Goal: Task Accomplishment & Management: Manage account settings

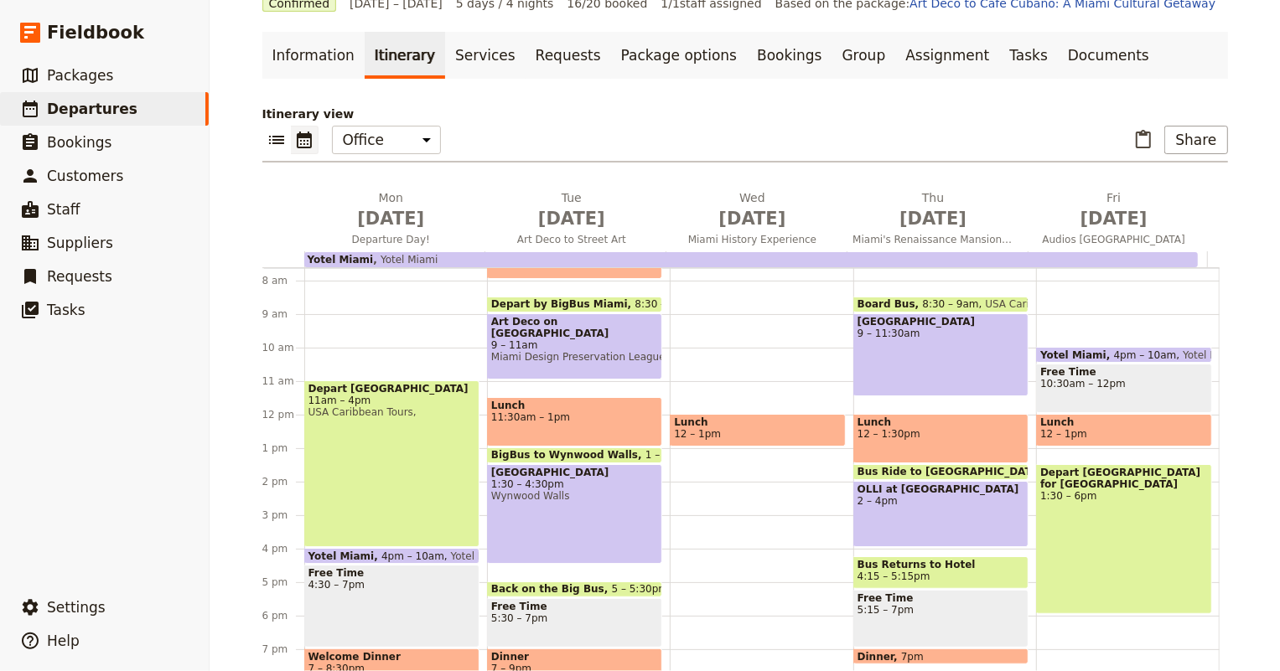
scroll to position [179, 0]
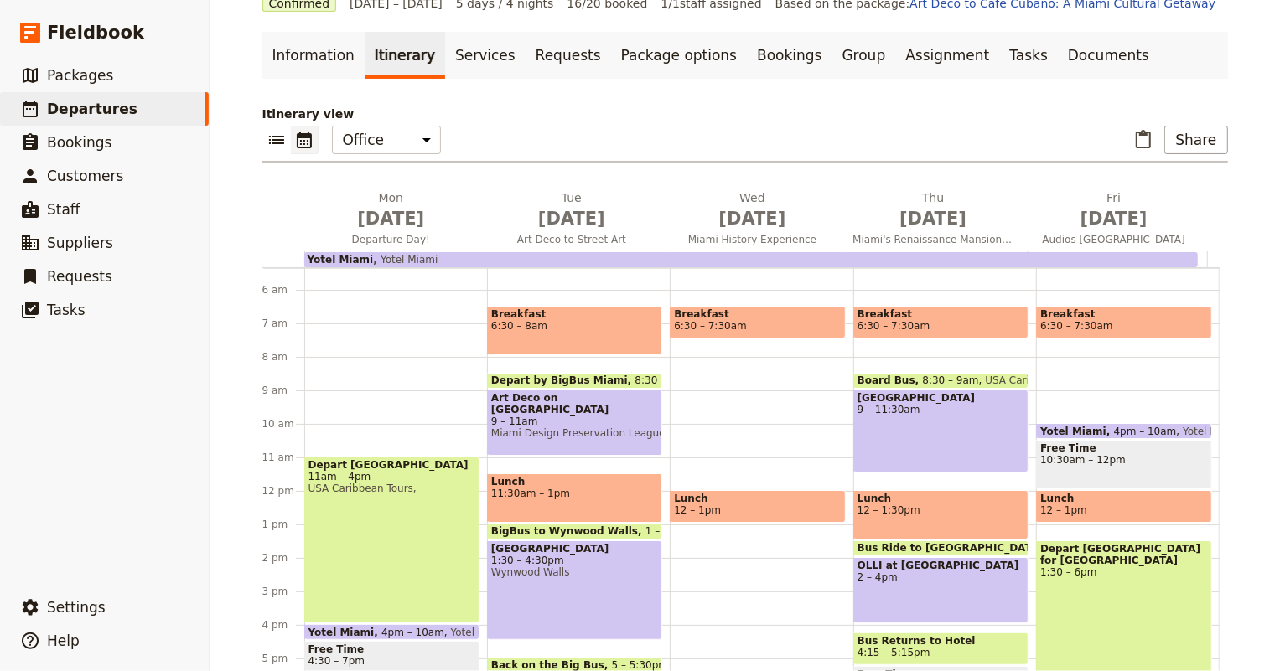
click at [560, 416] on span "9 – 11am" at bounding box center [574, 422] width 167 height 12
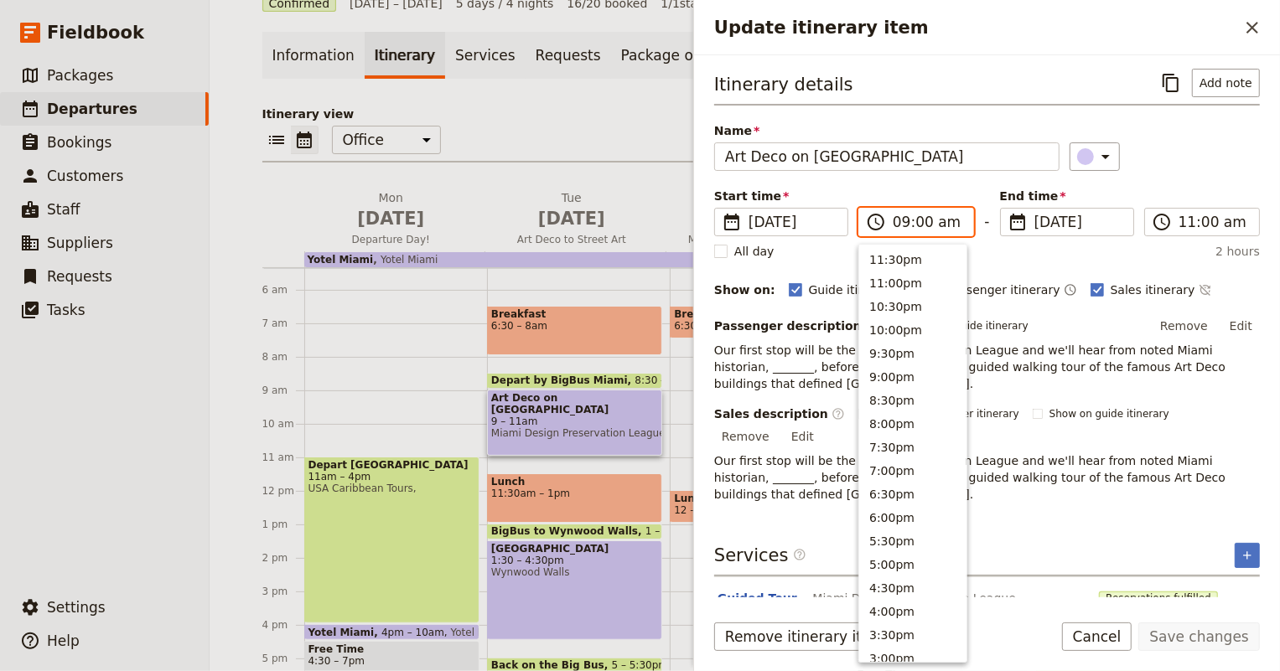
click at [913, 218] on input "09:00 am" at bounding box center [928, 222] width 70 height 20
click at [914, 219] on input "09:00 am" at bounding box center [928, 222] width 70 height 20
click at [919, 310] on button "9:30am" at bounding box center [912, 309] width 107 height 23
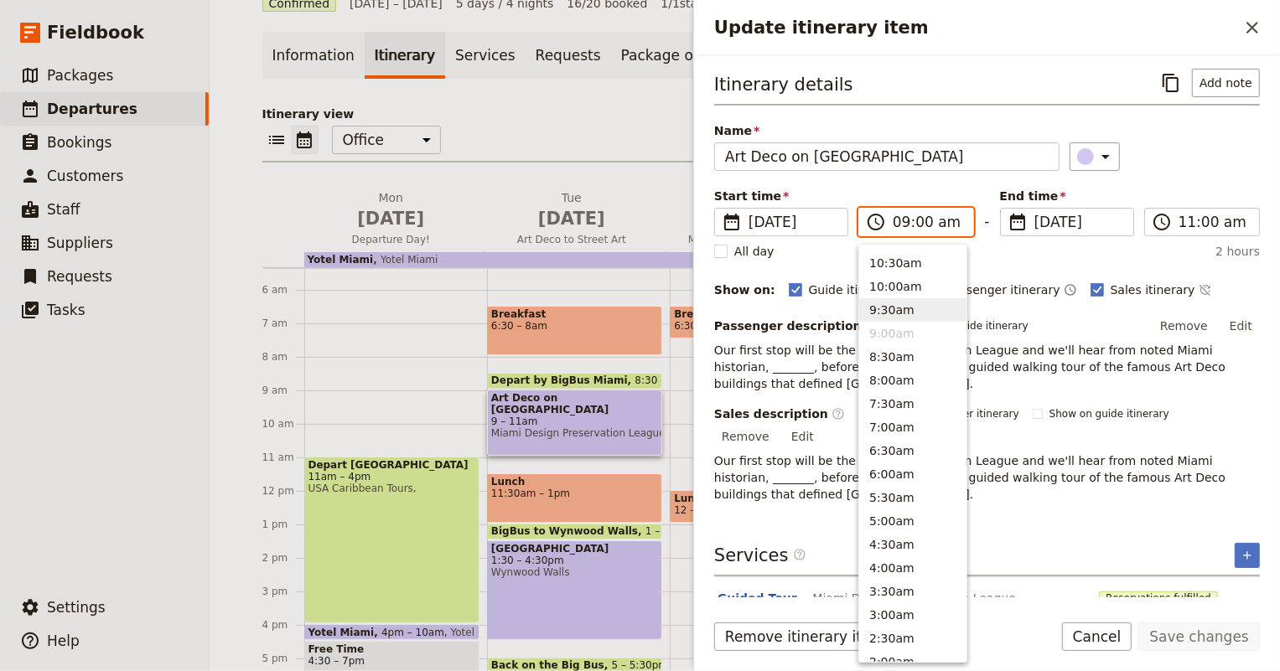
type input "09:30 am"
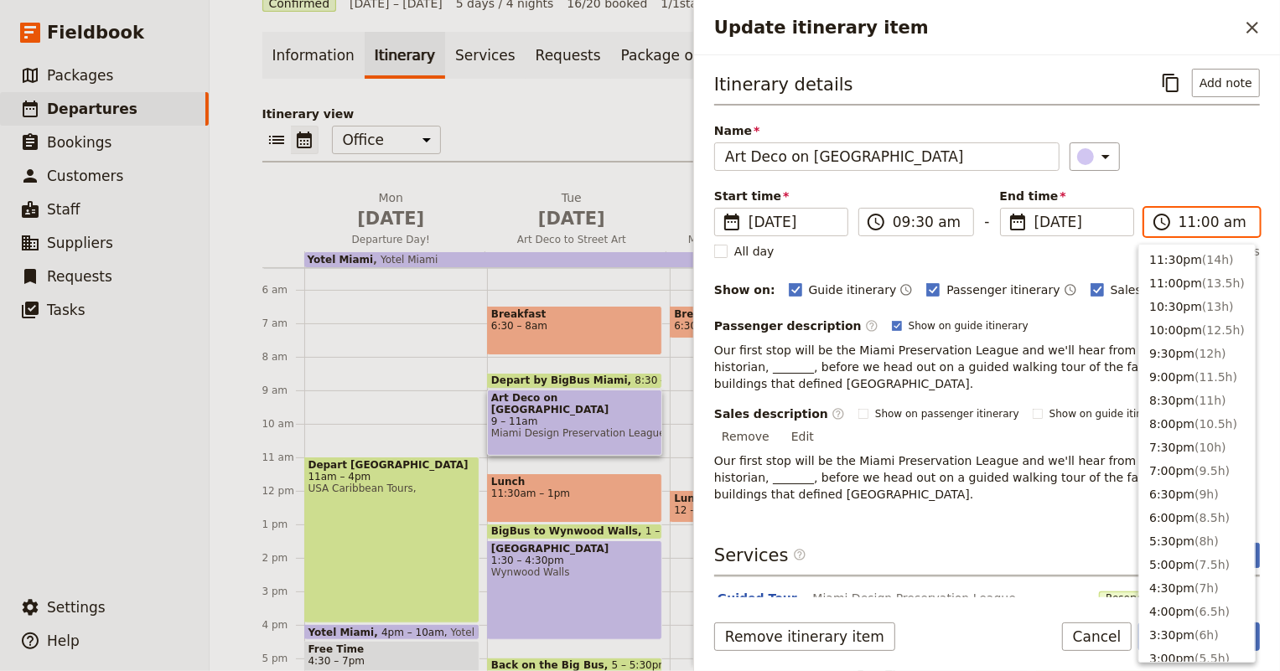
click at [1178, 223] on input "11:00 am" at bounding box center [1213, 222] width 70 height 20
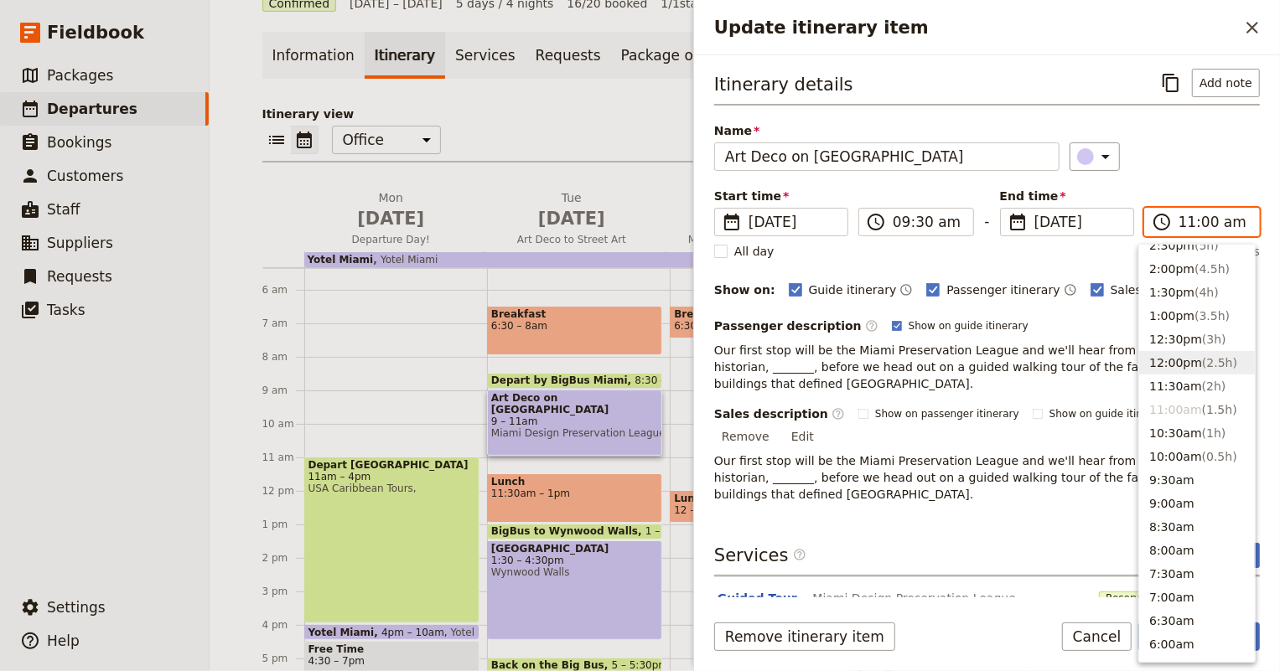
click at [1185, 361] on button "12:00pm ( 2.5h )" at bounding box center [1197, 362] width 116 height 23
type input "12:00 pm"
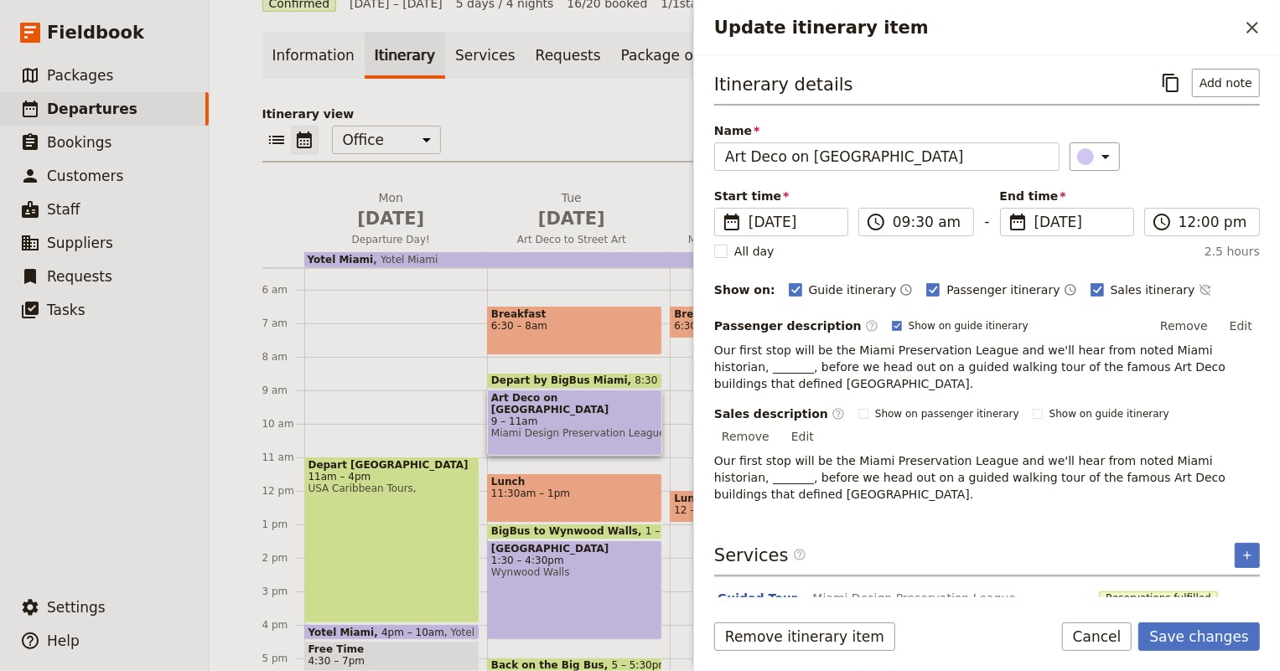
click at [958, 371] on p "Our first stop will be the Miami Preservation League and we'll hear from noted …" at bounding box center [987, 367] width 546 height 50
click at [1205, 353] on p "Our first stop will be the Miami Preservation League and we'll hear from noted …" at bounding box center [987, 367] width 546 height 50
click at [1237, 329] on button "Edit" at bounding box center [1241, 325] width 38 height 25
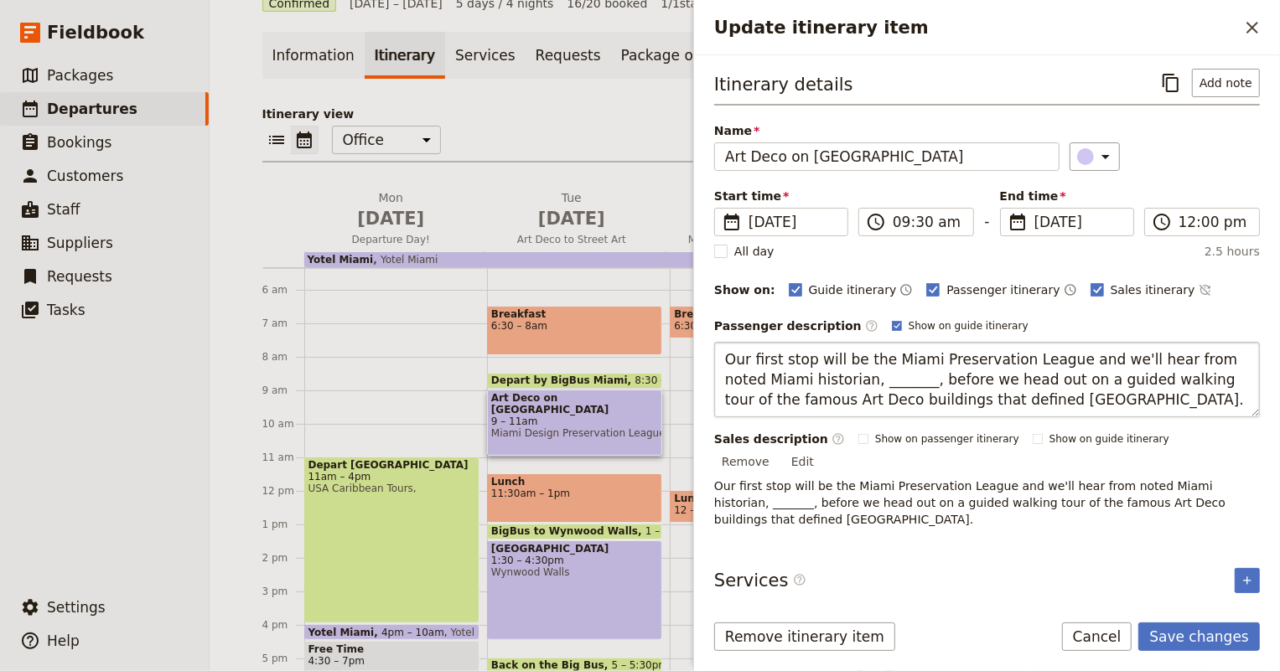
click at [876, 378] on textarea "Our first stop will be the Miami Preservation League and we'll hear from noted …" at bounding box center [987, 379] width 546 height 75
click at [769, 377] on textarea "Our first stop will be the Miami Preservation League and we'll hear from noted …" at bounding box center [987, 379] width 546 height 75
type textarea "Our first stop will be the Miami Preservation League and we'll hear from noted …"
click at [782, 390] on textarea "Our first stop will be the Miami Preservation League and we'll hear from noted …" at bounding box center [987, 379] width 546 height 75
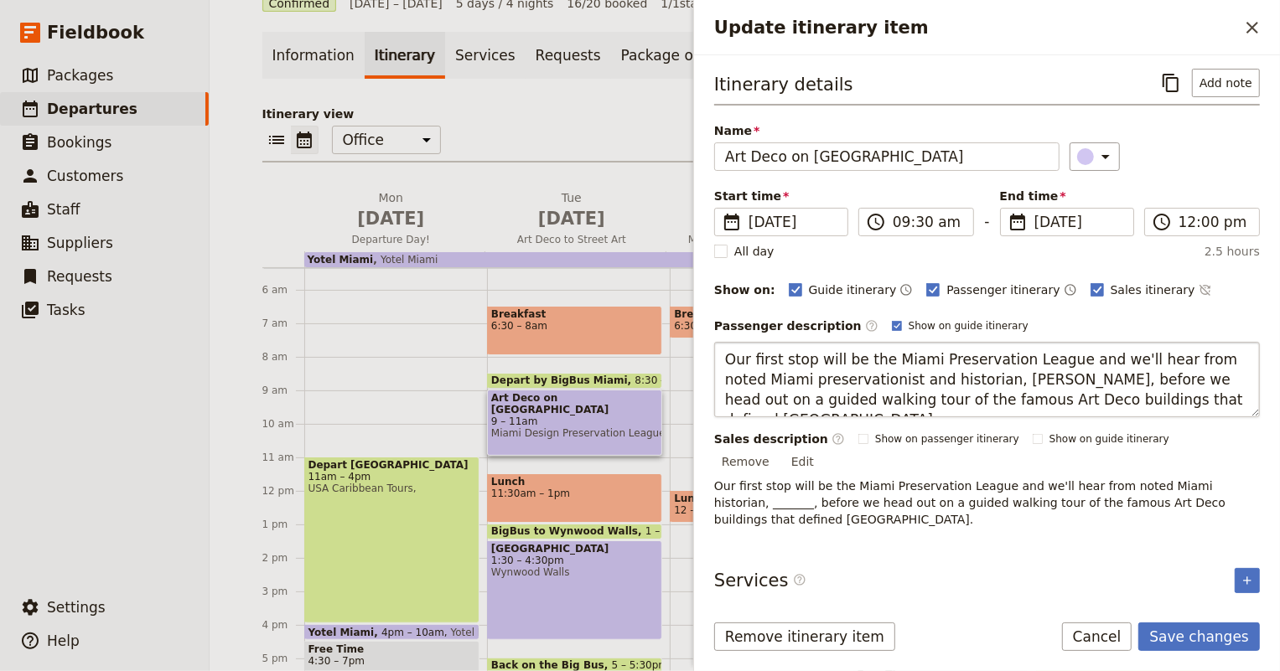
click at [781, 389] on textarea "Our first stop will be the Miami Preservation League and we'll hear from noted …" at bounding box center [987, 379] width 546 height 75
click at [1228, 447] on div "Sales description ​ Show on passenger itinerary Show on guide itinerary Remove …" at bounding box center [987, 479] width 546 height 97
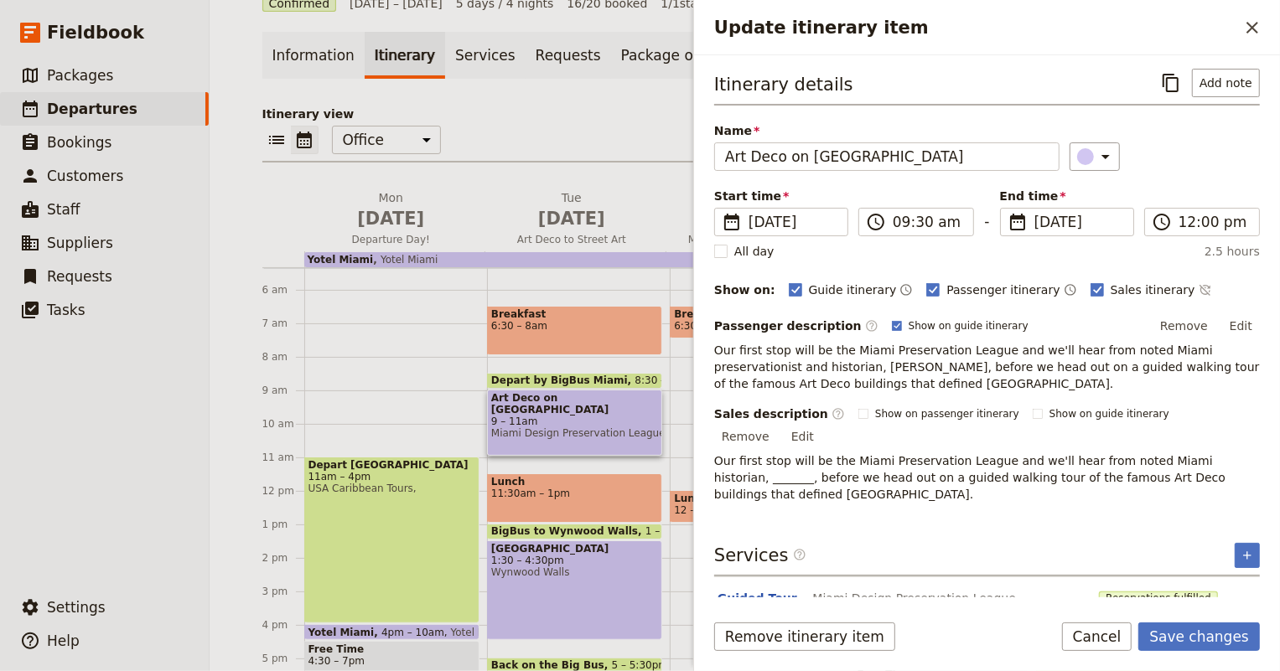
click at [822, 453] on p "Our first stop will be the Miami Preservation League and we'll hear from noted …" at bounding box center [987, 478] width 546 height 50
click at [821, 424] on button "Edit" at bounding box center [803, 436] width 38 height 25
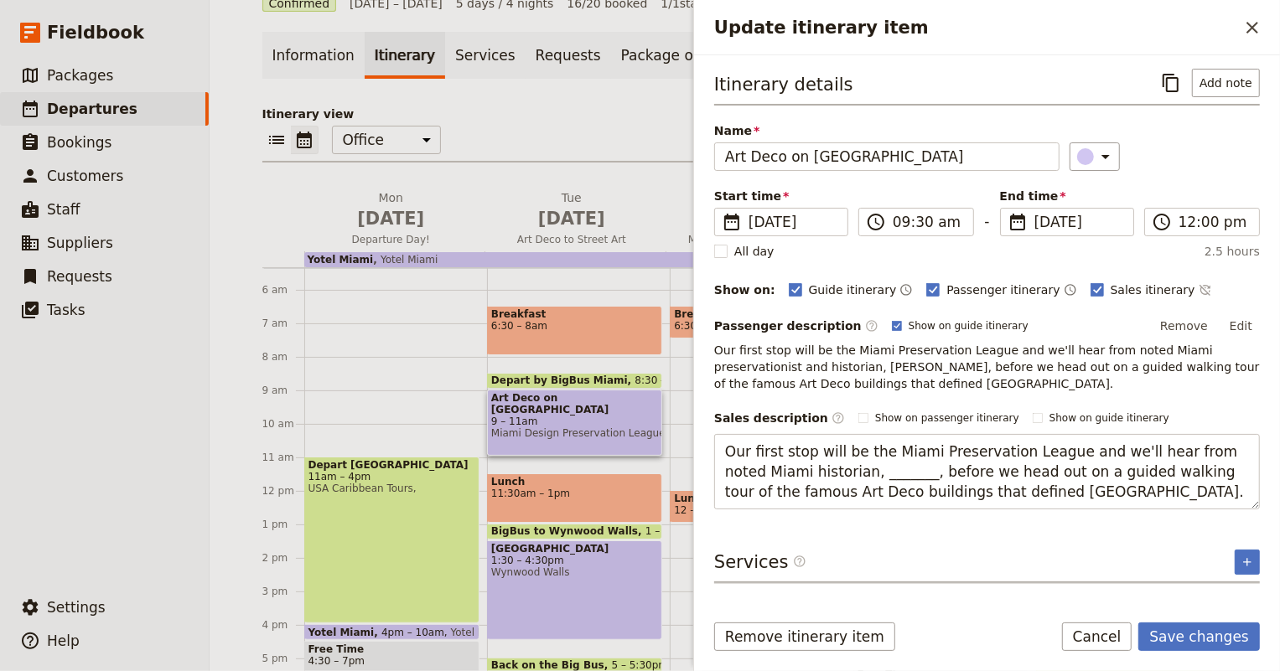
drag, startPoint x: 1056, startPoint y: 488, endPoint x: 707, endPoint y: 438, distance: 352.3
click at [707, 435] on div "Itinerary details ​ Add note Name Art Deco on [GEOGRAPHIC_DATA] ​ Start time ​ …" at bounding box center [987, 326] width 586 height 542
type textarea "Our first stop will be the Miami Preservation League and we'll hear from noted …"
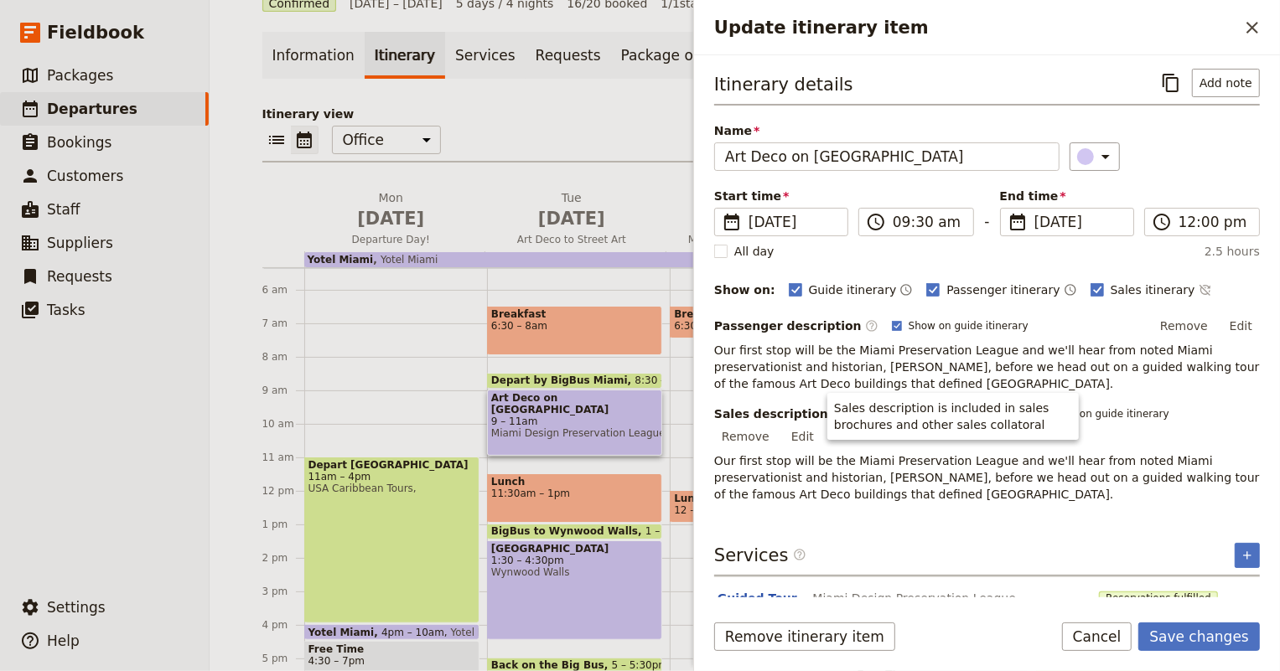
click at [1080, 517] on div "Itinerary details ​ Add note Name Art Deco on [GEOGRAPHIC_DATA] ​ Start time ​ …" at bounding box center [987, 332] width 546 height 527
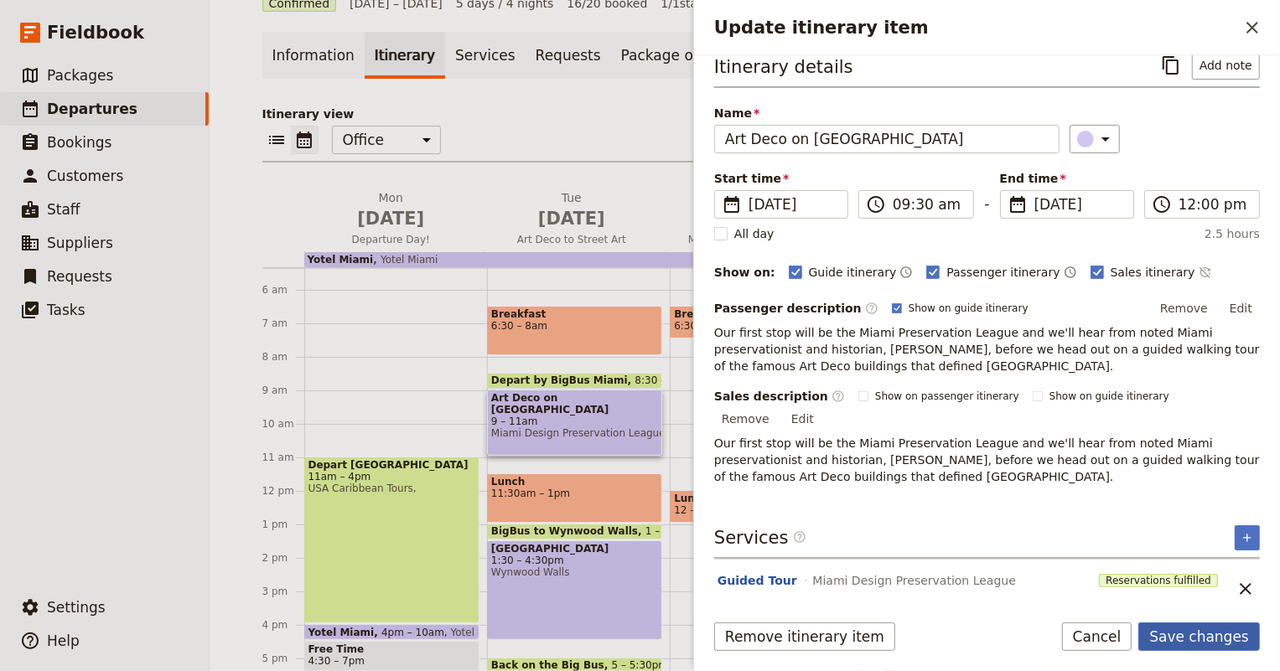
click at [1185, 638] on button "Save changes" at bounding box center [1199, 637] width 122 height 28
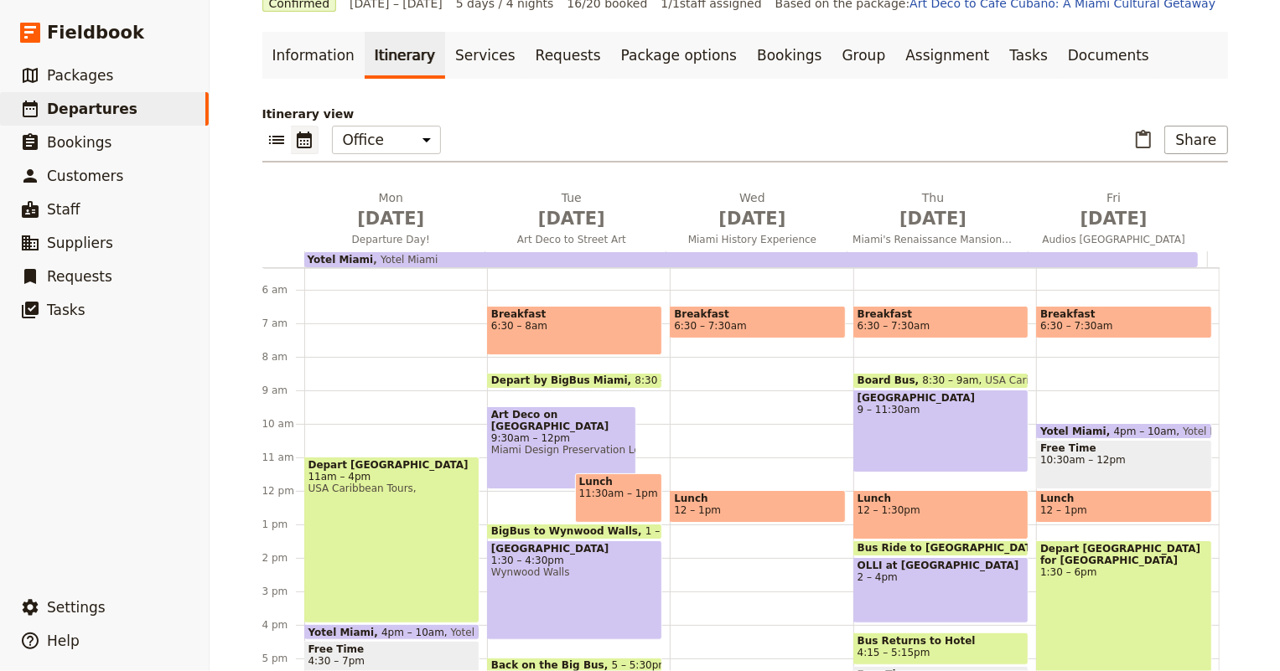
click at [576, 375] on span "Depart by BigBus Miami" at bounding box center [563, 381] width 144 height 12
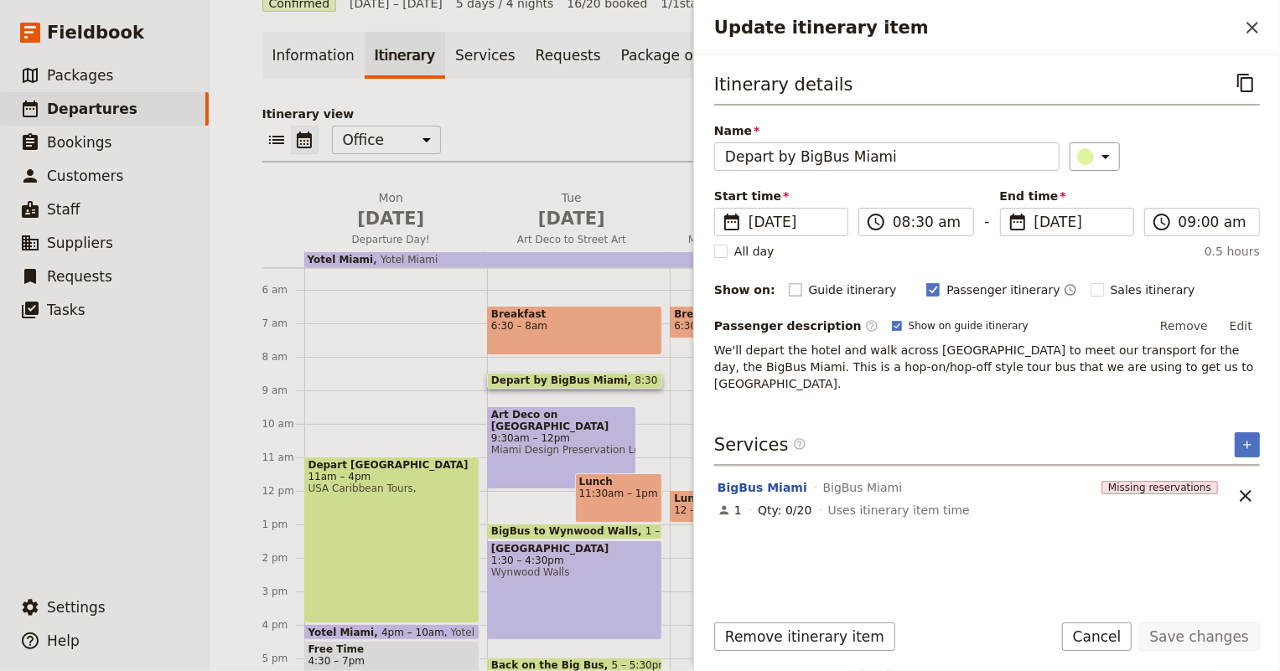
click at [789, 286] on rect "Update itinerary item" at bounding box center [795, 289] width 13 height 13
click at [788, 282] on input "Guide itinerary" at bounding box center [788, 281] width 1 height 1
checkbox input "true"
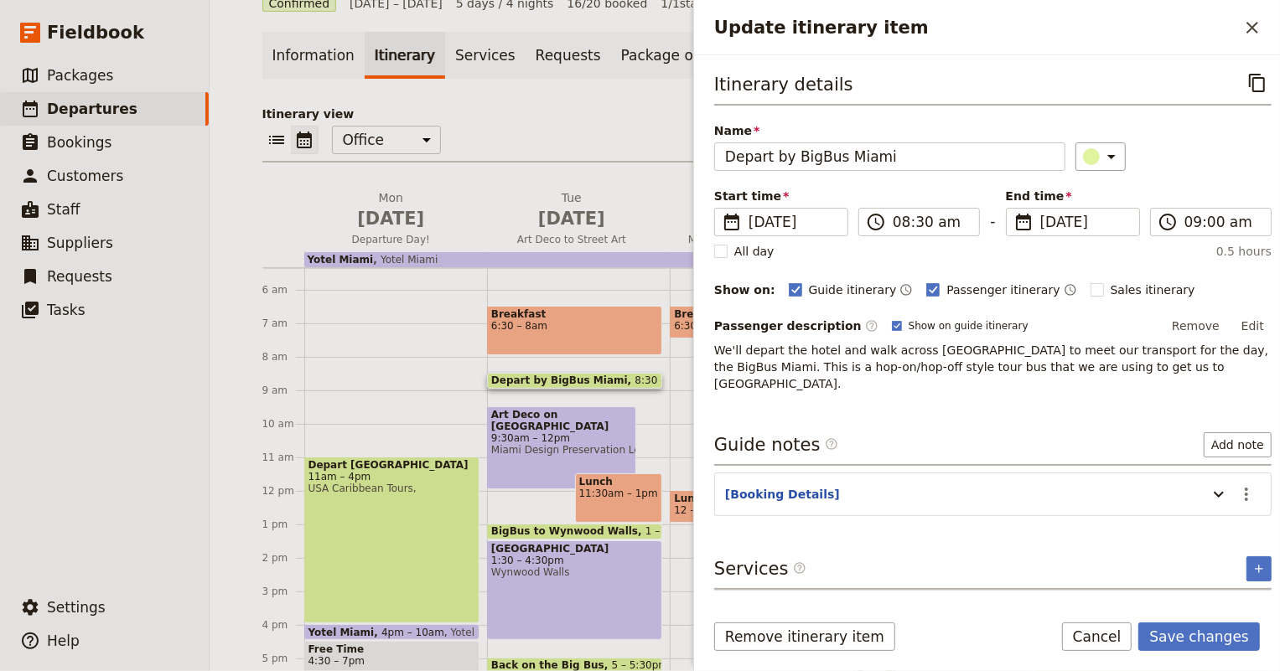
click at [787, 473] on section "[Booking Details] ​" at bounding box center [992, 495] width 557 height 44
click at [785, 486] on button "[Booking Details]" at bounding box center [782, 494] width 115 height 17
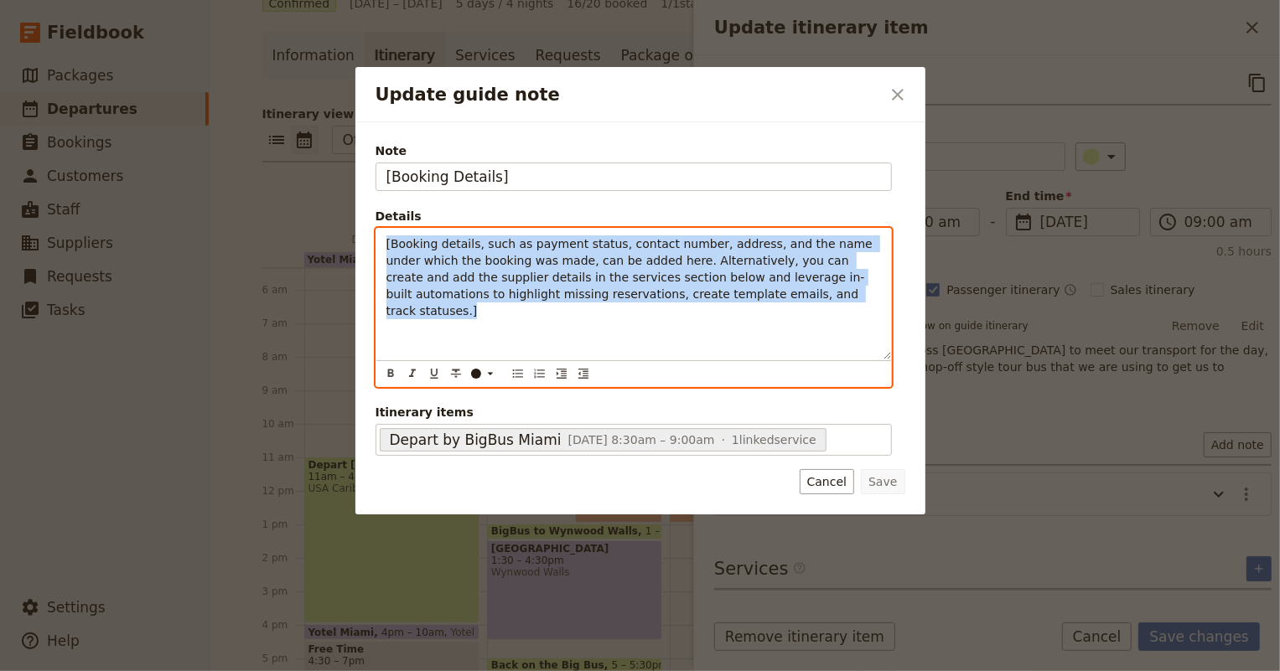
drag, startPoint x: 715, startPoint y: 297, endPoint x: 390, endPoint y: 228, distance: 332.4
click at [386, 222] on fieldset "Details [Booking details, such as payment status, contact number, address, and …" at bounding box center [634, 297] width 516 height 179
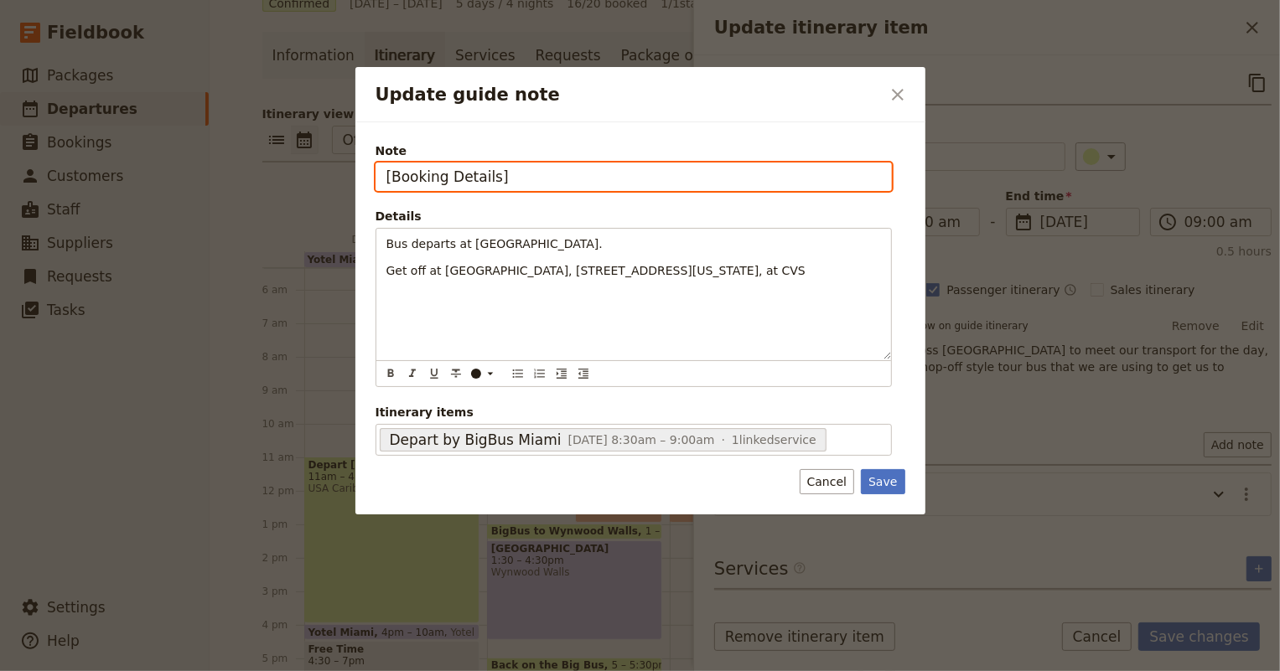
click at [421, 174] on input "[Booking Details]" at bounding box center [634, 177] width 516 height 28
type input "Stop Details"
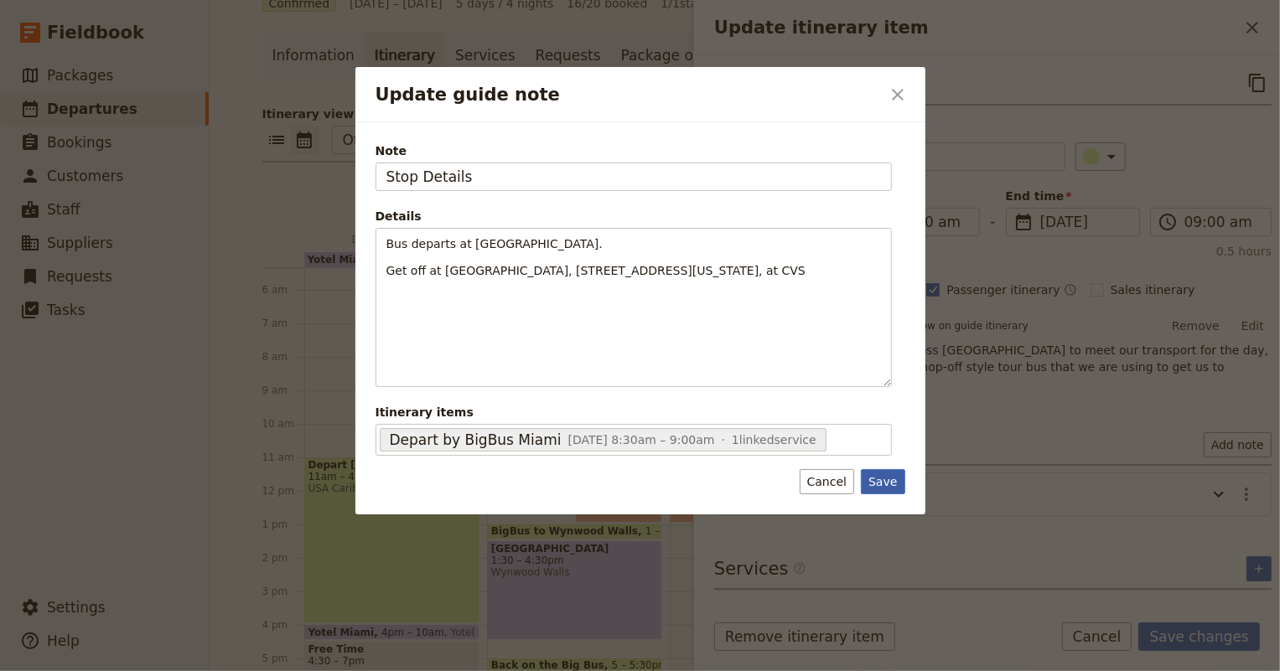
click at [894, 481] on button "Save" at bounding box center [883, 481] width 44 height 25
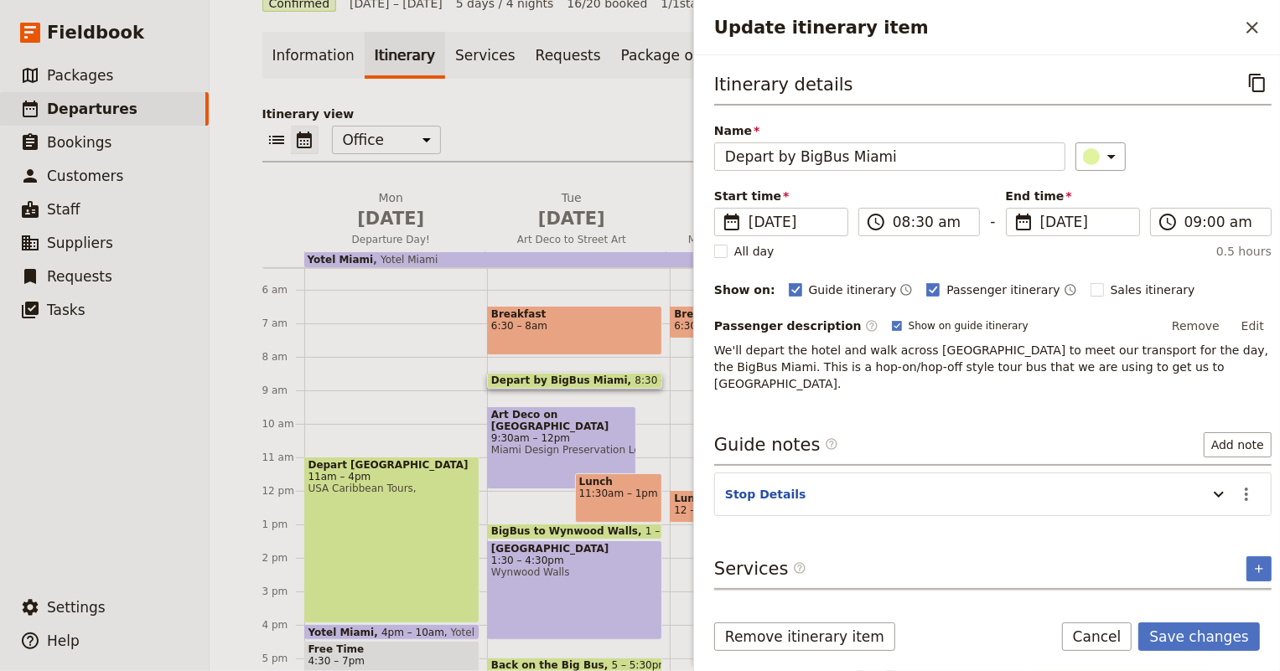
scroll to position [34, 0]
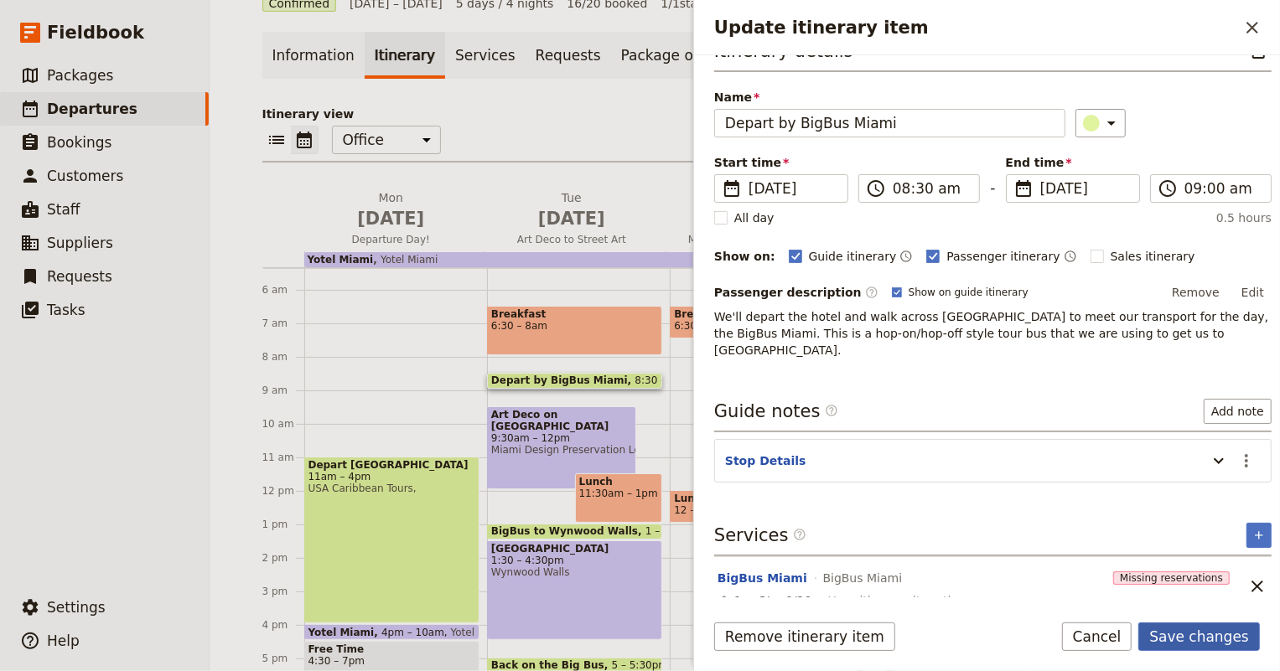
click at [1215, 635] on button "Save changes" at bounding box center [1199, 637] width 122 height 28
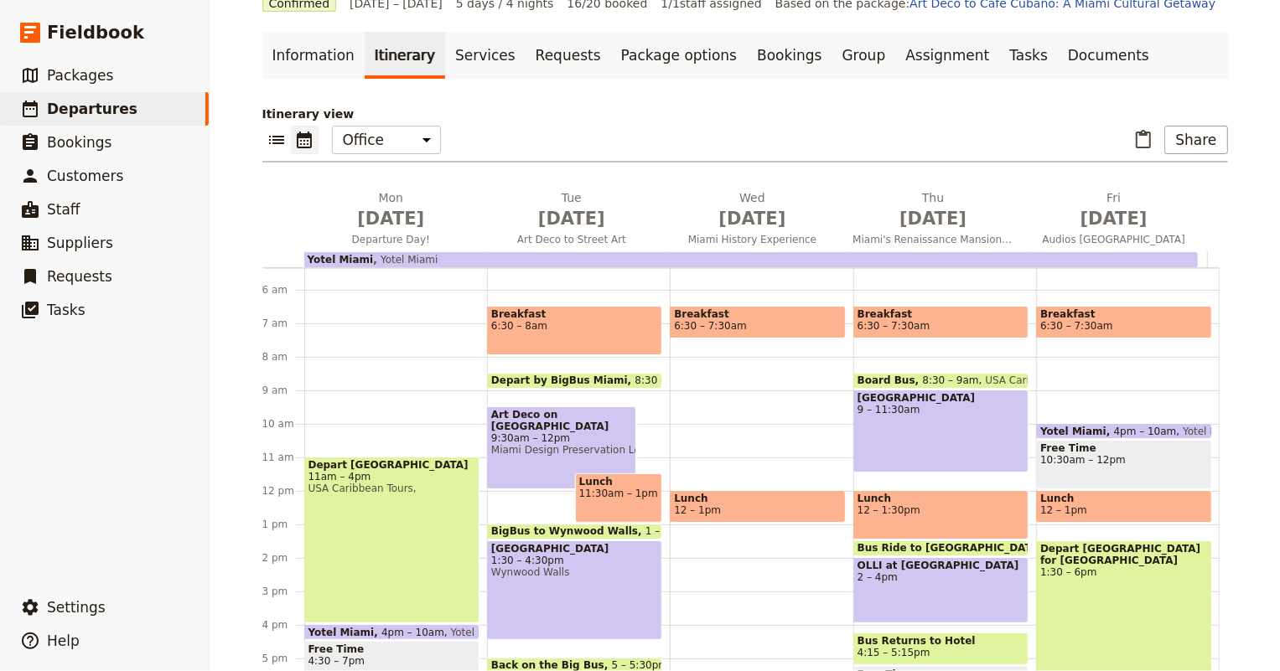
click at [532, 412] on span "Art Deco on [GEOGRAPHIC_DATA]" at bounding box center [561, 420] width 141 height 23
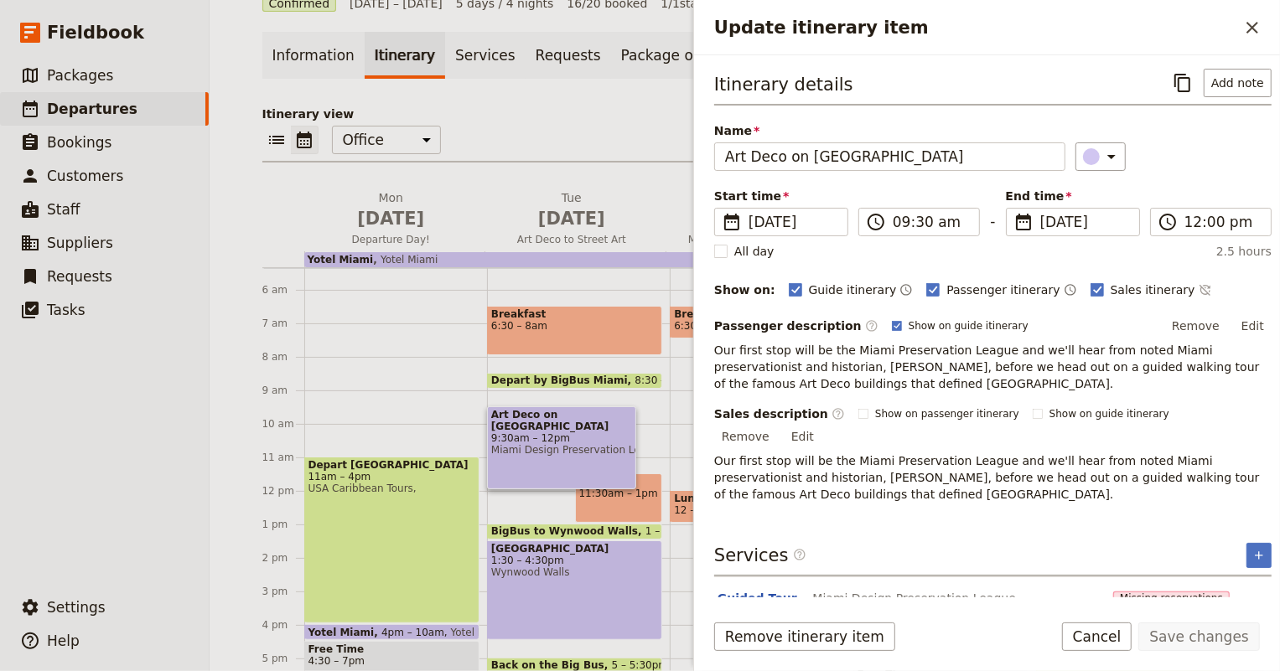
scroll to position [18, 0]
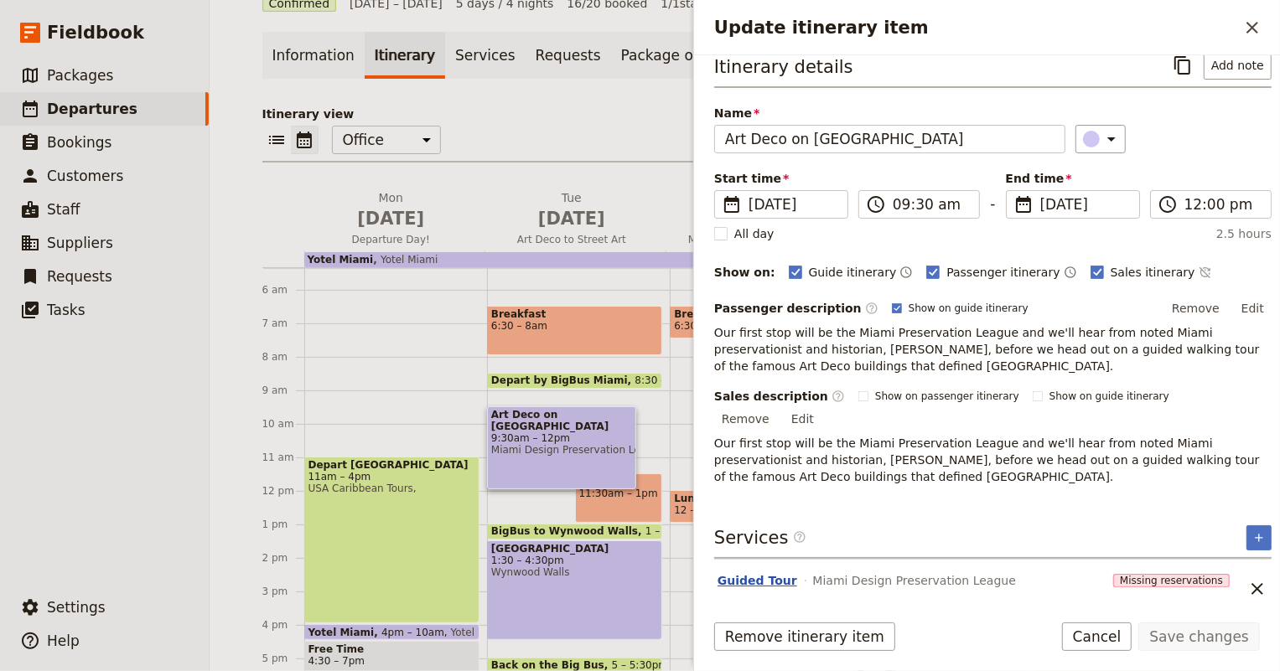
click at [759, 572] on button "Guided Tour" at bounding box center [757, 580] width 80 height 17
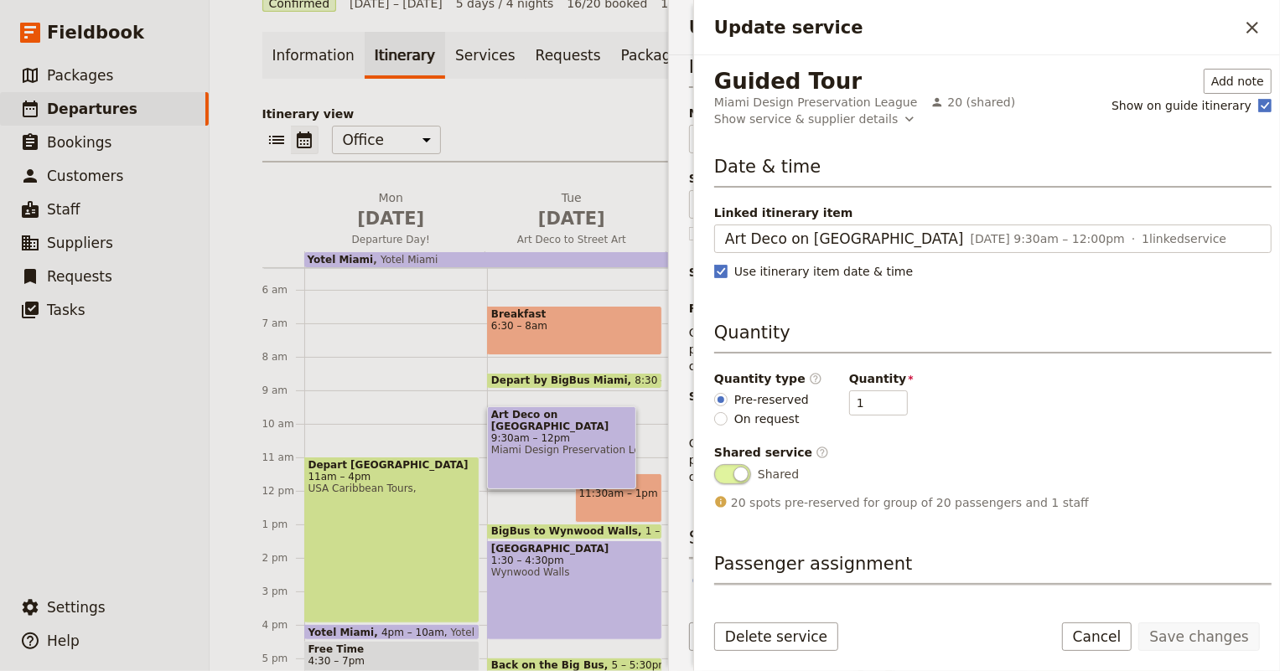
scroll to position [63, 0]
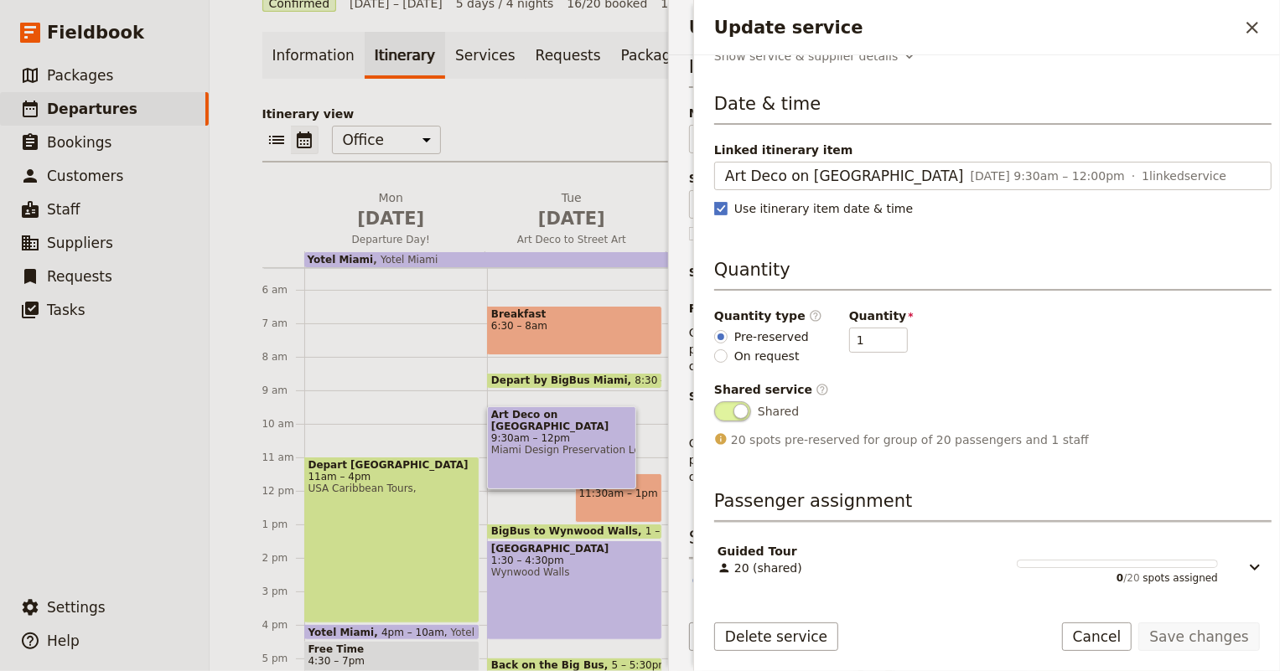
click at [781, 350] on span "On request" at bounding box center [766, 356] width 65 height 17
click at [728, 350] on input "On request" at bounding box center [720, 356] width 13 height 13
radio input "true"
type input "0"
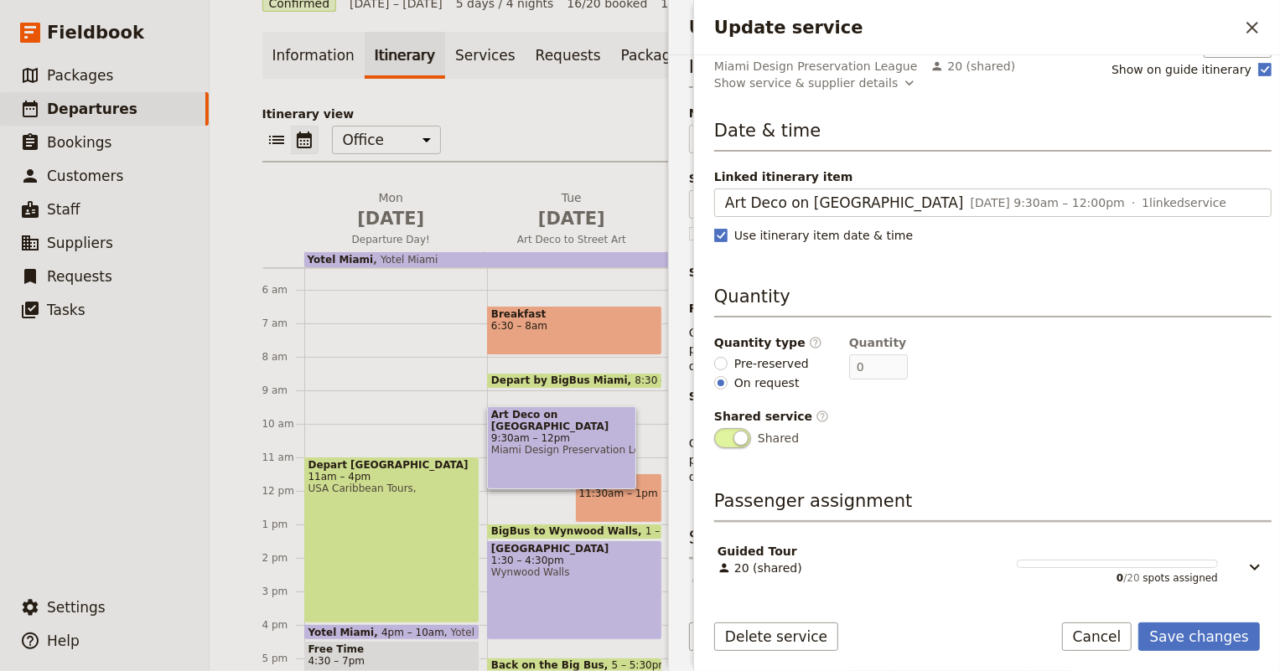
click at [773, 361] on span "Pre-reserved" at bounding box center [771, 363] width 75 height 17
click at [728, 361] on input "Pre-reserved" at bounding box center [720, 363] width 13 height 13
radio input "true"
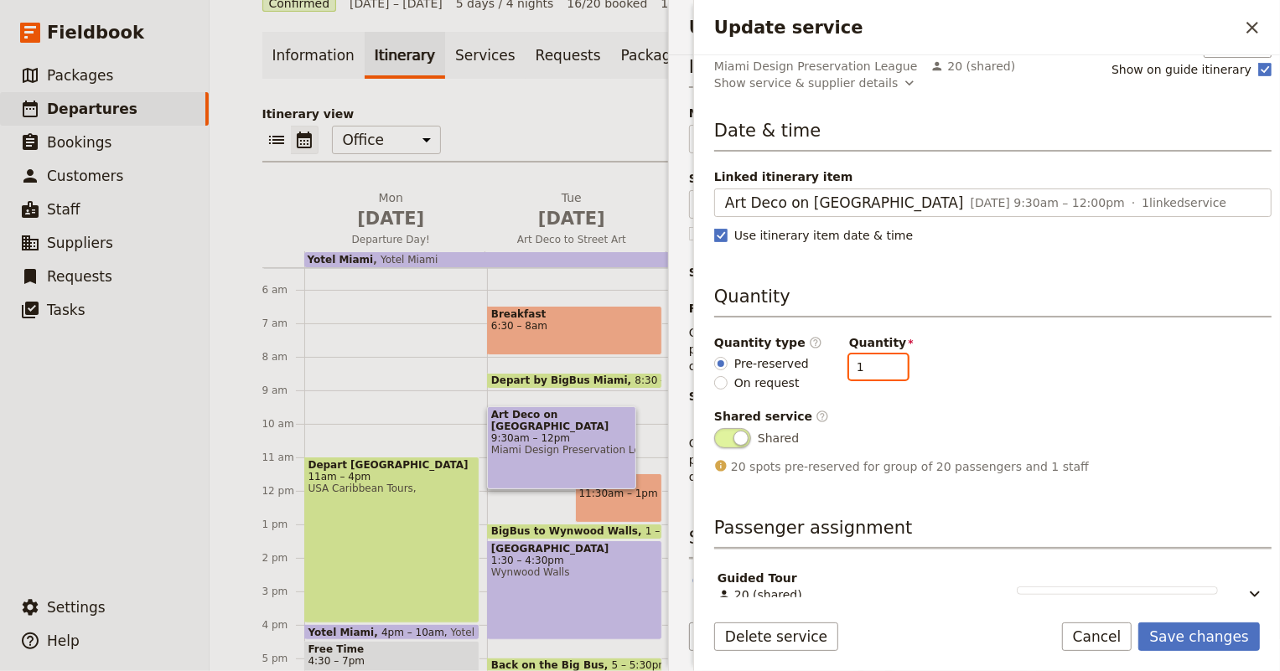
click at [849, 368] on input "1" at bounding box center [878, 367] width 59 height 25
type input "20"
click at [1220, 639] on button "Save changes" at bounding box center [1199, 637] width 122 height 28
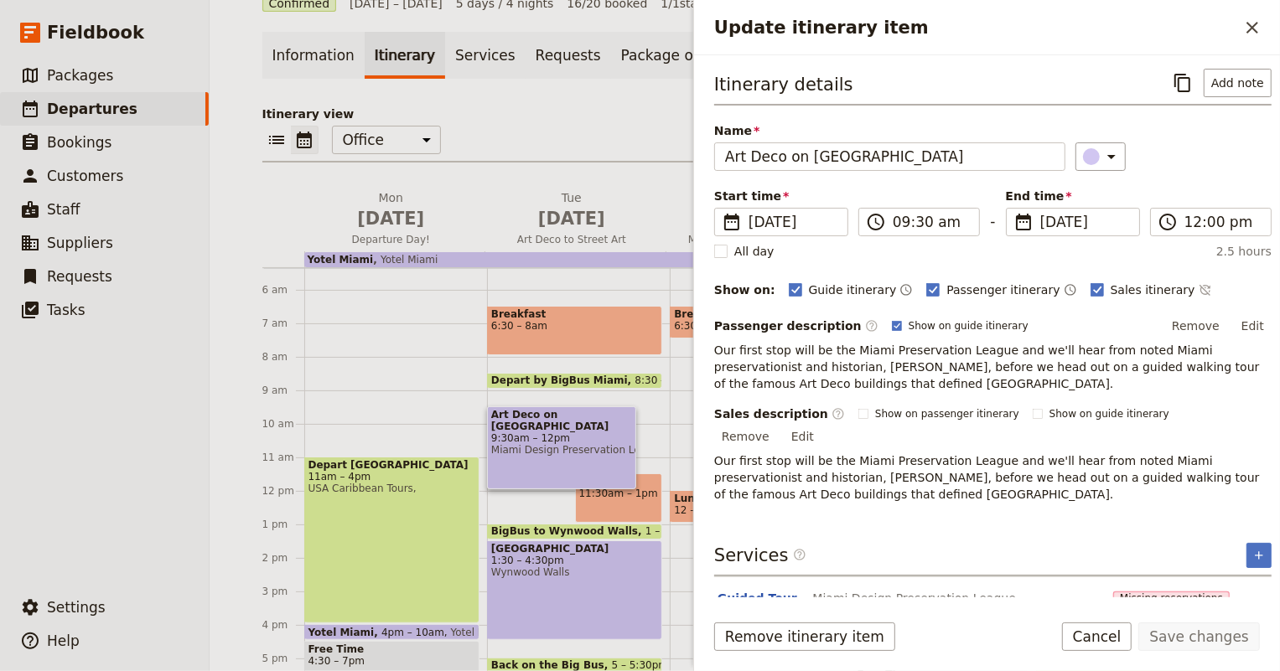
scroll to position [18, 0]
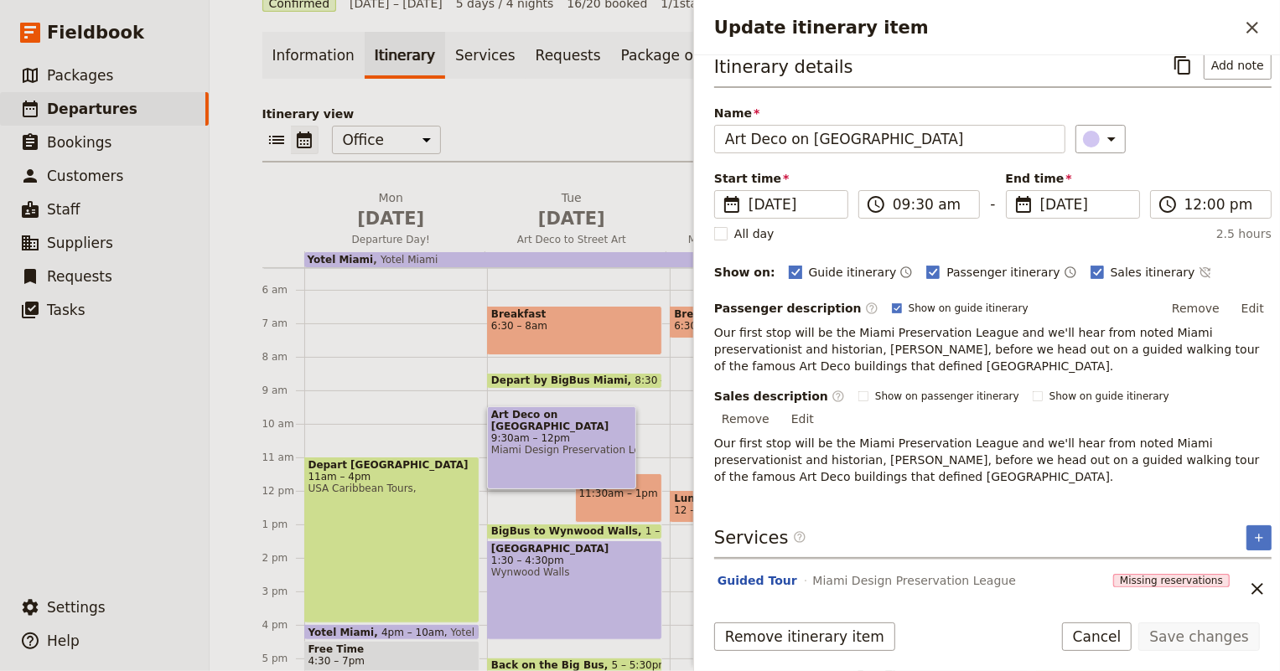
click at [846, 269] on span "Guide itinerary" at bounding box center [853, 272] width 88 height 17
click at [789, 264] on input "Guide itinerary" at bounding box center [788, 263] width 1 height 1
click at [846, 269] on span "Guide itinerary" at bounding box center [853, 272] width 88 height 17
click at [789, 264] on input "Guide itinerary" at bounding box center [788, 263] width 1 height 1
checkbox input "true"
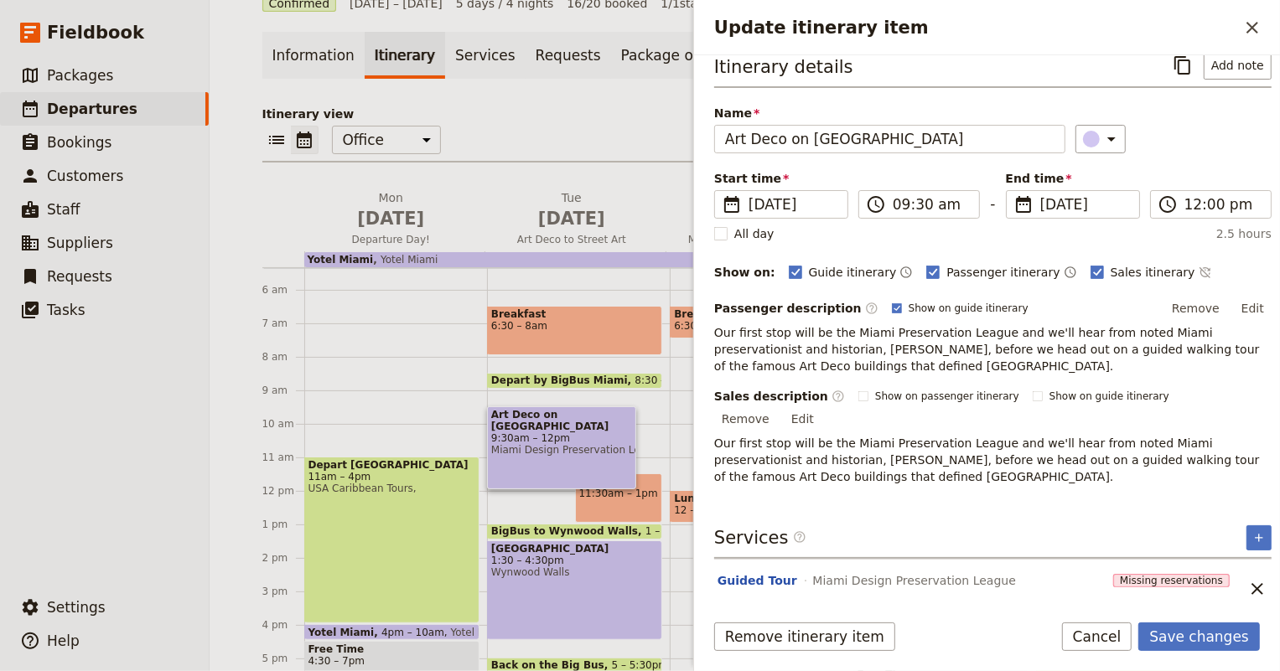
scroll to position [0, 0]
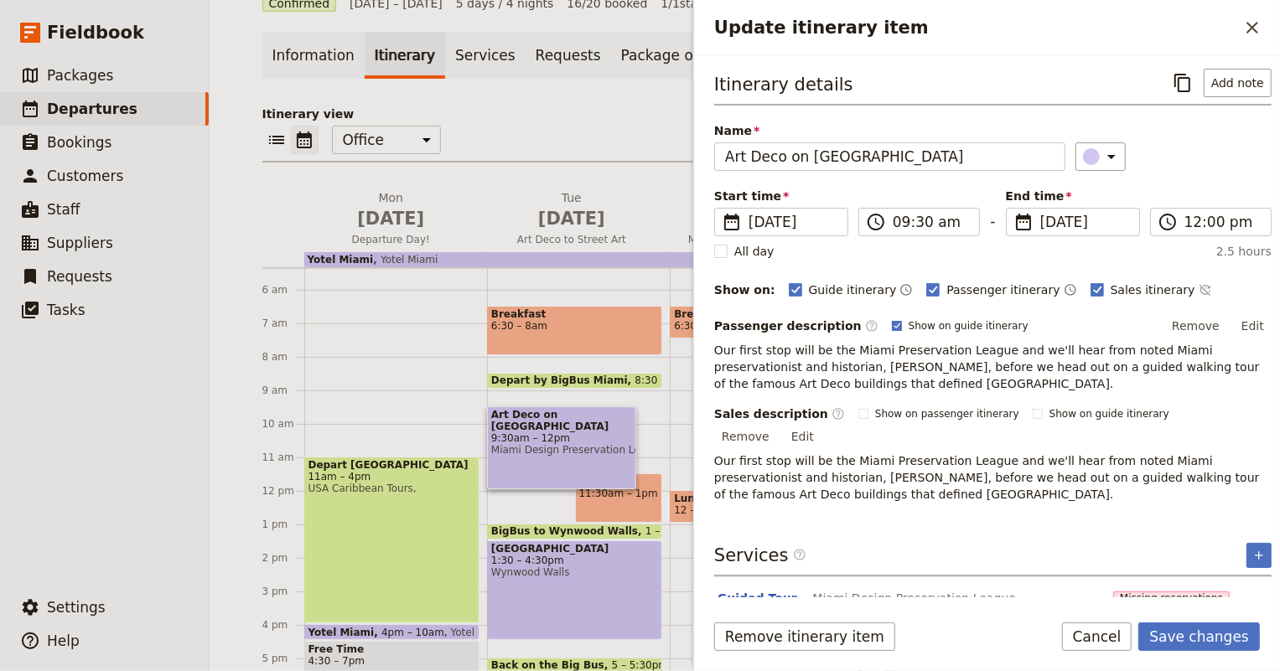
click at [892, 324] on label "Show on guide itinerary" at bounding box center [960, 325] width 137 height 13
click at [891, 319] on input "Show on guide itinerary" at bounding box center [891, 319] width 1 height 1
checkbox input "false"
click at [1202, 636] on button "Save changes" at bounding box center [1199, 637] width 122 height 28
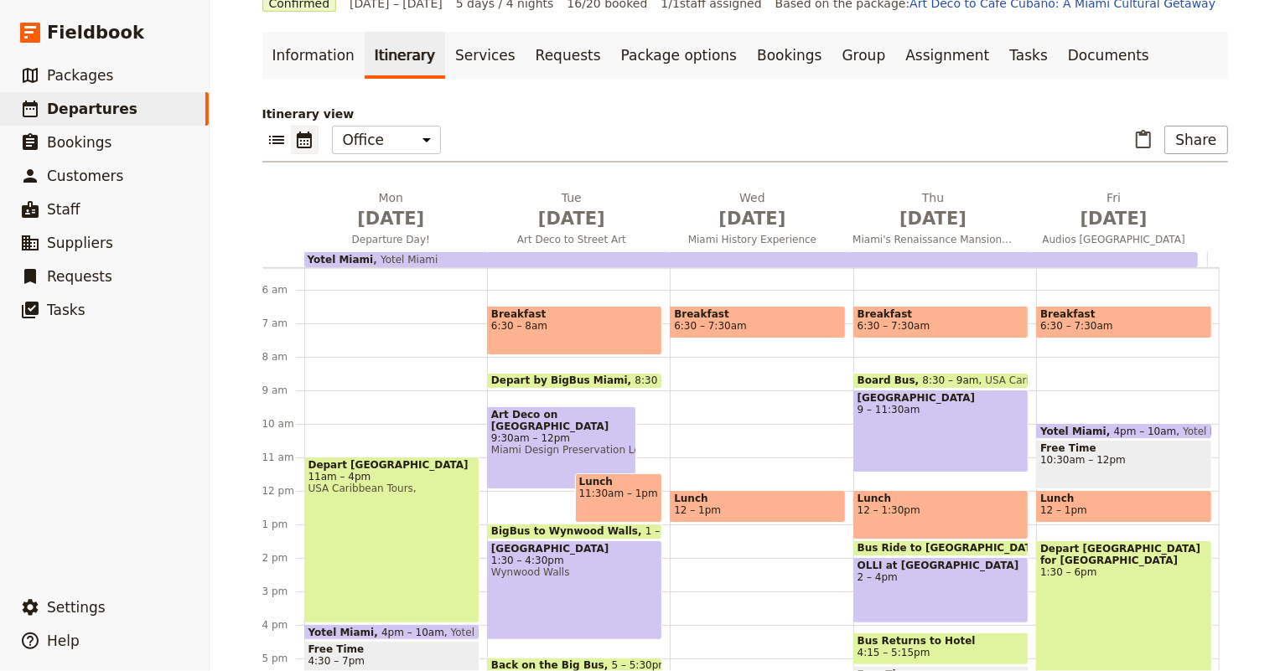
scroll to position [256, 0]
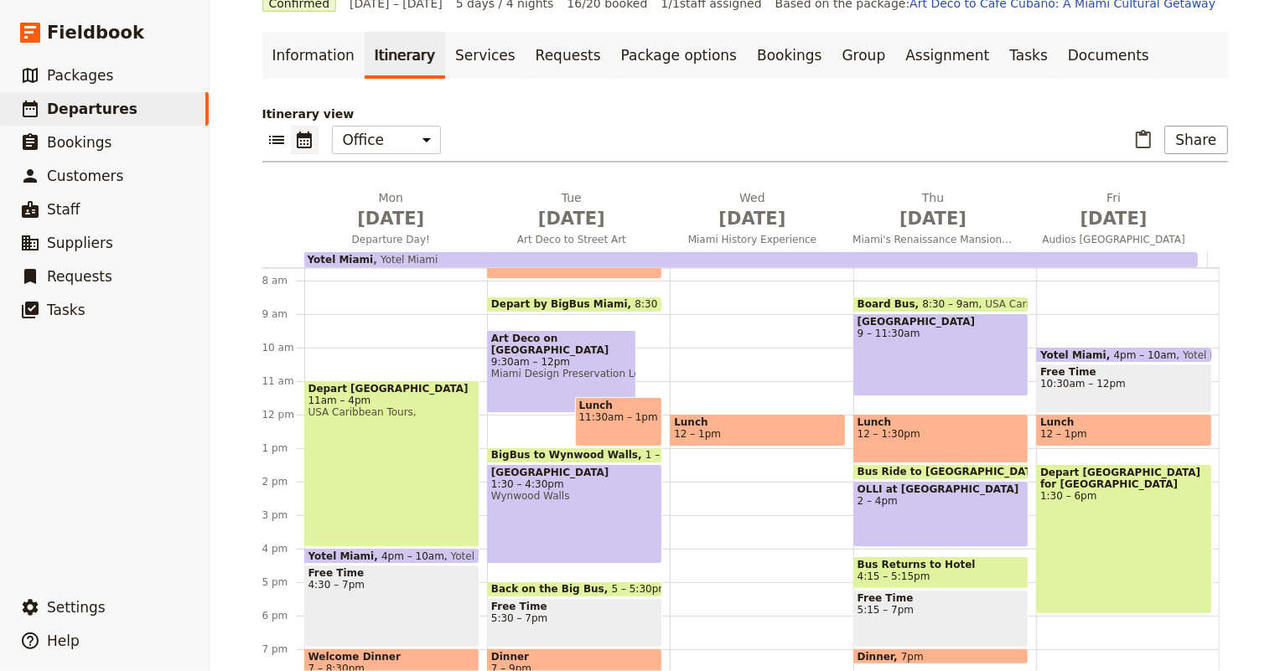
click at [598, 418] on span "11:30am – 1pm" at bounding box center [619, 418] width 80 height 12
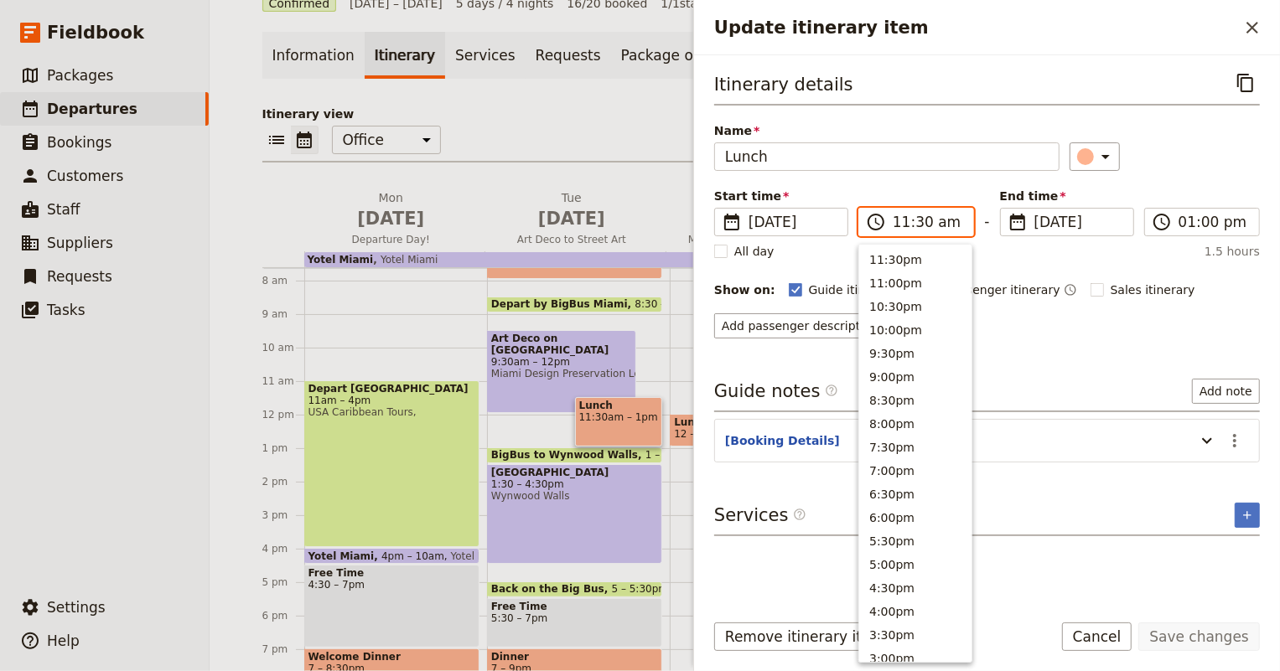
click at [900, 218] on input "11:30 am" at bounding box center [928, 222] width 70 height 20
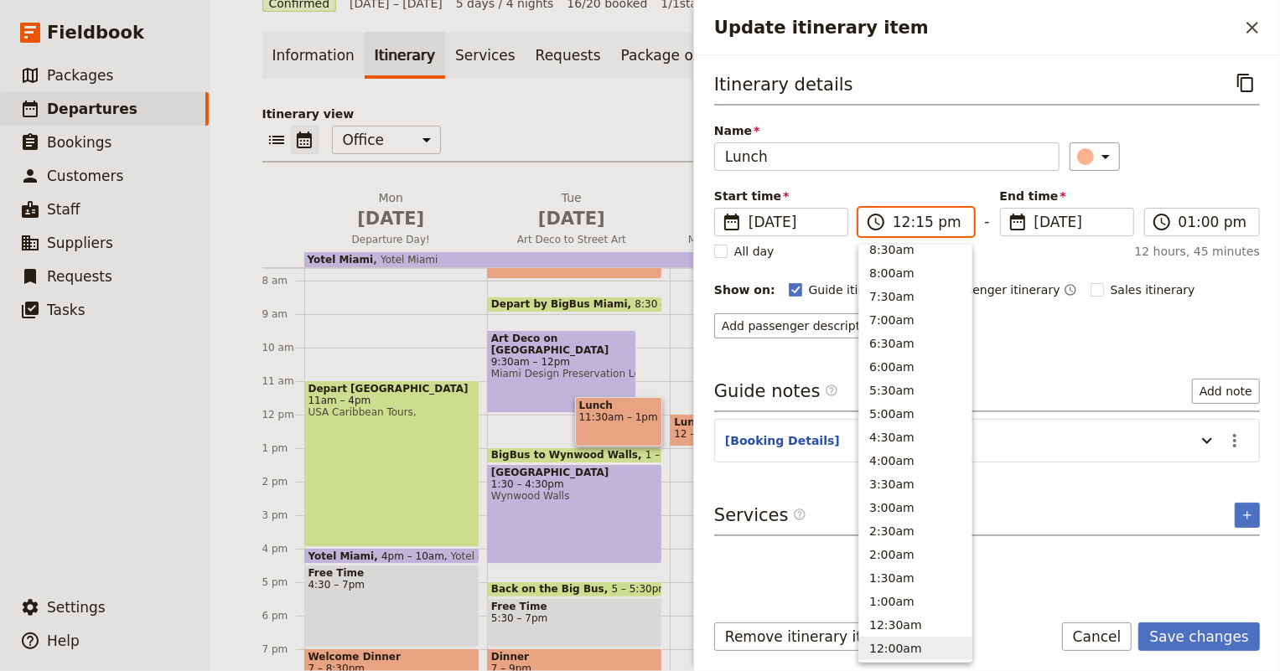
scroll to position [544, 0]
click at [899, 251] on button "12:00pm" at bounding box center [915, 255] width 112 height 23
type input "12:00 pm"
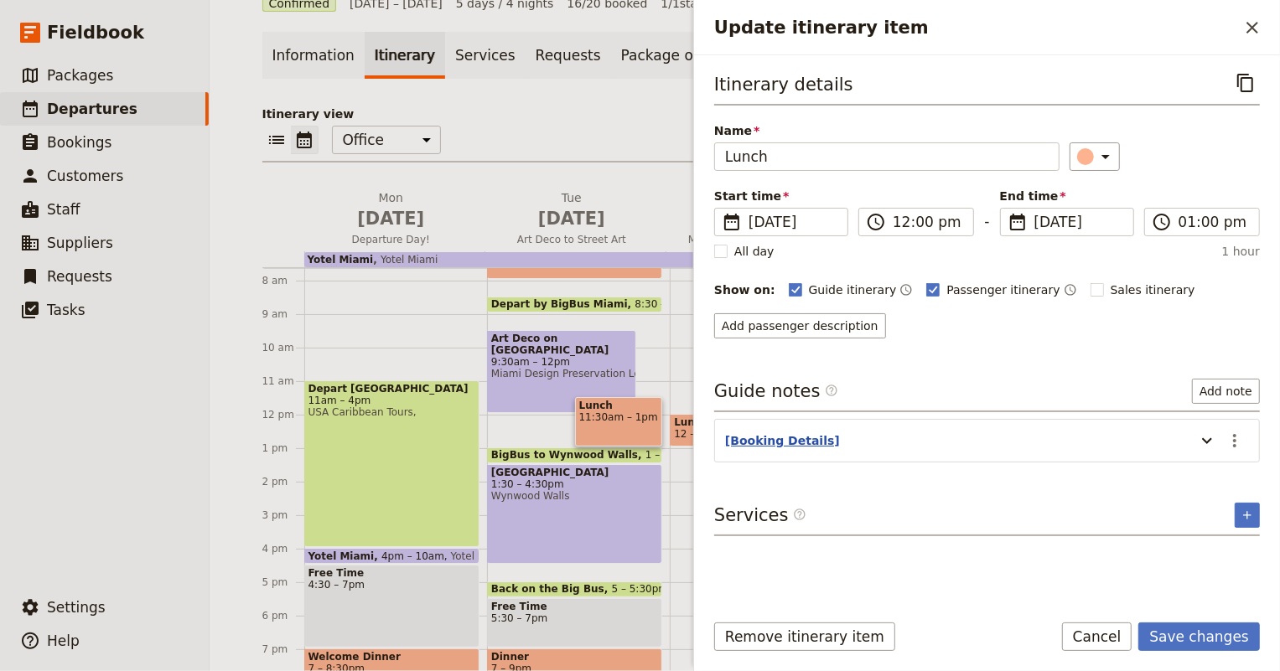
click at [779, 438] on button "[Booking Details]" at bounding box center [782, 441] width 115 height 17
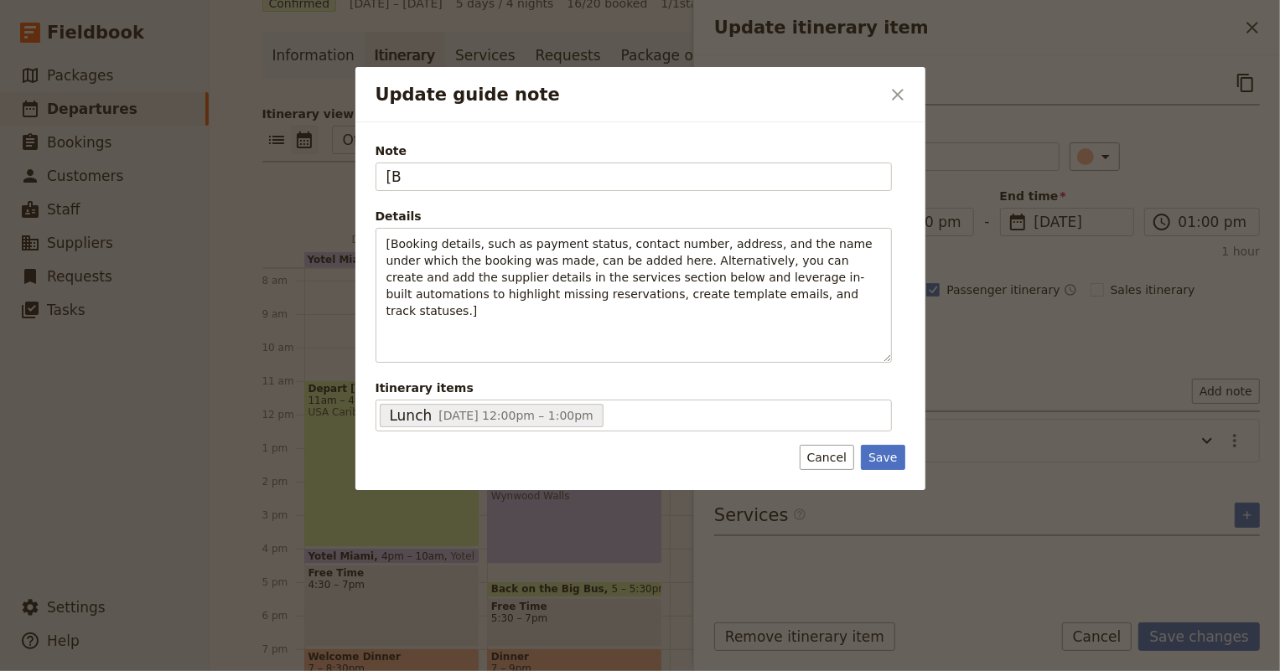
type input "["
type input "Lunch Info"
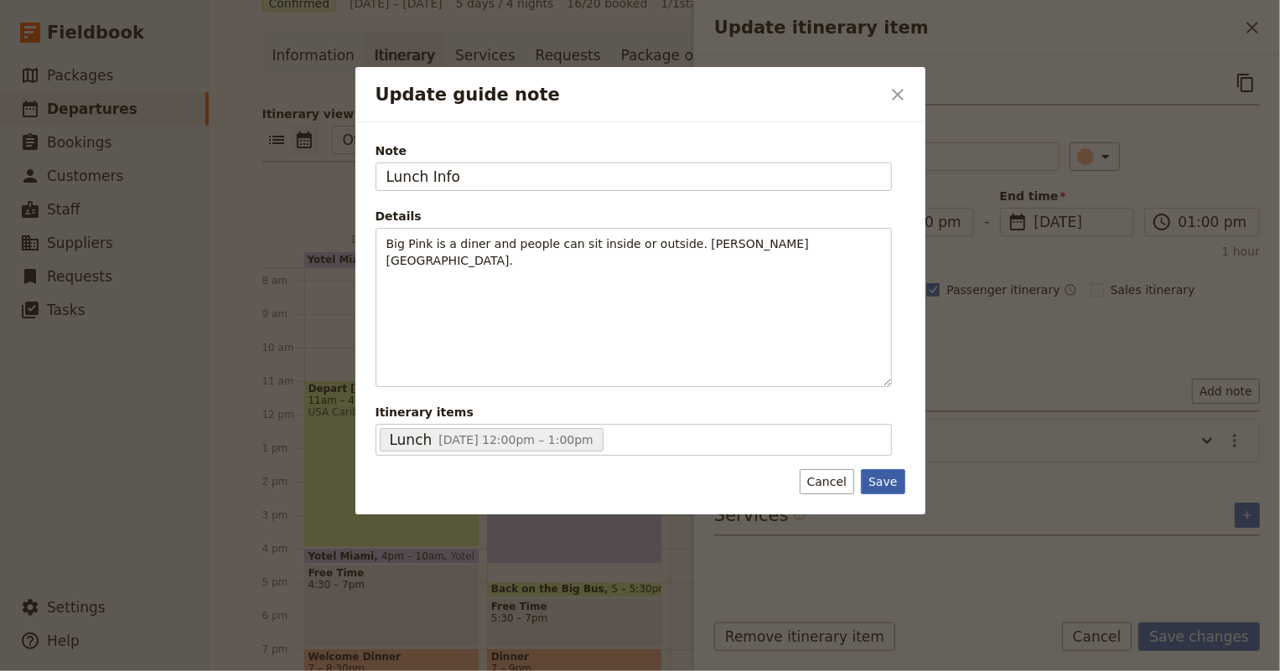
click at [879, 472] on button "Save" at bounding box center [883, 481] width 44 height 25
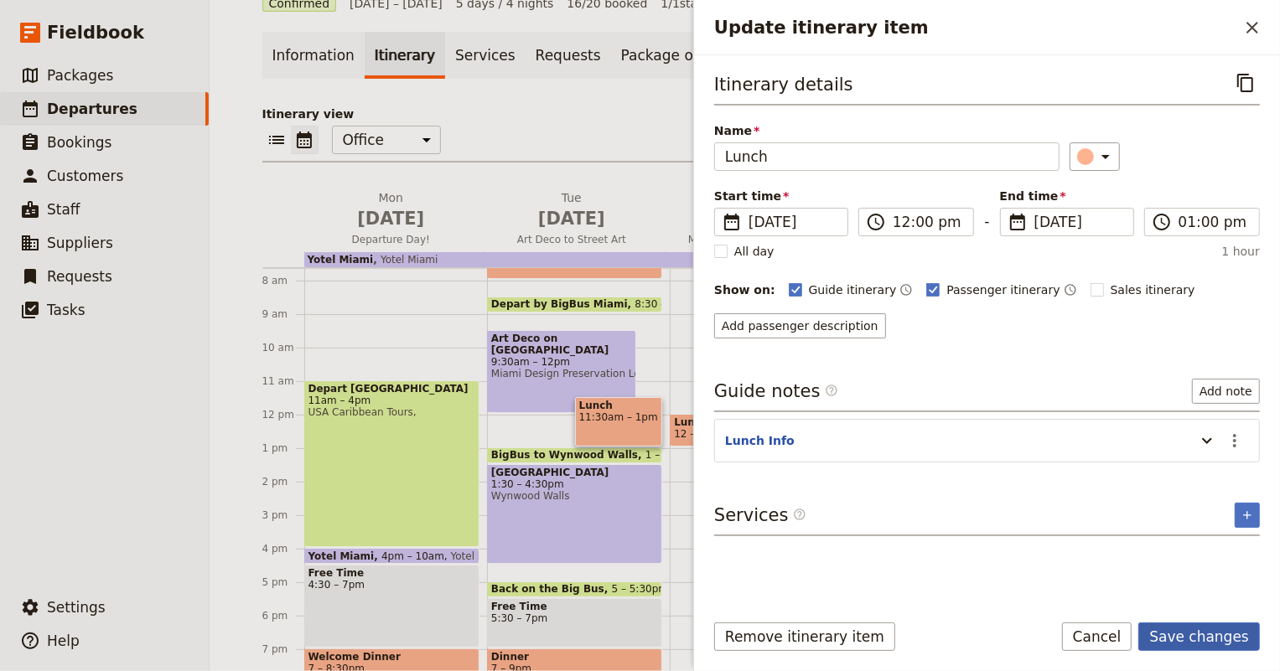
click at [1193, 629] on button "Save changes" at bounding box center [1199, 637] width 122 height 28
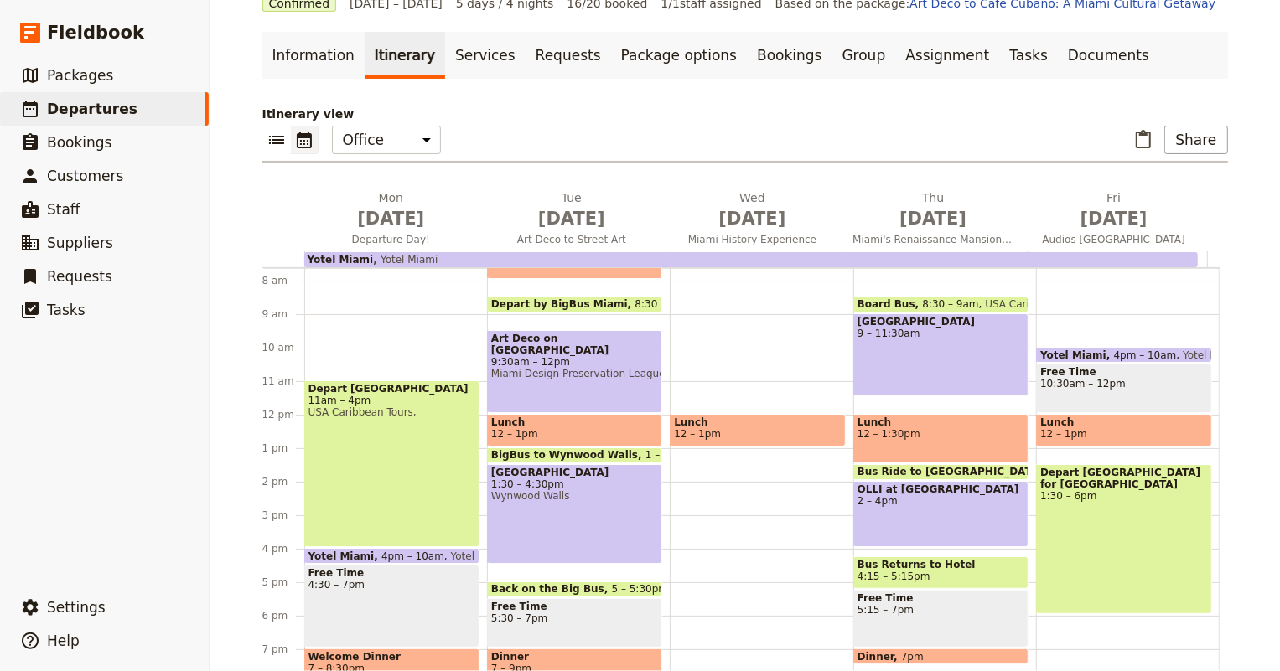
click at [564, 453] on span "BigBus to Wynwood Walls" at bounding box center [568, 455] width 154 height 12
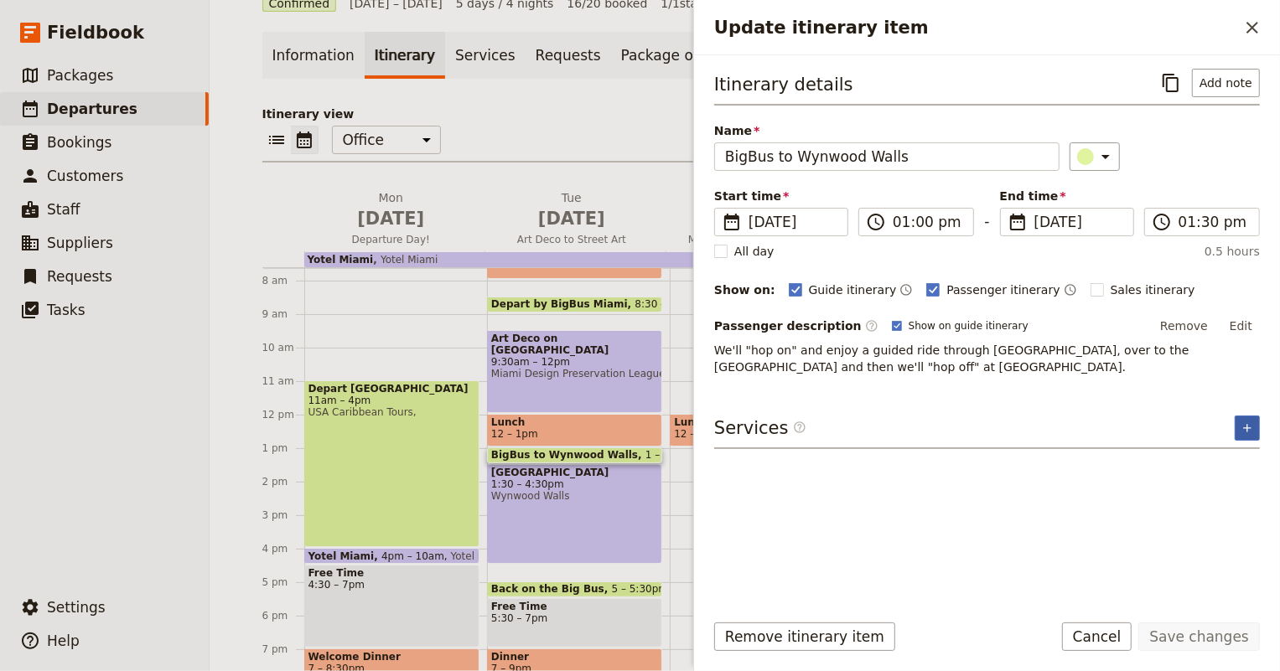
click at [1245, 422] on icon "Add service inclusion" at bounding box center [1247, 428] width 13 height 13
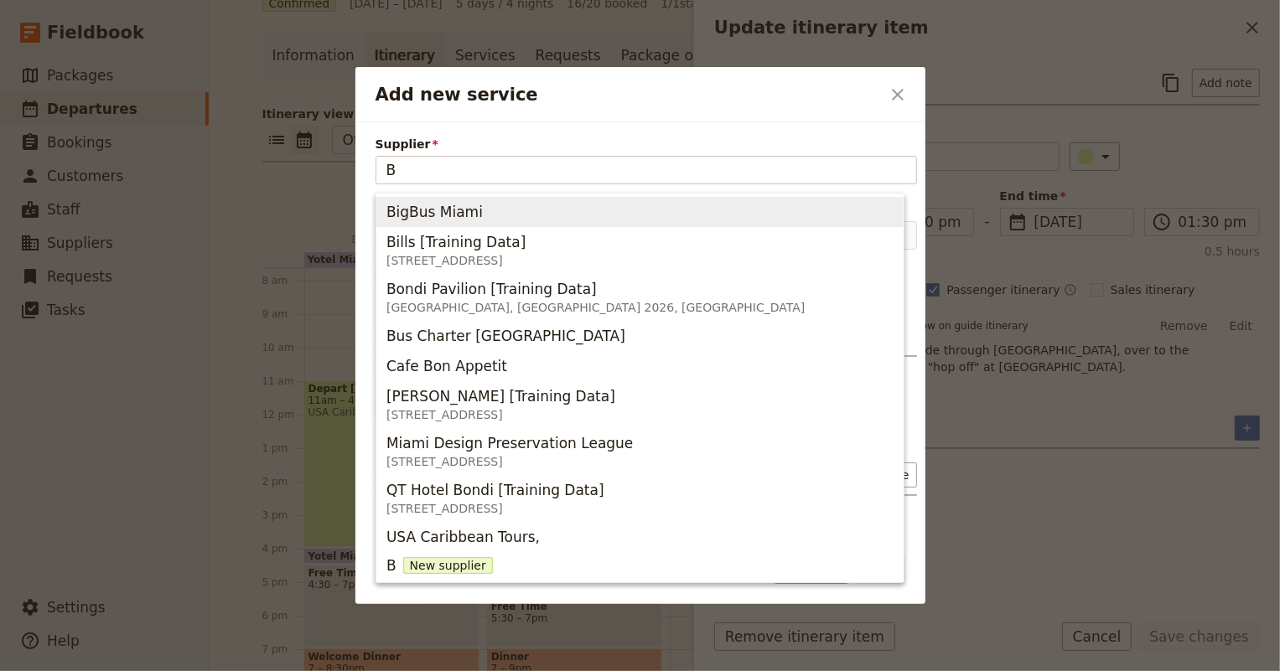
click at [490, 212] on span "BigBus Miami" at bounding box center [639, 211] width 507 height 23
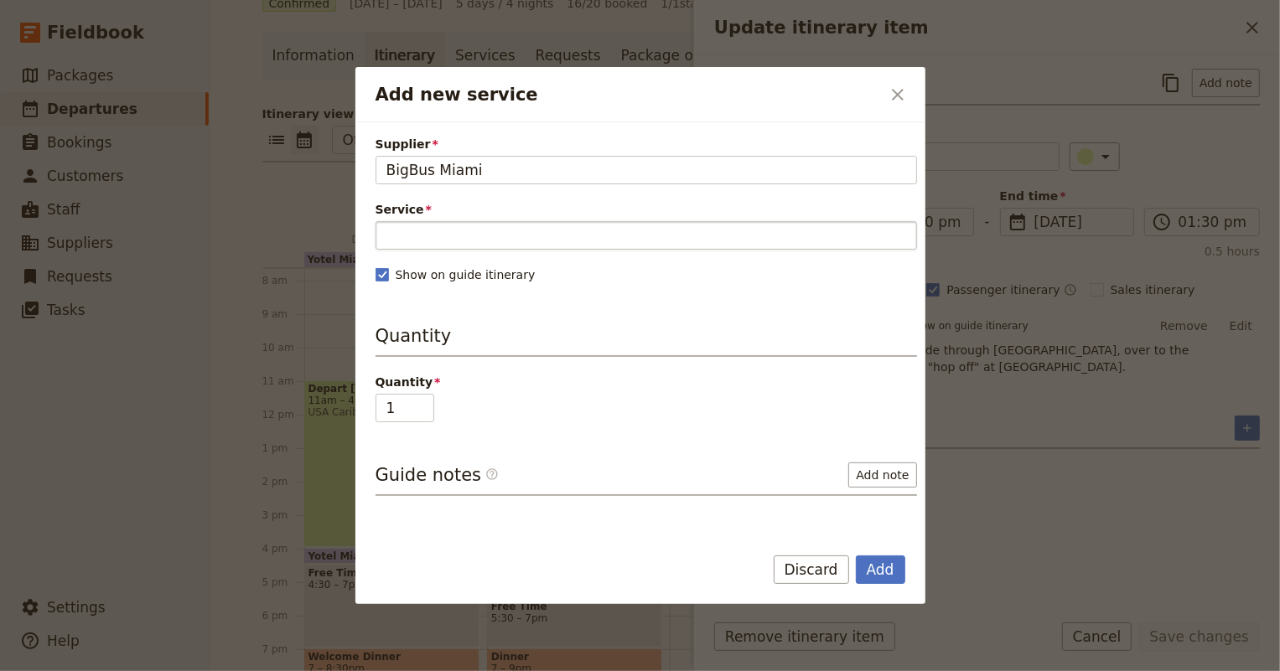
type input "BigBus Miami"
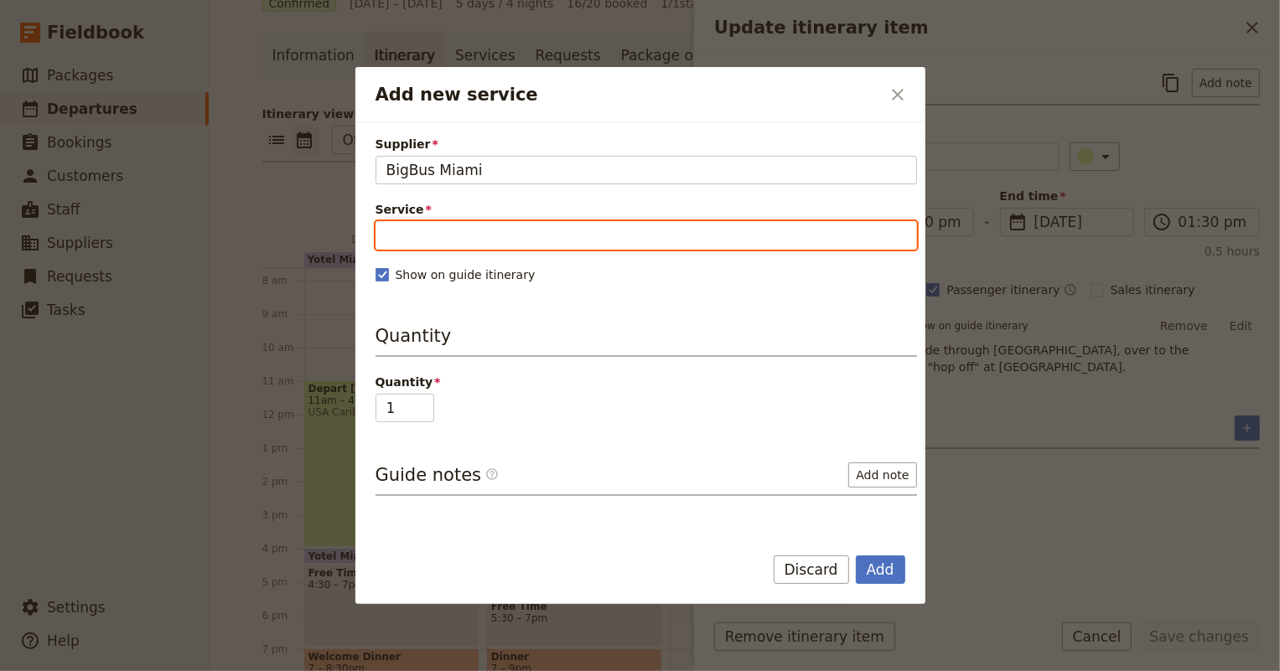
click at [487, 229] on input "Service" at bounding box center [646, 235] width 541 height 28
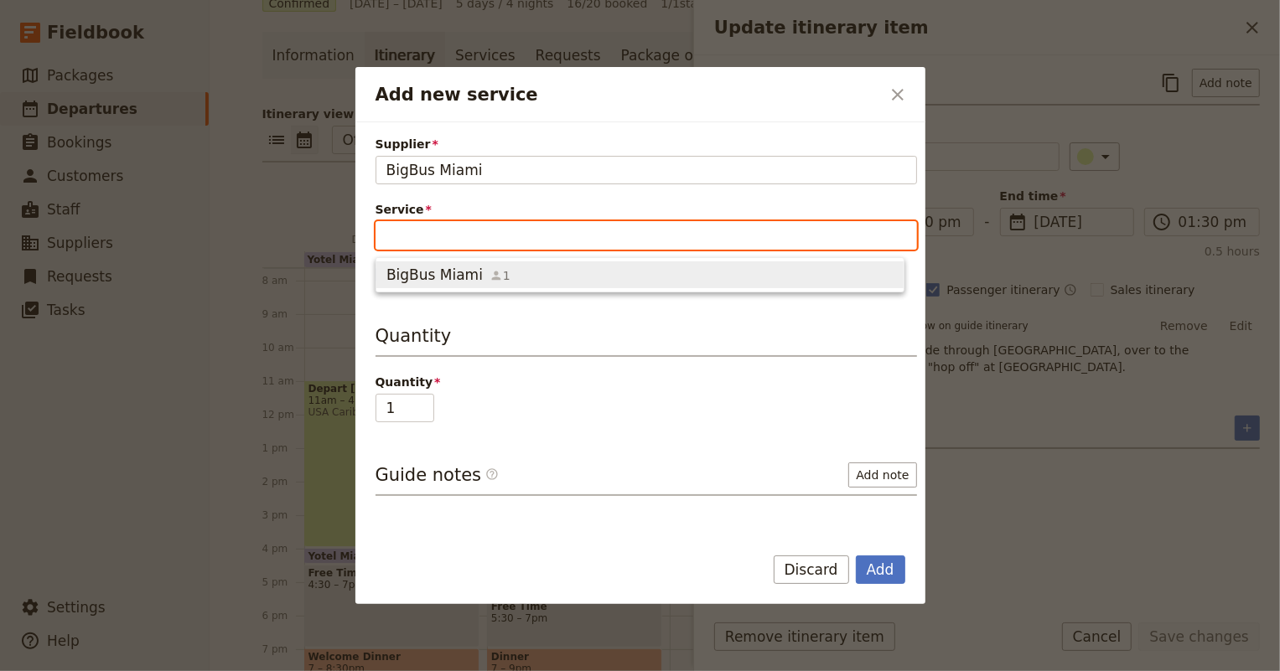
click at [443, 277] on span "BigBus Miami" at bounding box center [434, 275] width 96 height 20
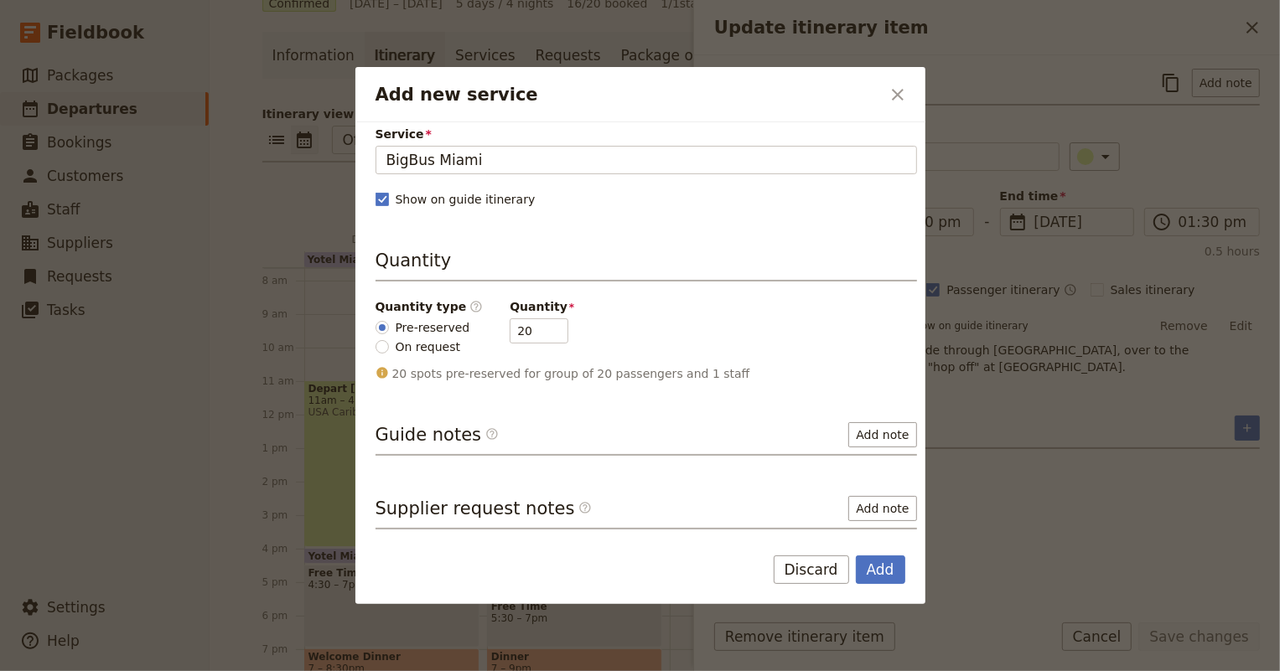
scroll to position [148, 0]
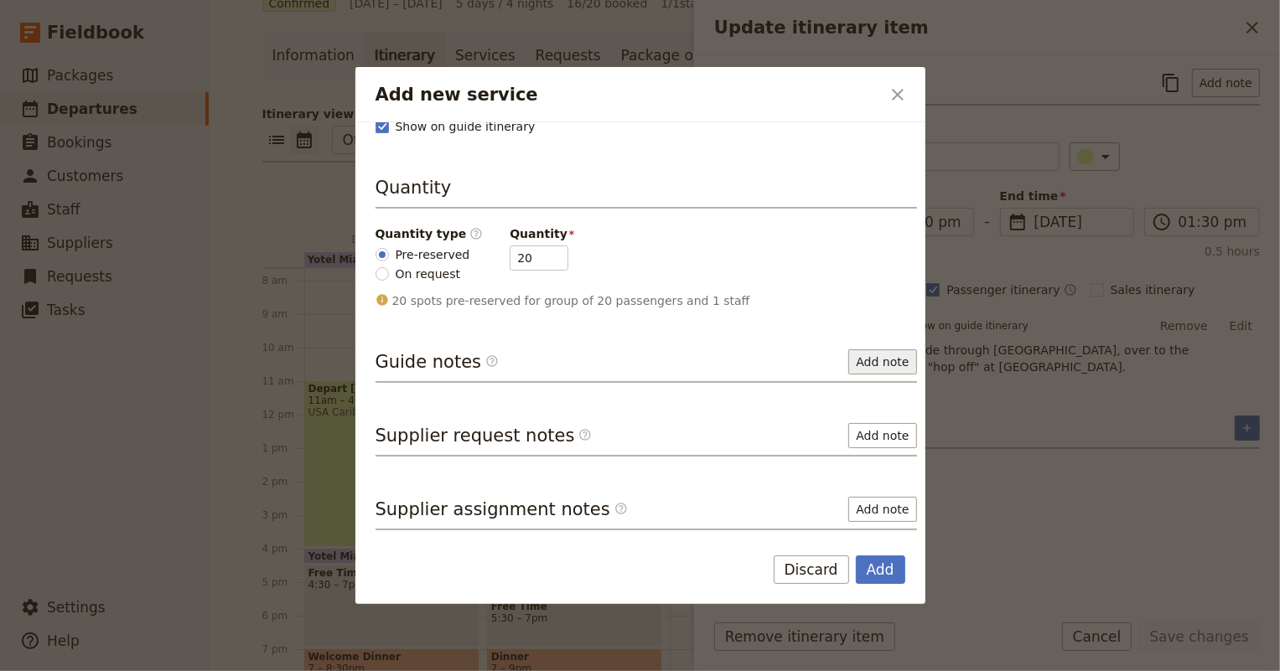
click at [878, 357] on button "Add note" at bounding box center [882, 362] width 68 height 25
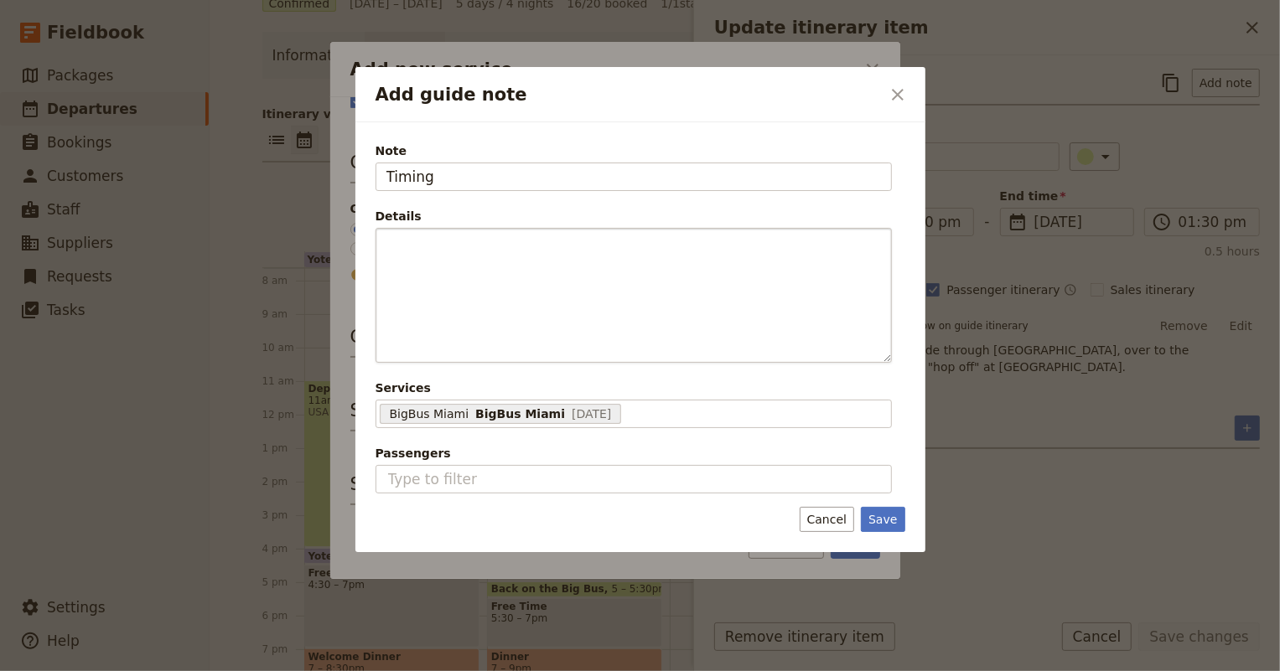
type input "Timing"
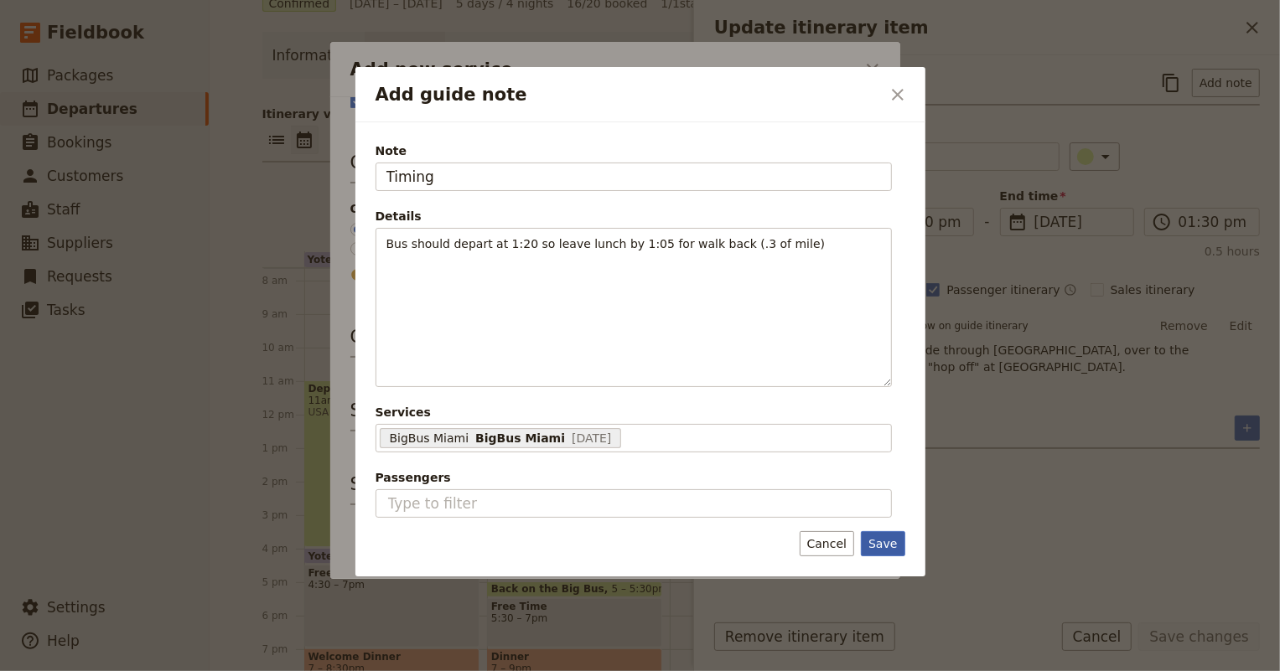
click at [879, 552] on button "Save" at bounding box center [883, 543] width 44 height 25
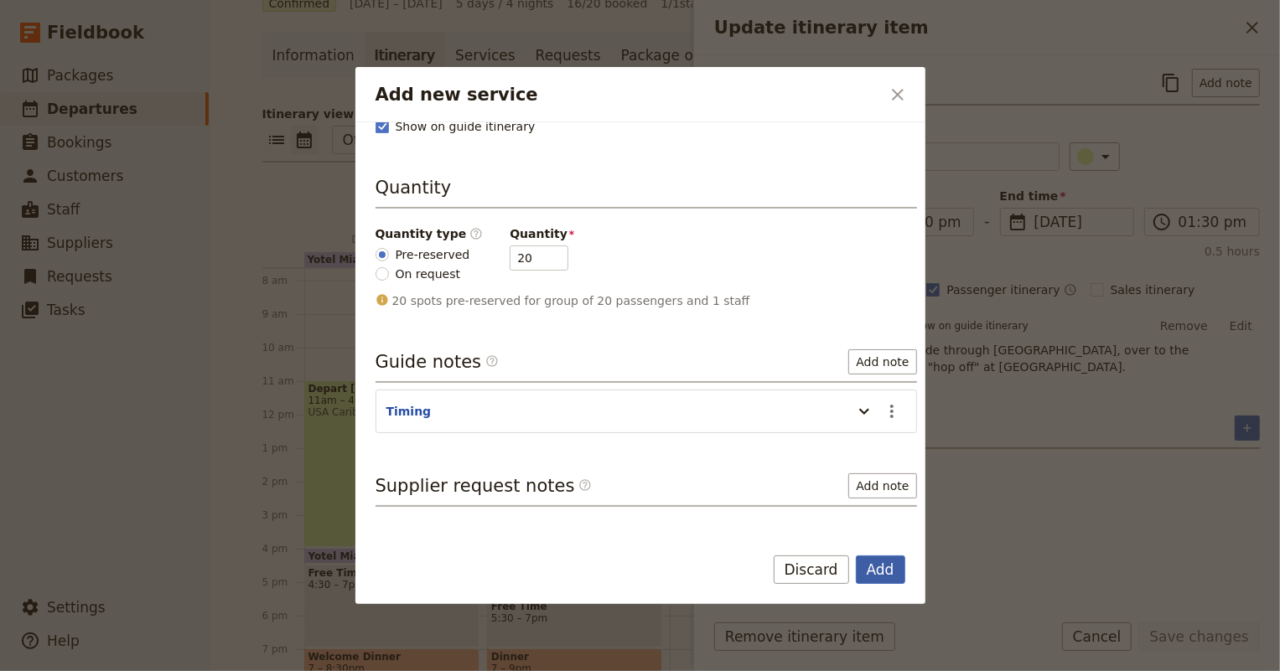
click at [884, 567] on button "Add" at bounding box center [880, 570] width 49 height 28
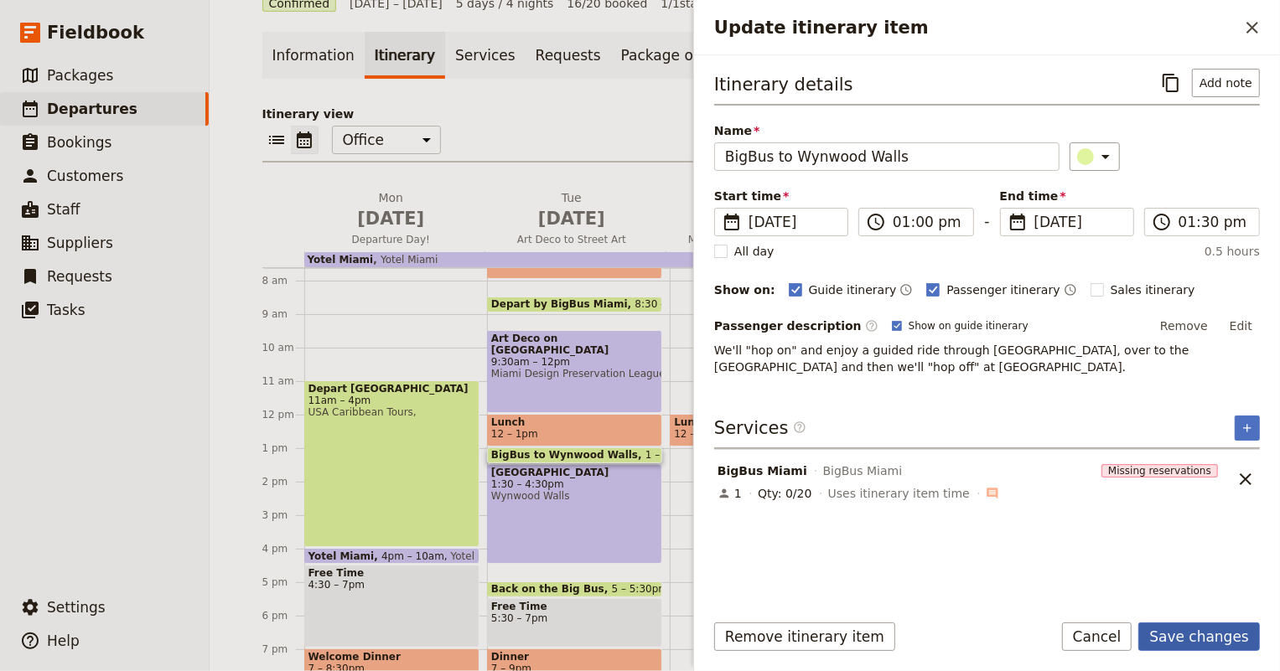
click at [1198, 636] on button "Save changes" at bounding box center [1199, 637] width 122 height 28
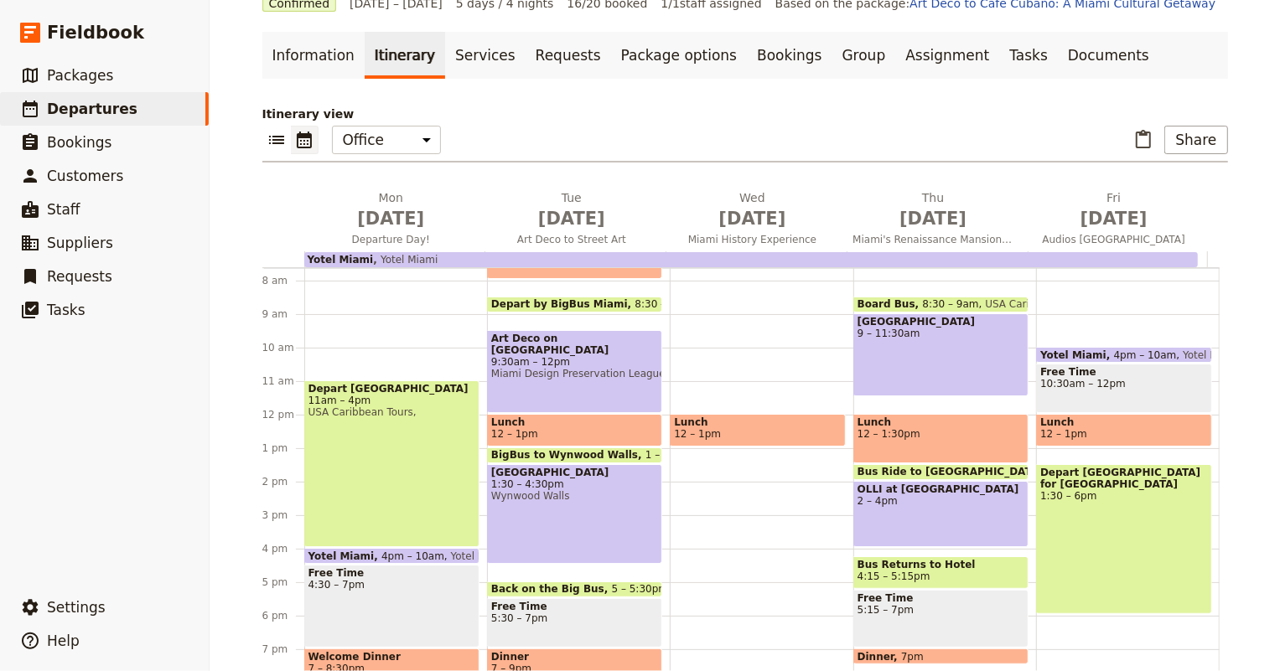
click at [545, 453] on span "BigBus to Wynwood Walls" at bounding box center [568, 455] width 154 height 12
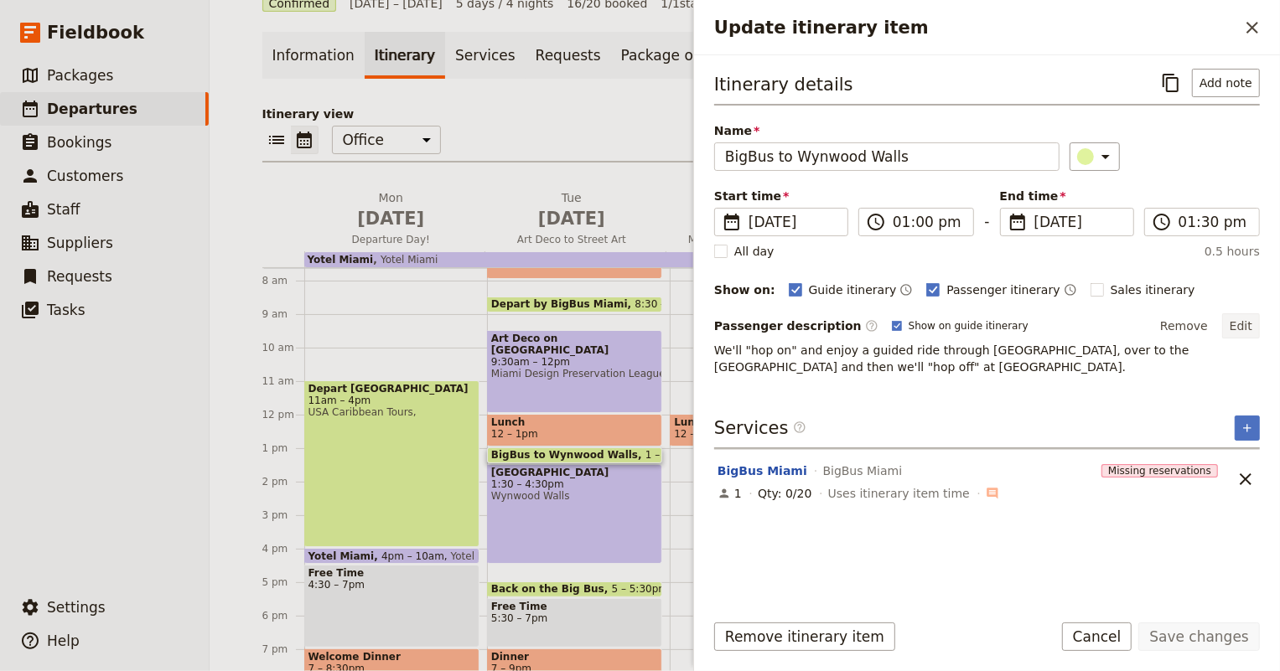
click at [1243, 326] on button "Edit" at bounding box center [1241, 325] width 38 height 25
click at [1090, 410] on div "Itinerary details ​ Add note Name BigBus to Wynwood Walls ​ Start time ​ [DATE]…" at bounding box center [987, 332] width 546 height 527
click at [733, 464] on button "BigBus Miami" at bounding box center [762, 471] width 90 height 17
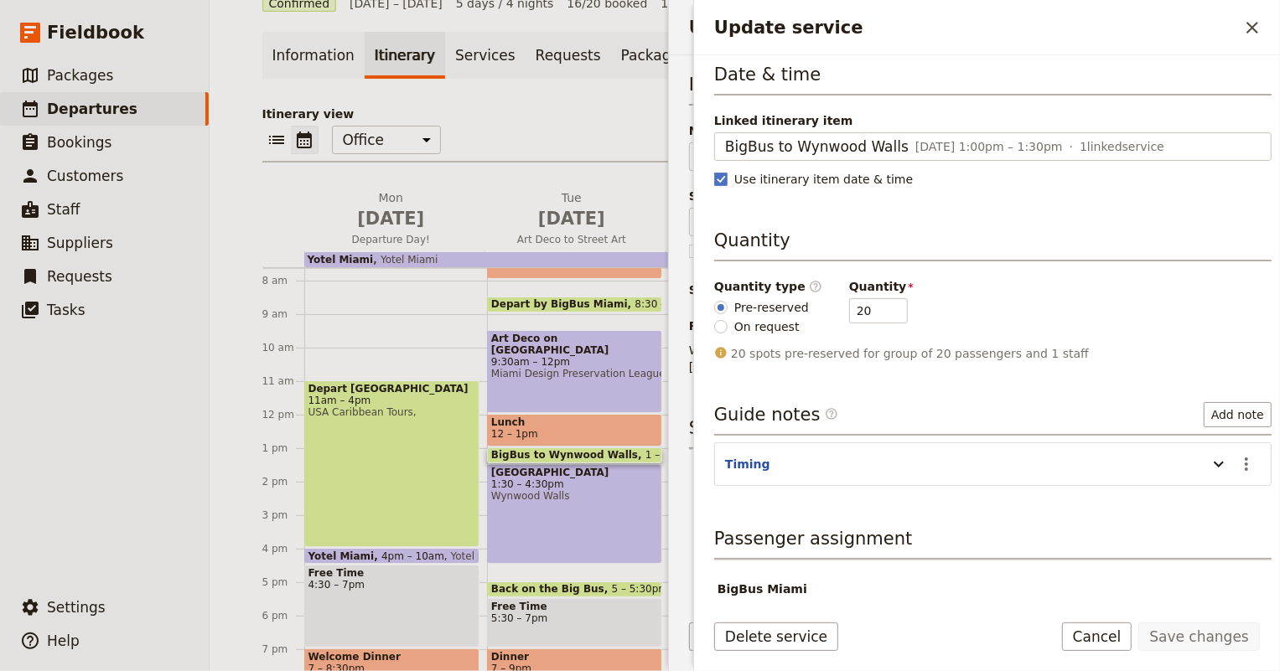
scroll to position [113, 0]
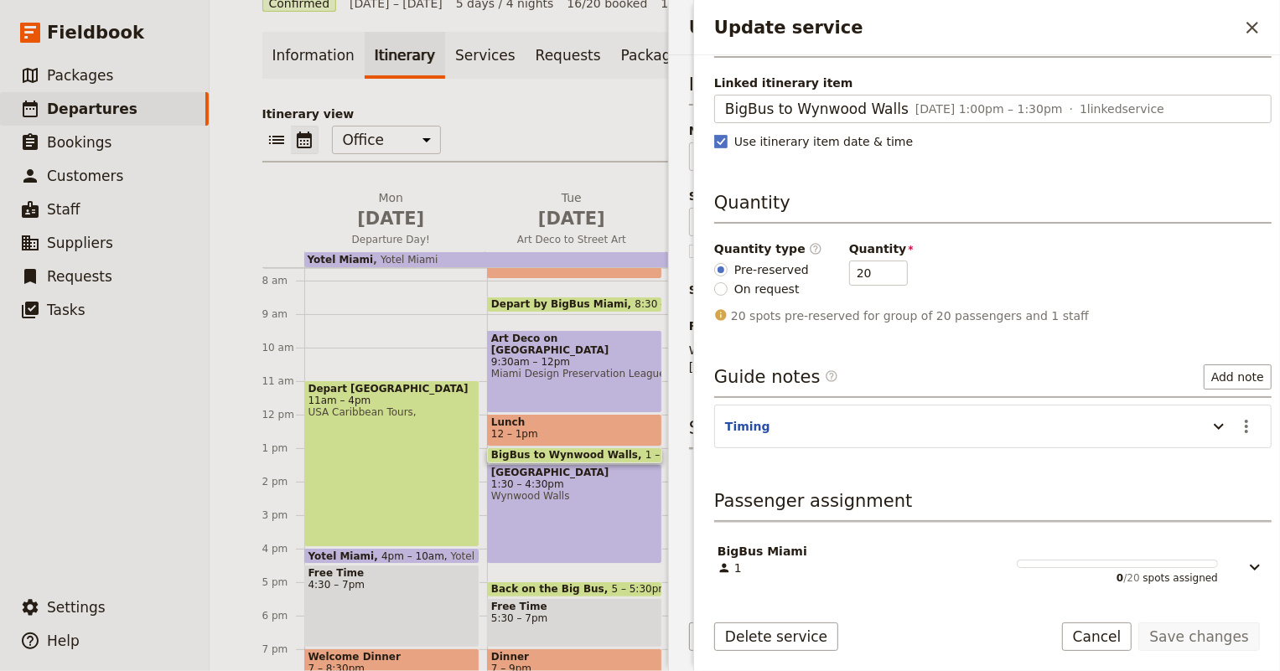
click at [811, 418] on header "Timing" at bounding box center [962, 428] width 474 height 20
click at [1209, 428] on icon "Update service" at bounding box center [1219, 427] width 20 height 20
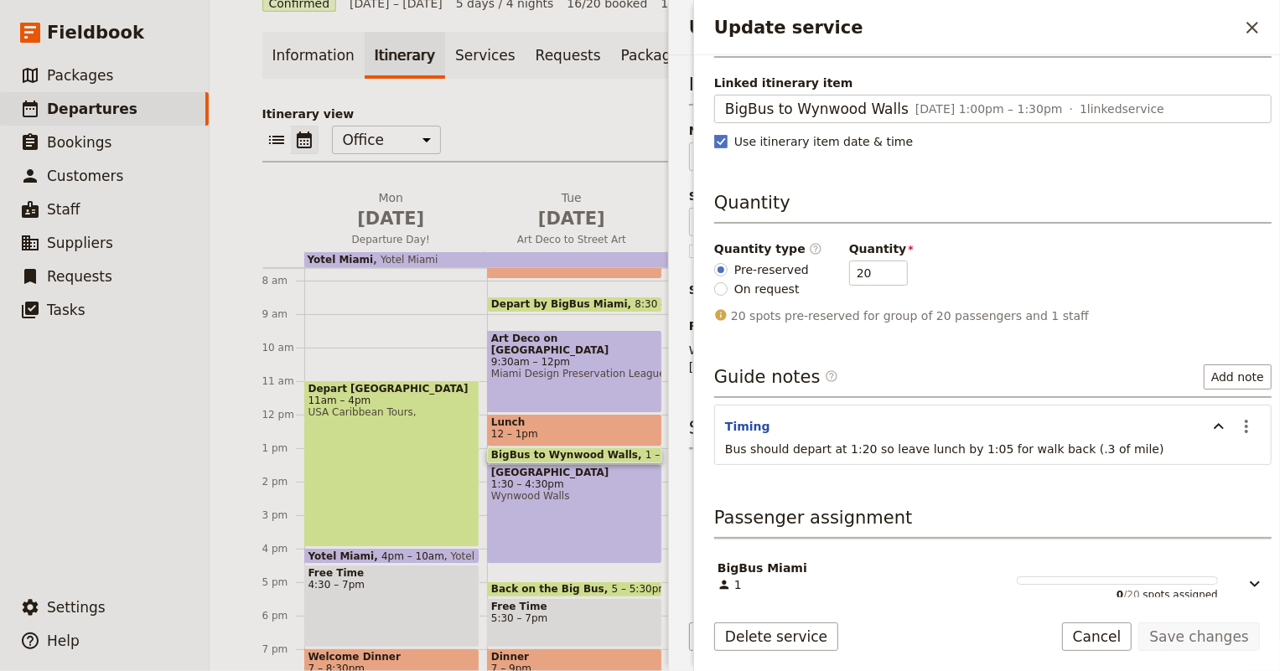
click at [1140, 448] on p "Bus should depart at 1:20 so leave lunch by 1:05 for walk back (.3 of mile)" at bounding box center [993, 449] width 536 height 17
click at [1036, 443] on span "Bus should depart at 1:20 so leave lunch by 1:05 for walk back (.3 of mile)" at bounding box center [944, 449] width 439 height 13
click at [1086, 443] on span "Bus should depart at 1:20 so leave lunch by 1:05 for walk back (.3 of mile)" at bounding box center [944, 449] width 439 height 13
click at [1106, 452] on p "Bus should depart at 1:20 so leave lunch by 1:05 for walk back (.3 of mile)" at bounding box center [993, 449] width 536 height 17
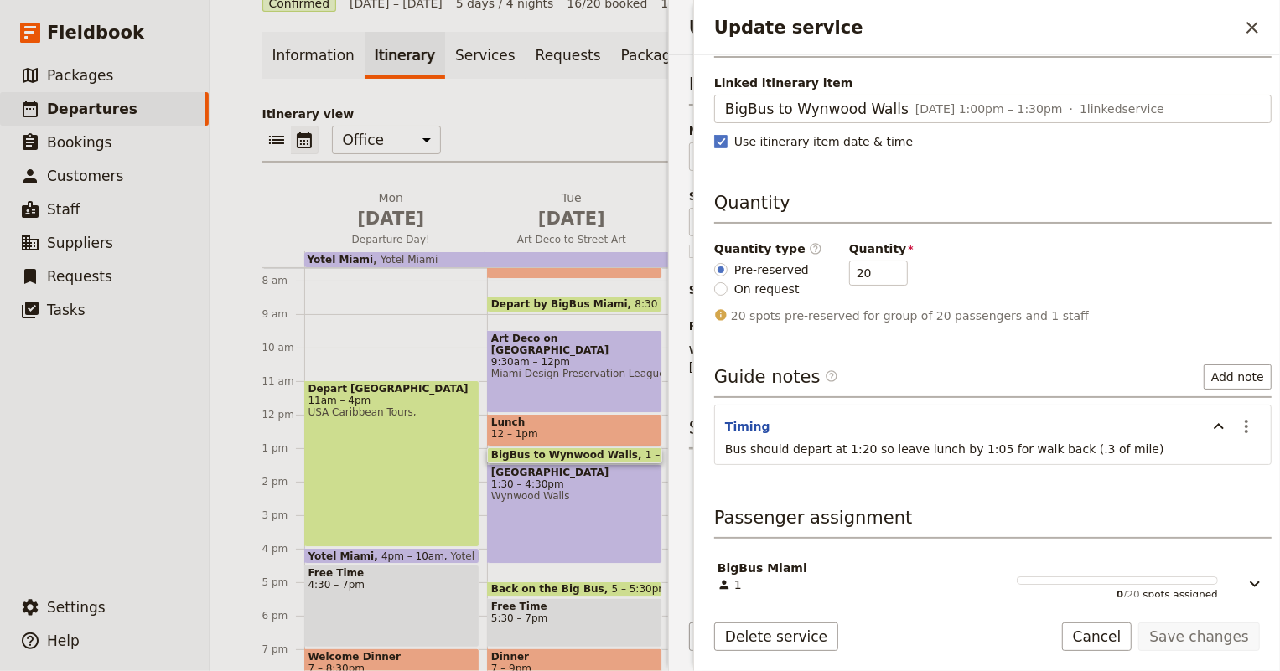
click at [1118, 453] on p "Bus should depart at 1:20 so leave lunch by 1:05 for walk back (.3 of mile)" at bounding box center [993, 449] width 536 height 17
click at [1237, 422] on icon "Actions" at bounding box center [1246, 427] width 20 height 20
click at [1196, 465] on span "Edit note" at bounding box center [1187, 461] width 53 height 17
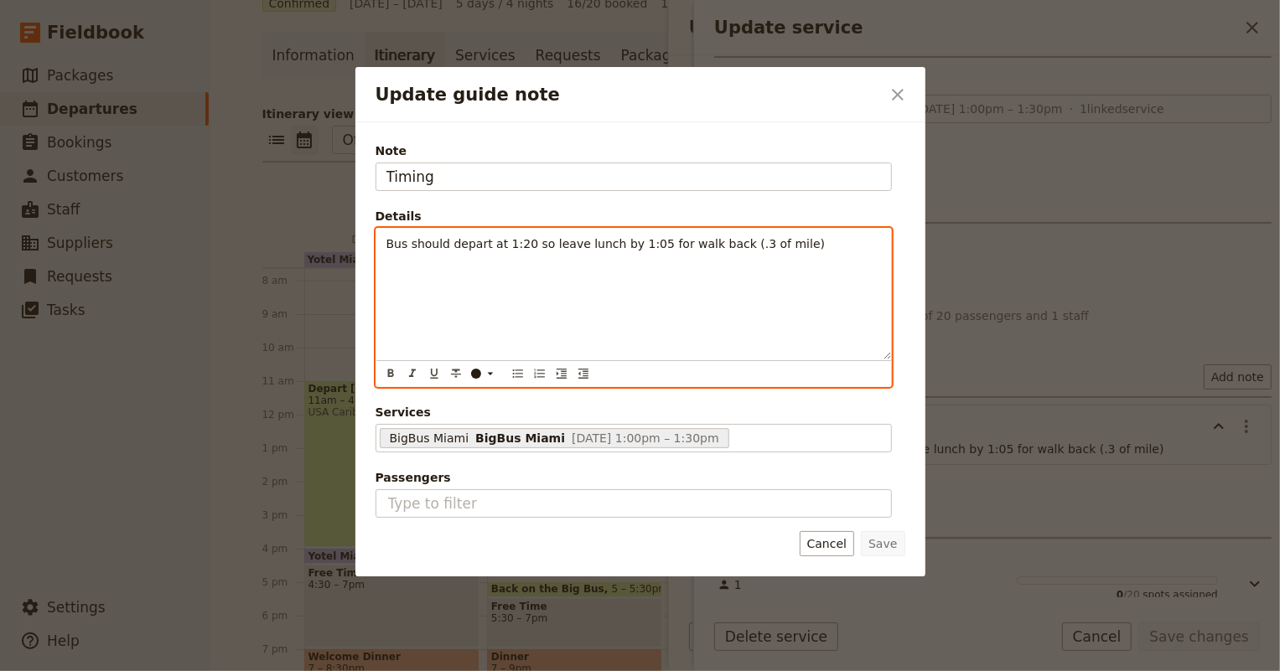
click at [777, 246] on p "Bus should depart at 1:20 so leave lunch by 1:05 for walk back (.3 of mile)" at bounding box center [633, 244] width 495 height 17
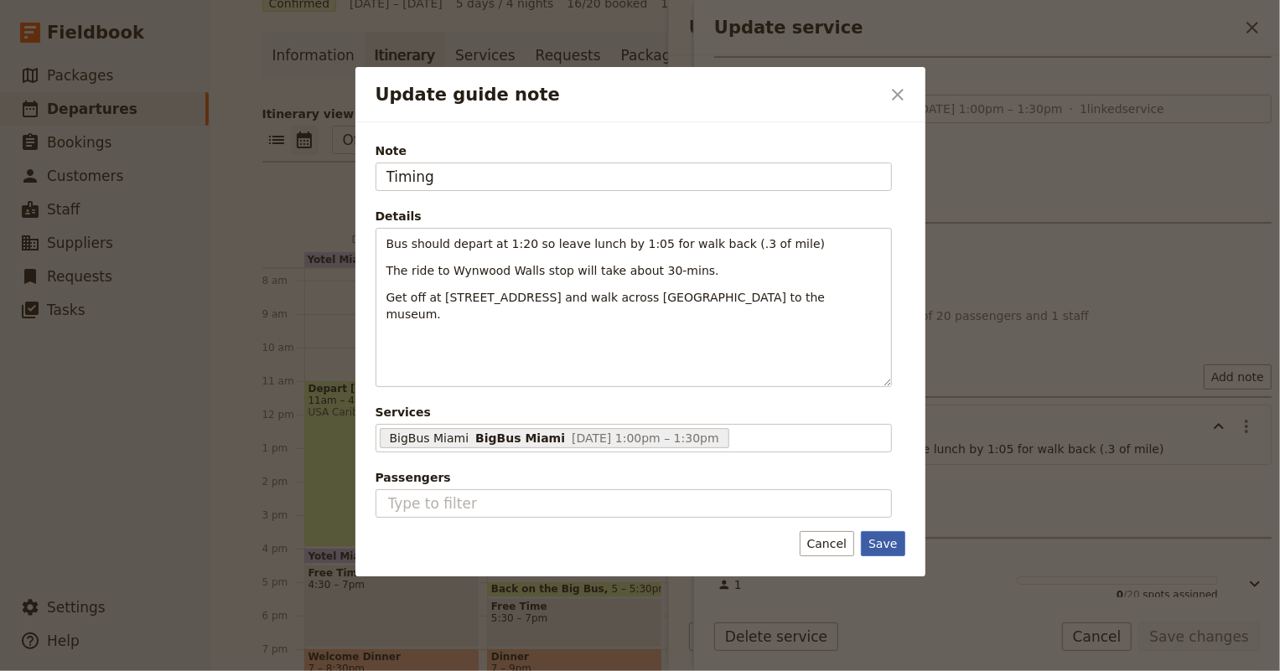
click at [895, 542] on button "Save" at bounding box center [883, 543] width 44 height 25
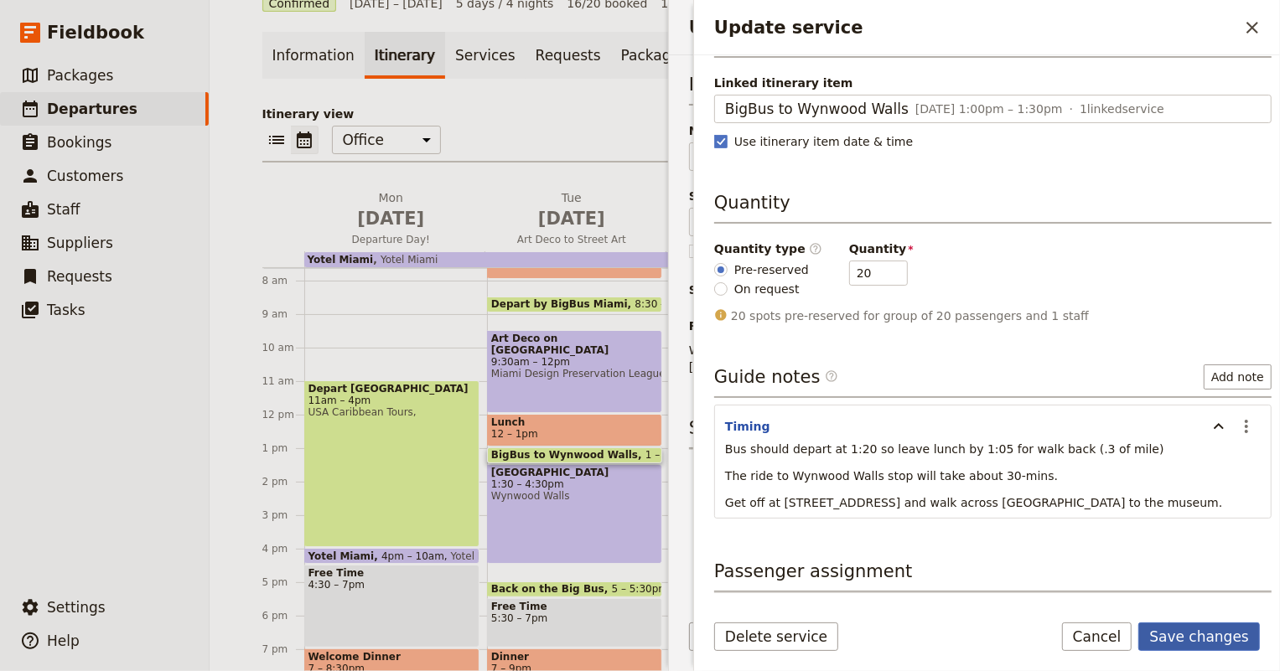
click at [1182, 628] on button "Save changes" at bounding box center [1199, 637] width 122 height 28
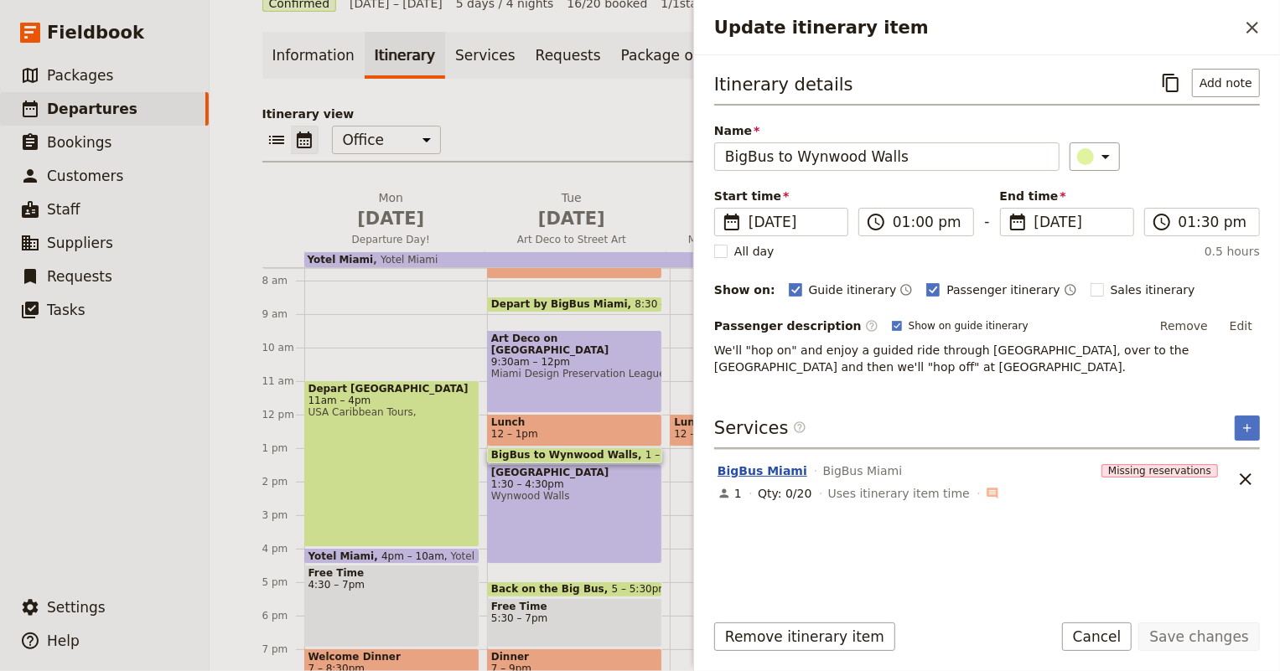
click at [753, 469] on button "BigBus Miami" at bounding box center [762, 471] width 90 height 17
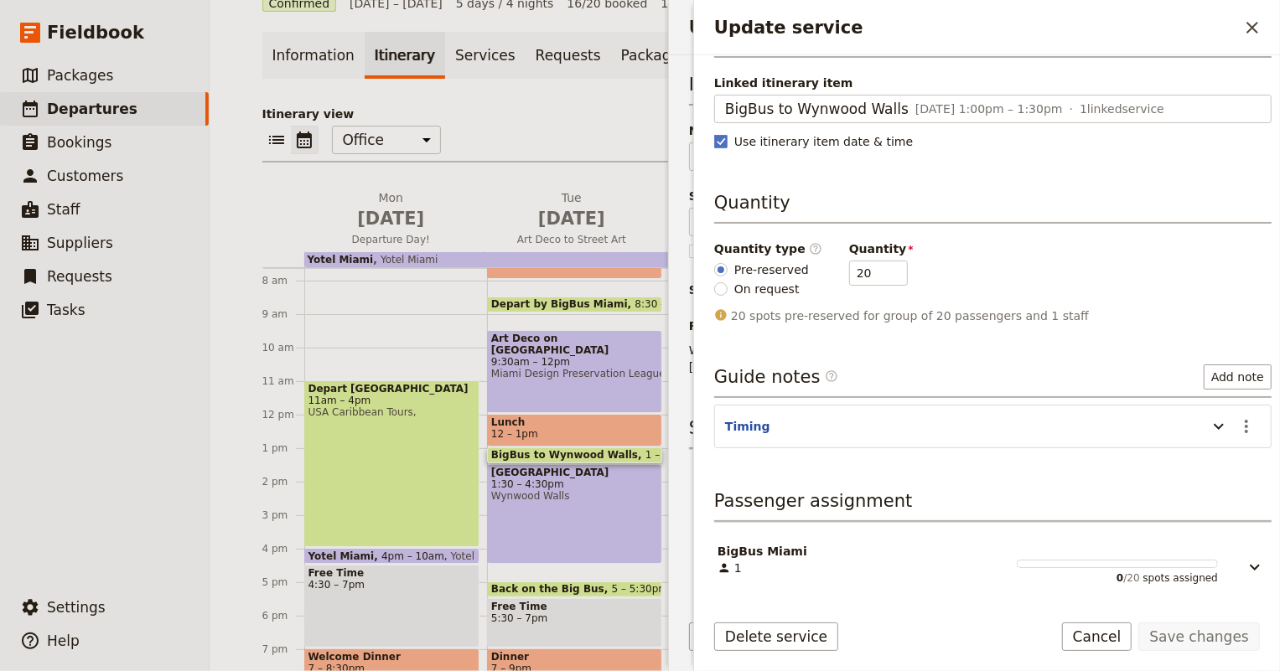
click at [837, 553] on div "BigBus Miami" at bounding box center [967, 551] width 500 height 17
click at [722, 319] on icon "Update service" at bounding box center [720, 314] width 11 height 11
click at [1249, 565] on icon "Update service" at bounding box center [1255, 567] width 20 height 20
click at [779, 477] on div "BigBus Miami BigBus Miami 1 Show on guide itinerary Date & time Linked itinerar…" at bounding box center [992, 219] width 557 height 527
click at [1106, 635] on button "Cancel" at bounding box center [1097, 637] width 70 height 28
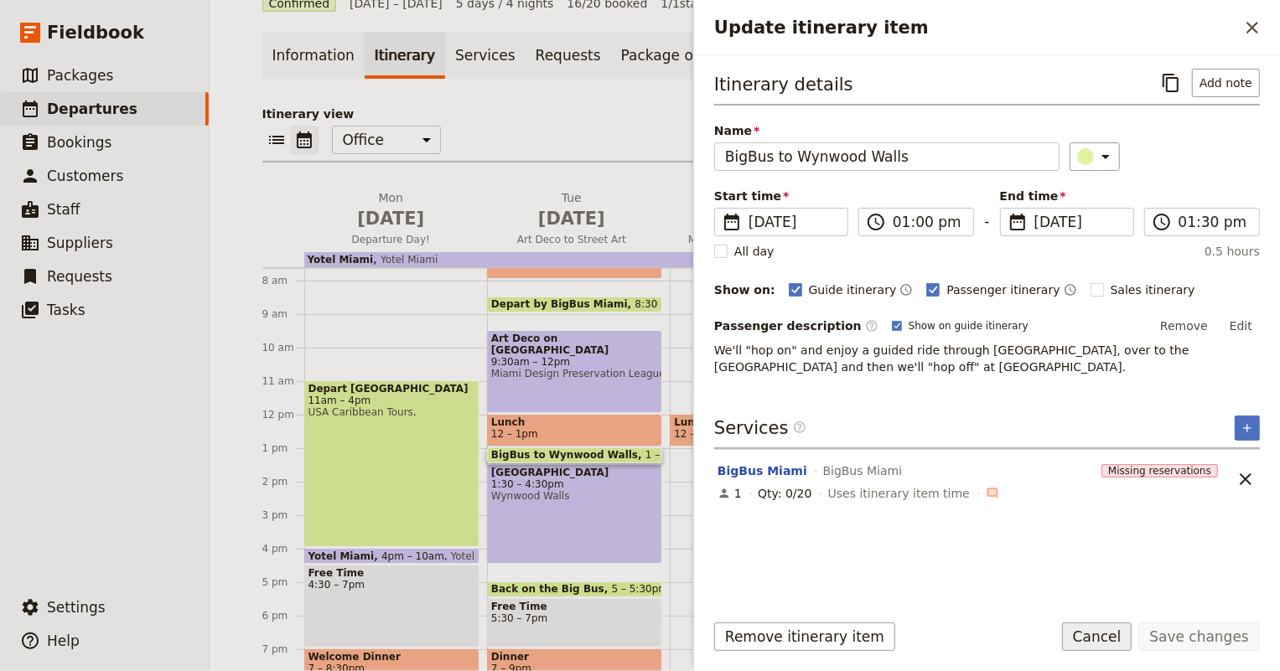
click at [1113, 642] on button "Cancel" at bounding box center [1097, 637] width 70 height 28
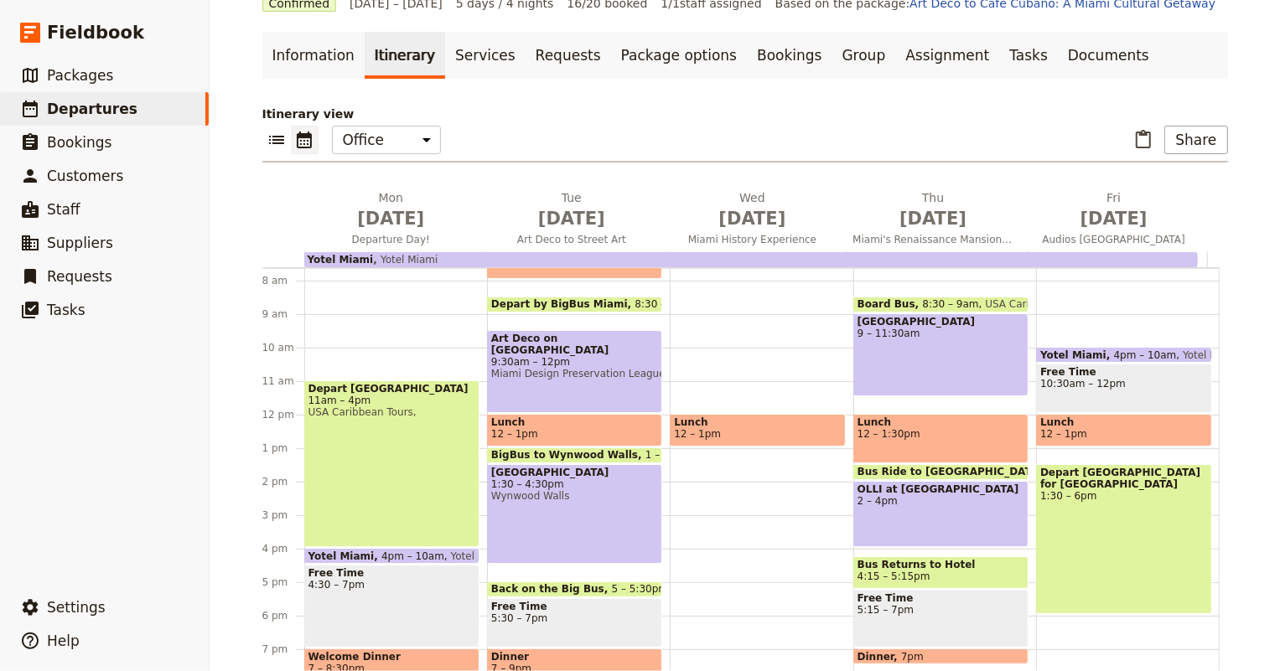
click at [562, 479] on span "[GEOGRAPHIC_DATA]" at bounding box center [574, 473] width 167 height 12
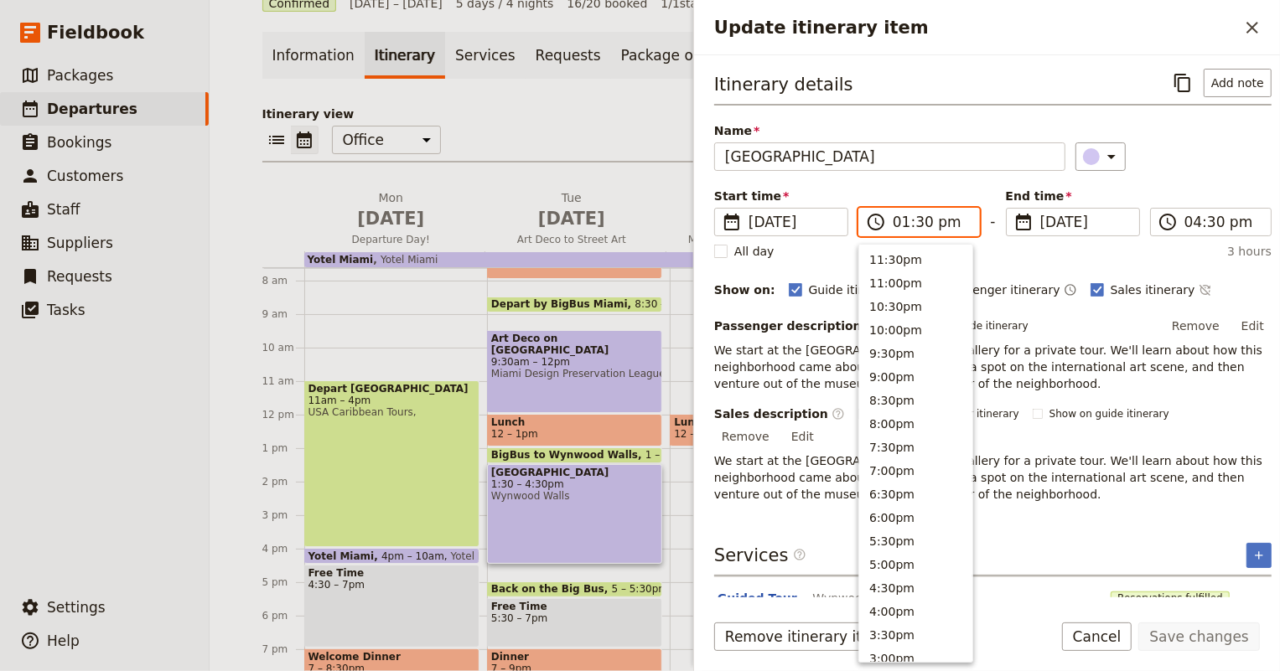
click at [904, 228] on input "01:30 pm" at bounding box center [931, 222] width 76 height 20
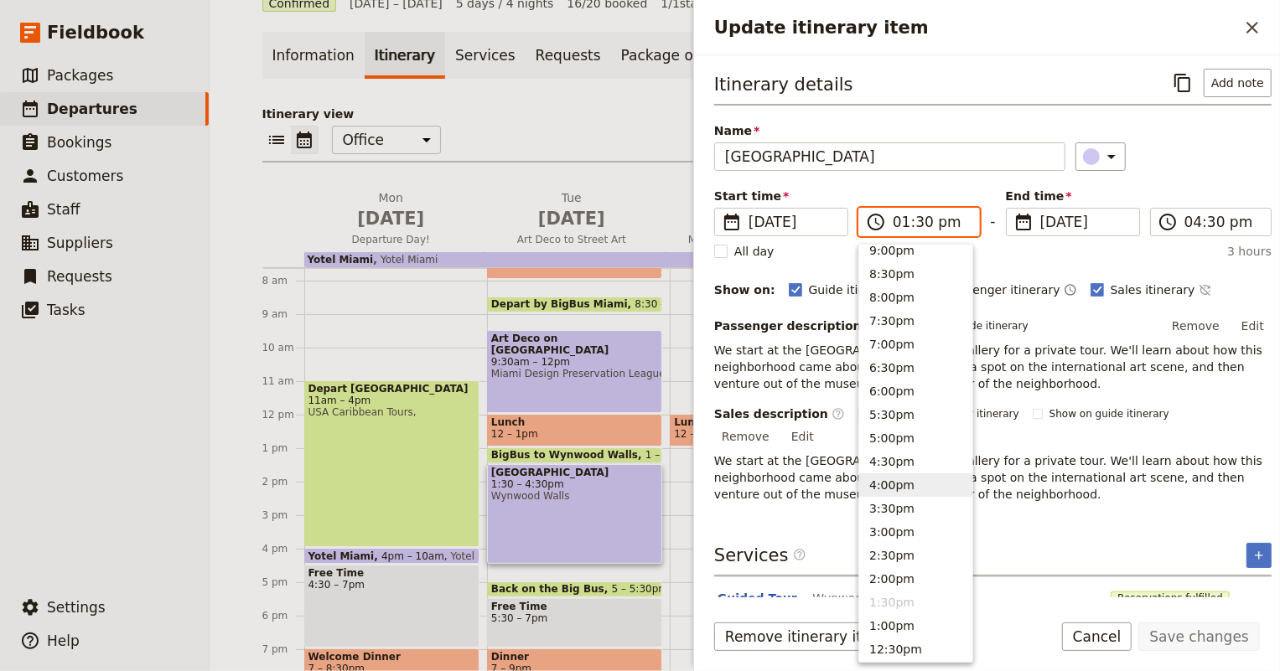
scroll to position [279, 0]
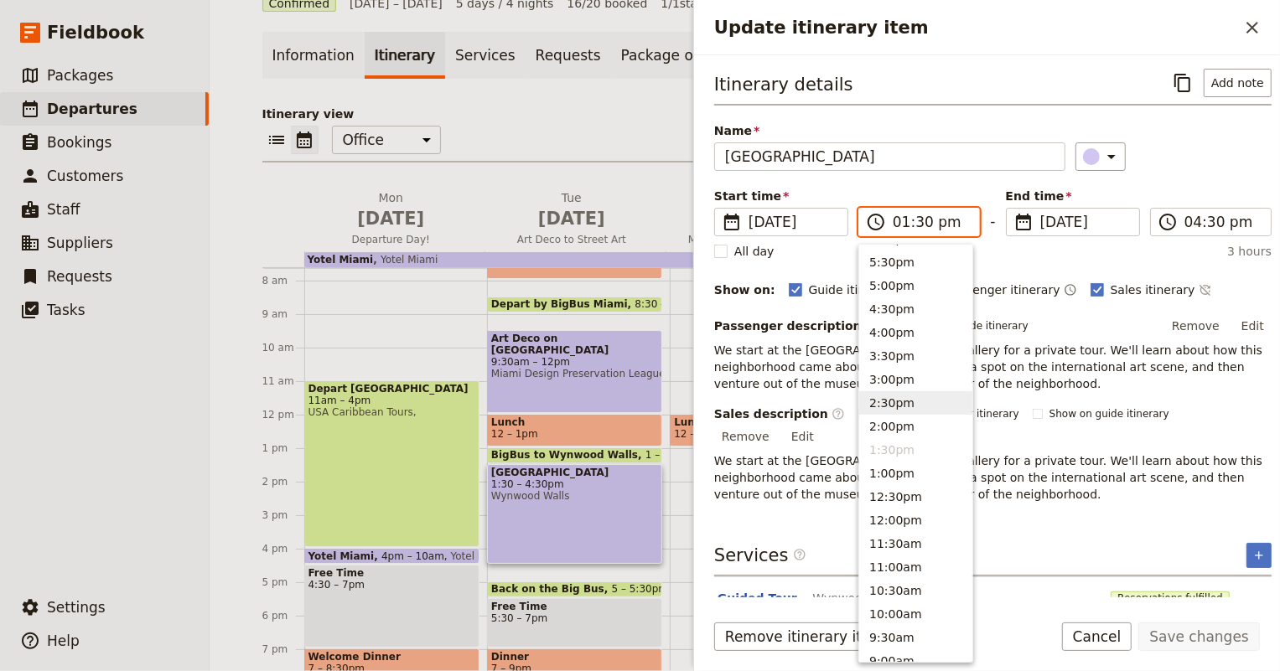
click at [867, 402] on button "2:30pm" at bounding box center [915, 402] width 113 height 23
type input "02:30 pm"
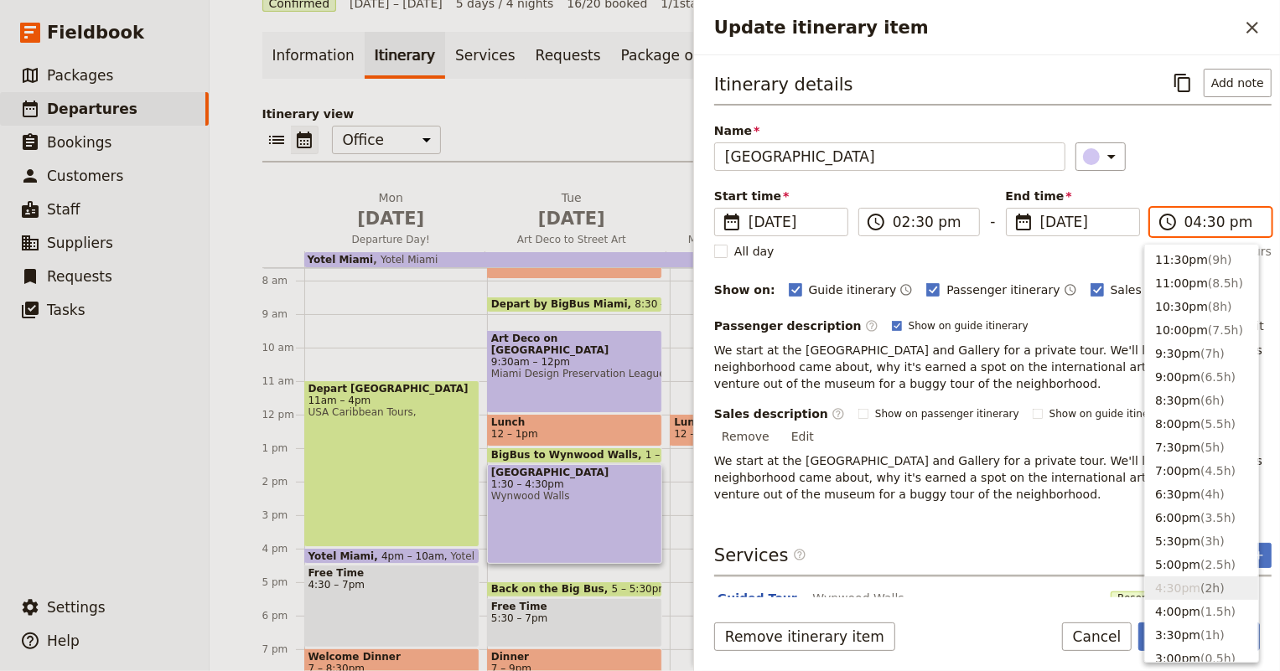
click at [1184, 213] on input "04:30 pm" at bounding box center [1222, 222] width 76 height 20
click at [1204, 561] on span "( 2.5h )" at bounding box center [1217, 564] width 35 height 13
type input "05:00 pm"
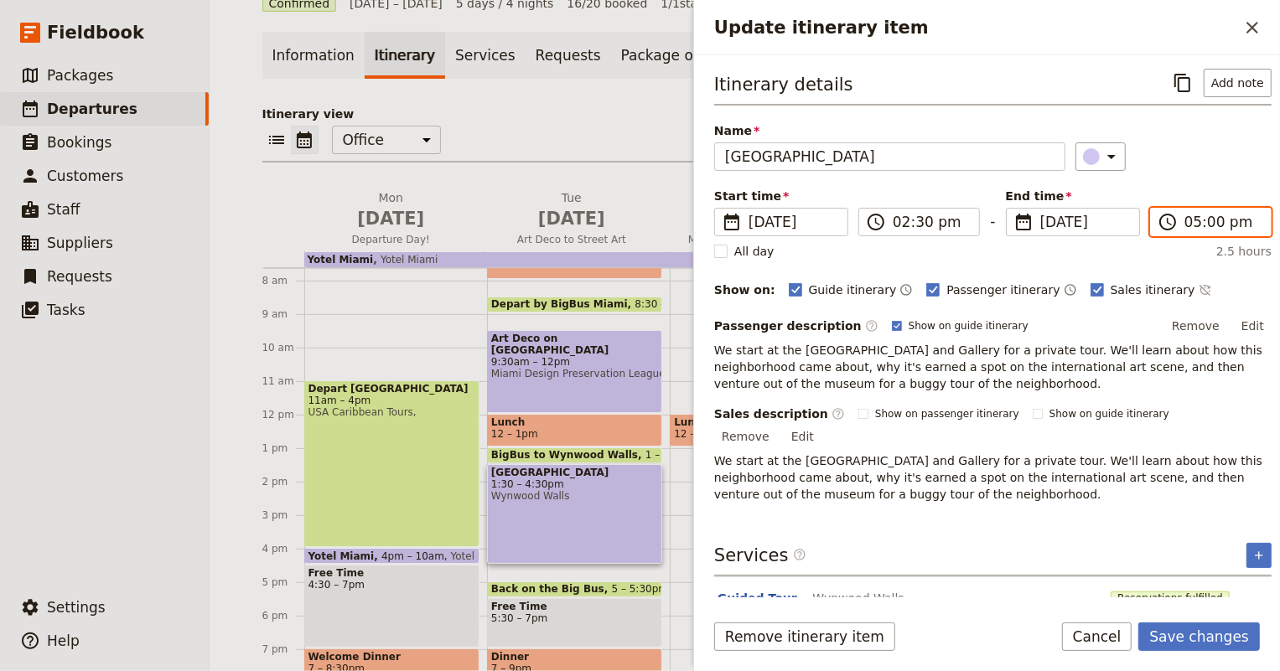
scroll to position [18, 0]
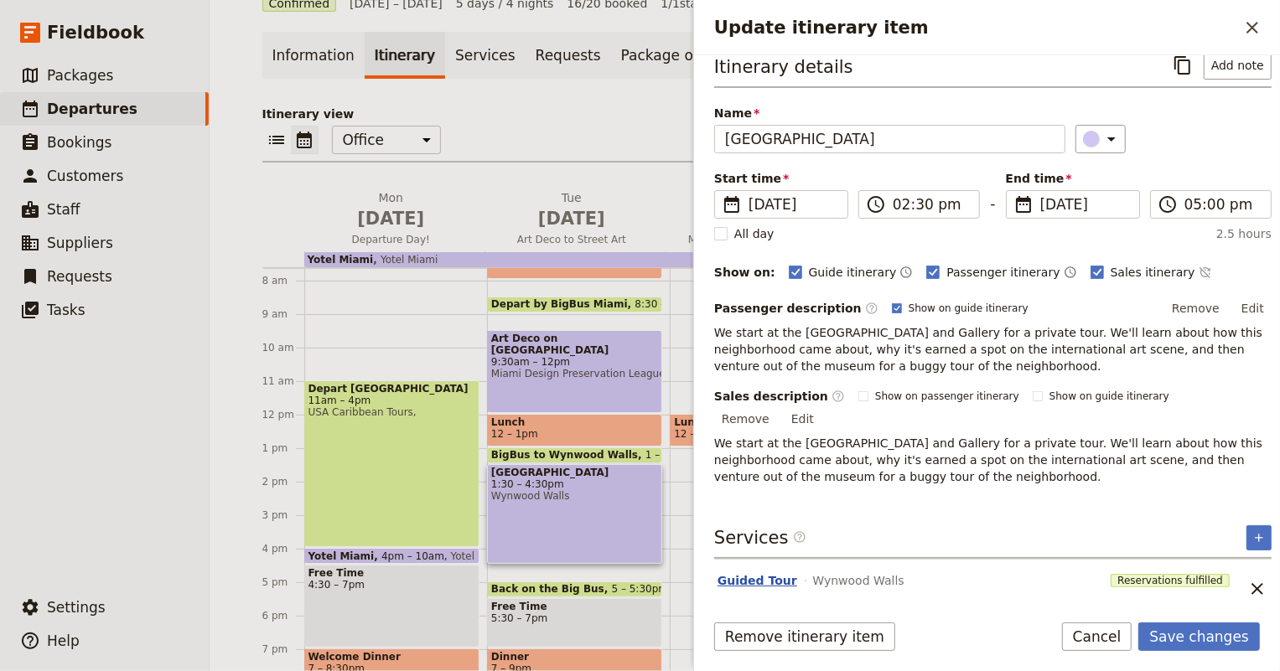
click at [770, 572] on button "Guided Tour" at bounding box center [757, 580] width 80 height 17
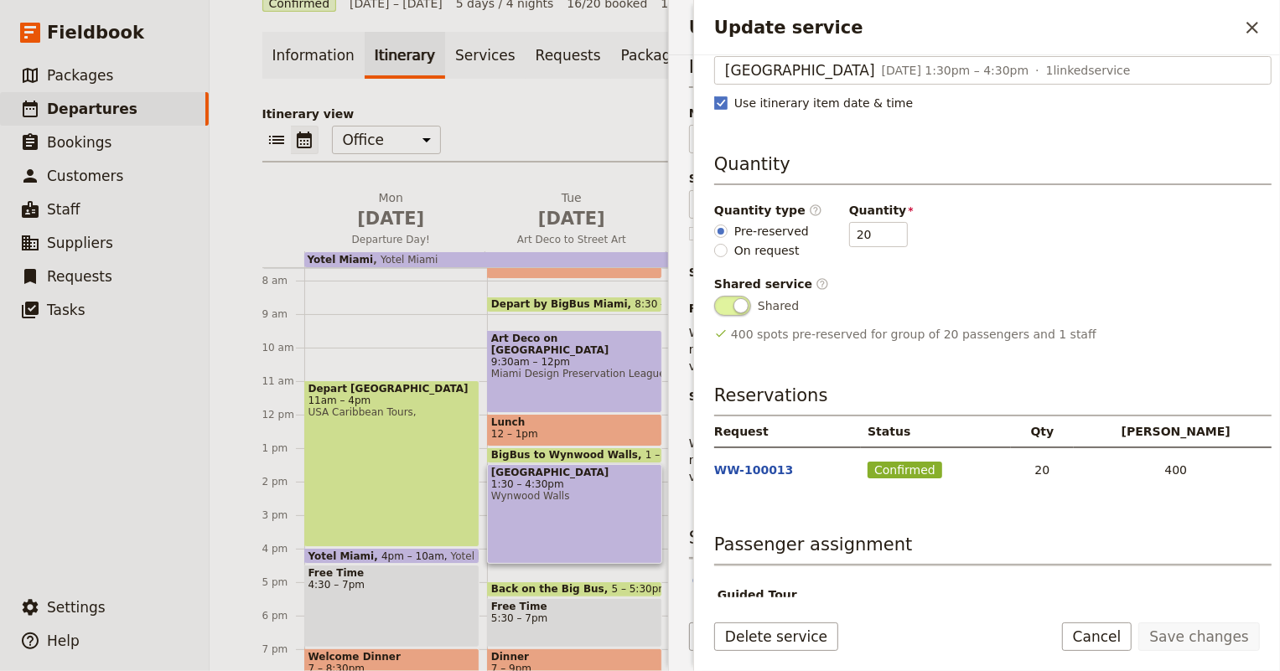
scroll to position [195, 0]
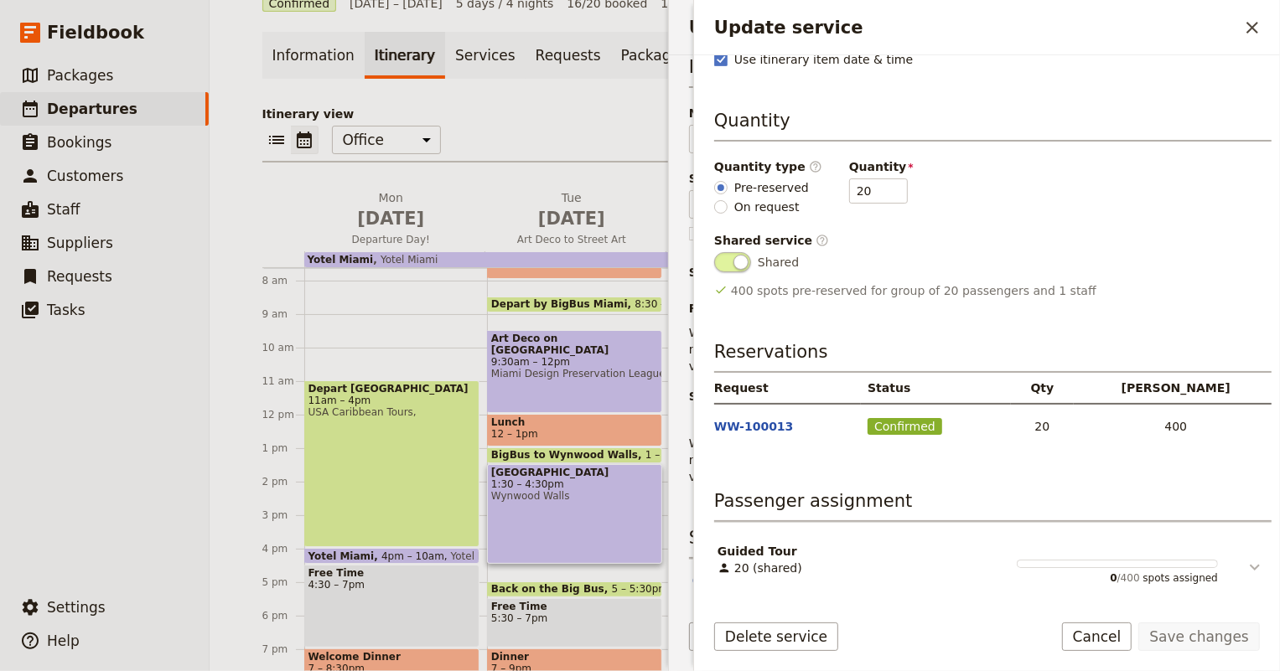
click at [1245, 571] on icon "Update service" at bounding box center [1255, 567] width 20 height 20
click at [1246, 561] on icon "Update service" at bounding box center [1255, 567] width 20 height 20
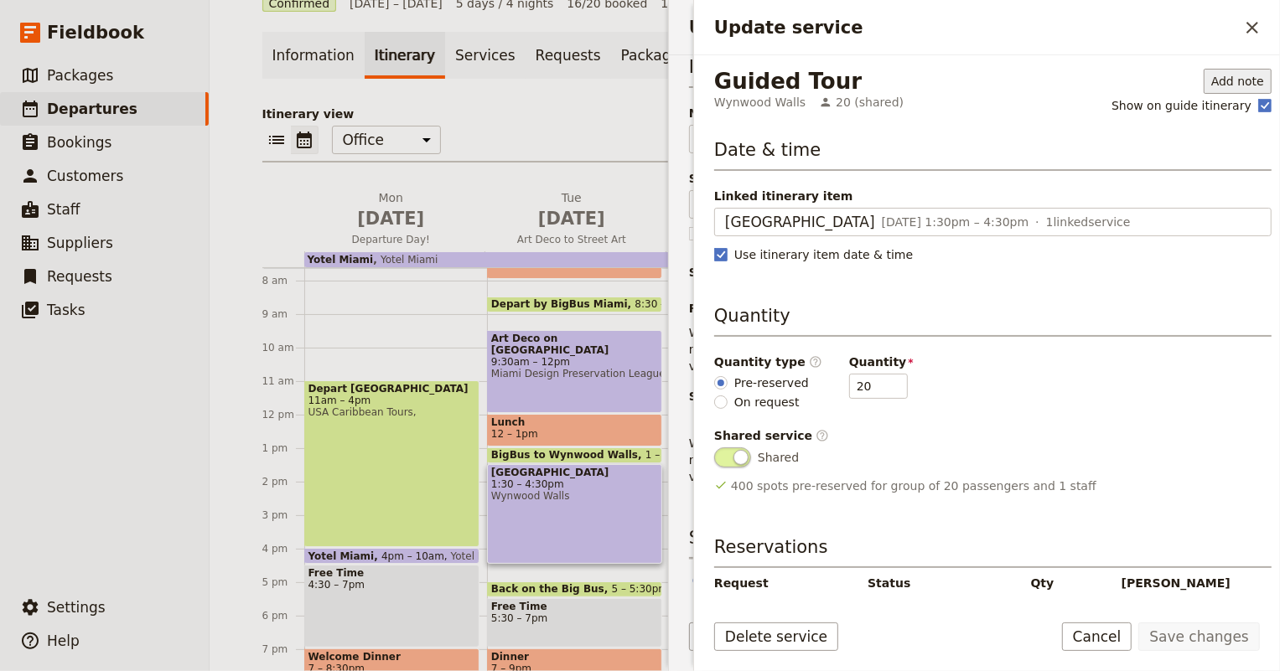
click at [1204, 72] on button "Add note" at bounding box center [1238, 81] width 68 height 25
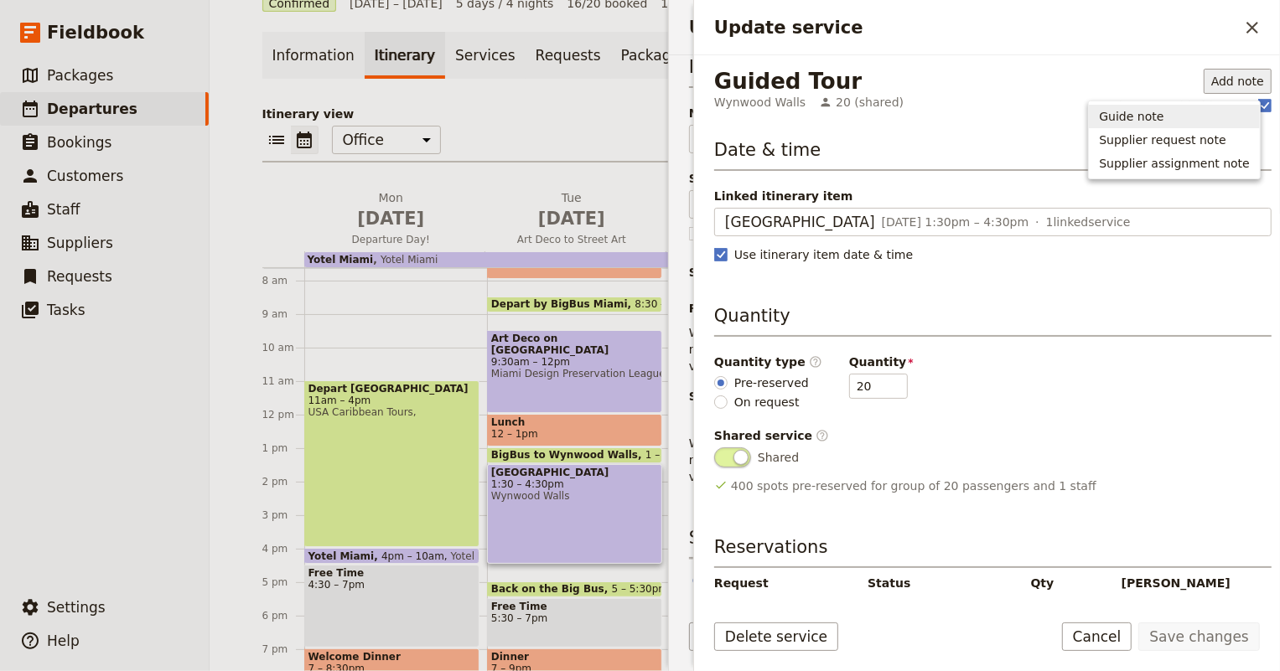
click at [1145, 115] on span "Guide note" at bounding box center [1131, 116] width 65 height 17
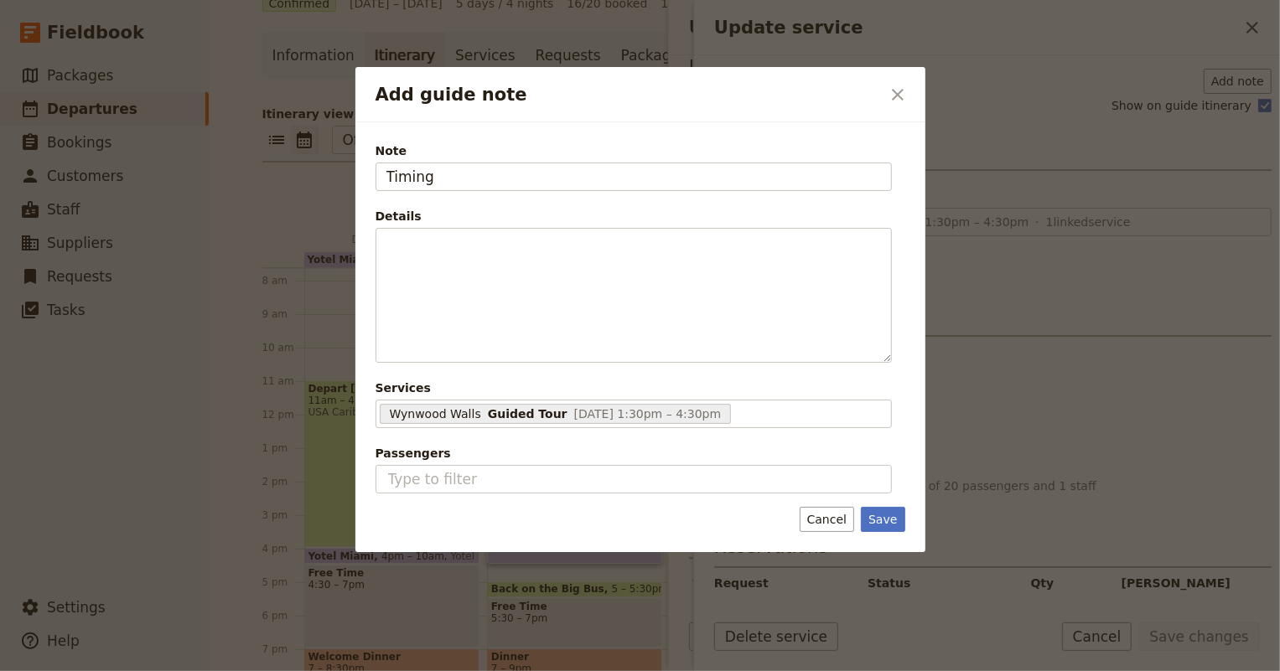
type input "Timing"
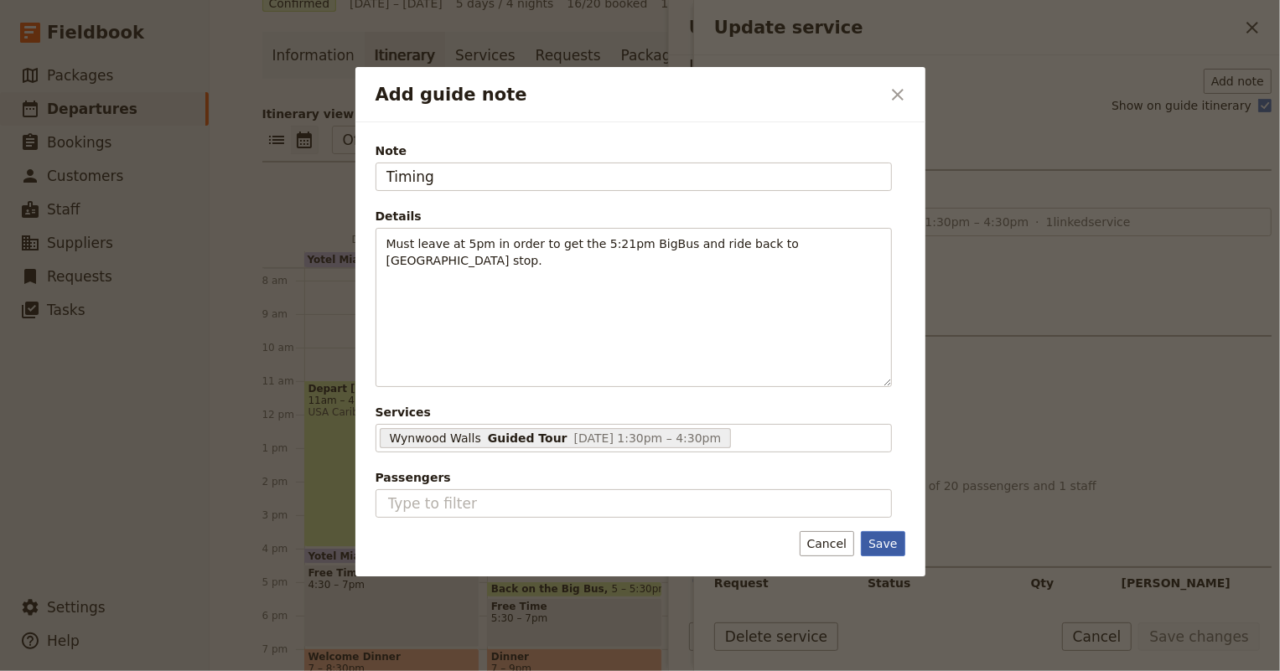
click at [880, 540] on button "Save" at bounding box center [883, 543] width 44 height 25
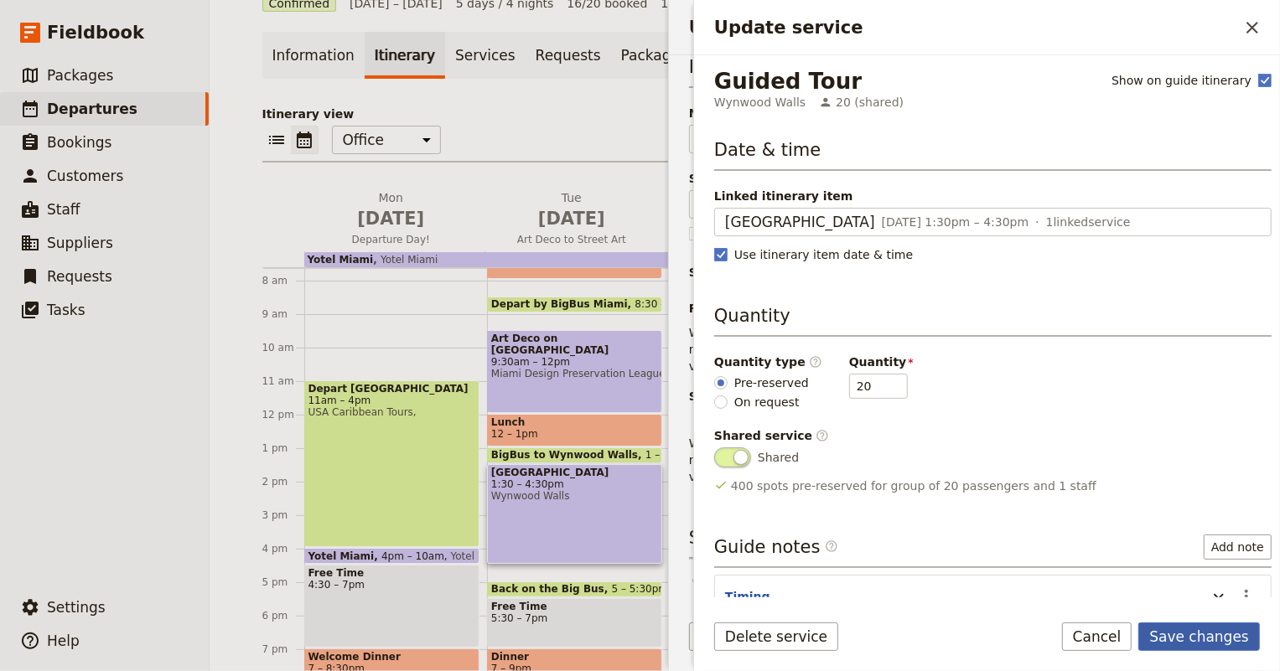
click at [1174, 640] on button "Save changes" at bounding box center [1199, 637] width 122 height 28
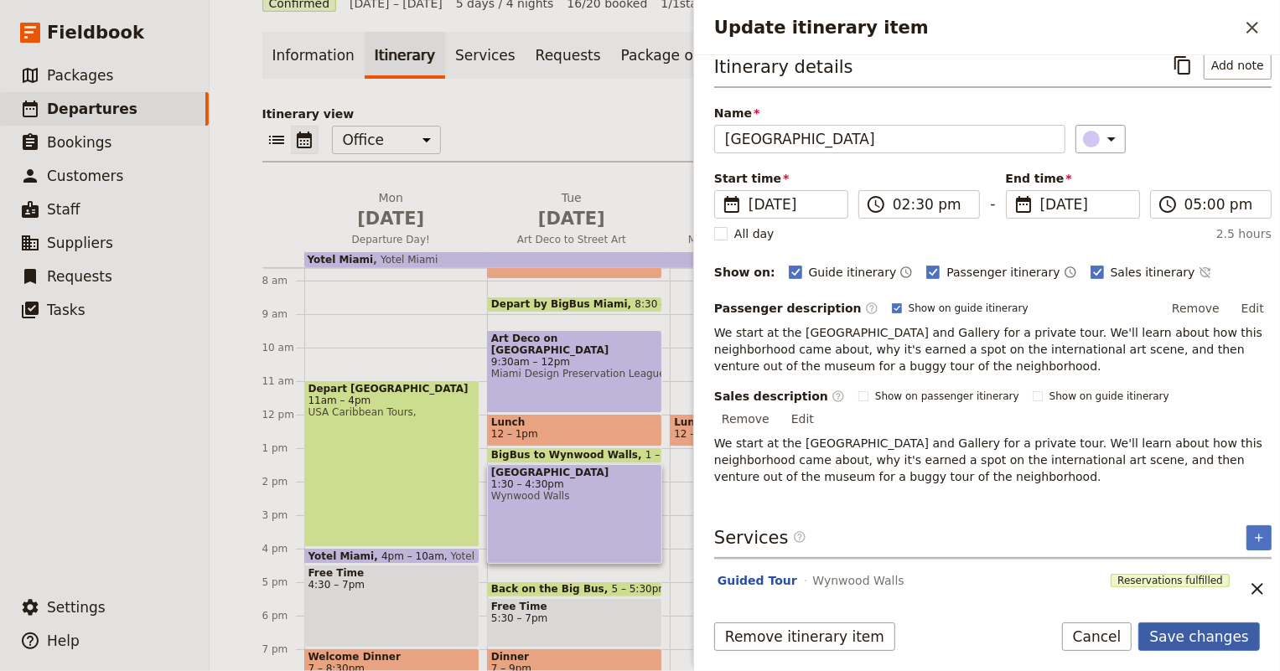
click at [1187, 628] on button "Save changes" at bounding box center [1199, 637] width 122 height 28
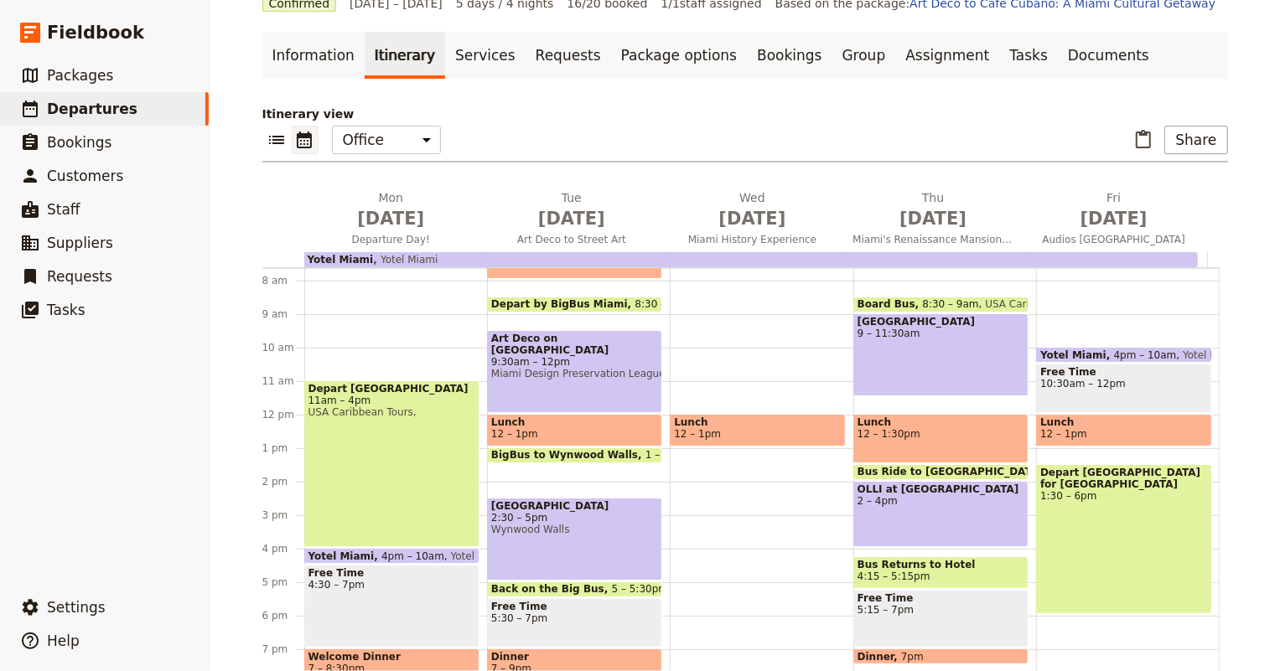
click at [552, 456] on span at bounding box center [575, 459] width 174 height 7
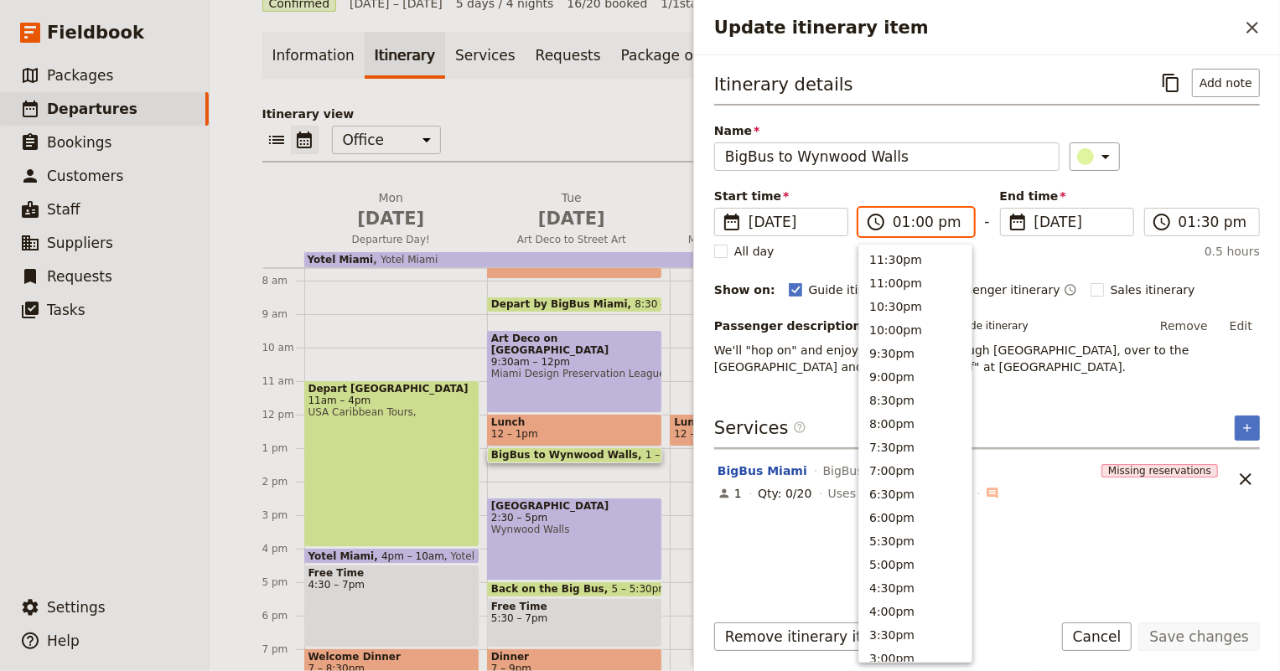
click at [922, 231] on input "01:00 pm" at bounding box center [928, 222] width 70 height 20
click at [914, 219] on input "01:00 pm" at bounding box center [928, 222] width 70 height 20
type input "01:20 pm"
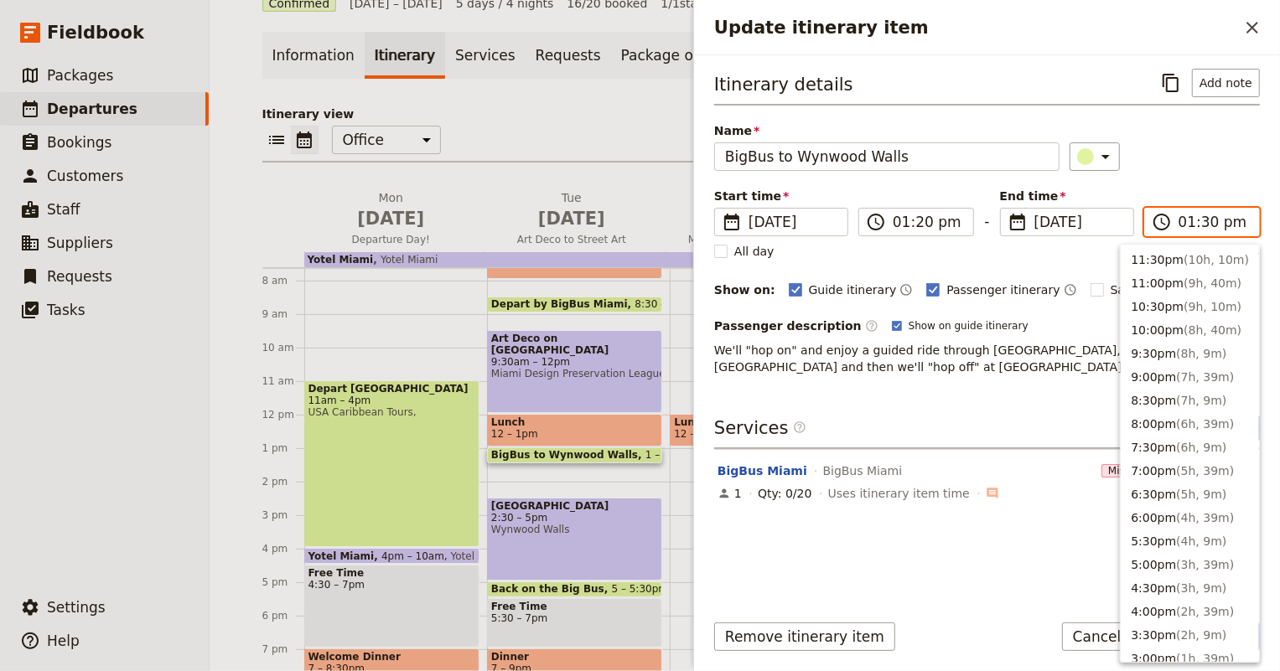
scroll to position [489, 0]
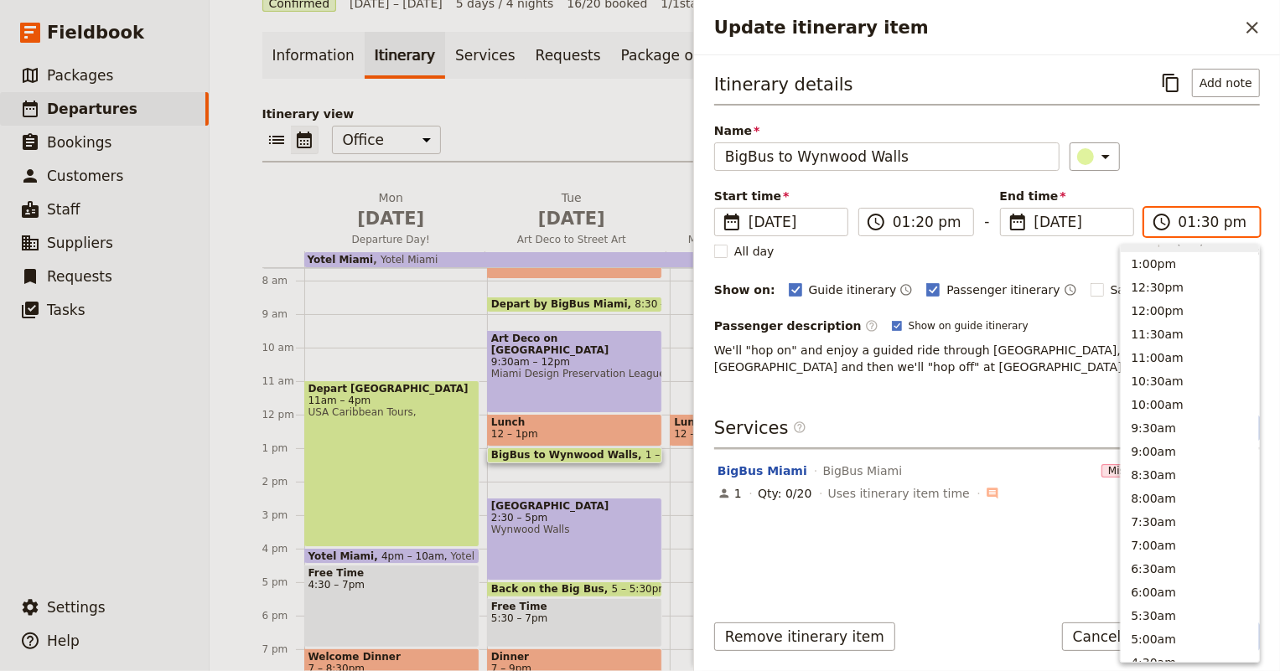
click at [1204, 226] on input "01:30 pm" at bounding box center [1213, 222] width 70 height 20
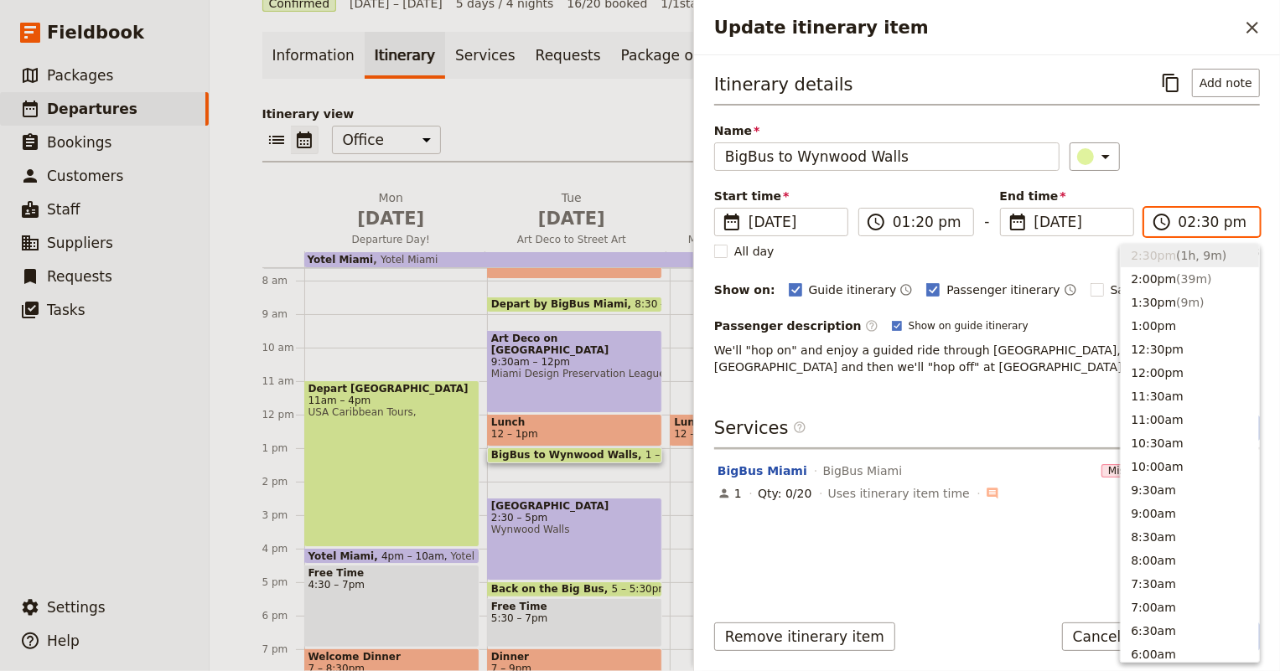
click at [1204, 225] on input "02:30 pm" at bounding box center [1213, 222] width 70 height 20
type input "02:20 pm"
click at [1075, 250] on div "All day 1 hour" at bounding box center [987, 251] width 546 height 17
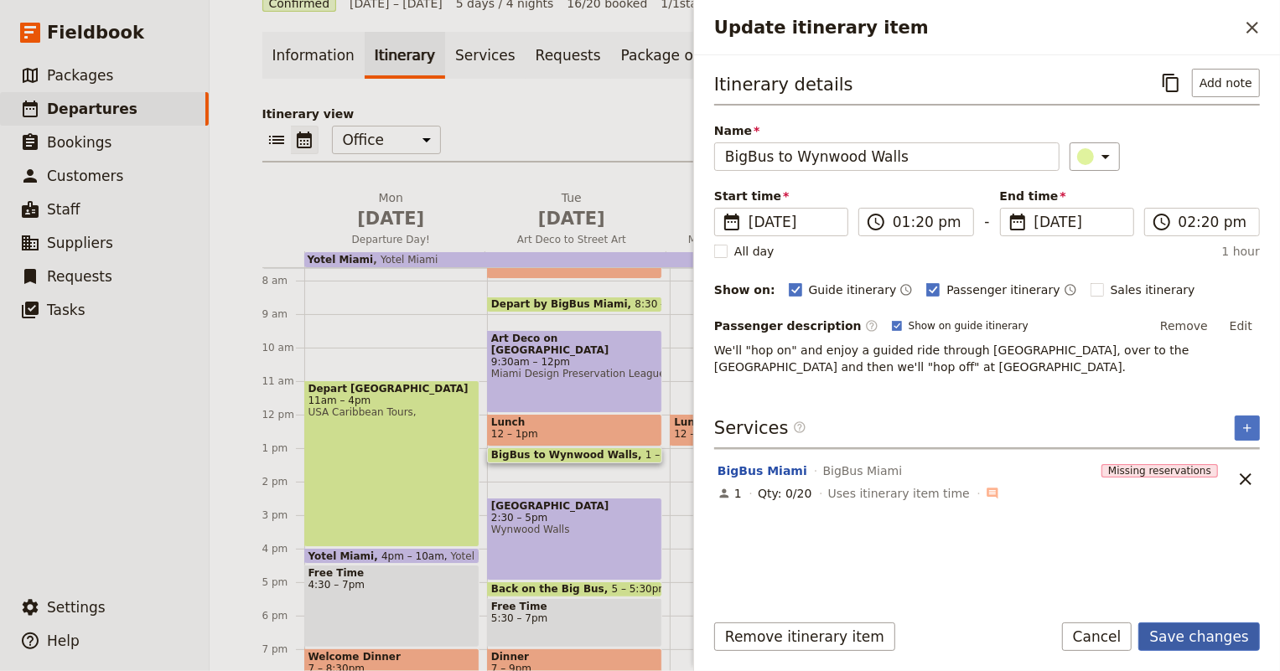
click at [1194, 631] on button "Save changes" at bounding box center [1199, 637] width 122 height 28
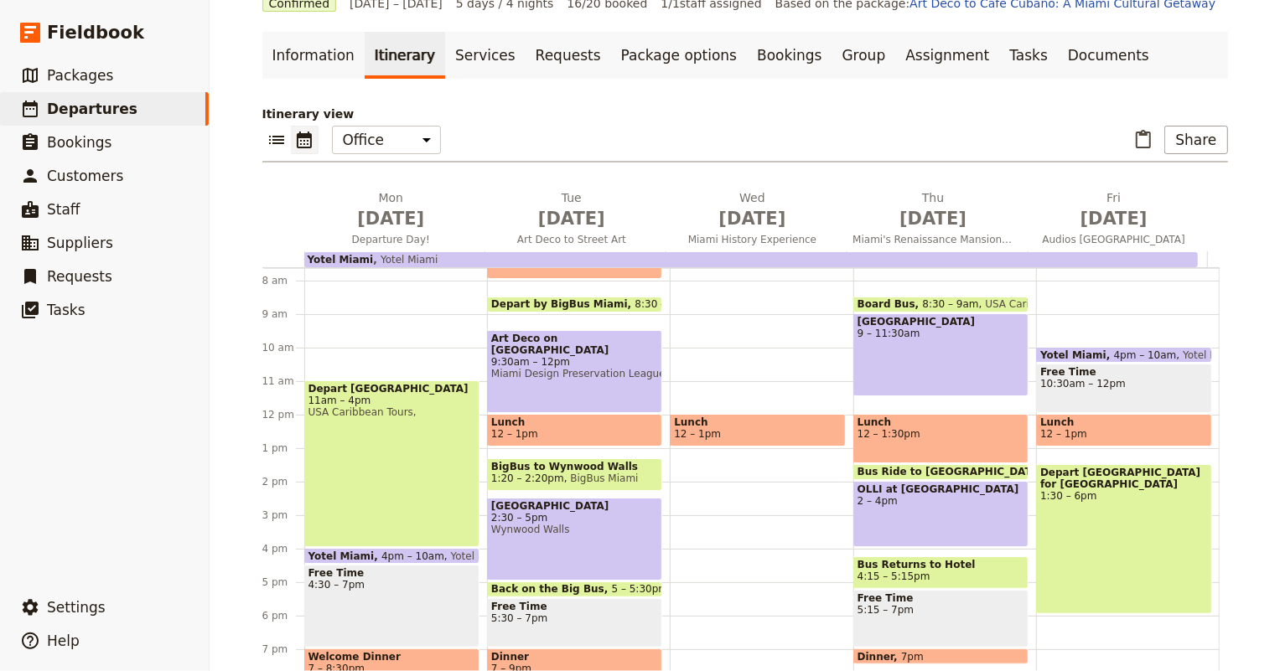
scroll to position [332, 0]
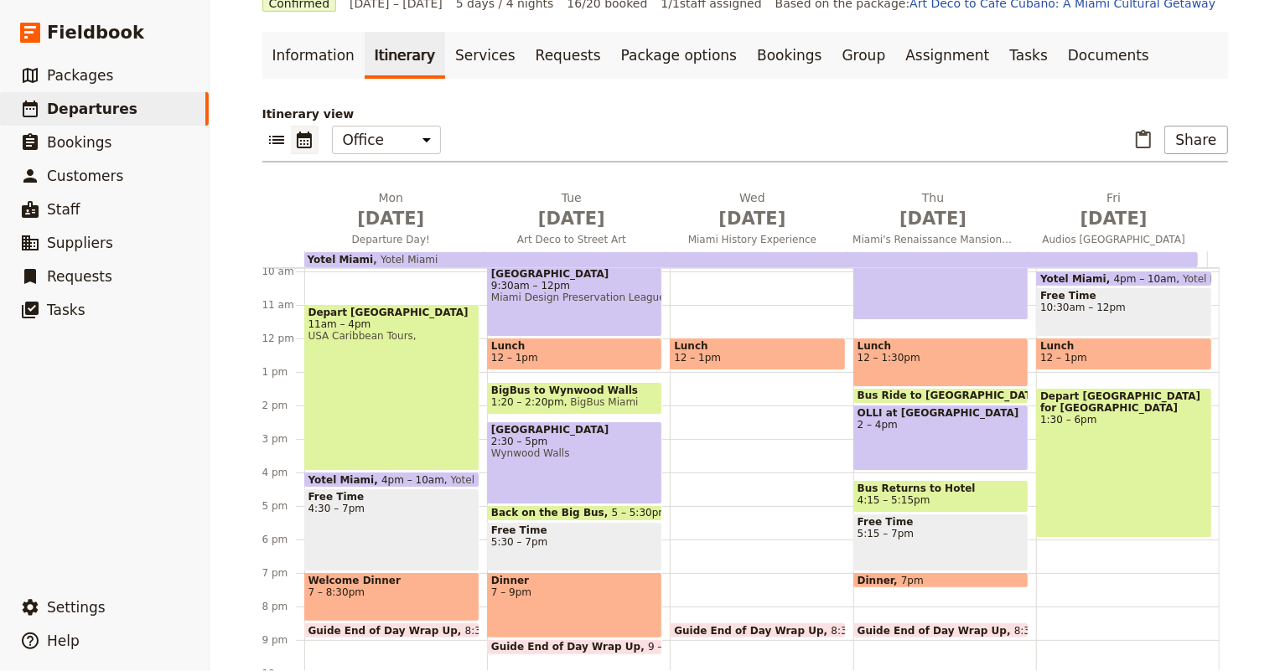
click at [536, 368] on div "Lunch 12 – 1pm" at bounding box center [574, 354] width 175 height 33
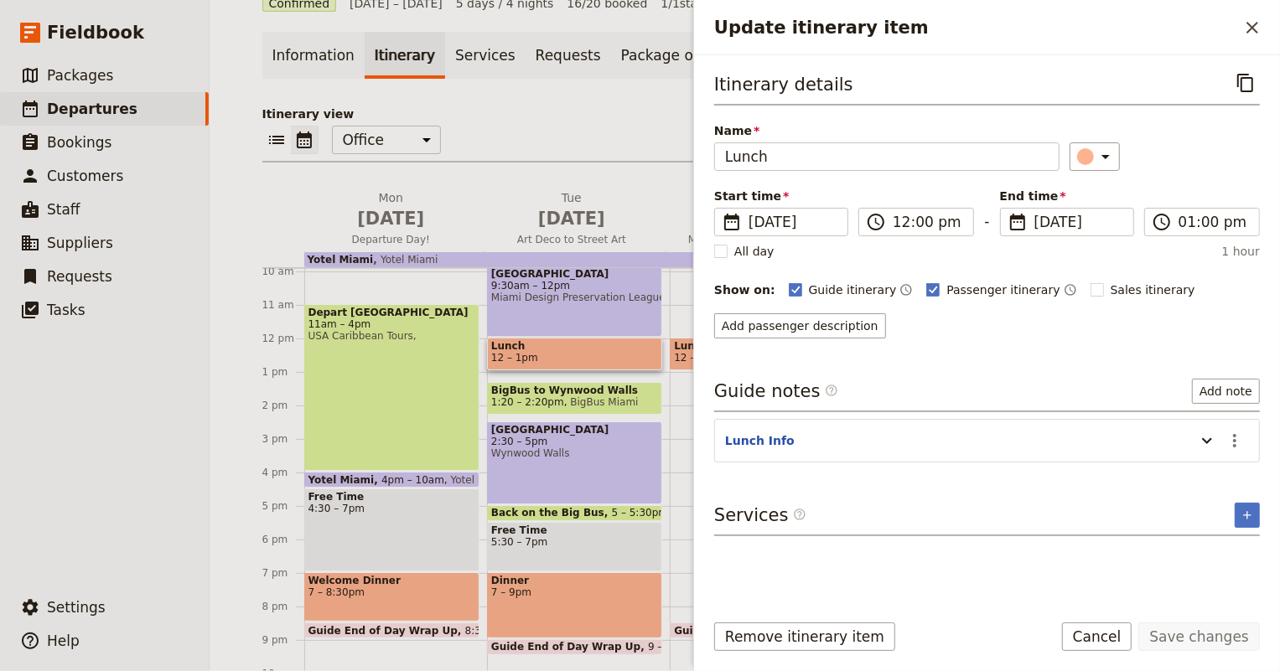
scroll to position [408, 0]
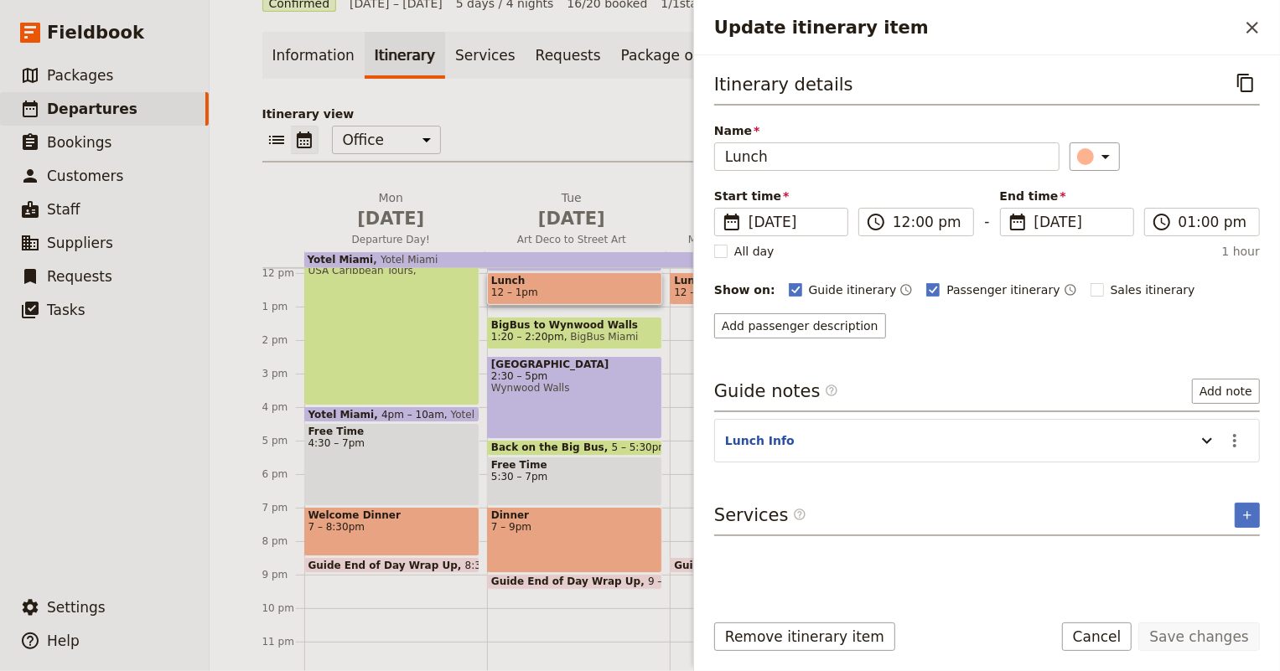
click at [542, 521] on span "7 – 9pm" at bounding box center [574, 527] width 167 height 12
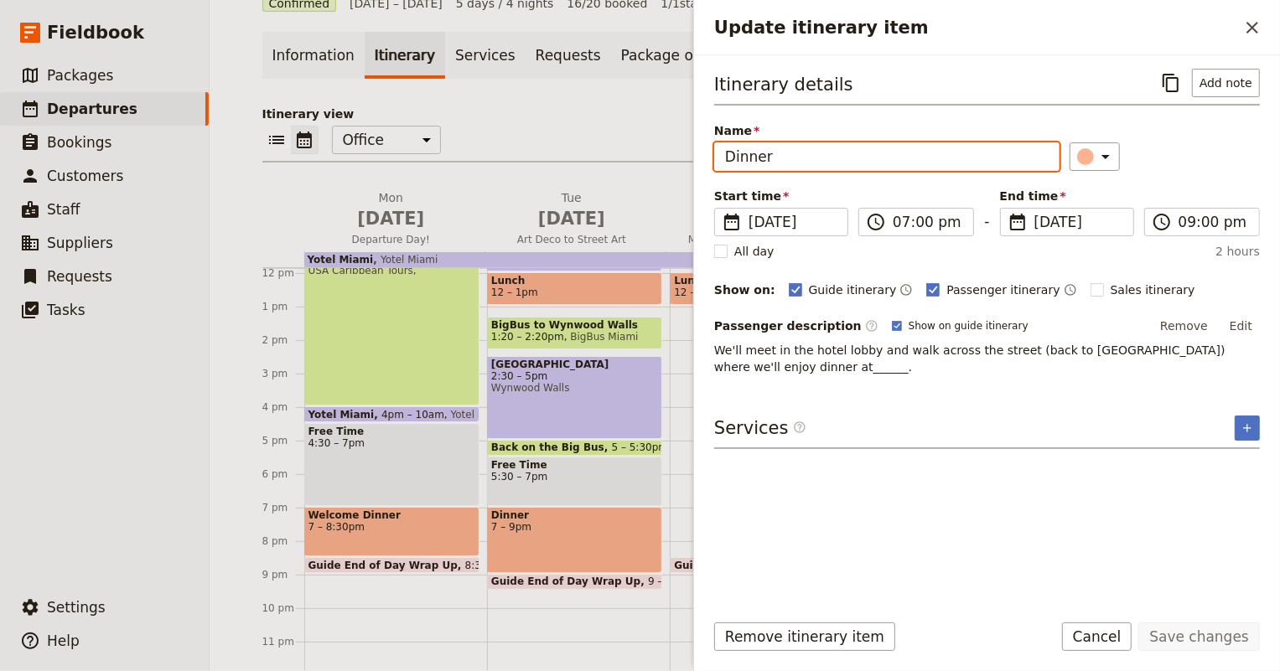
click at [857, 165] on input "Dinner" at bounding box center [886, 156] width 345 height 28
type input "Dinner on Own"
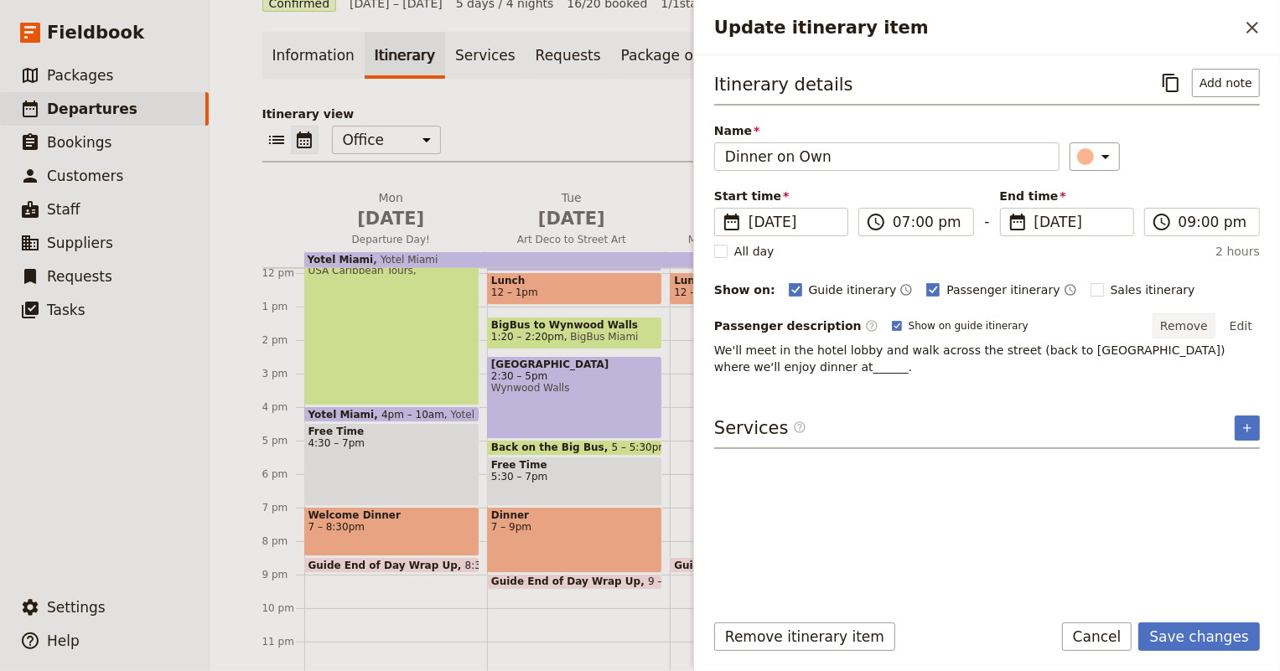
click at [1193, 327] on button "Remove" at bounding box center [1184, 325] width 63 height 25
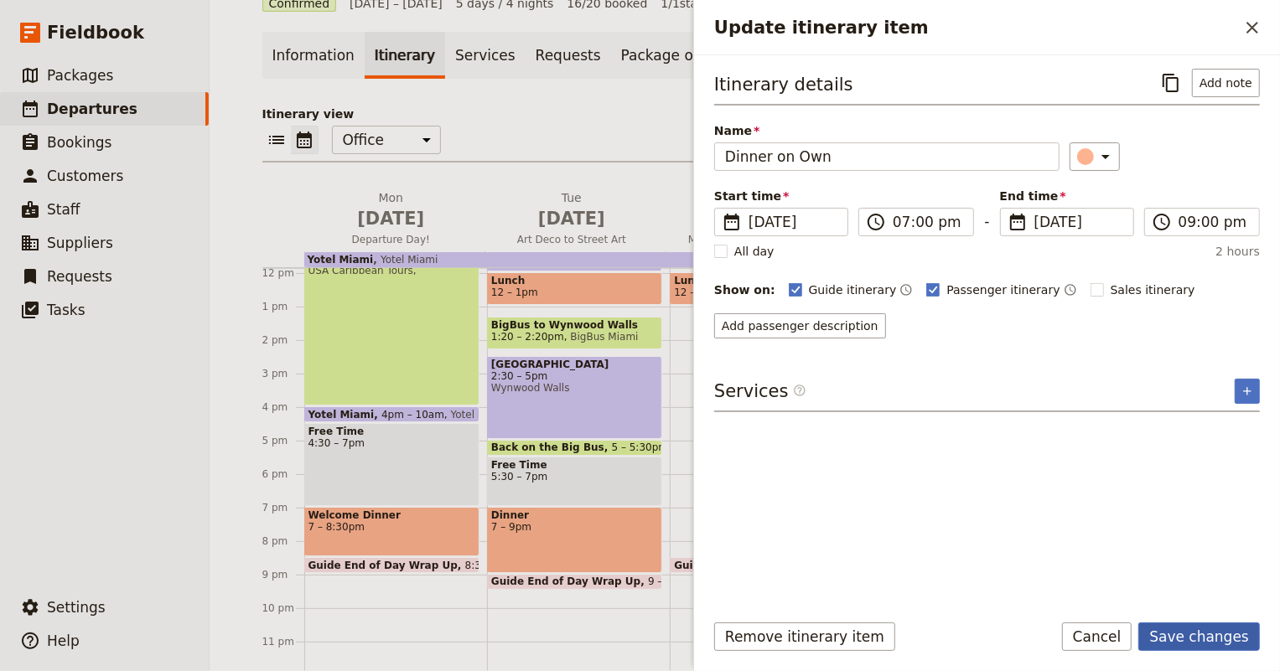
click at [1231, 638] on button "Save changes" at bounding box center [1199, 637] width 122 height 28
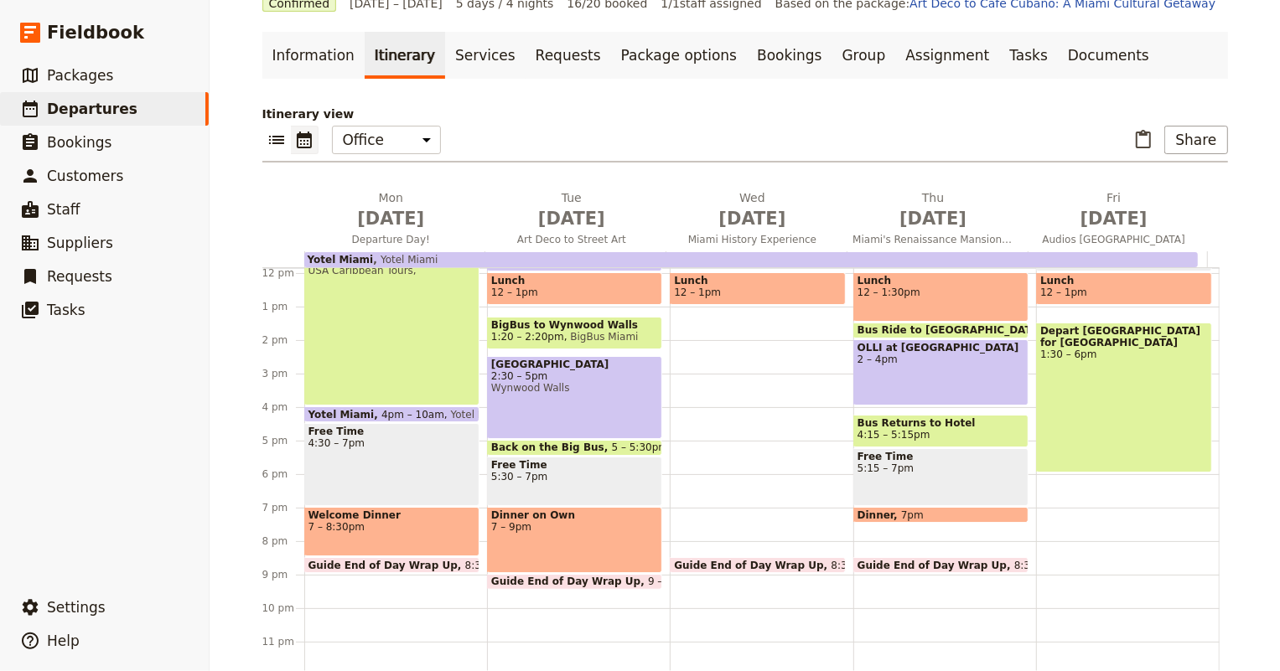
scroll to position [0, 0]
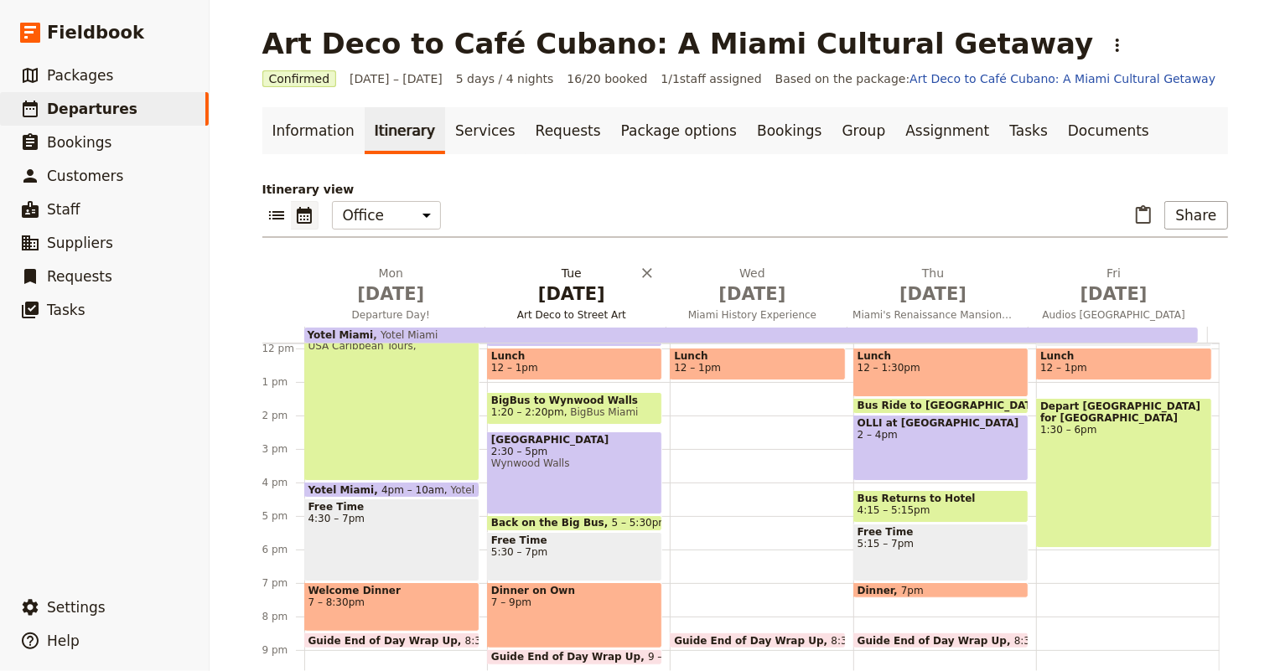
click at [558, 309] on span "Art Deco to Street Art" at bounding box center [571, 314] width 174 height 13
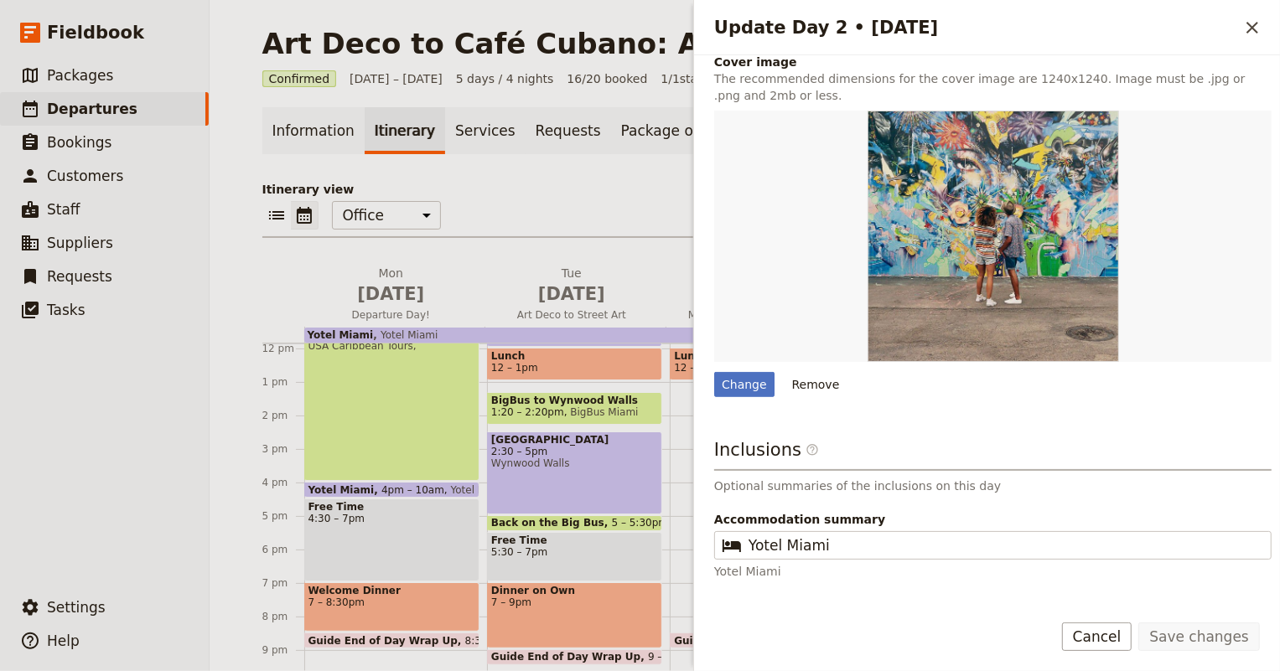
scroll to position [810, 0]
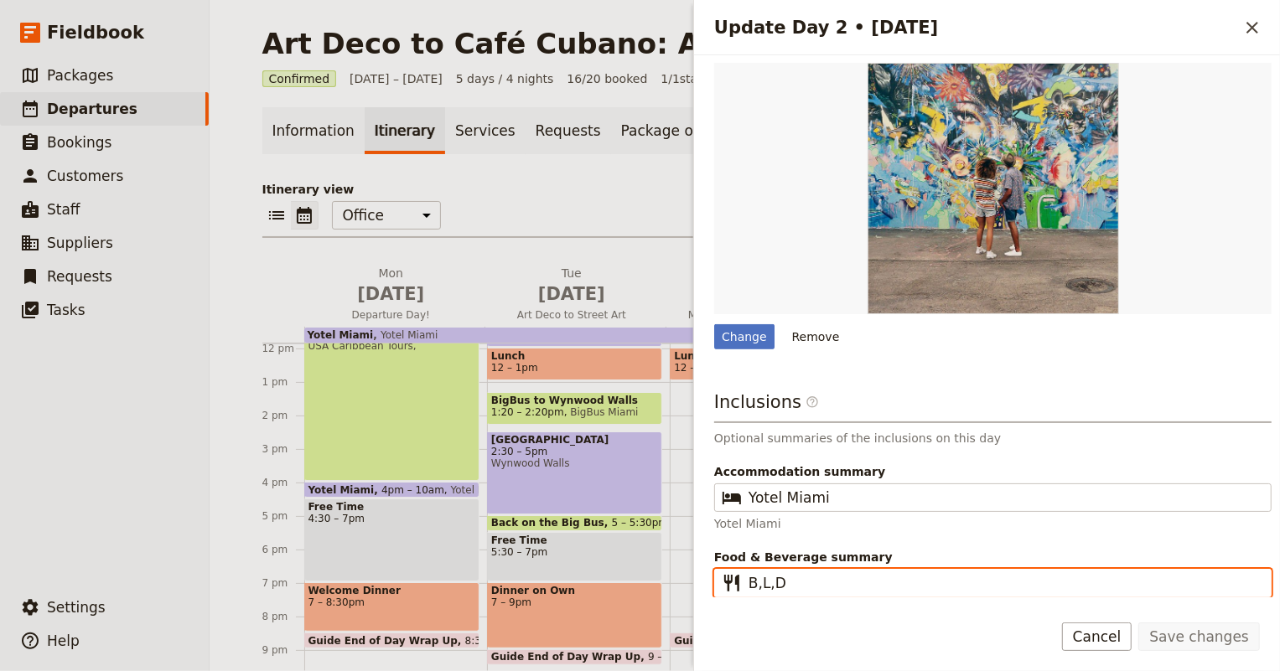
click at [810, 588] on input "B,L,D" at bounding box center [1005, 583] width 512 height 20
type input "B,L"
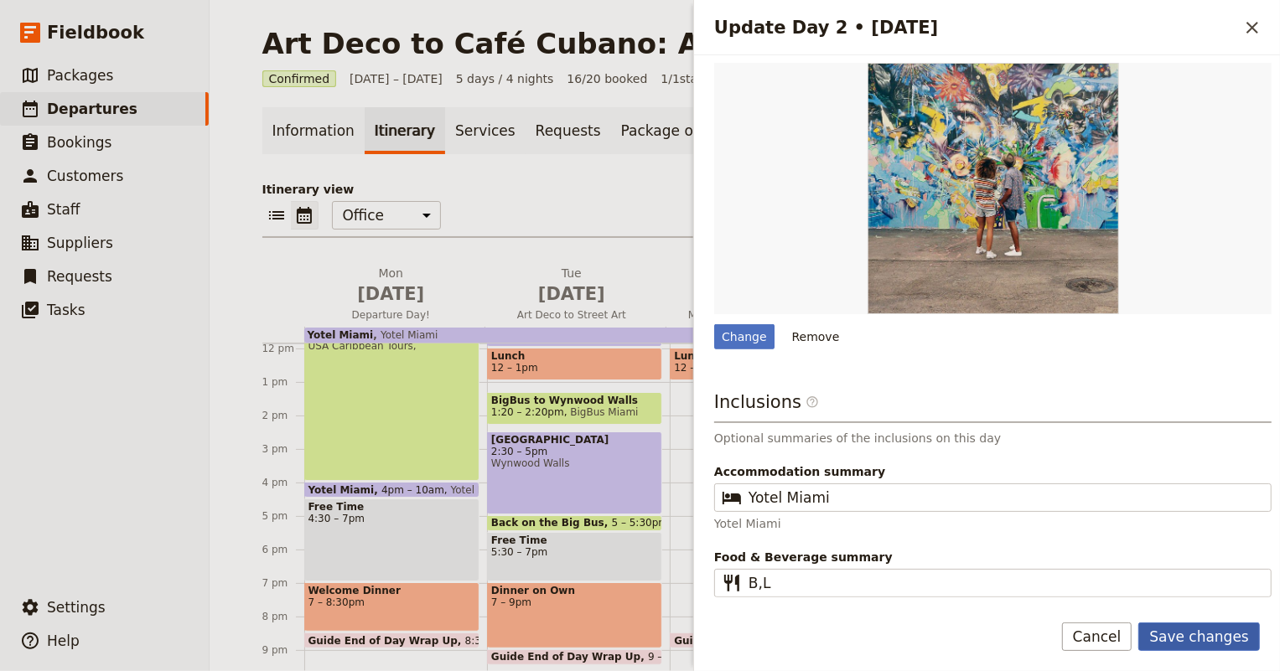
click at [1219, 640] on button "Save changes" at bounding box center [1199, 637] width 122 height 28
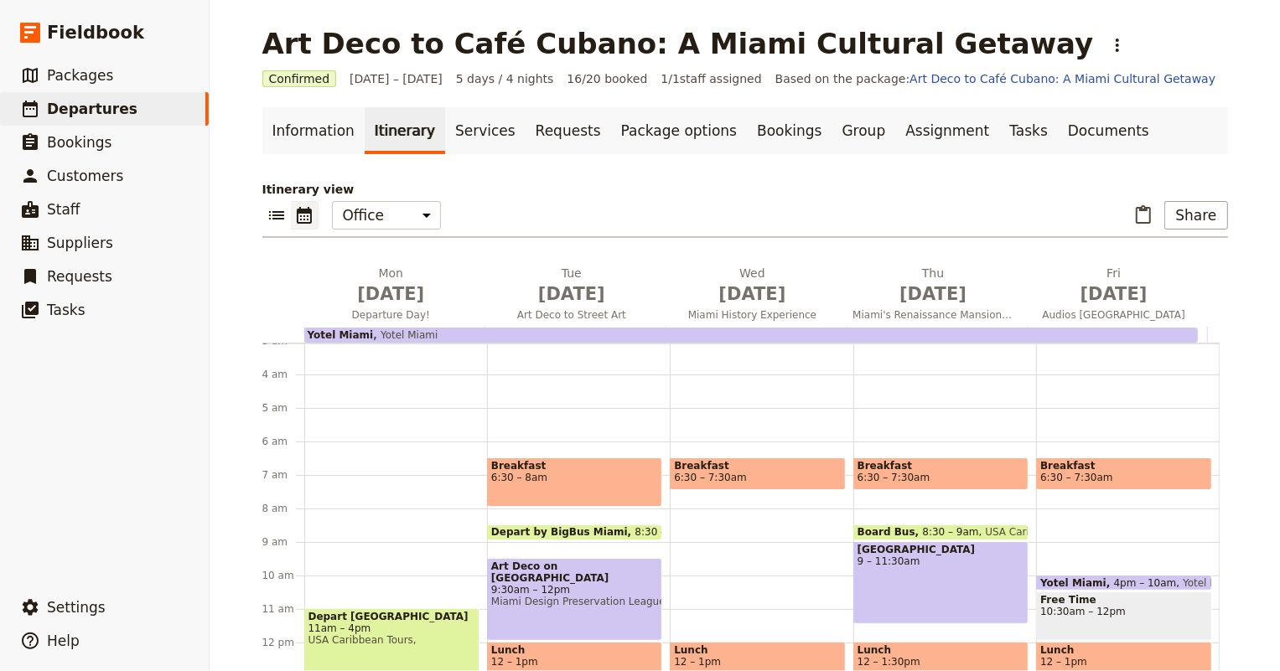
scroll to position [179, 0]
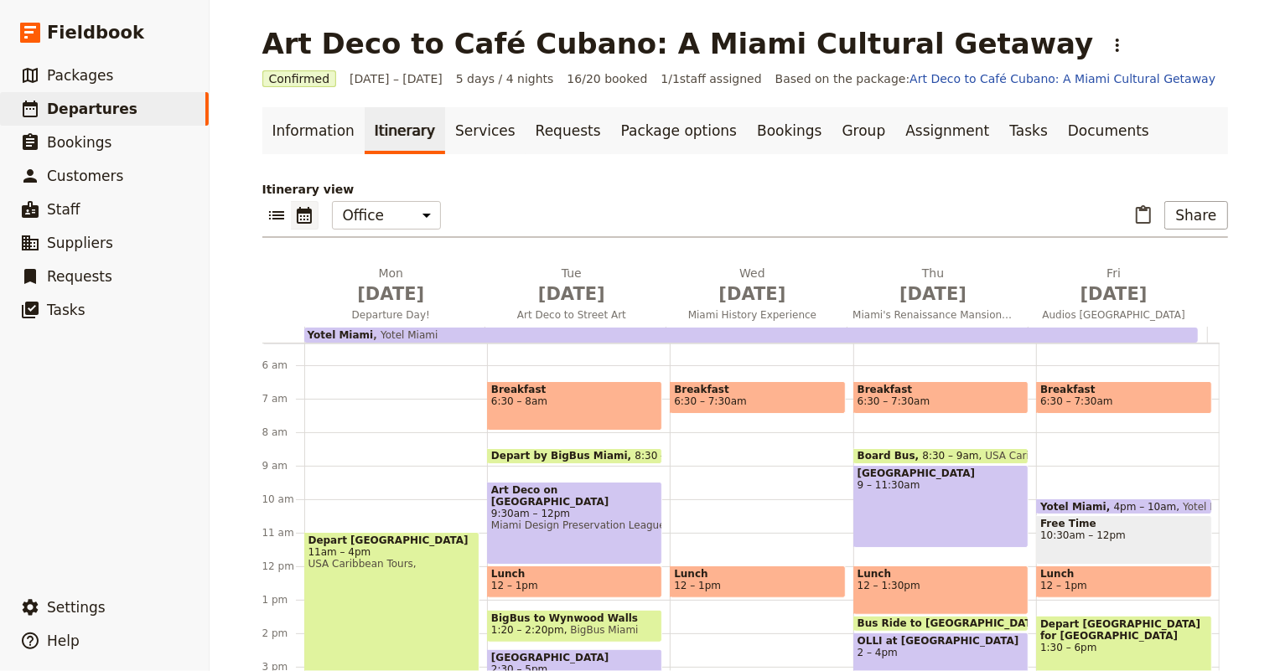
click at [709, 398] on span "6:30 – 7:30am" at bounding box center [710, 402] width 73 height 12
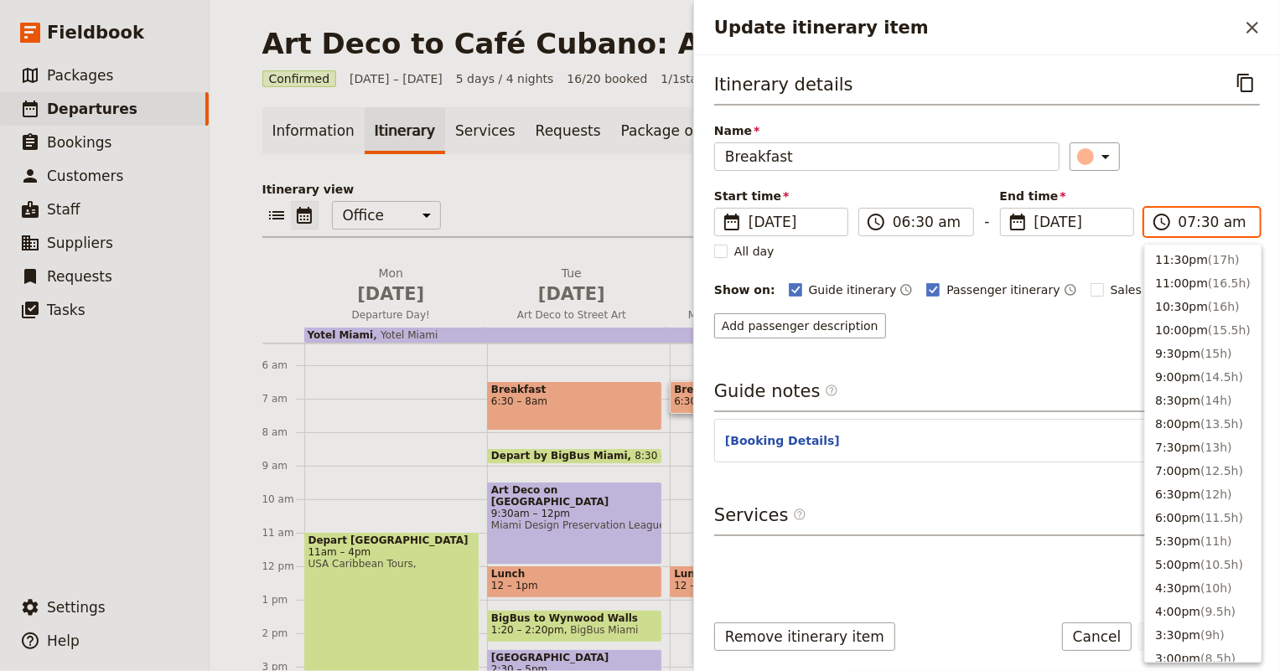
click at [1193, 215] on input "07:30 am" at bounding box center [1213, 222] width 70 height 20
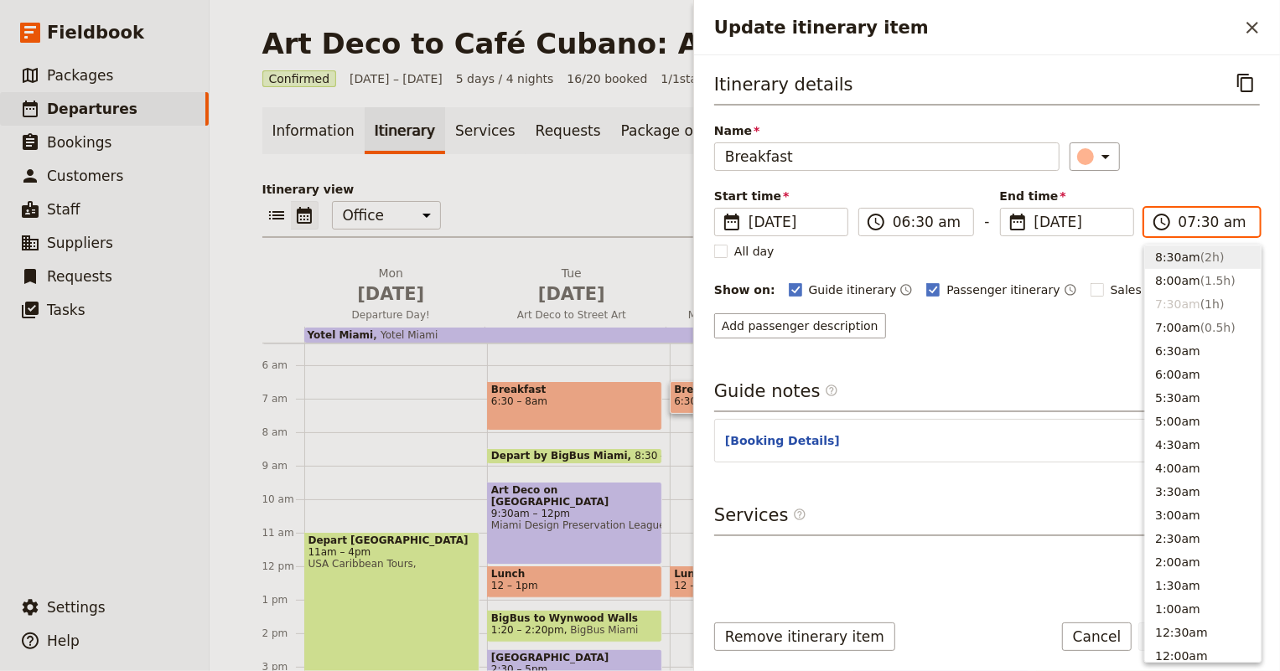
scroll to position [554, 0]
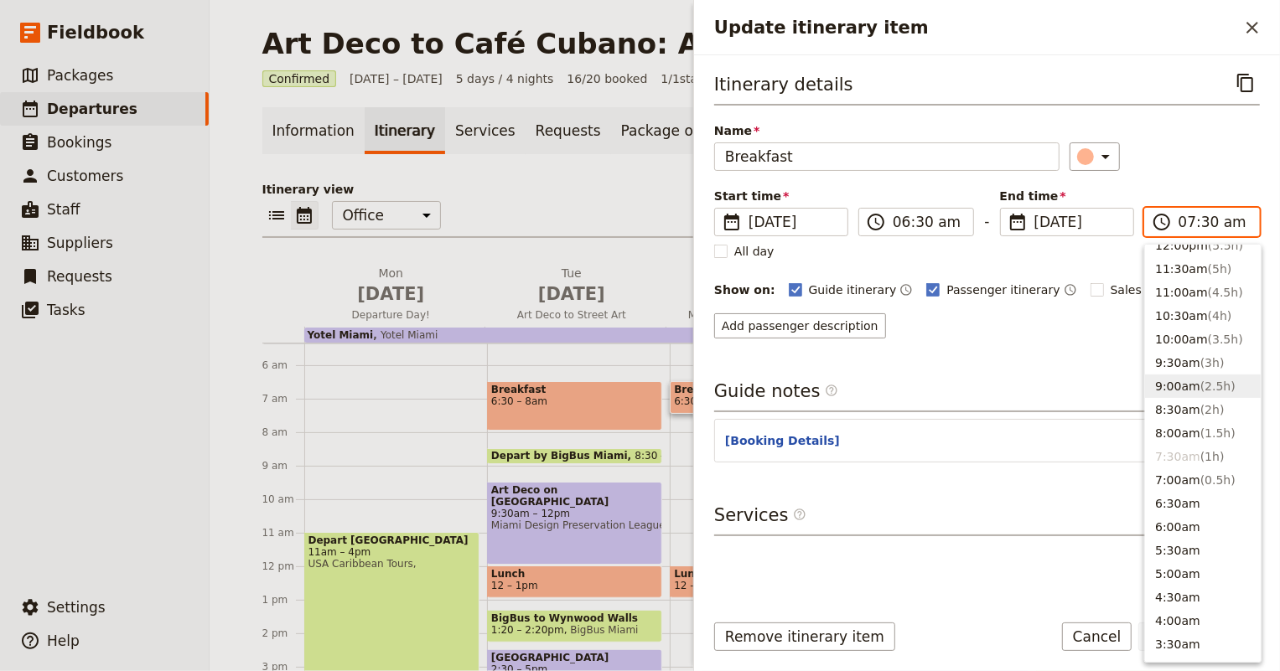
click at [1200, 381] on span "( 2.5h )" at bounding box center [1217, 386] width 35 height 13
type input "09:00 am"
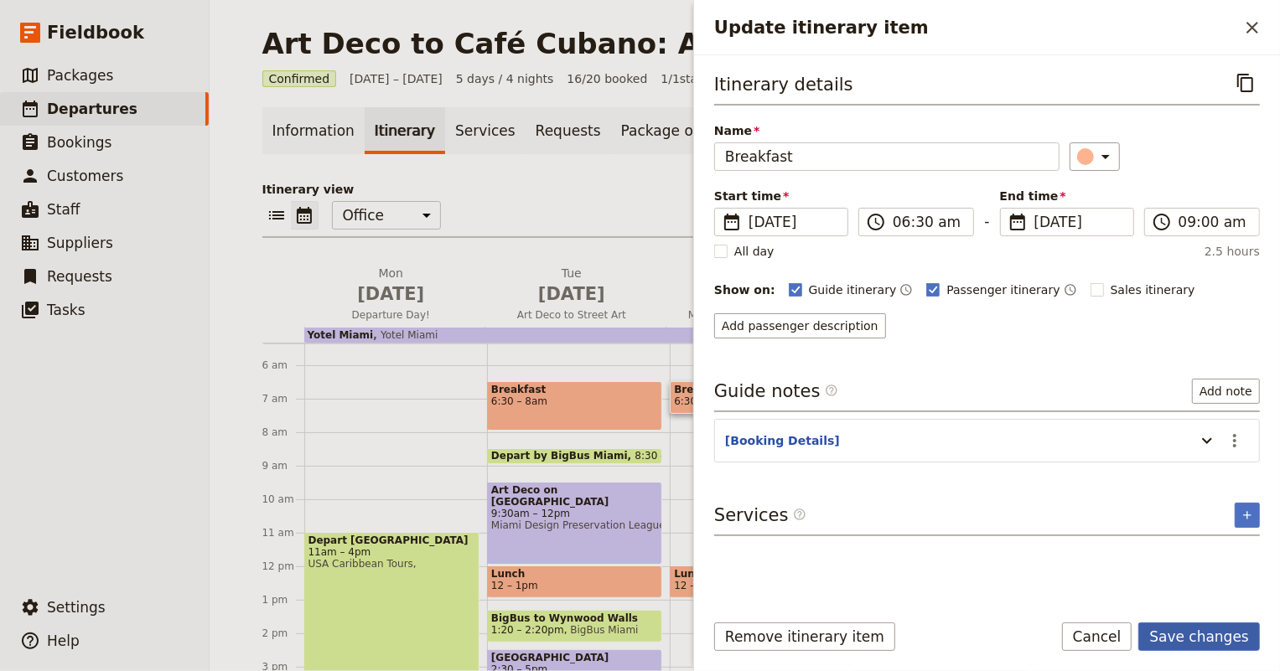
click at [1224, 638] on button "Save changes" at bounding box center [1199, 637] width 122 height 28
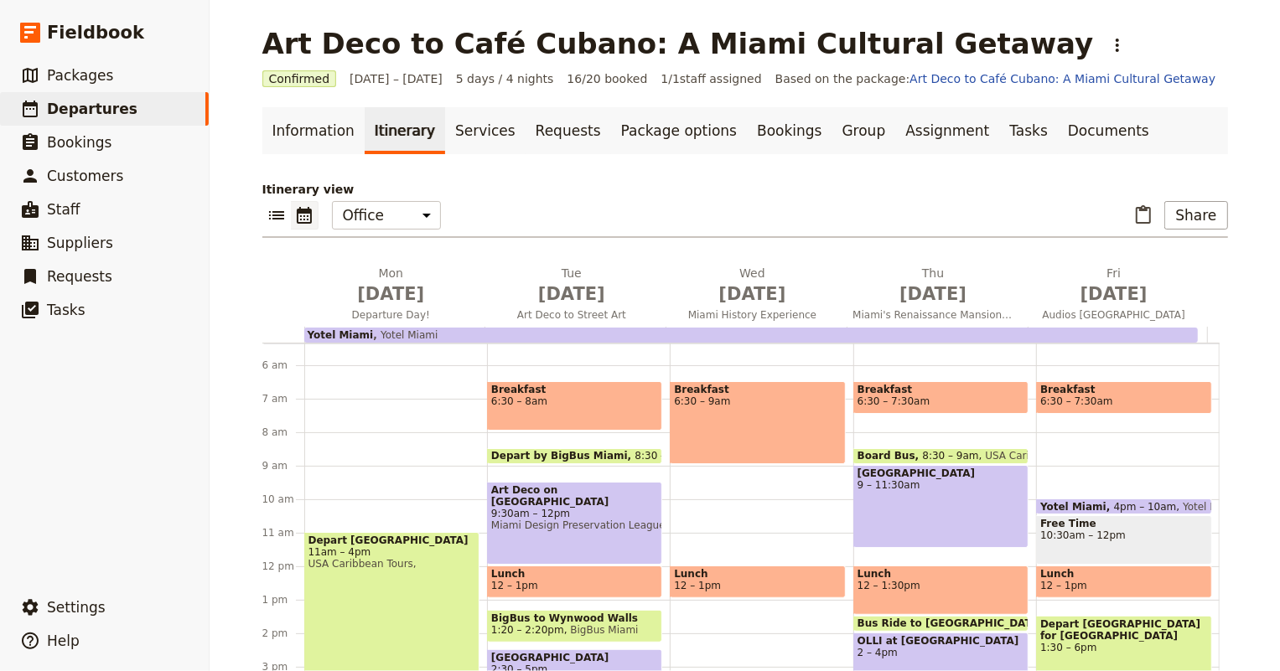
click at [692, 484] on div "Breakfast 6:30 – 9am Lunch 12 – 1pm Guide End of Day Wrap Up 8:30pm" at bounding box center [761, 566] width 183 height 805
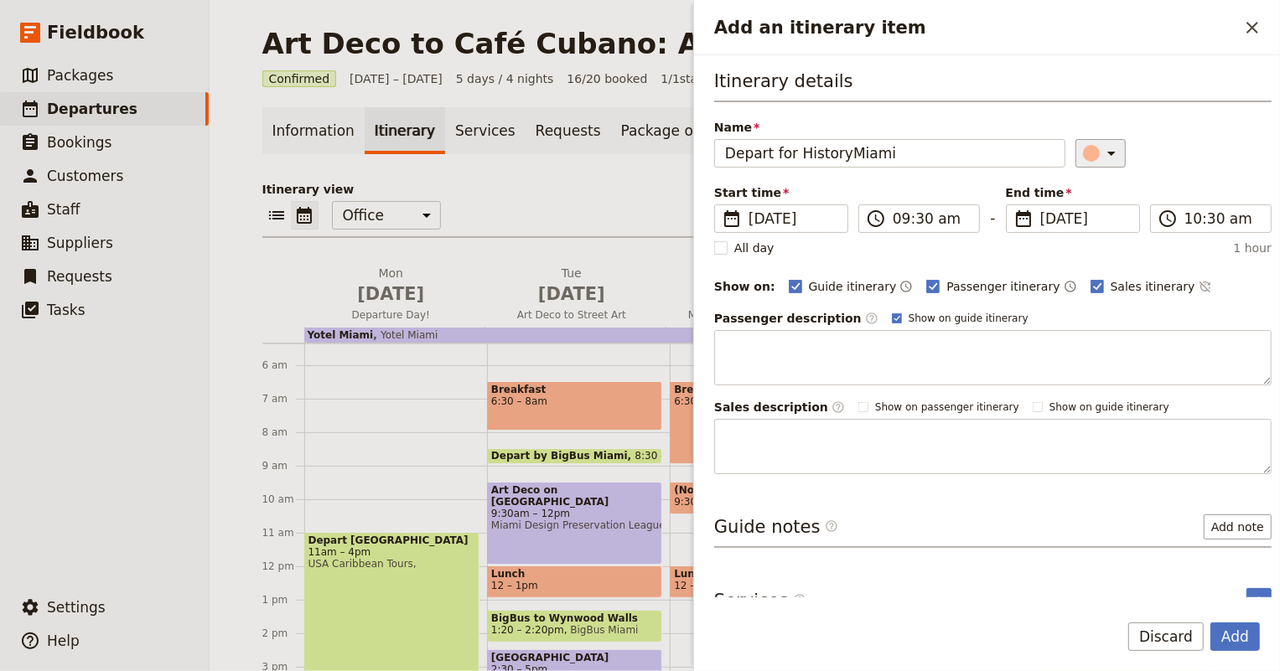
type input "Depart for HistoryMiami"
click at [1101, 151] on icon "Add an itinerary item" at bounding box center [1111, 153] width 20 height 20
click at [1075, 207] on div "button" at bounding box center [1076, 207] width 17 height 17
click at [1169, 225] on span "​" at bounding box center [1168, 219] width 20 height 20
click at [1184, 225] on input "10:30 am" at bounding box center [1222, 219] width 76 height 20
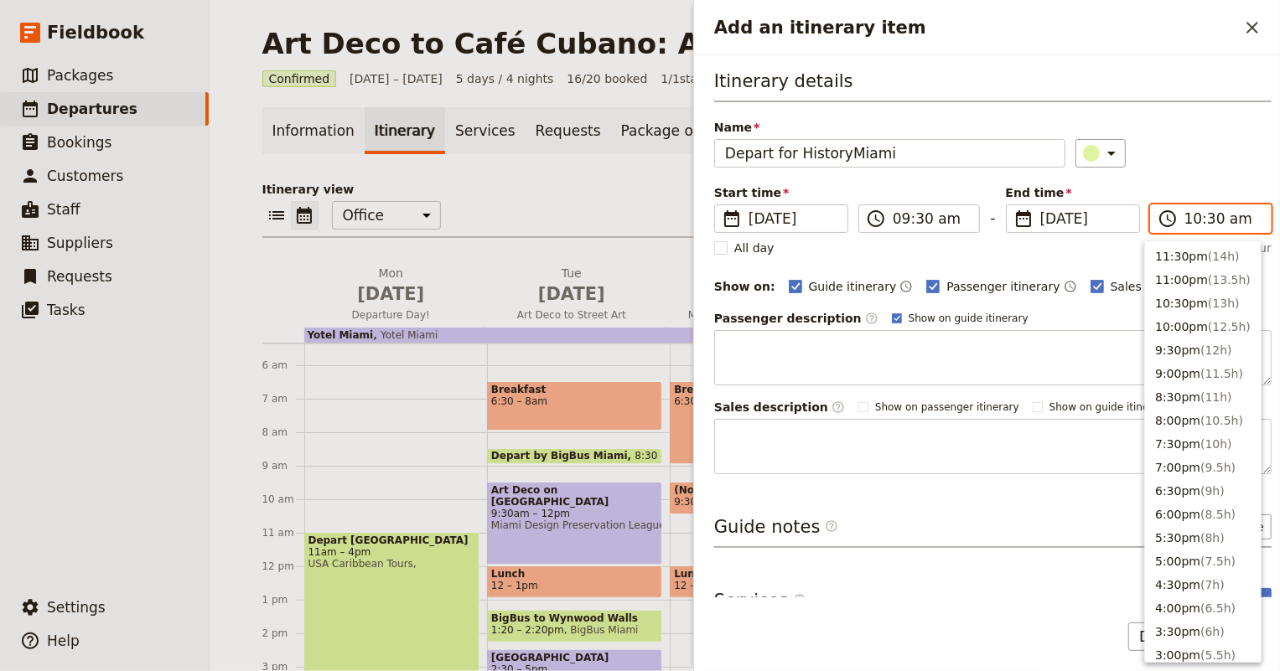
scroll to position [613, 0]
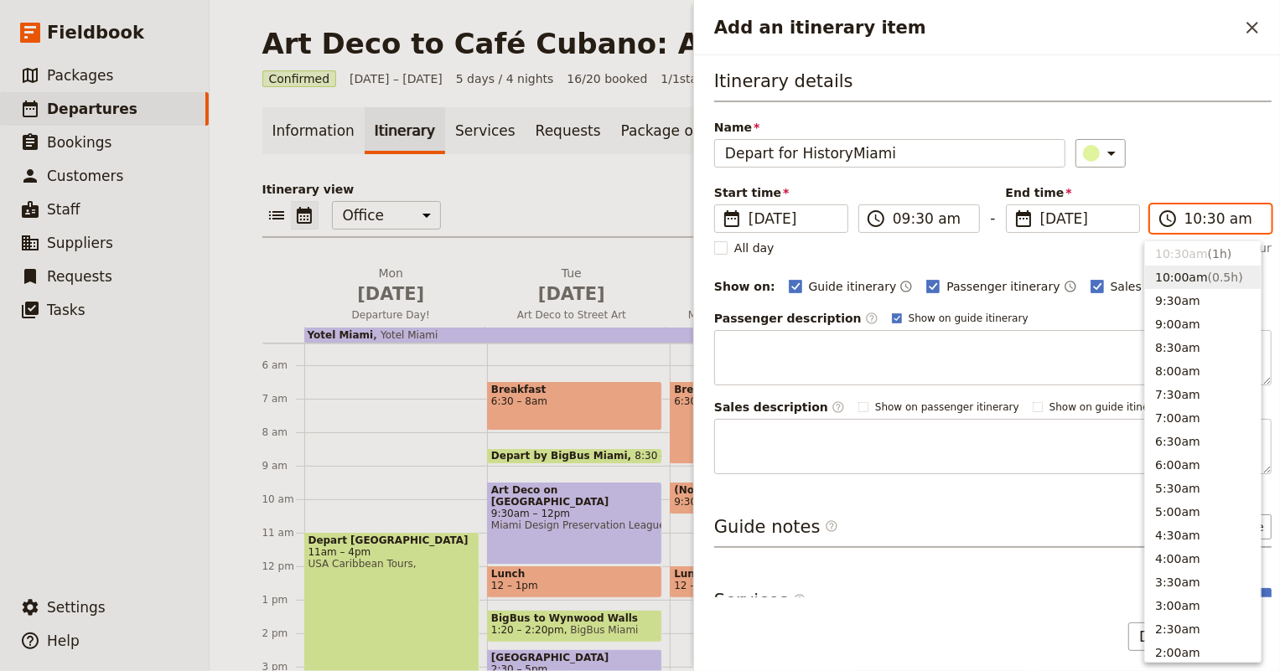
click at [1186, 279] on button "10:00am ( 0.5h )" at bounding box center [1203, 277] width 116 height 23
type input "10:00 am"
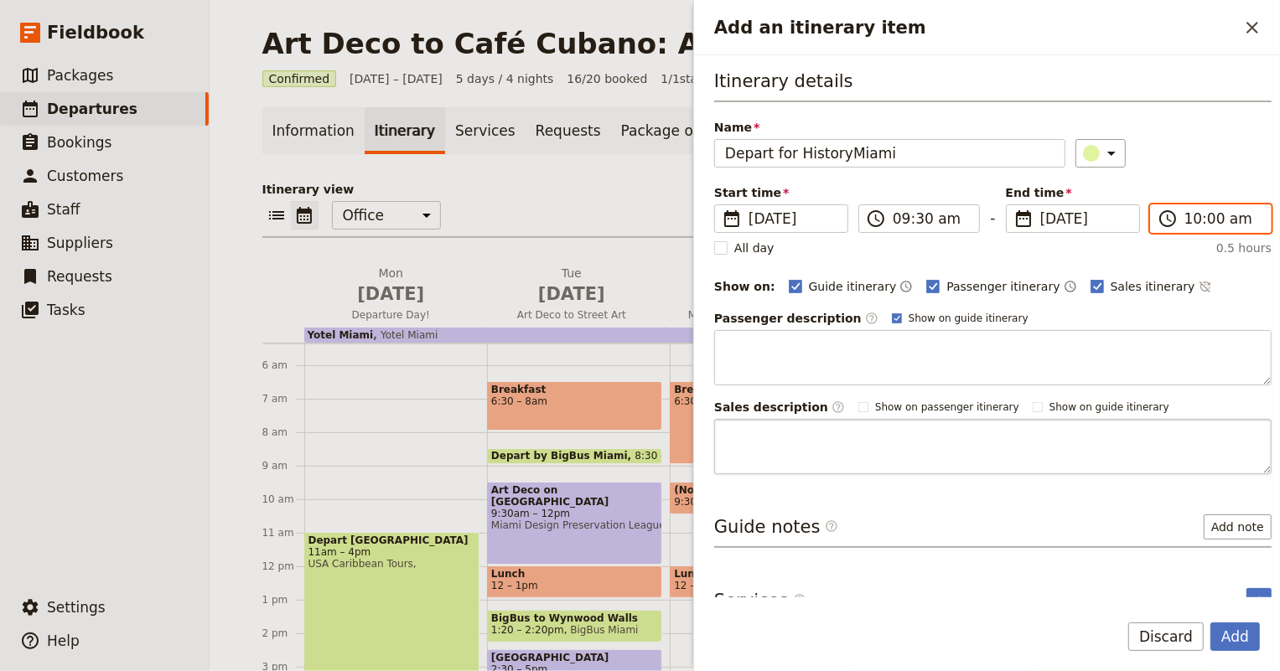
scroll to position [23, 0]
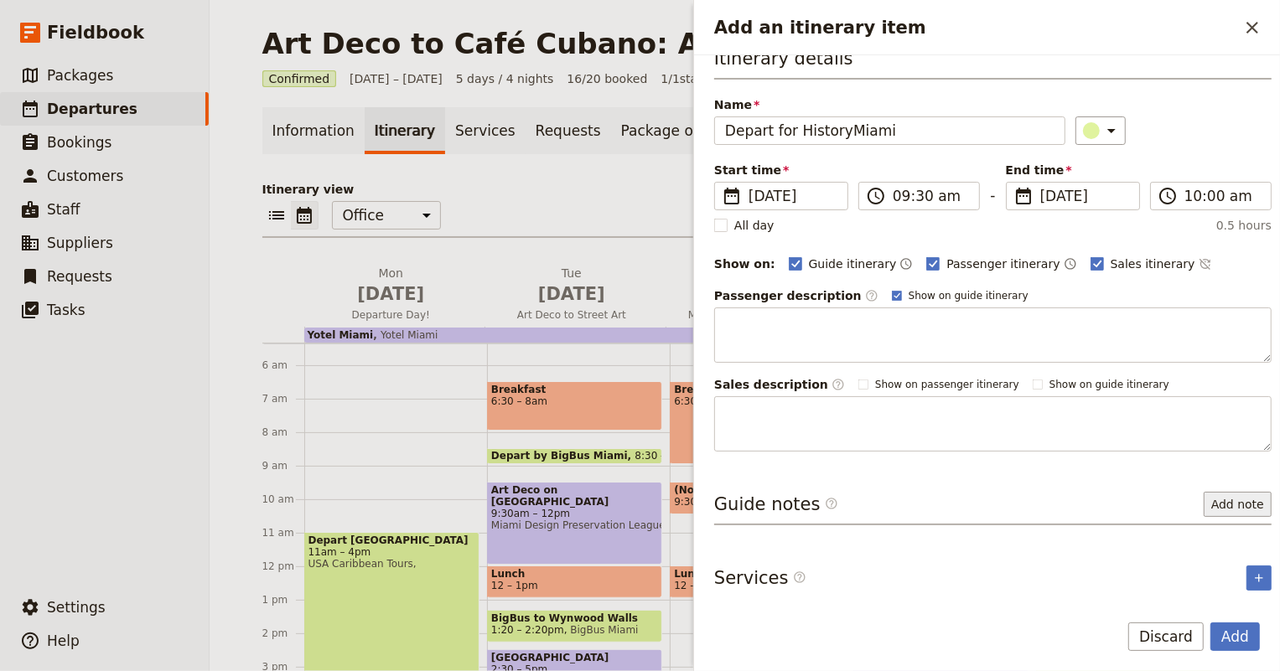
click at [1216, 494] on button "Add note" at bounding box center [1238, 504] width 68 height 25
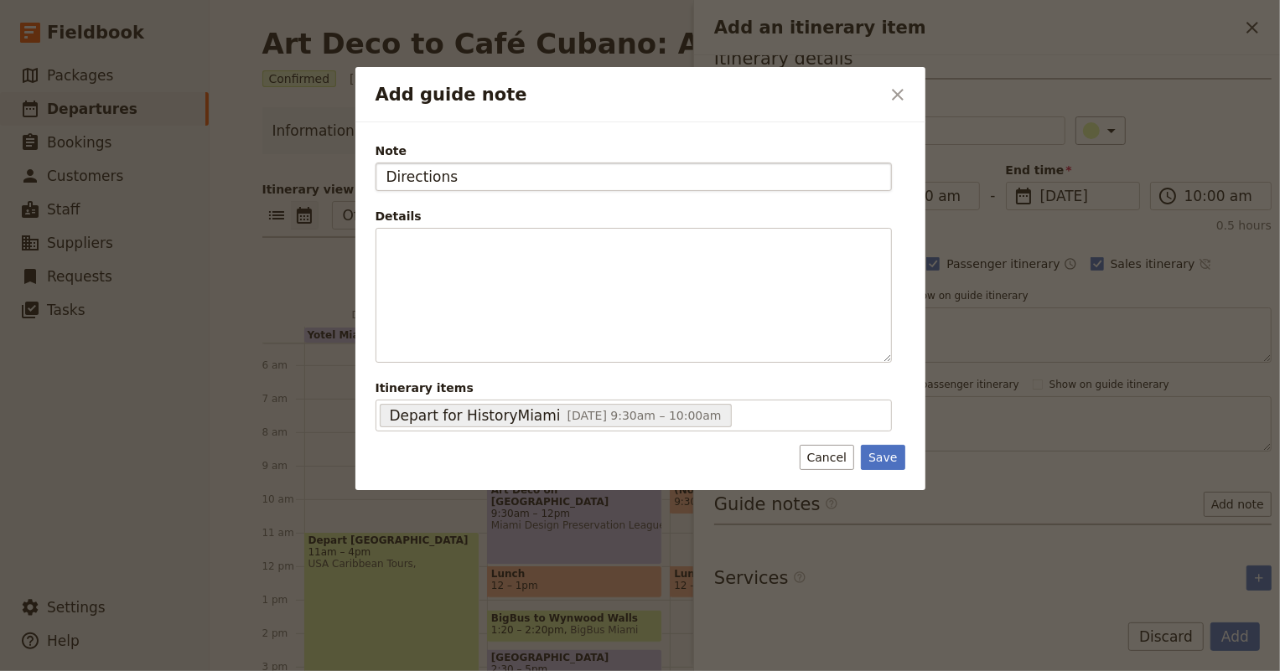
type input "Directions"
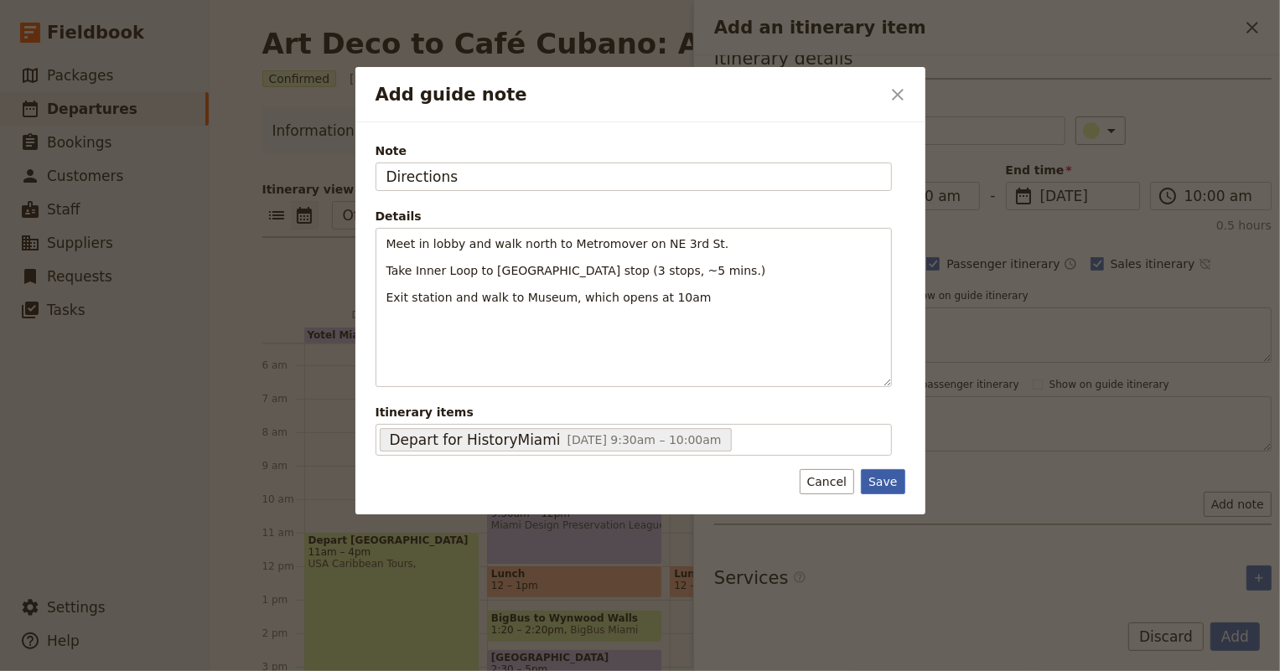
click at [894, 476] on button "Save" at bounding box center [883, 481] width 44 height 25
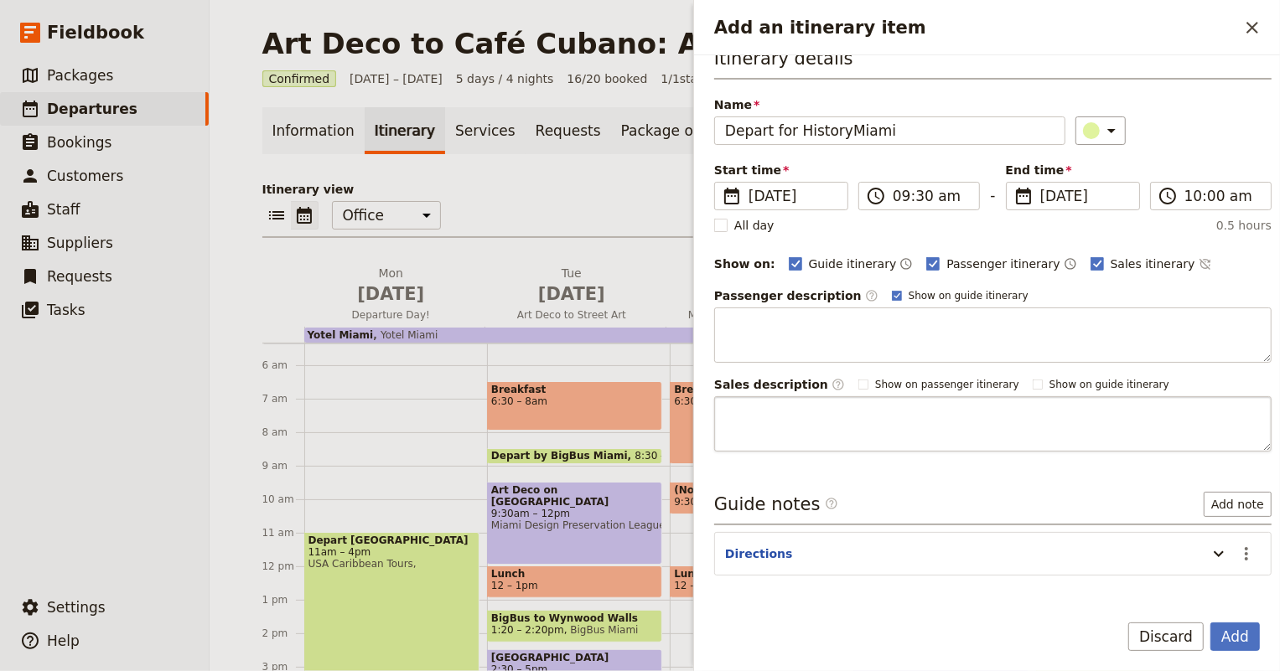
scroll to position [73, 0]
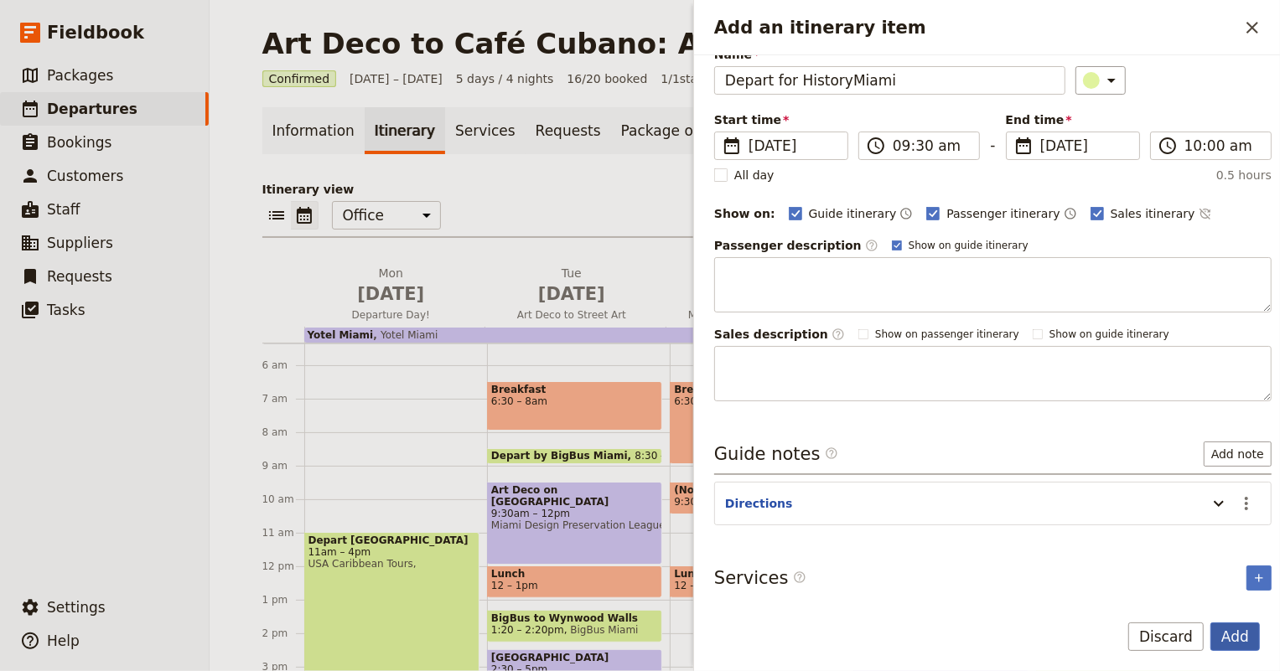
click at [1239, 635] on button "Add" at bounding box center [1234, 637] width 49 height 28
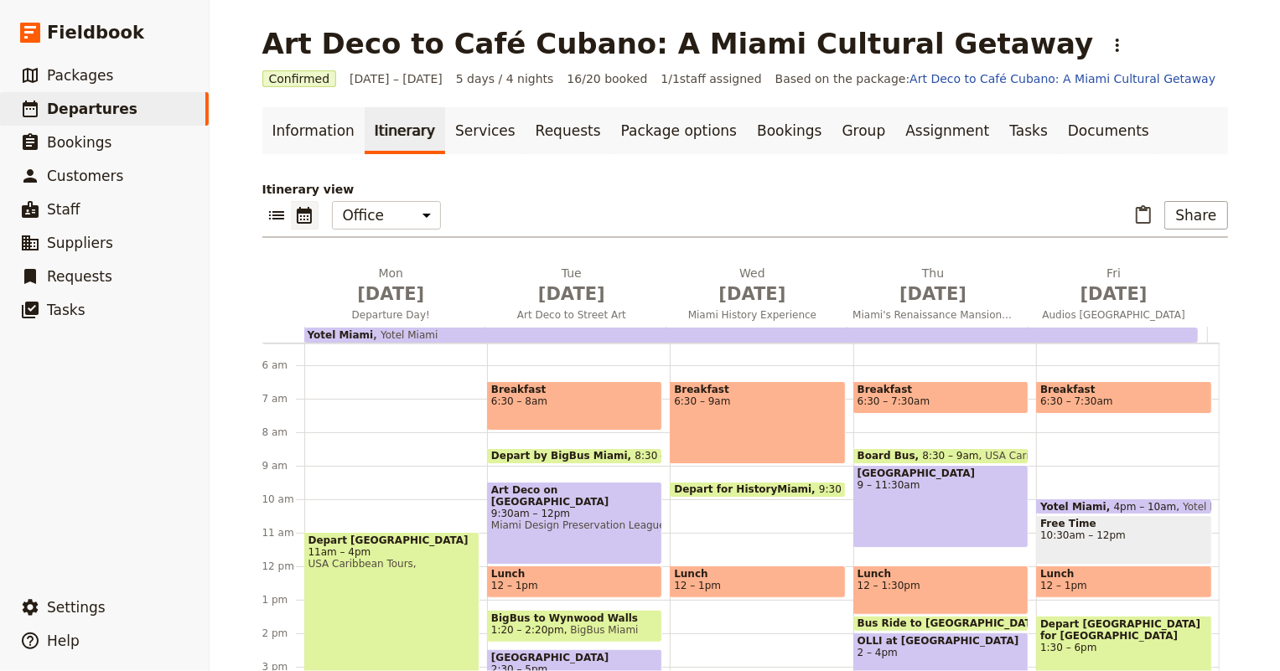
click at [769, 490] on span at bounding box center [758, 493] width 174 height 7
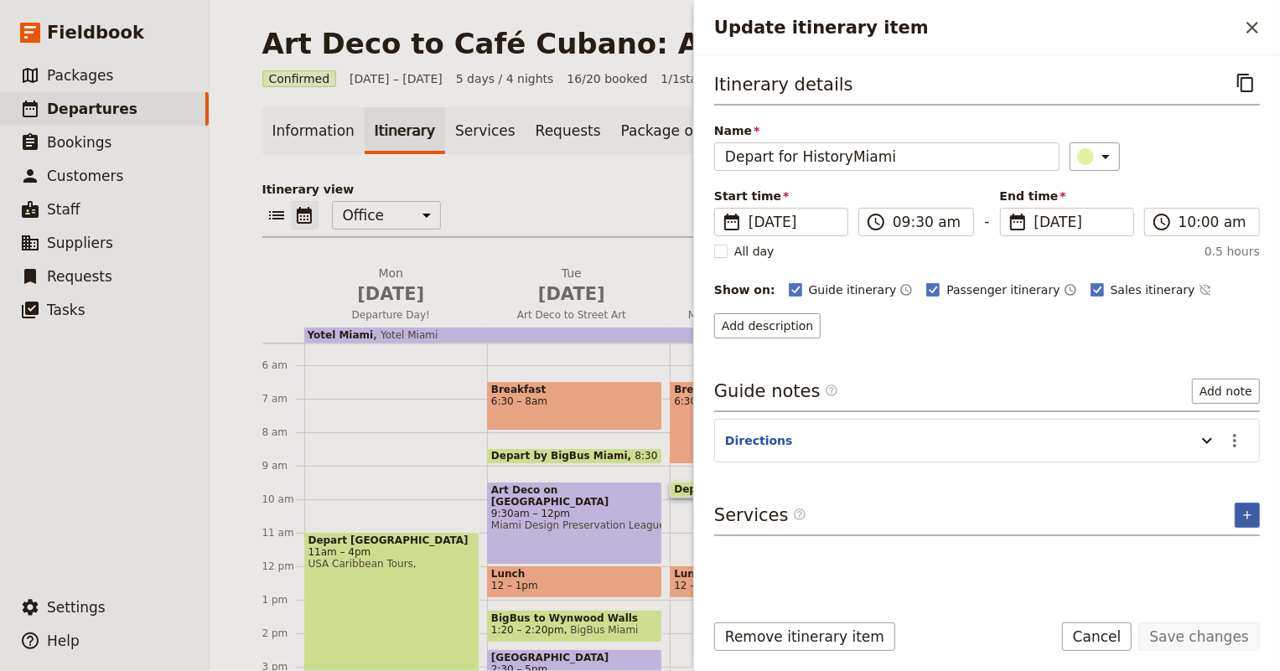
click at [1245, 512] on icon "Add service inclusion" at bounding box center [1247, 515] width 13 height 13
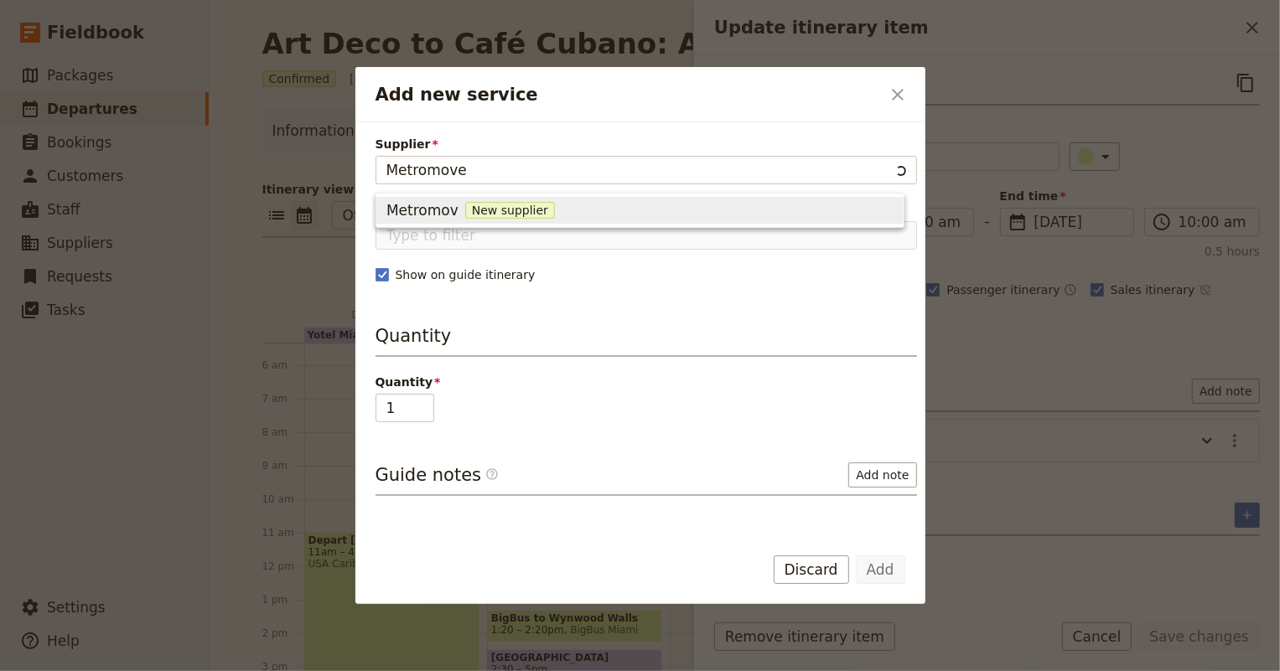
type input "Metromover"
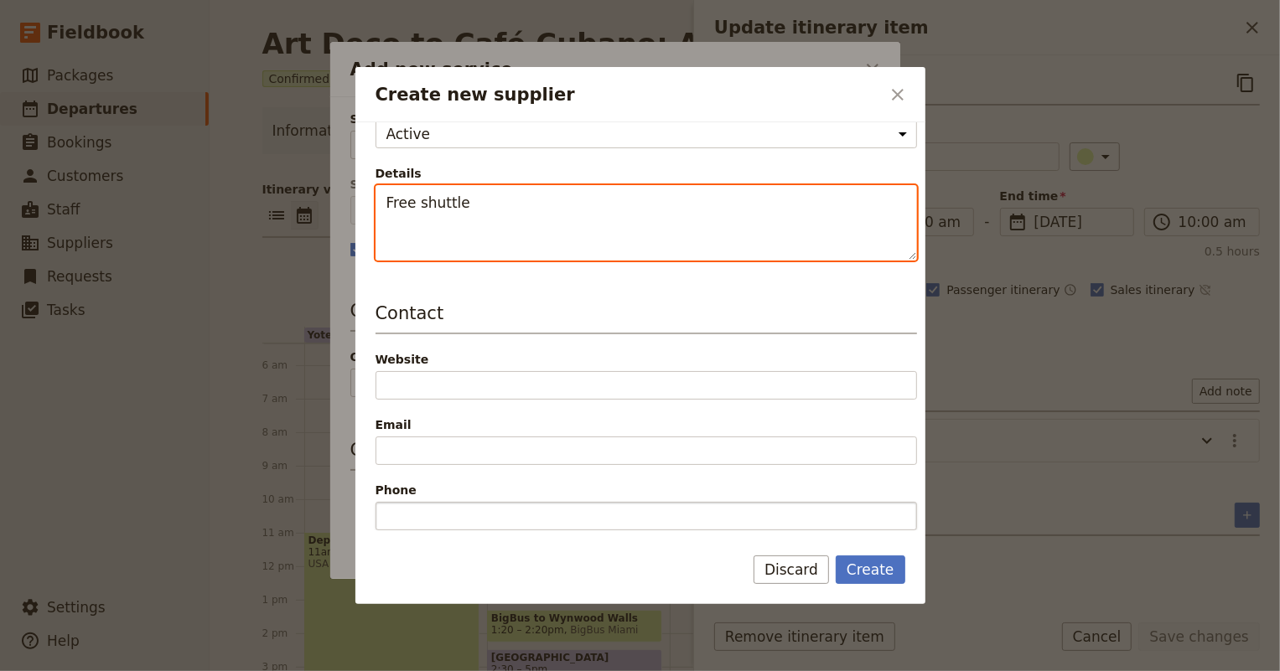
scroll to position [304, 0]
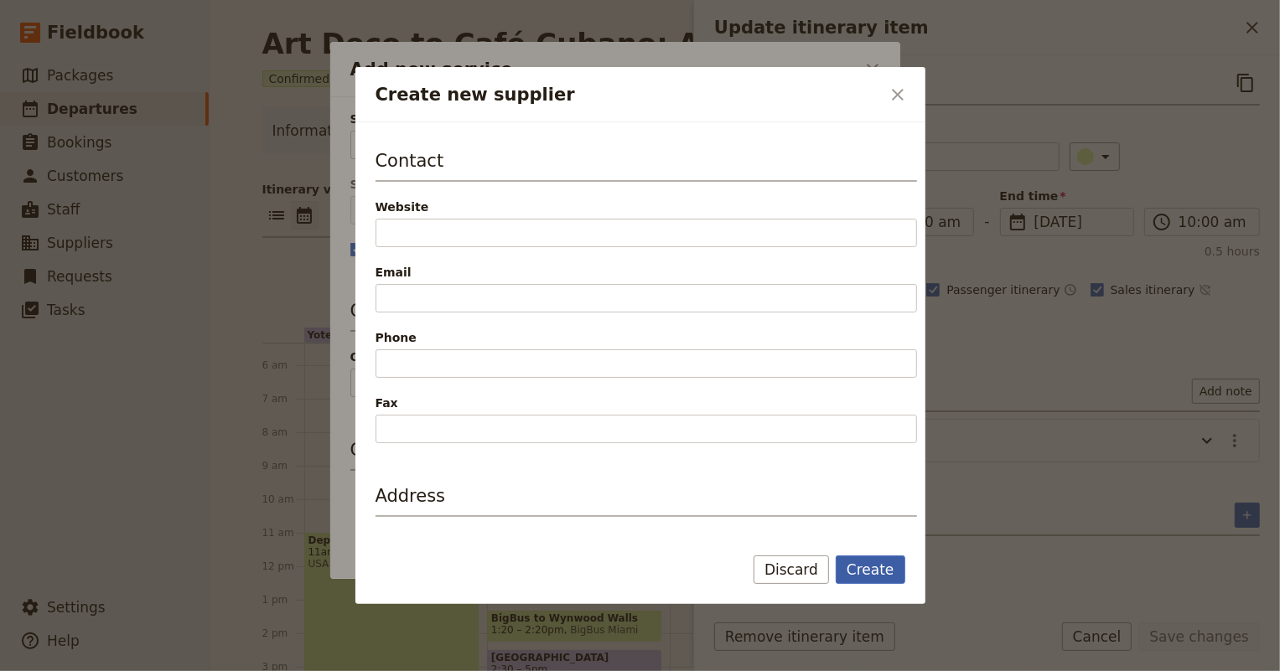
type textarea "Free shuttle"
click at [860, 562] on button "Create" at bounding box center [871, 570] width 70 height 28
type input "Metromover"
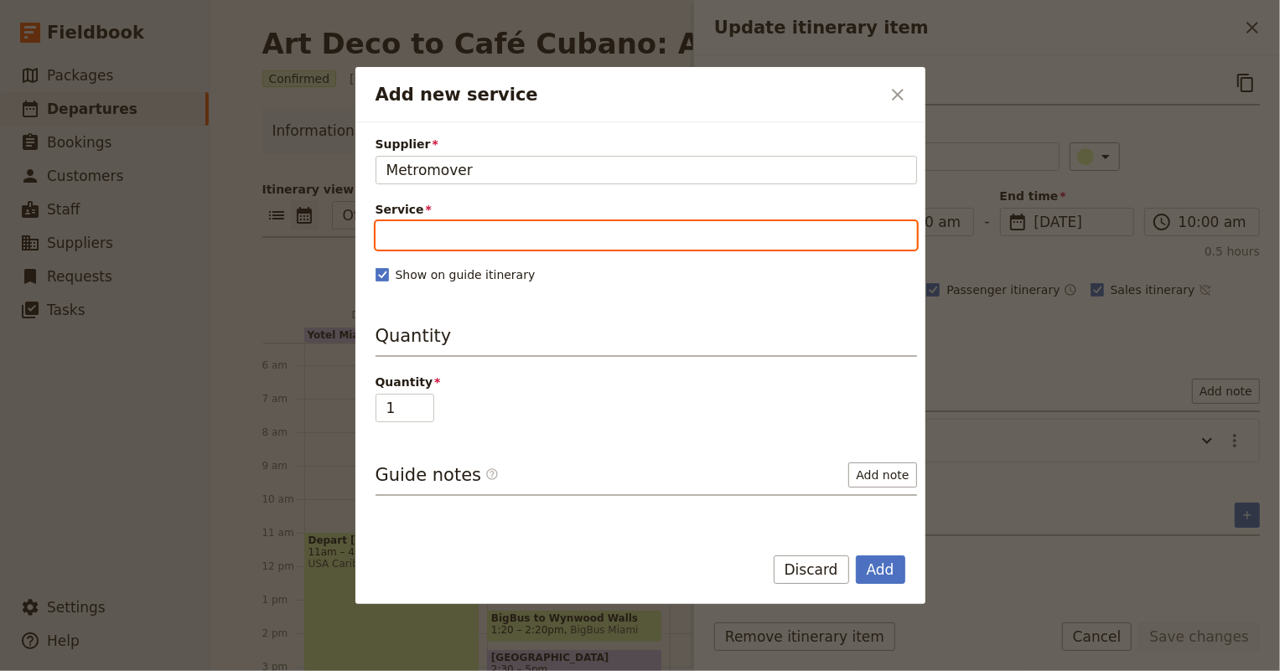
click at [469, 228] on input "Service" at bounding box center [646, 235] width 541 height 28
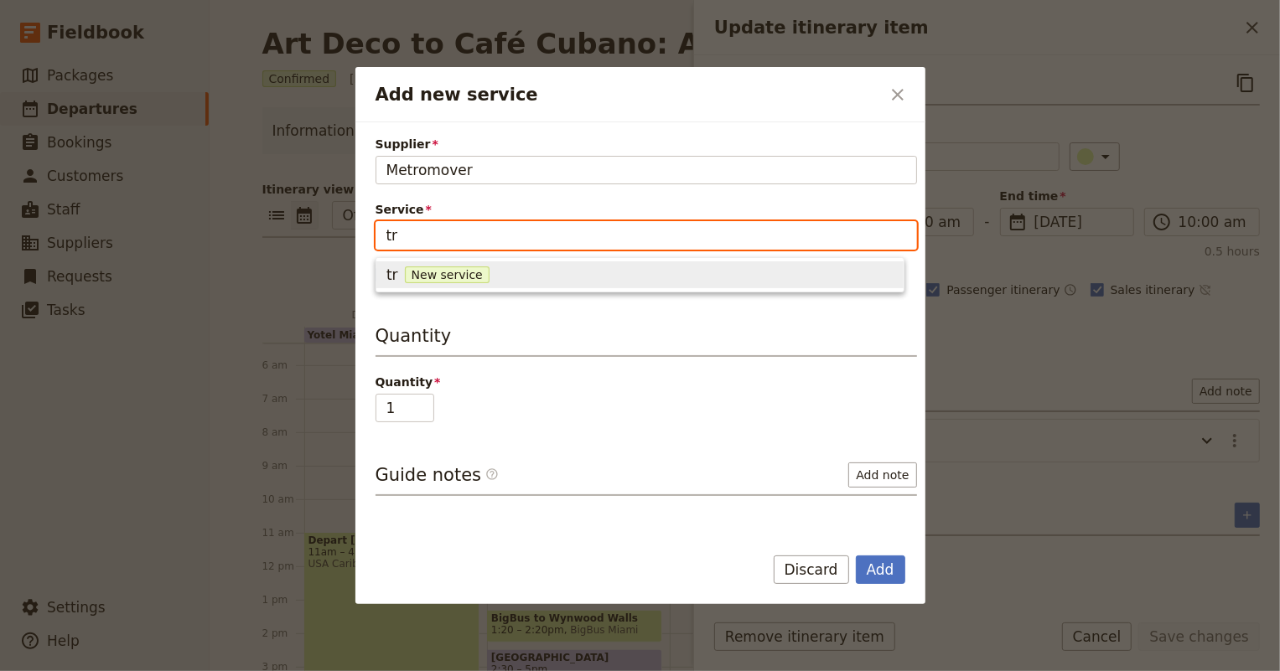
type input "t"
type input "Transportation"
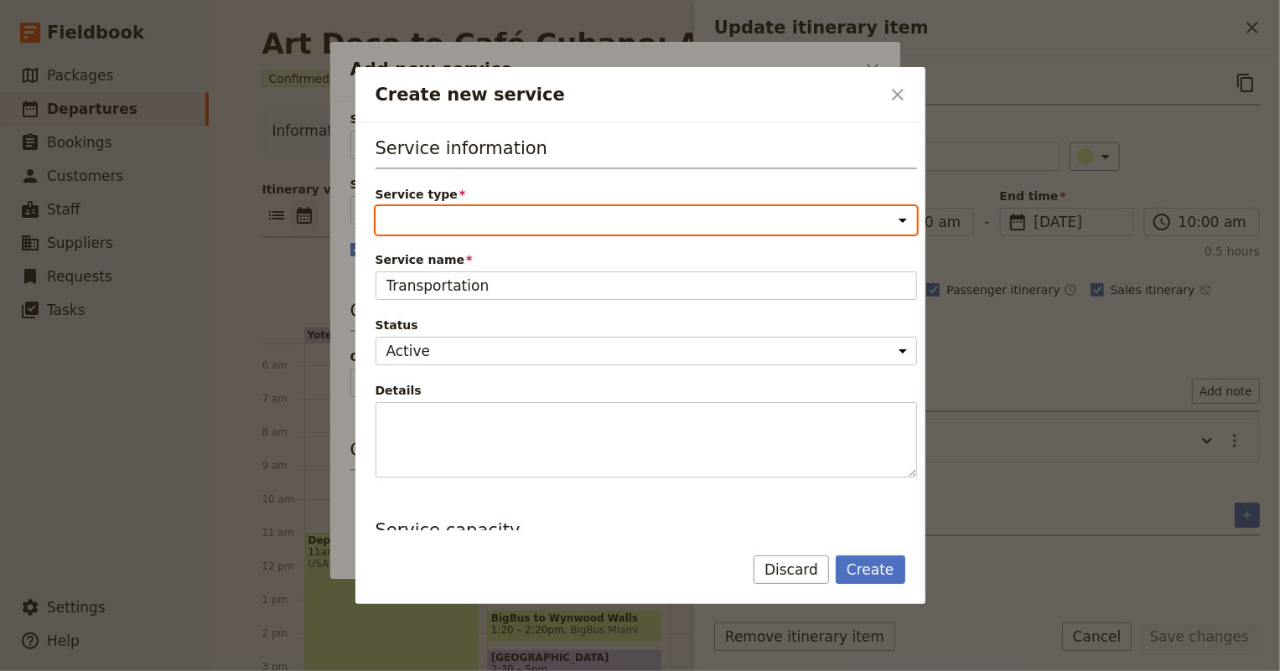
click at [458, 217] on select "Accommodation Activity Transport Flight Food and beverage Other" at bounding box center [646, 220] width 541 height 28
select select "TransportService"
click at [376, 206] on select "Accommodation Activity Transport Flight Food and beverage Other" at bounding box center [646, 220] width 541 height 28
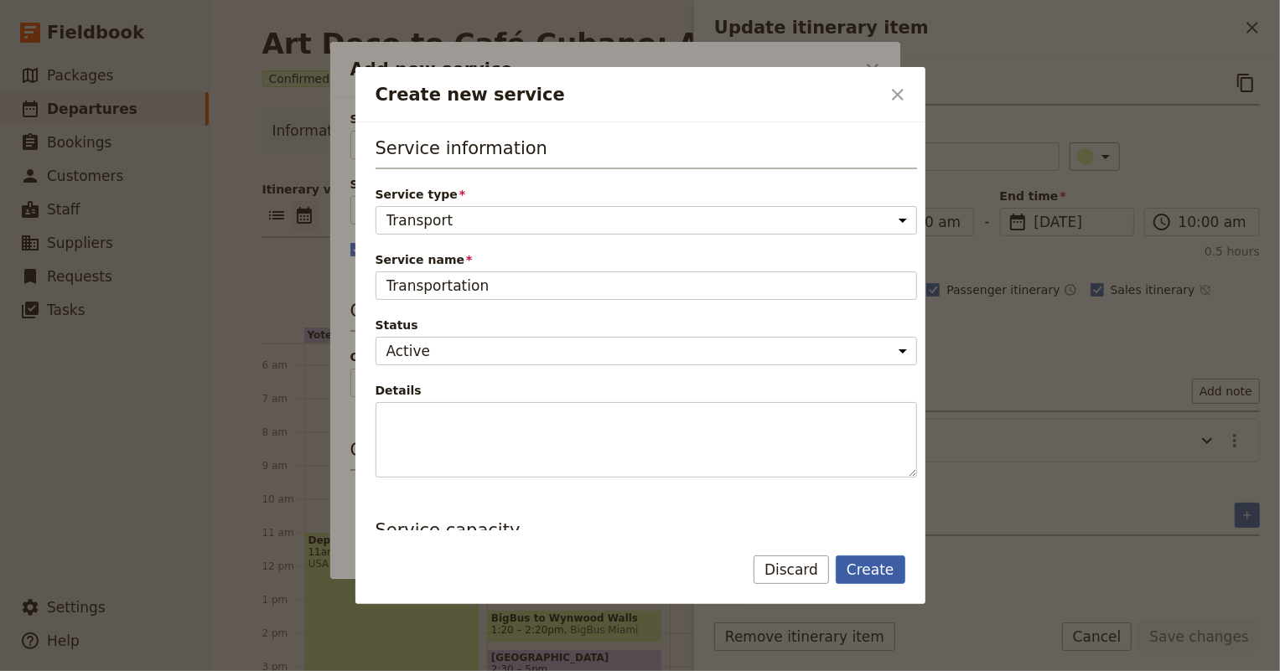
click at [874, 576] on button "Create" at bounding box center [871, 570] width 70 height 28
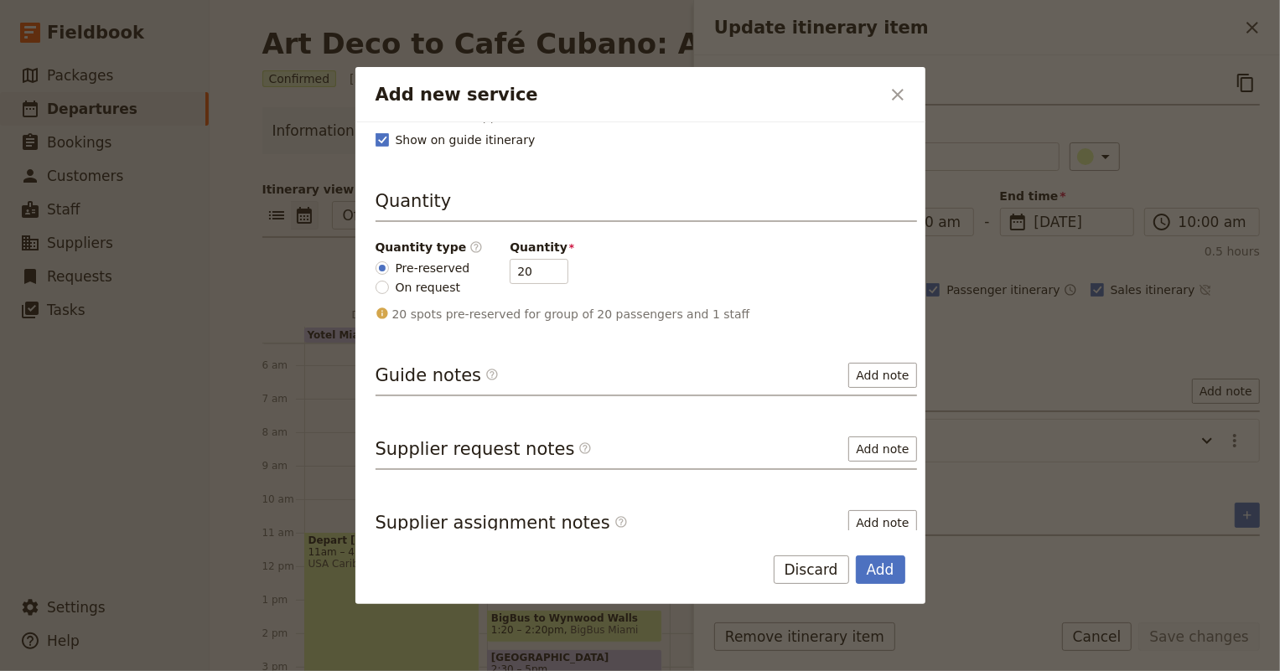
scroll to position [165, 0]
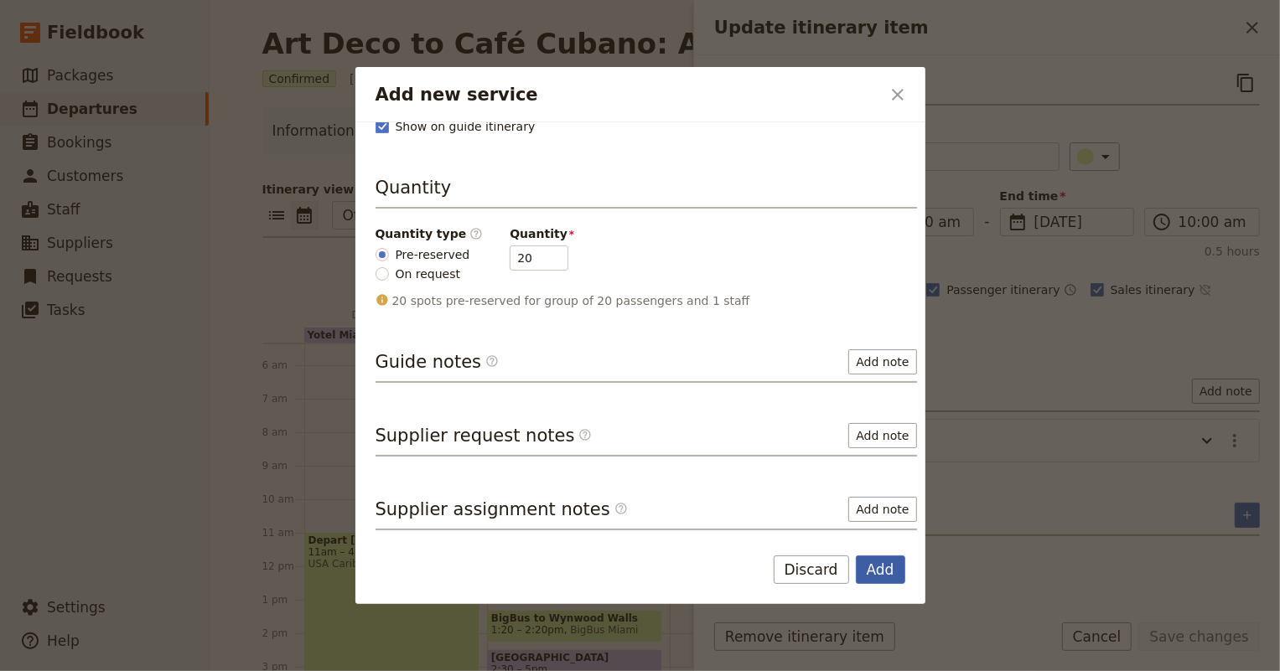
click at [880, 570] on button "Add" at bounding box center [880, 570] width 49 height 28
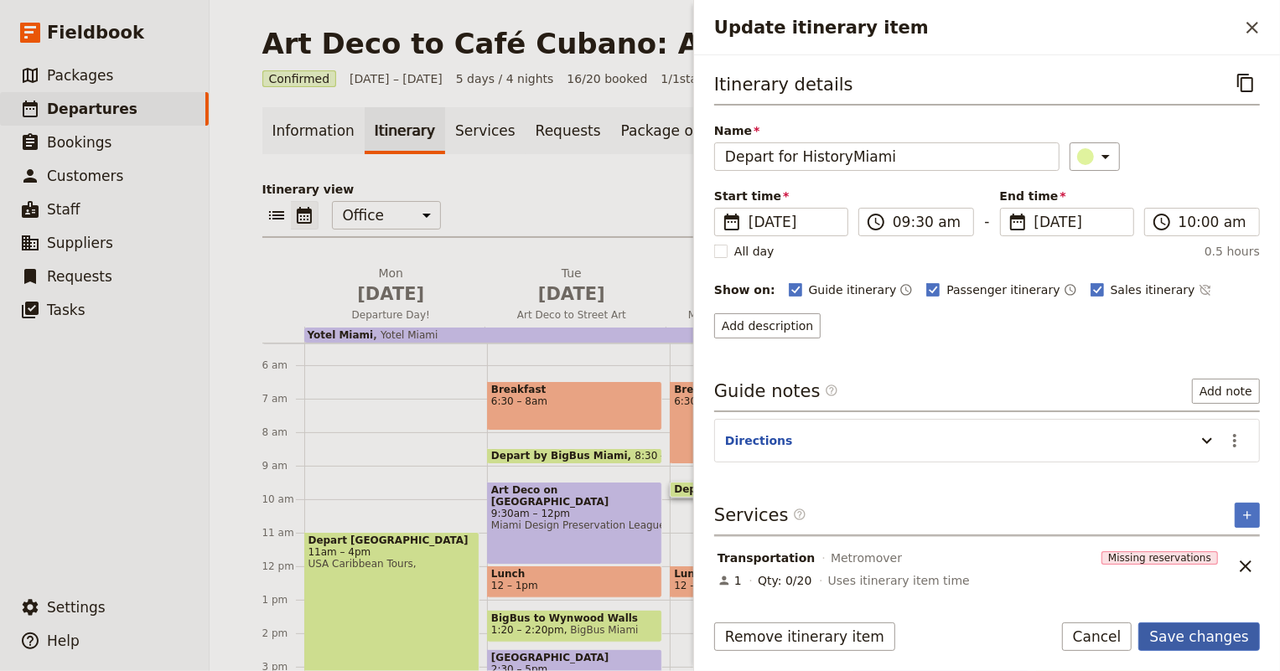
click at [1192, 640] on button "Save changes" at bounding box center [1199, 637] width 122 height 28
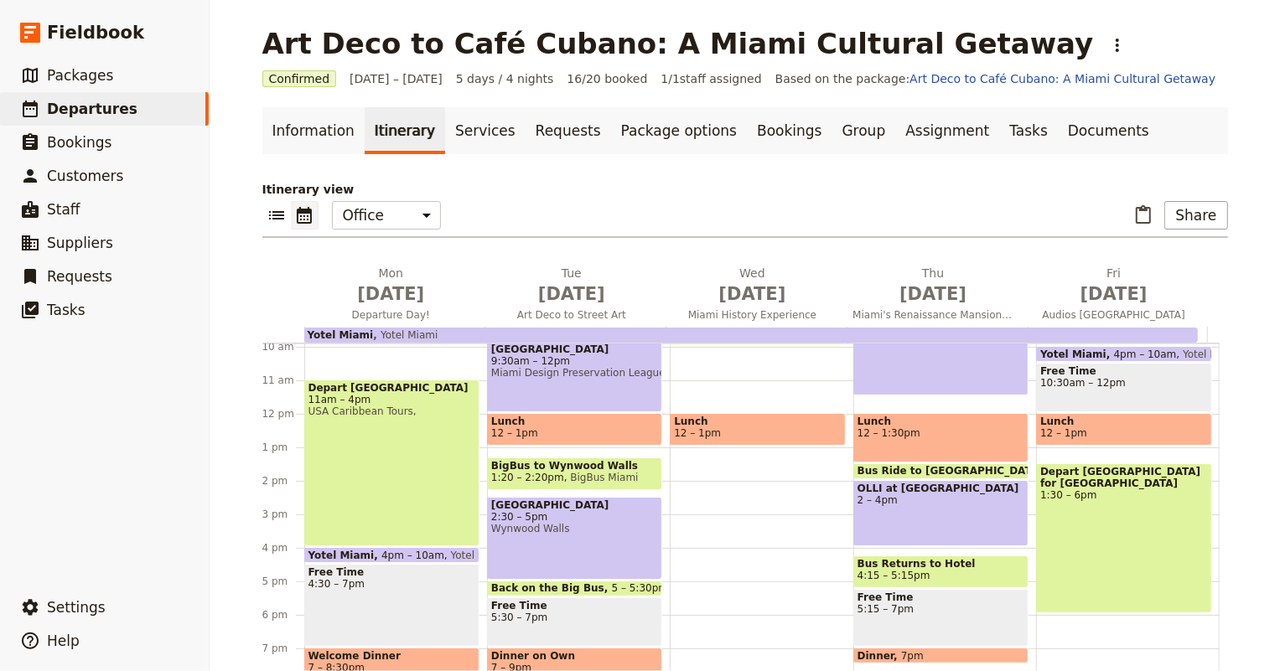
scroll to position [179, 0]
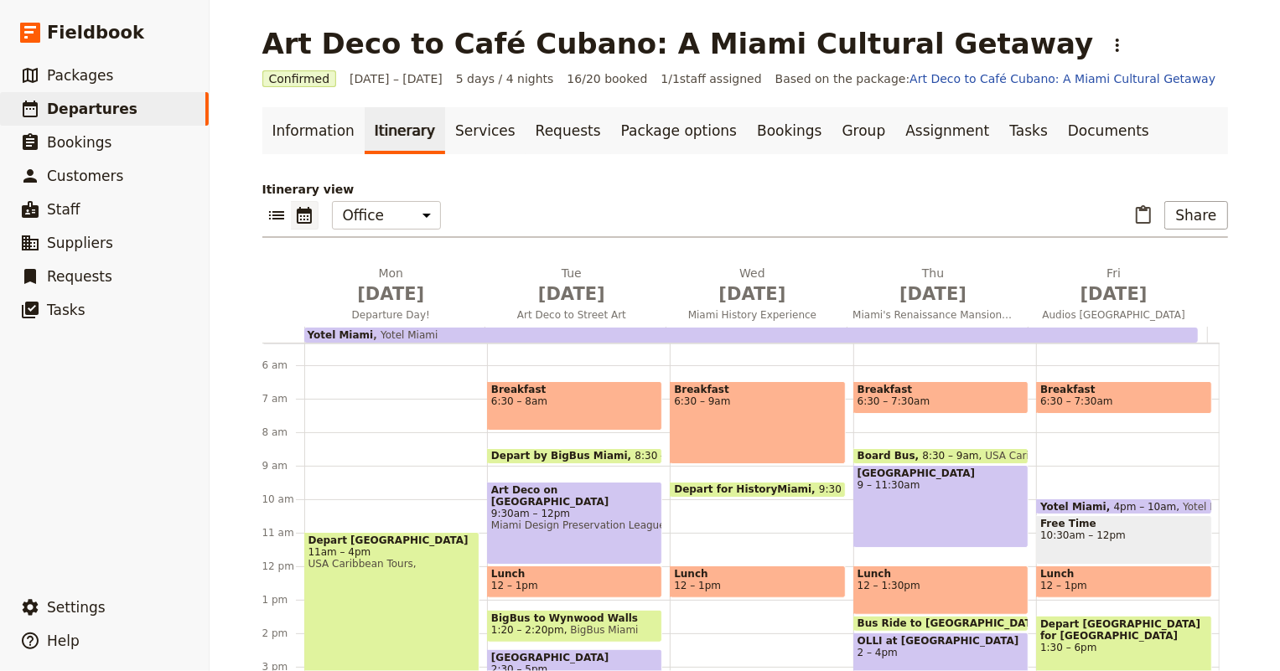
click at [704, 427] on div "Breakfast 6:30 – 9am" at bounding box center [757, 422] width 175 height 83
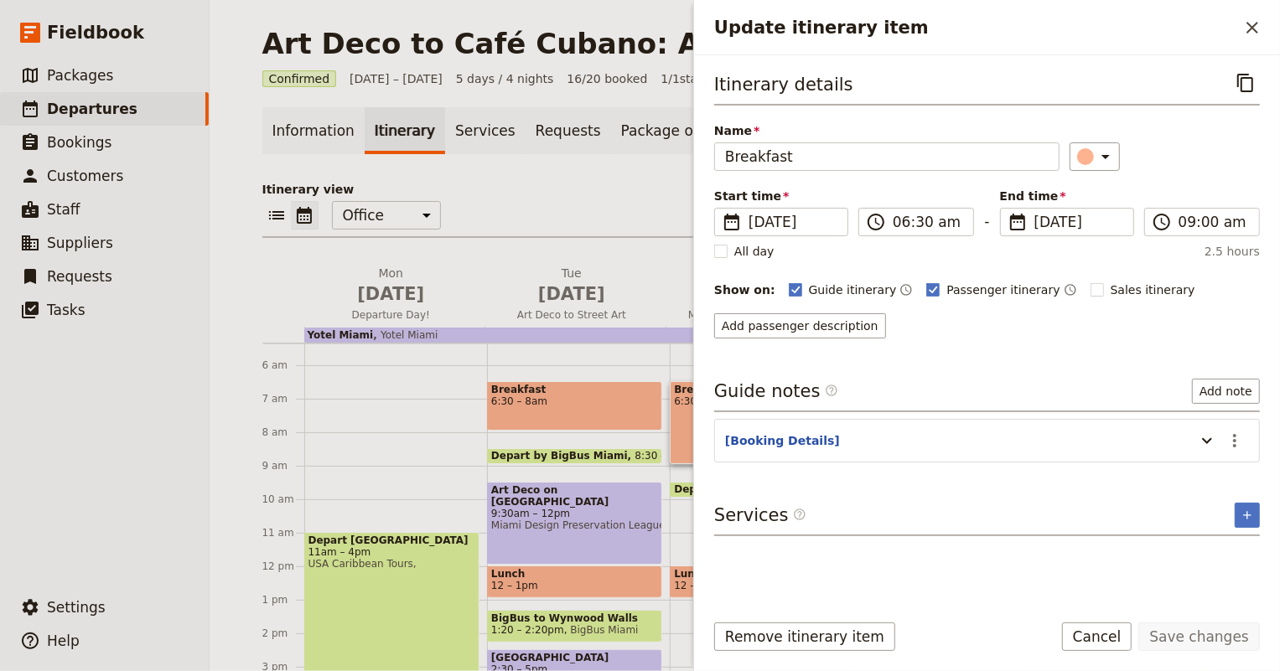
click at [613, 191] on p "Itinerary view" at bounding box center [745, 189] width 966 height 17
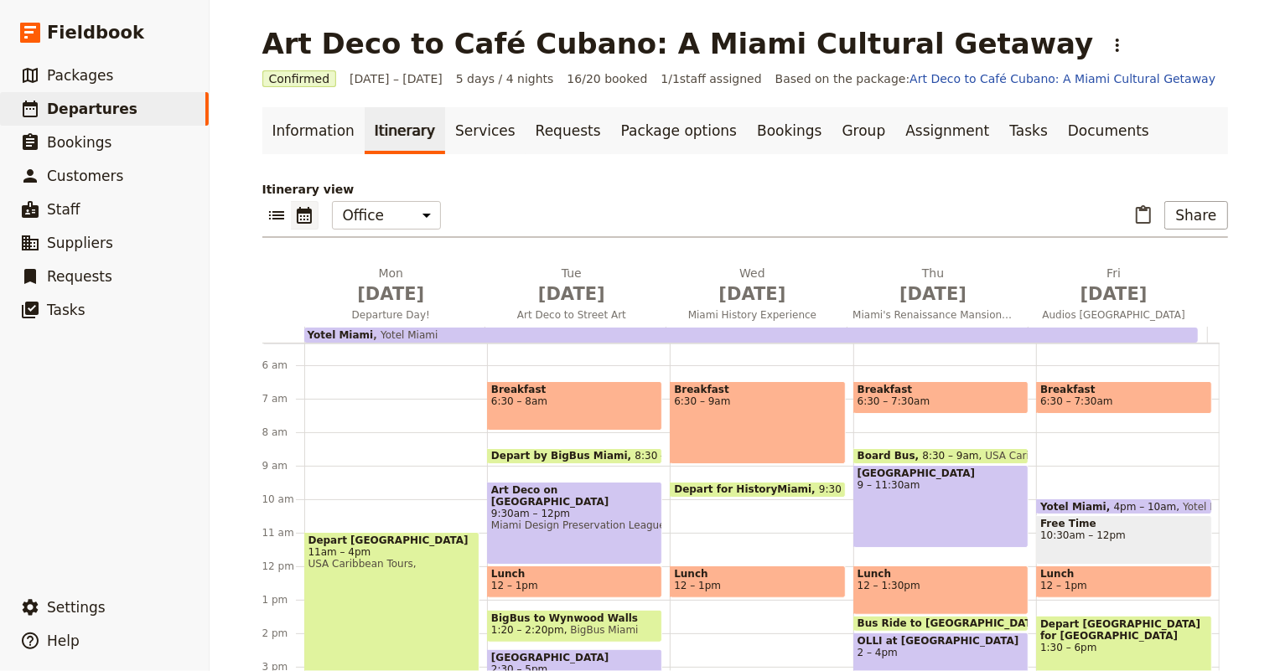
click at [769, 507] on div "Breakfast 6:30 – 9am Depart for HistoryMiami 9:30 – 10am Metromover Lunch 12 – …" at bounding box center [761, 566] width 183 height 805
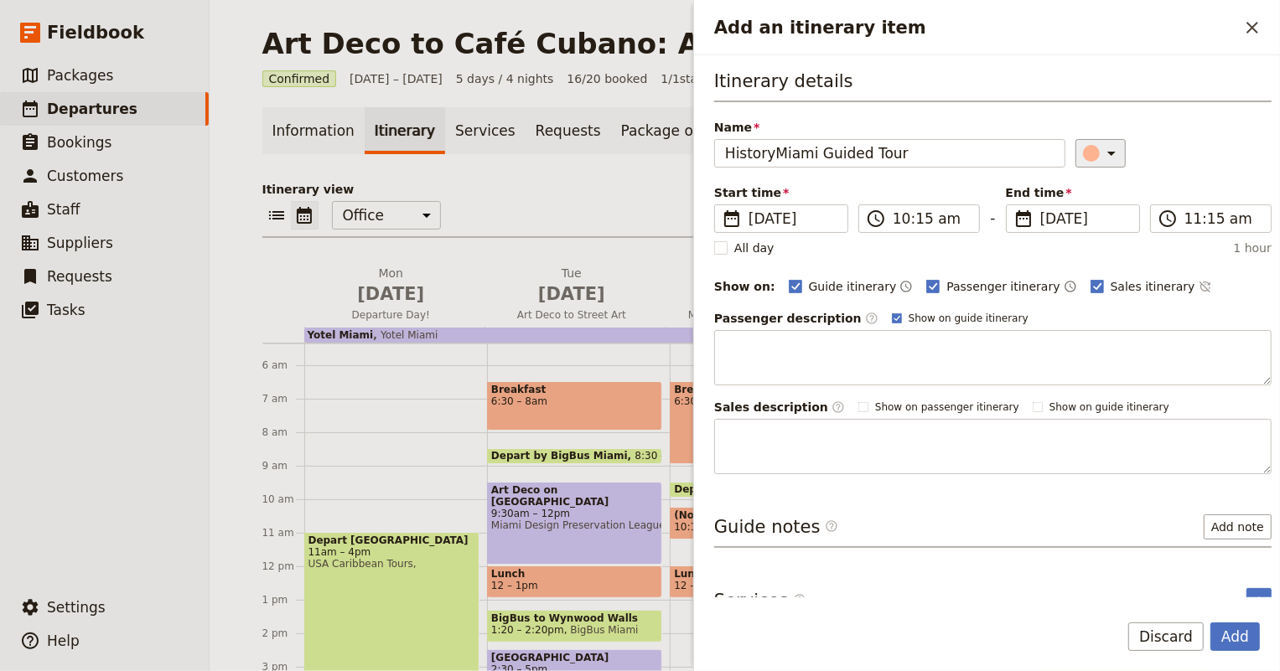
type input "HistoryMiami Guided Tour"
click at [1107, 154] on icon "Add an itinerary item" at bounding box center [1111, 154] width 8 height 4
click at [1098, 230] on div "button" at bounding box center [1096, 228] width 17 height 17
click at [914, 212] on input "10:15 am" at bounding box center [931, 219] width 76 height 20
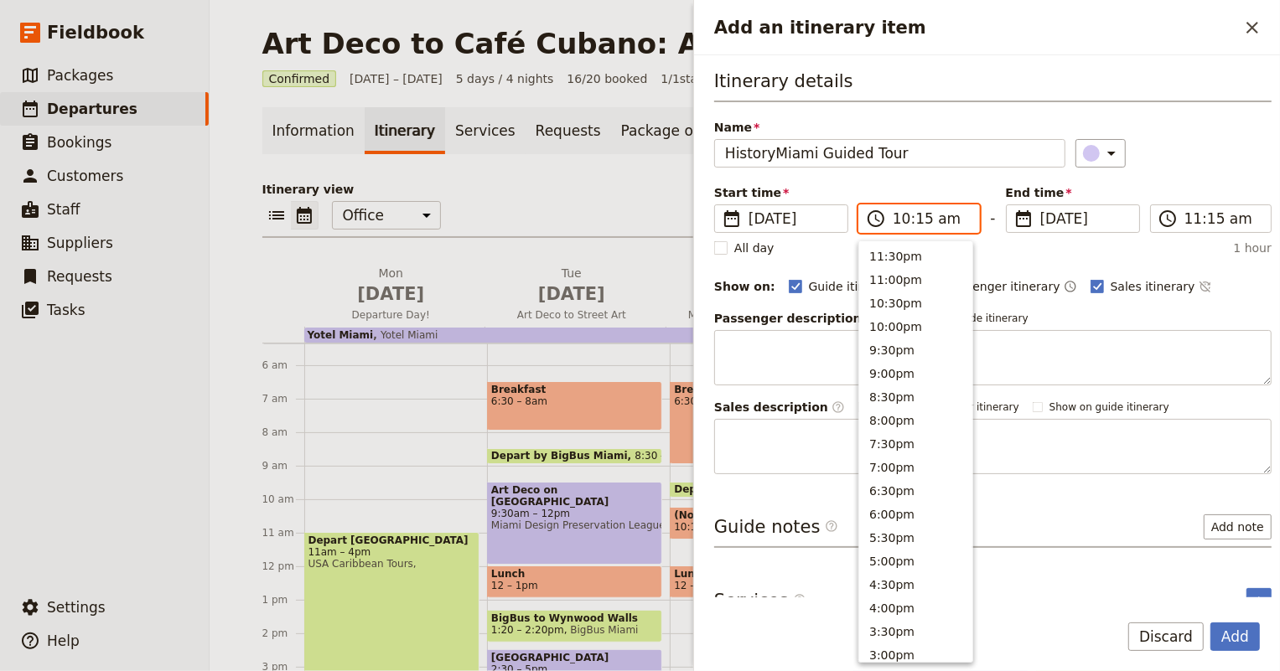
scroll to position [637, 0]
click at [914, 252] on button "10:00am" at bounding box center [915, 252] width 113 height 23
type input "10:00 am"
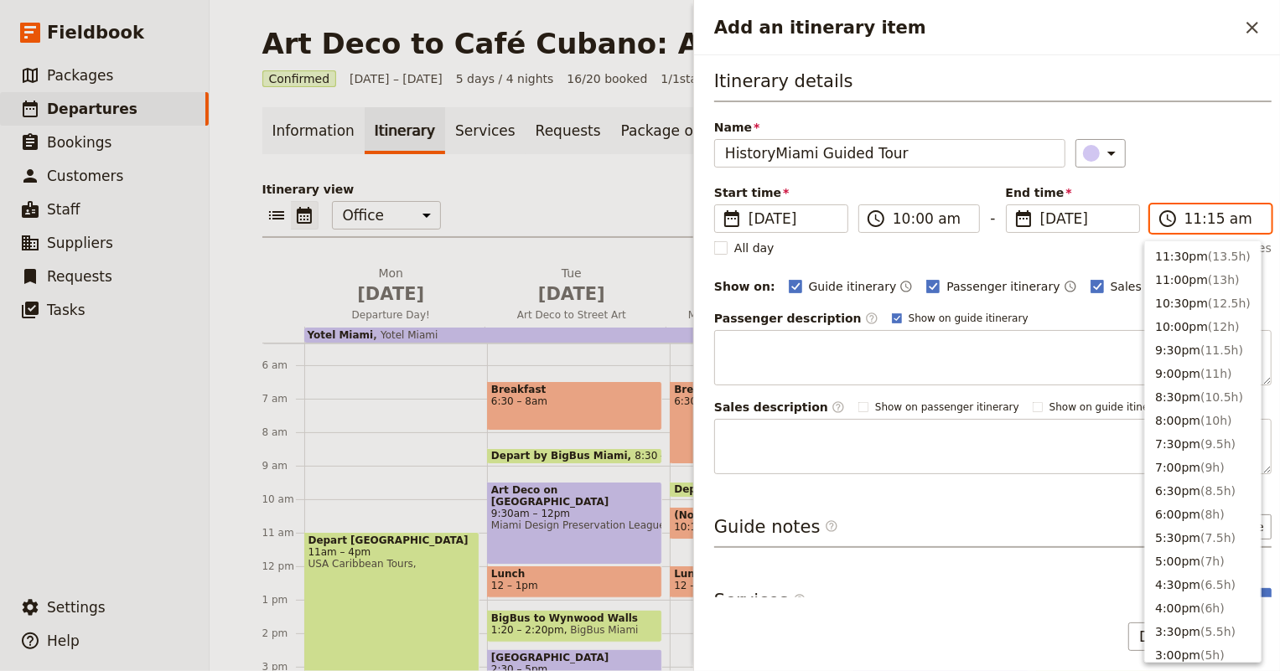
scroll to position [589, 0]
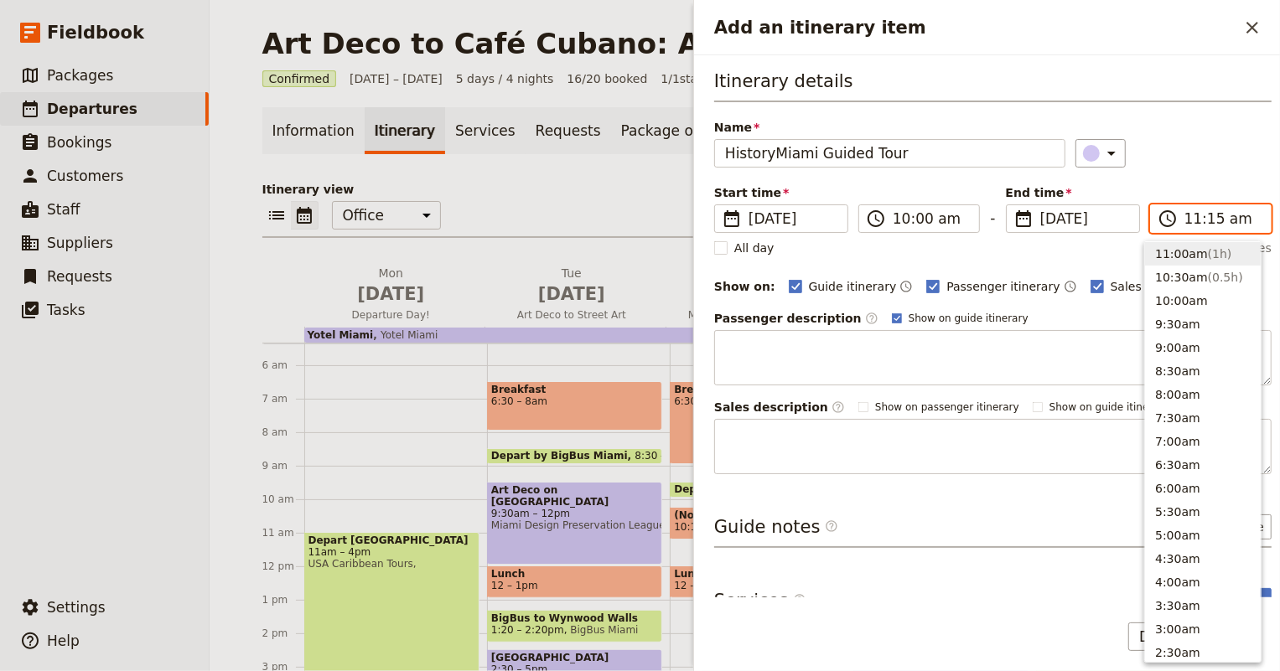
click at [1195, 211] on input "11:15 am" at bounding box center [1222, 219] width 76 height 20
click at [1208, 212] on input "11:15 am" at bounding box center [1222, 219] width 76 height 20
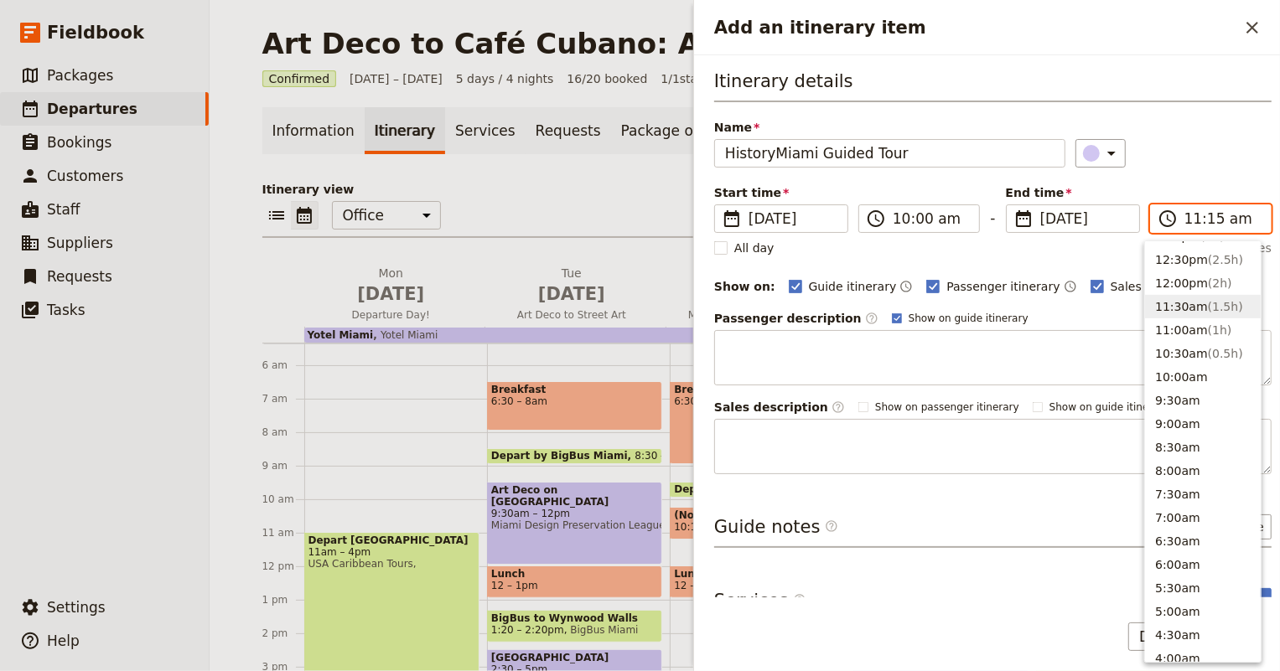
click at [1210, 305] on span "( 1.5h )" at bounding box center [1225, 306] width 35 height 13
type input "11:30 am"
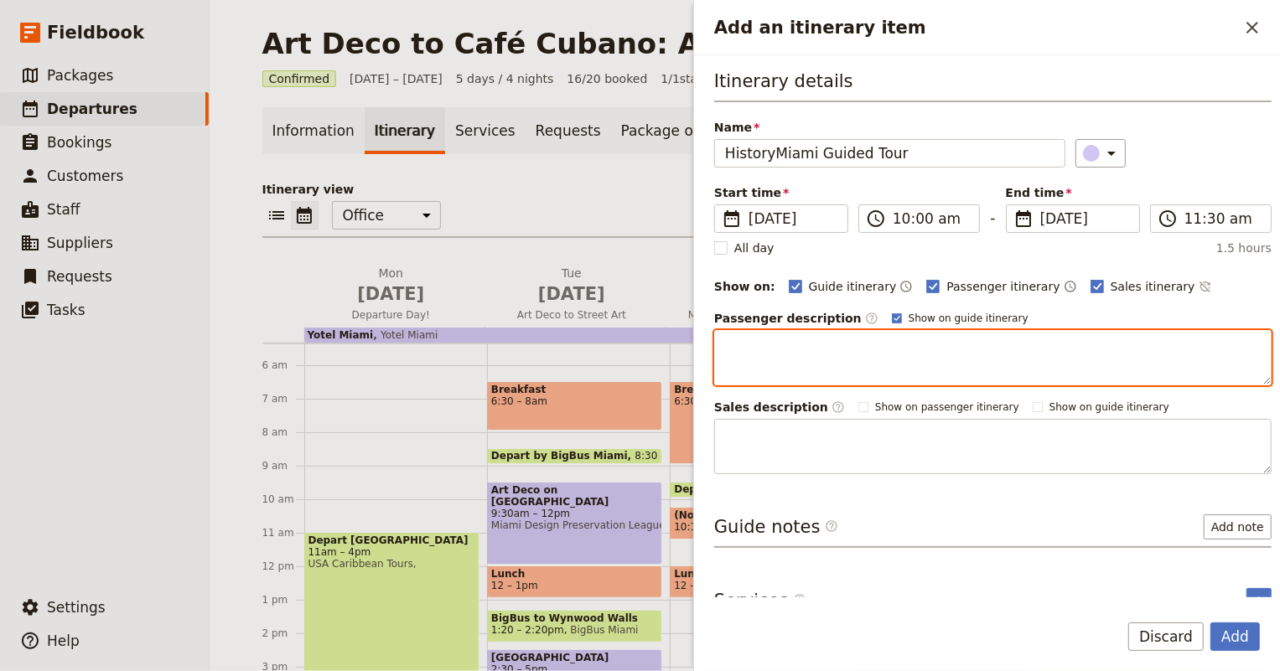
click at [837, 339] on textarea "Add an itinerary item" at bounding box center [992, 357] width 557 height 55
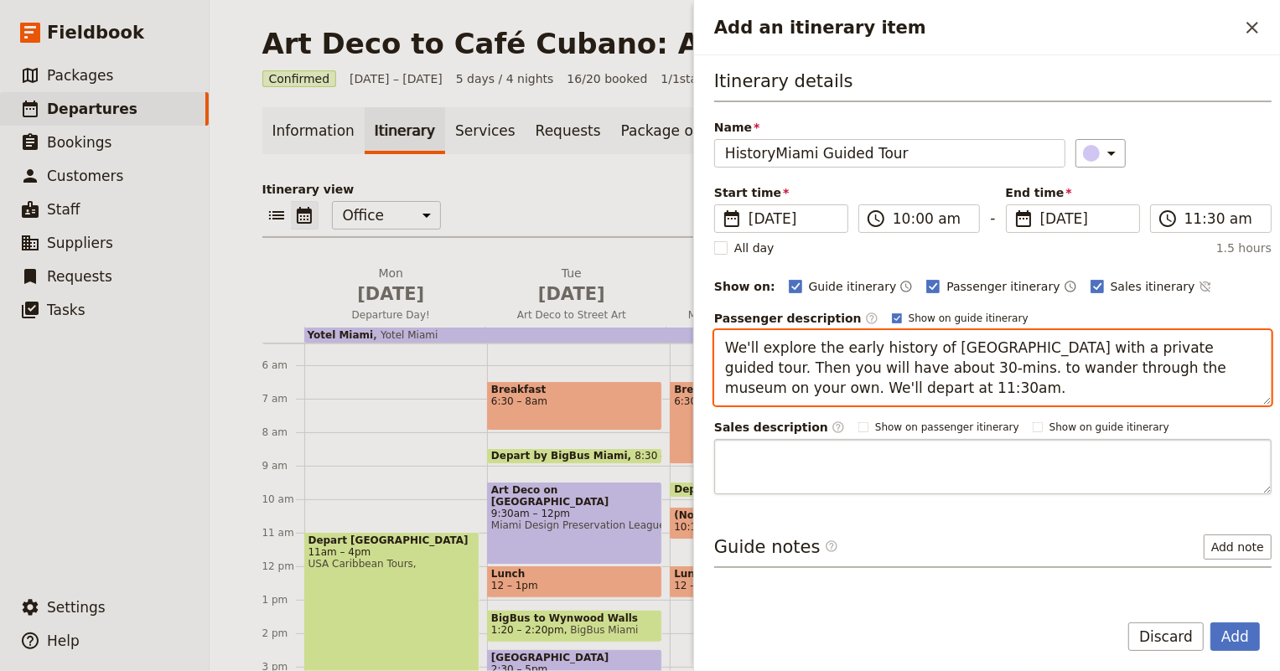
scroll to position [42, 0]
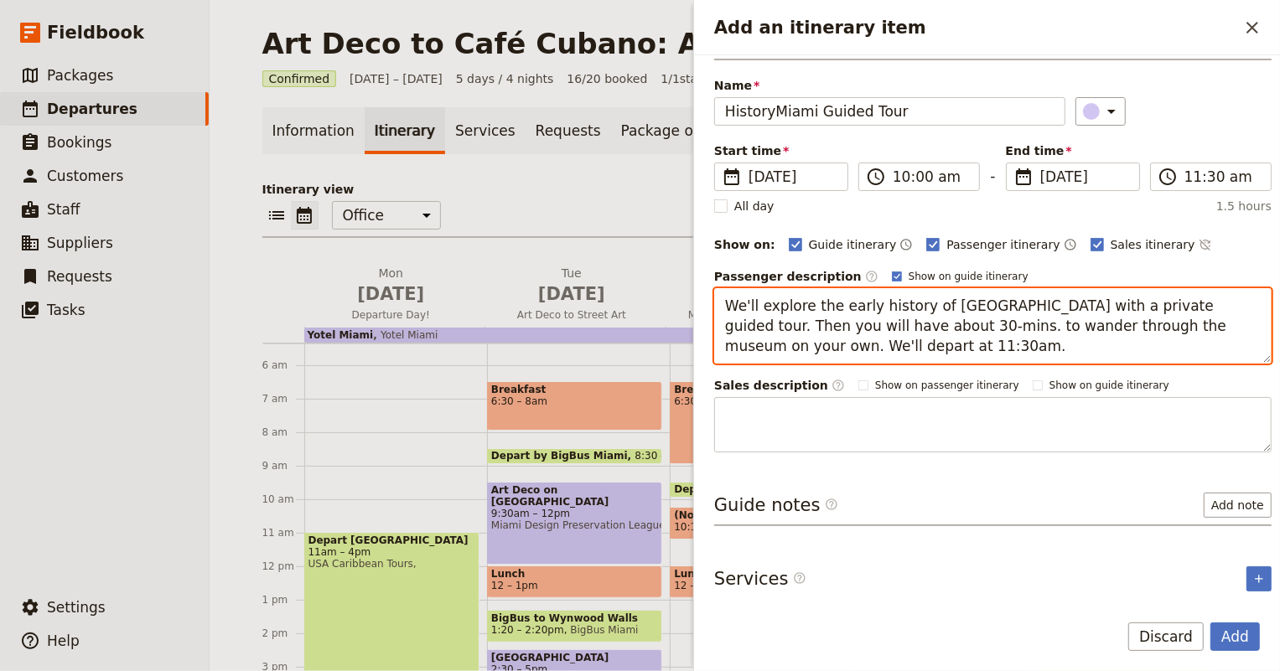
type textarea "We'll explore the early history of [GEOGRAPHIC_DATA] with a private guided tour…"
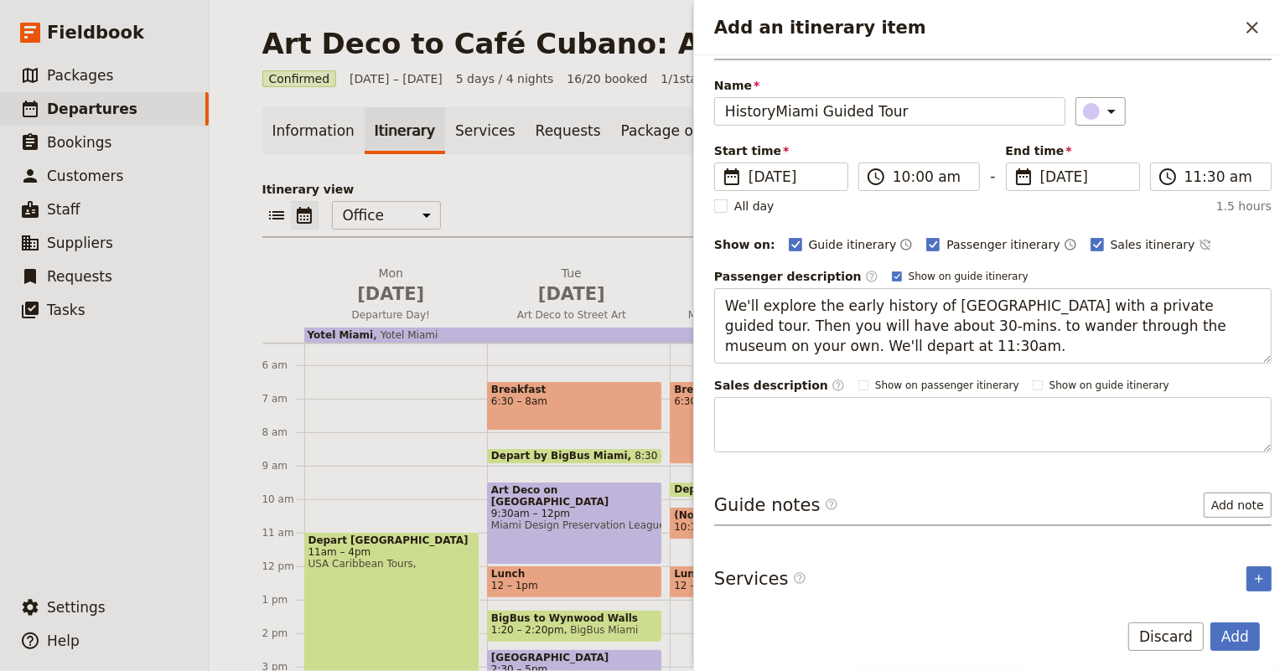
click at [996, 377] on div "Sales description ​ Show on passenger itinerary Show on guide itinerary" at bounding box center [992, 385] width 557 height 17
click at [1205, 501] on button "Add note" at bounding box center [1238, 505] width 68 height 25
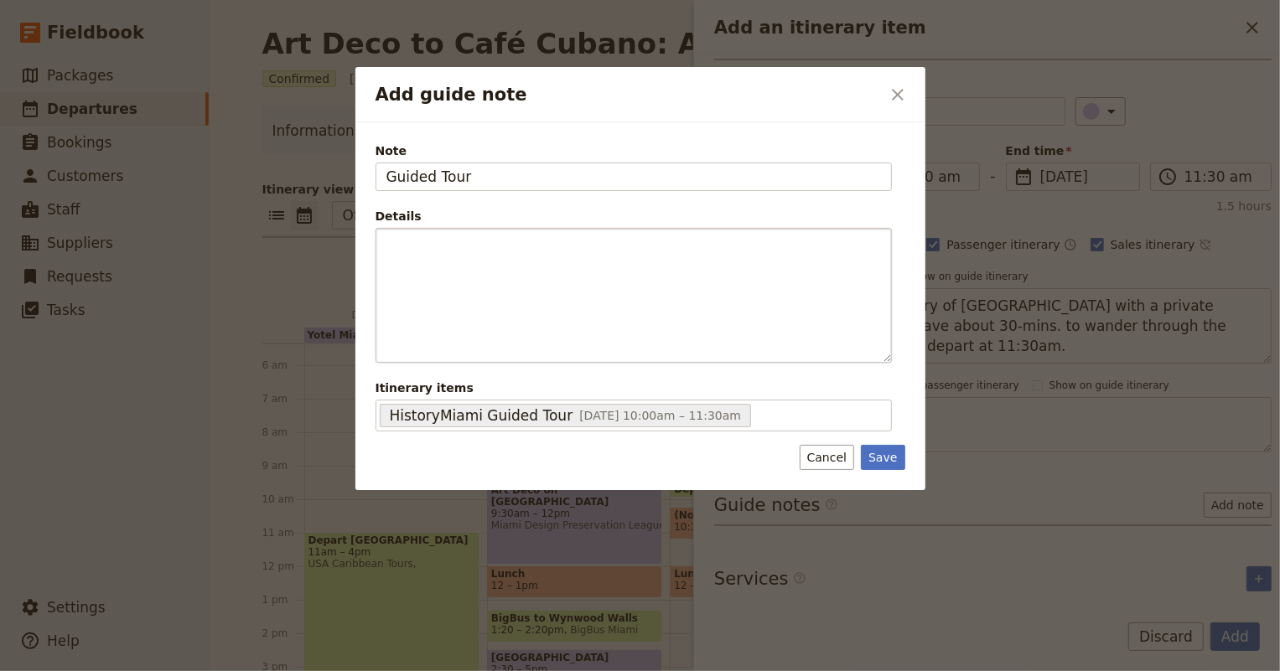
type input "Guided Tour"
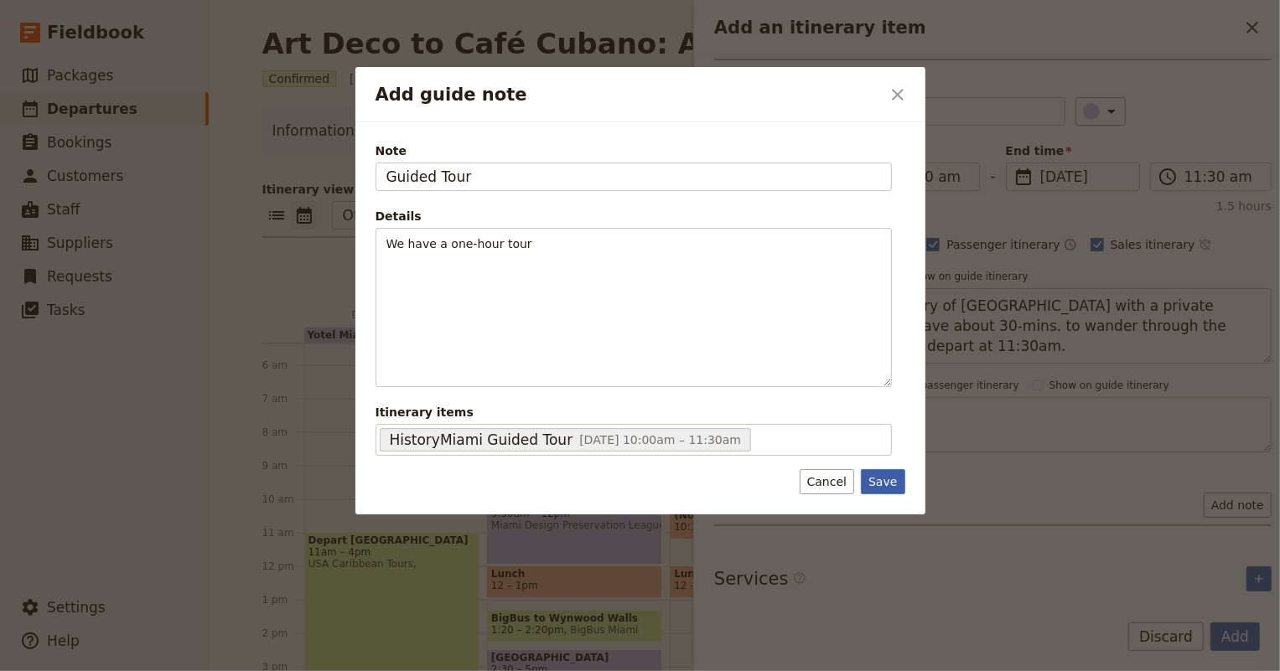
click at [884, 471] on button "Save" at bounding box center [883, 481] width 44 height 25
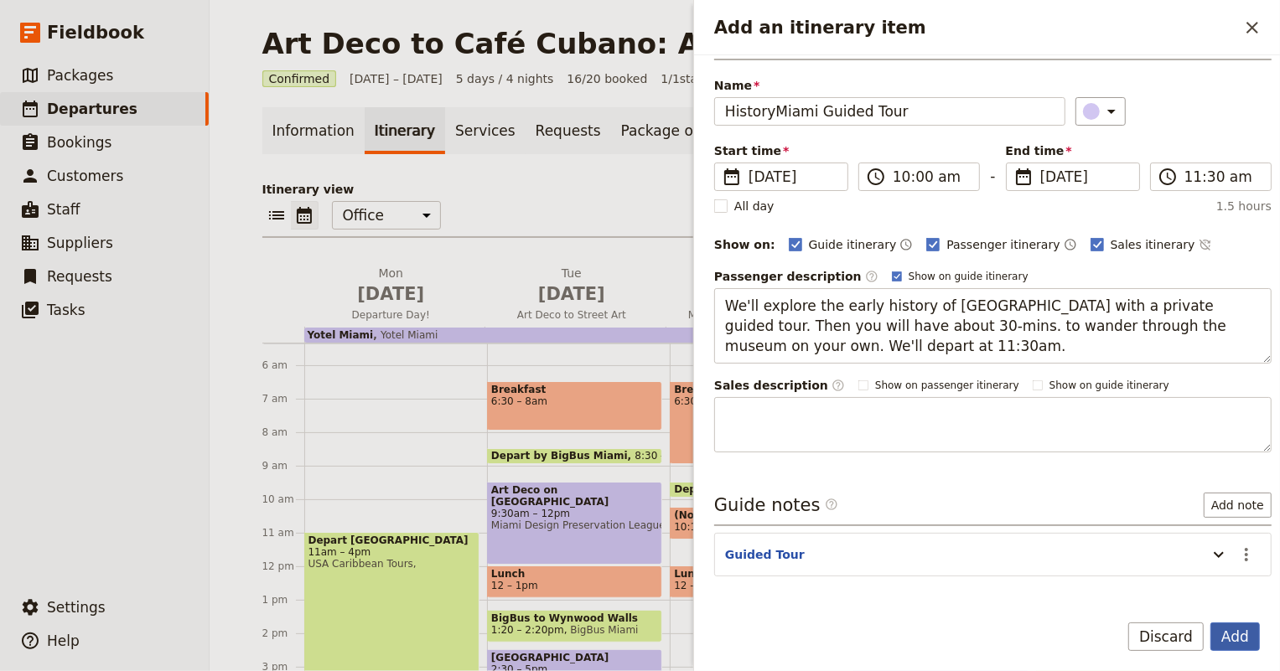
click at [1246, 639] on button "Add" at bounding box center [1234, 637] width 49 height 28
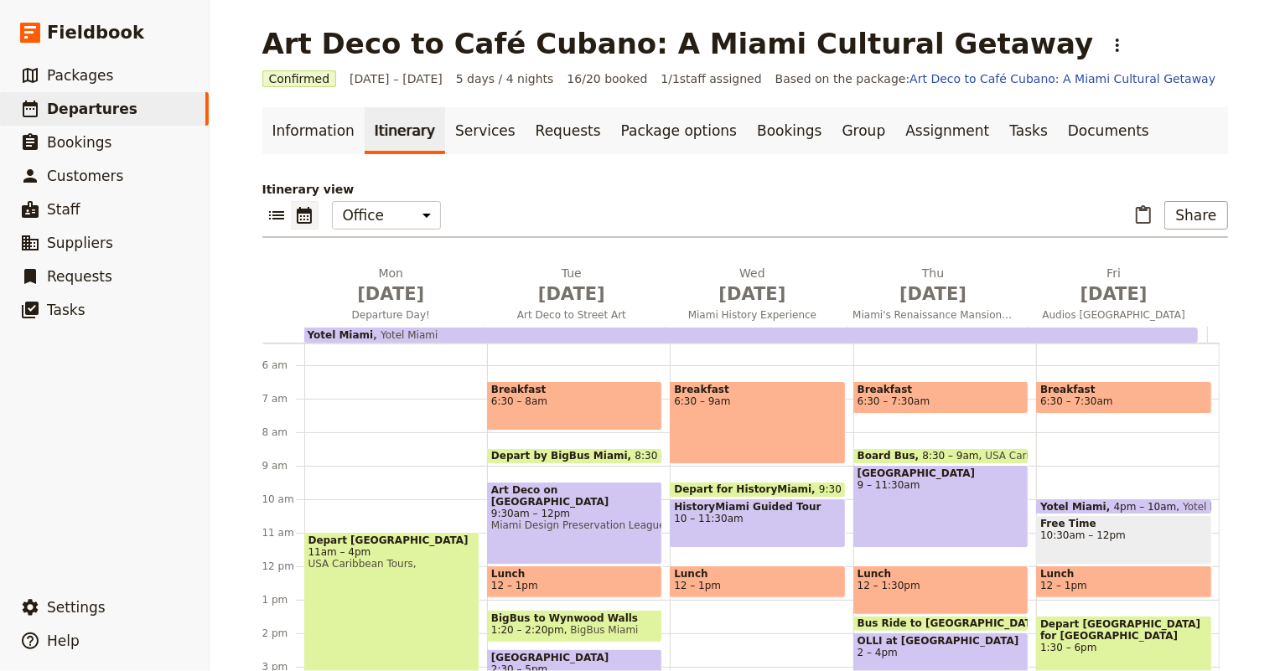
scroll to position [256, 0]
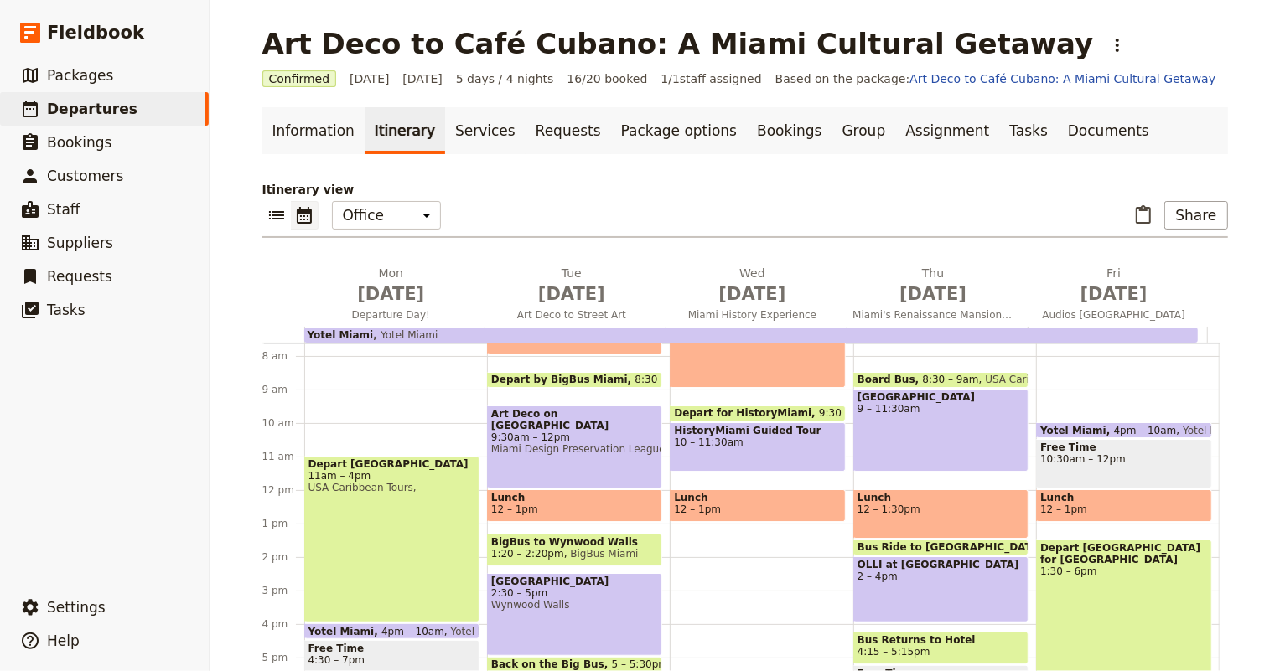
click at [704, 476] on div "Breakfast 6:30 – 9am Depart for HistoryMiami 9:30 – 10am Metromover HistoryMiam…" at bounding box center [761, 490] width 183 height 805
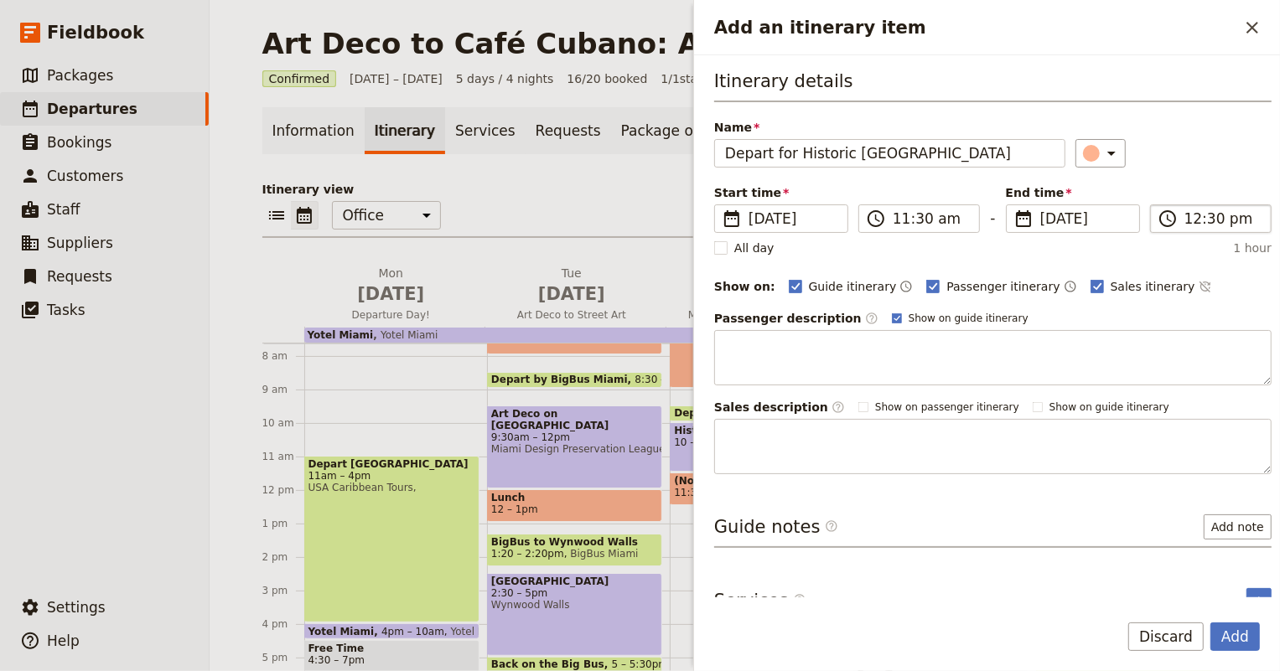
type input "Depart for Historic [GEOGRAPHIC_DATA]"
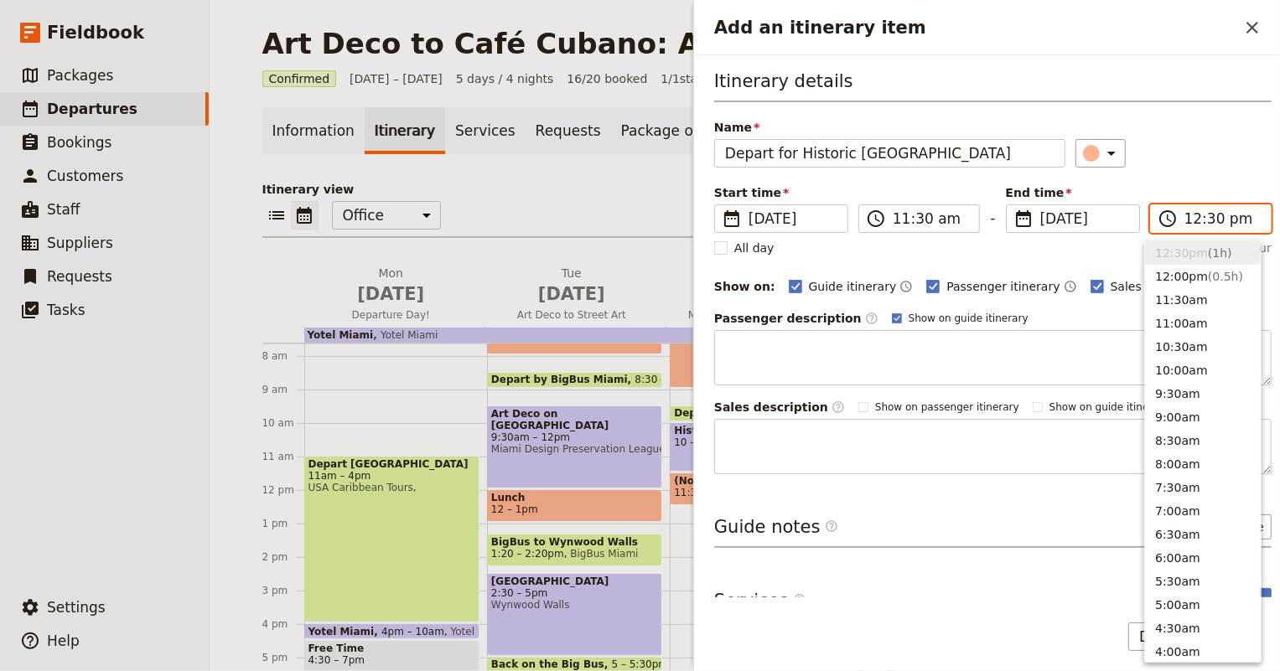
click at [1190, 211] on input "12:30 pm" at bounding box center [1222, 219] width 76 height 20
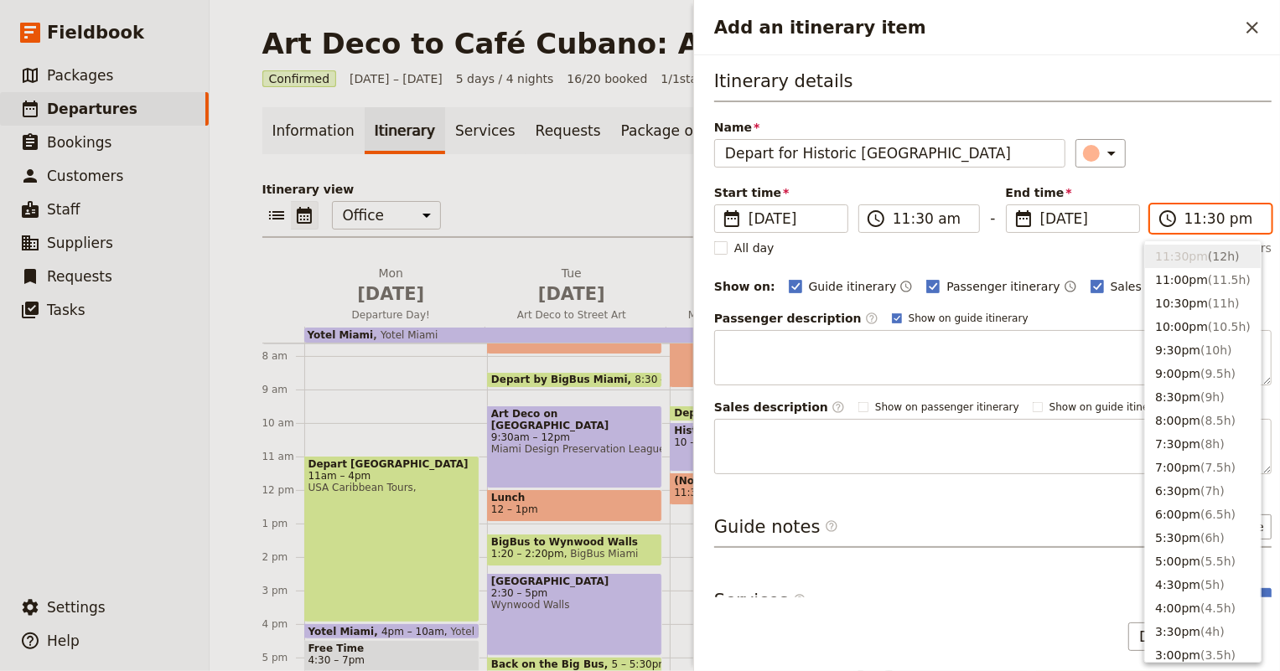
click at [1201, 213] on input "11:30 pm" at bounding box center [1222, 219] width 76 height 20
type input "11:45 am"
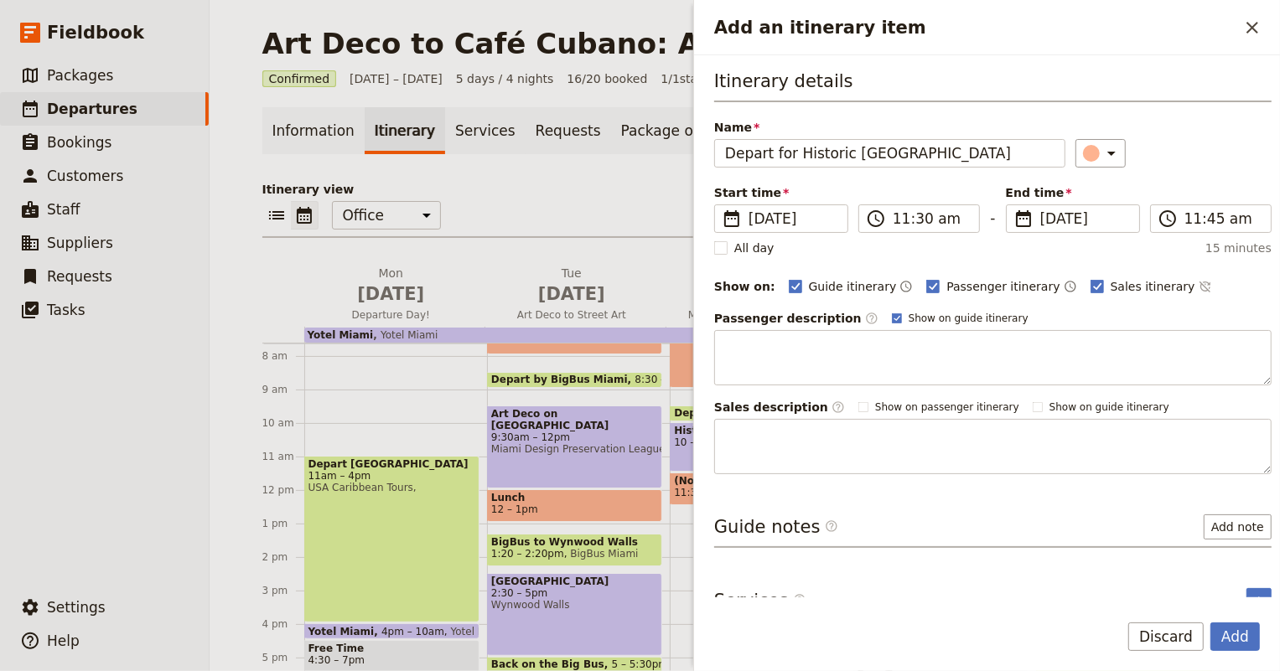
click at [1063, 243] on div "All day 15 minutes" at bounding box center [992, 248] width 557 height 17
click at [926, 287] on label "Passenger itinerary" at bounding box center [992, 286] width 133 height 17
click at [925, 278] on input "Passenger itinerary" at bounding box center [925, 277] width 1 height 1
checkbox input "false"
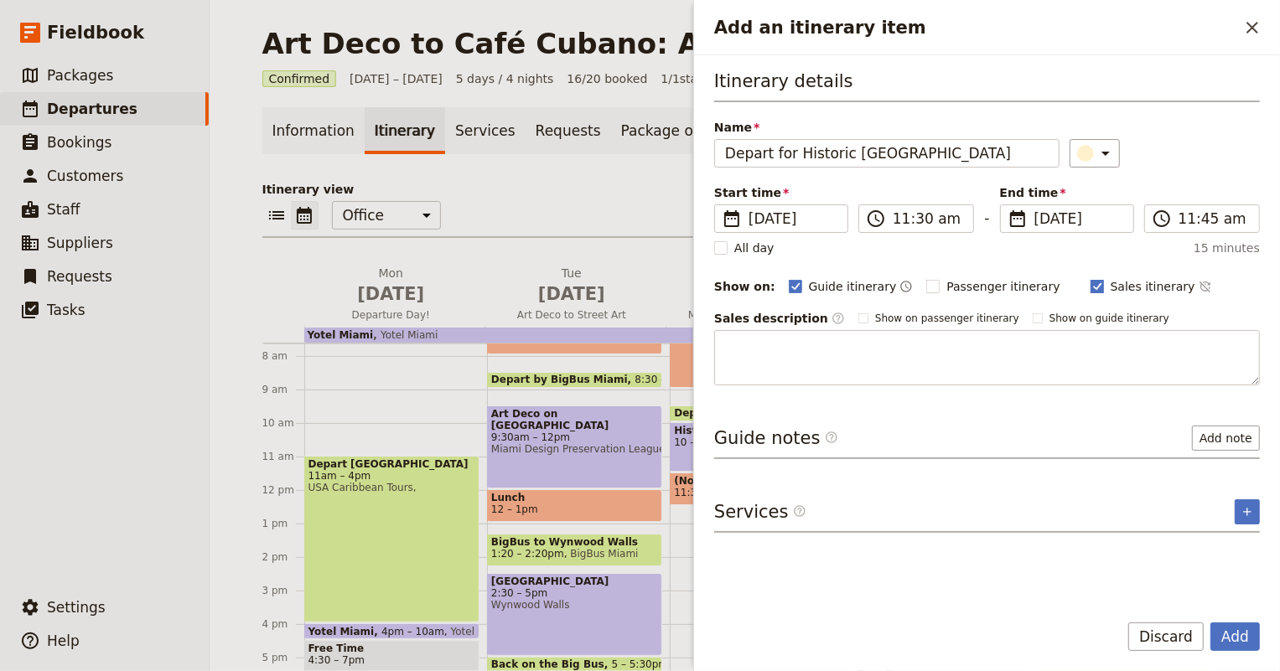
click at [1090, 285] on rect "Add an itinerary item" at bounding box center [1096, 286] width 13 height 13
click at [1090, 278] on input "Sales itinerary" at bounding box center [1090, 277] width 1 height 1
checkbox input "false"
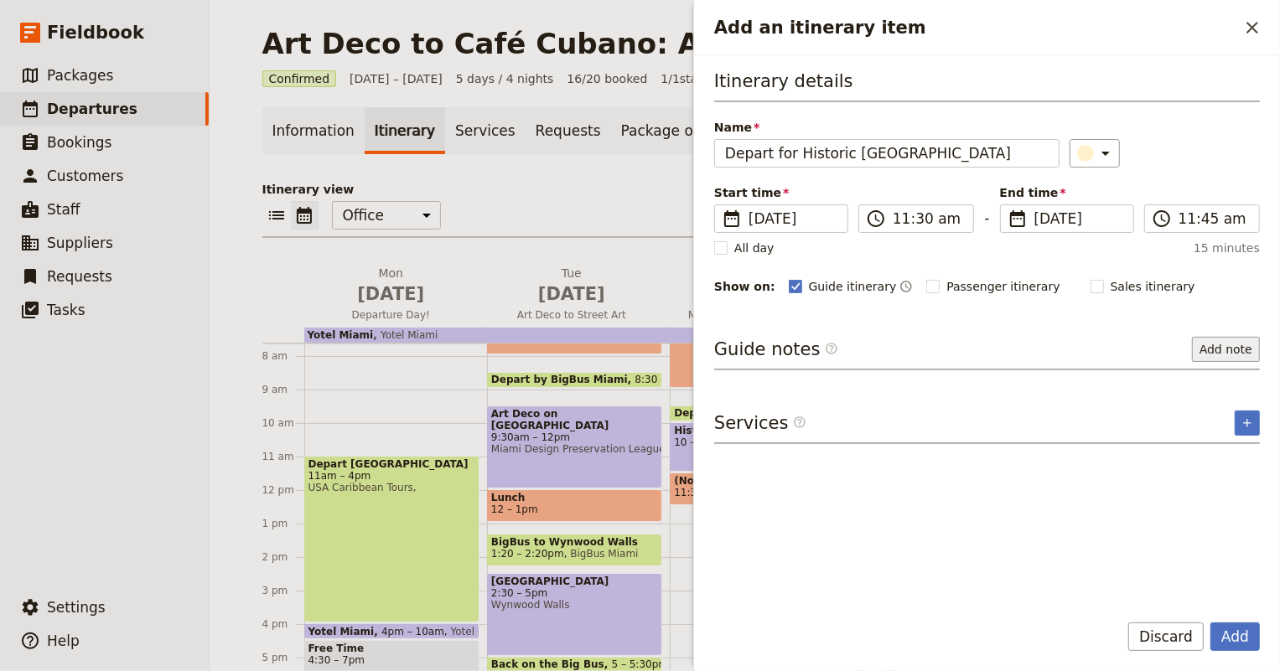
click at [1223, 348] on button "Add note" at bounding box center [1226, 349] width 68 height 25
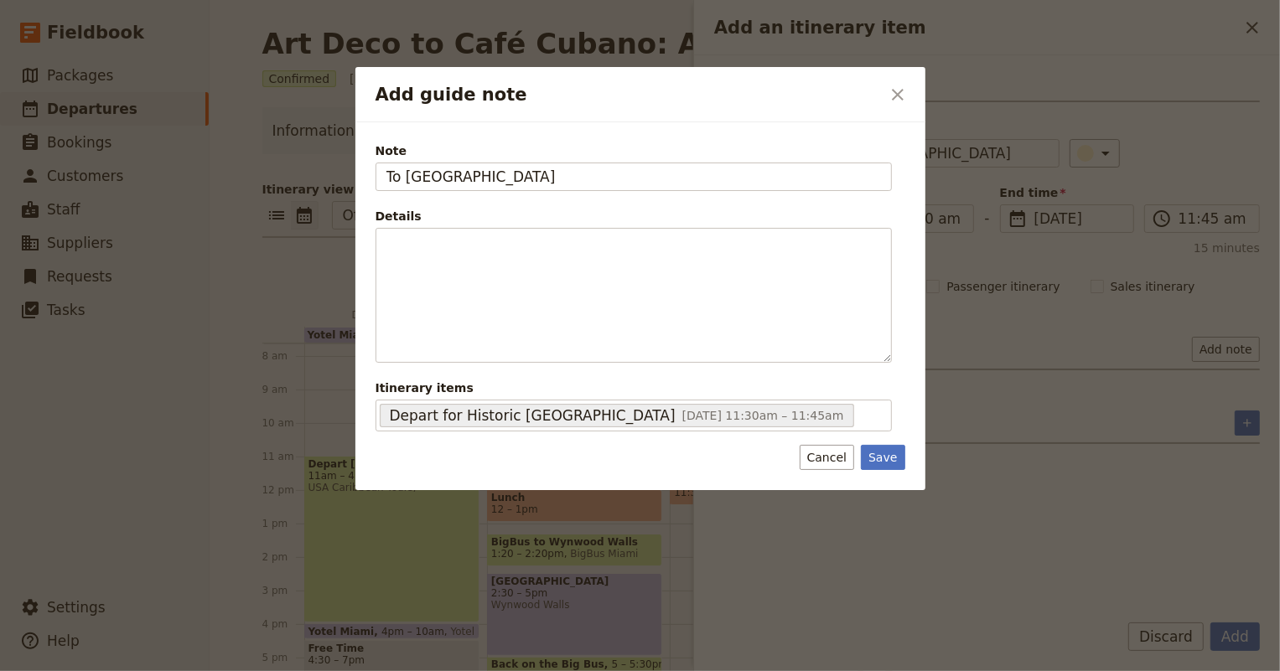
type input "To [GEOGRAPHIC_DATA]"
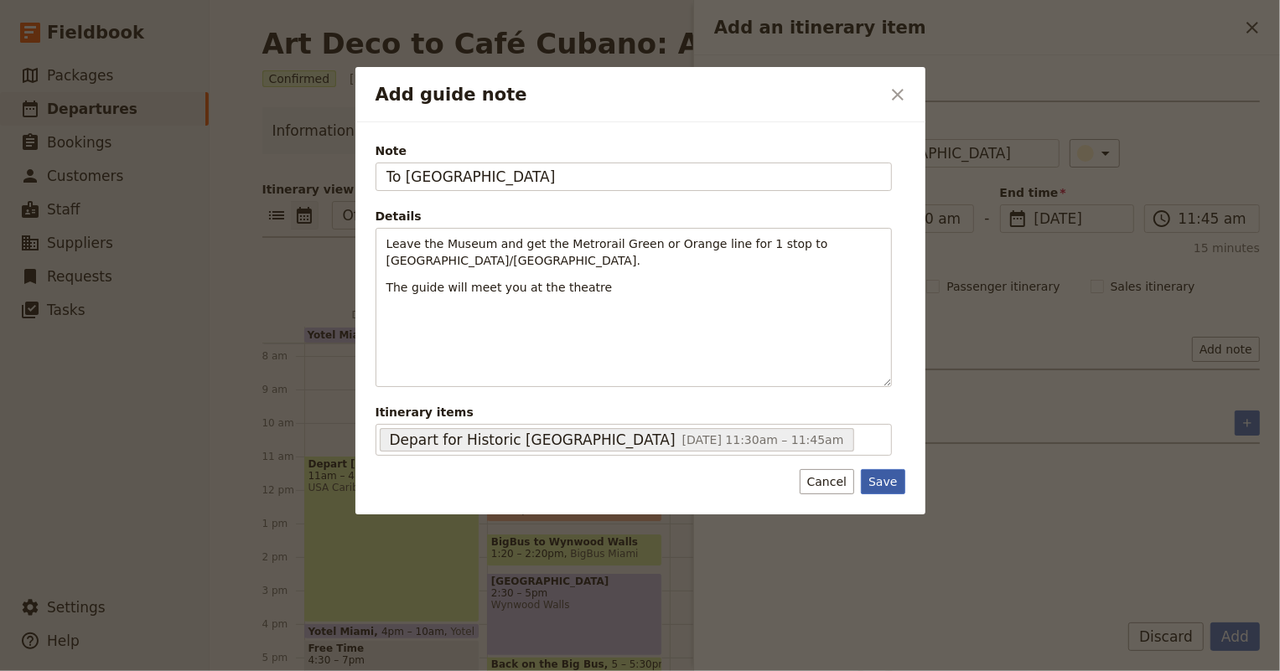
click at [884, 485] on button "Save" at bounding box center [883, 481] width 44 height 25
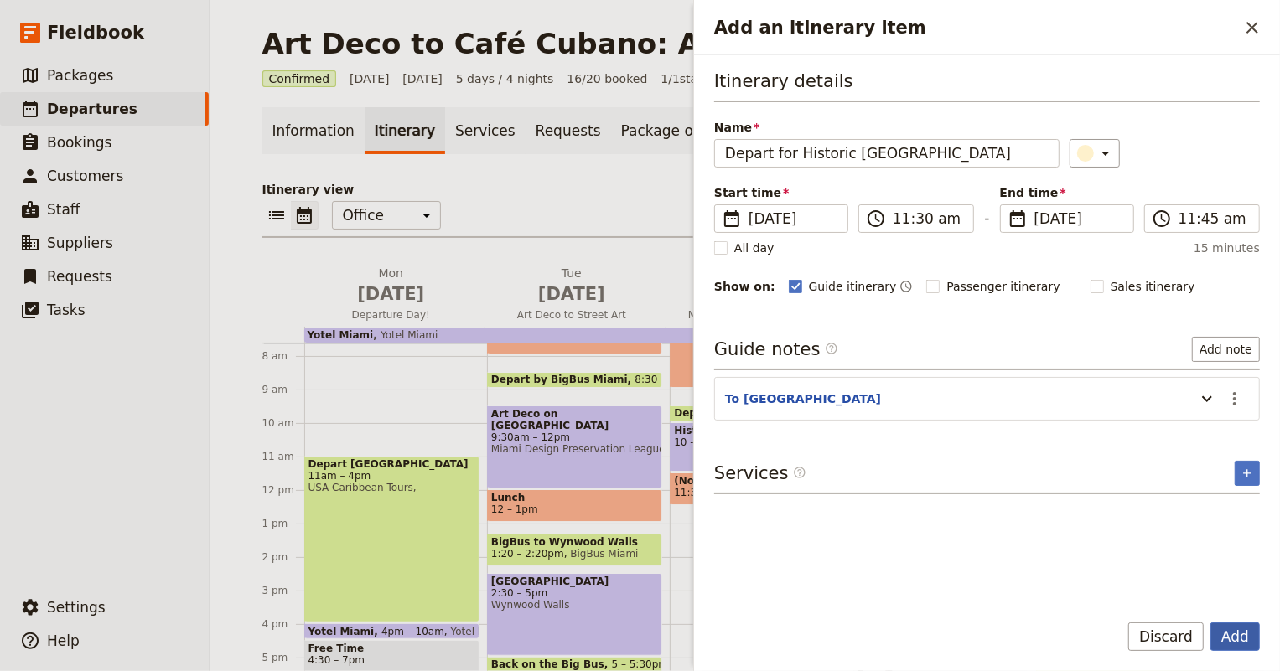
click at [1243, 649] on button "Add" at bounding box center [1234, 637] width 49 height 28
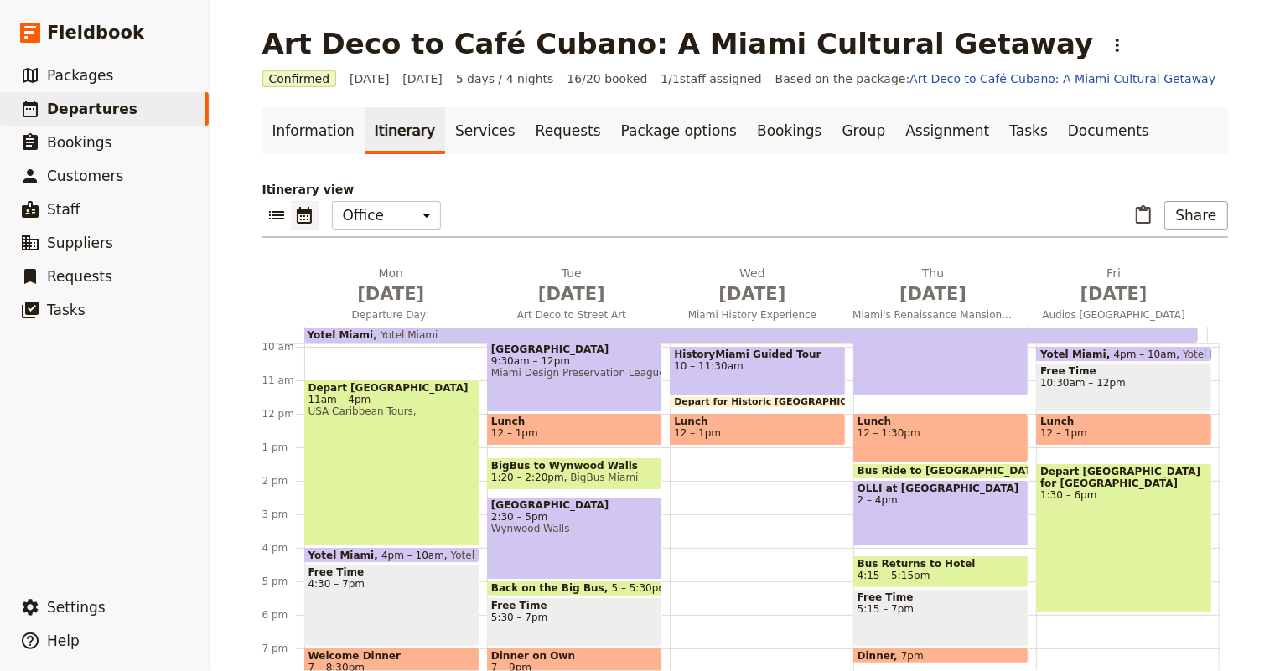
scroll to position [256, 0]
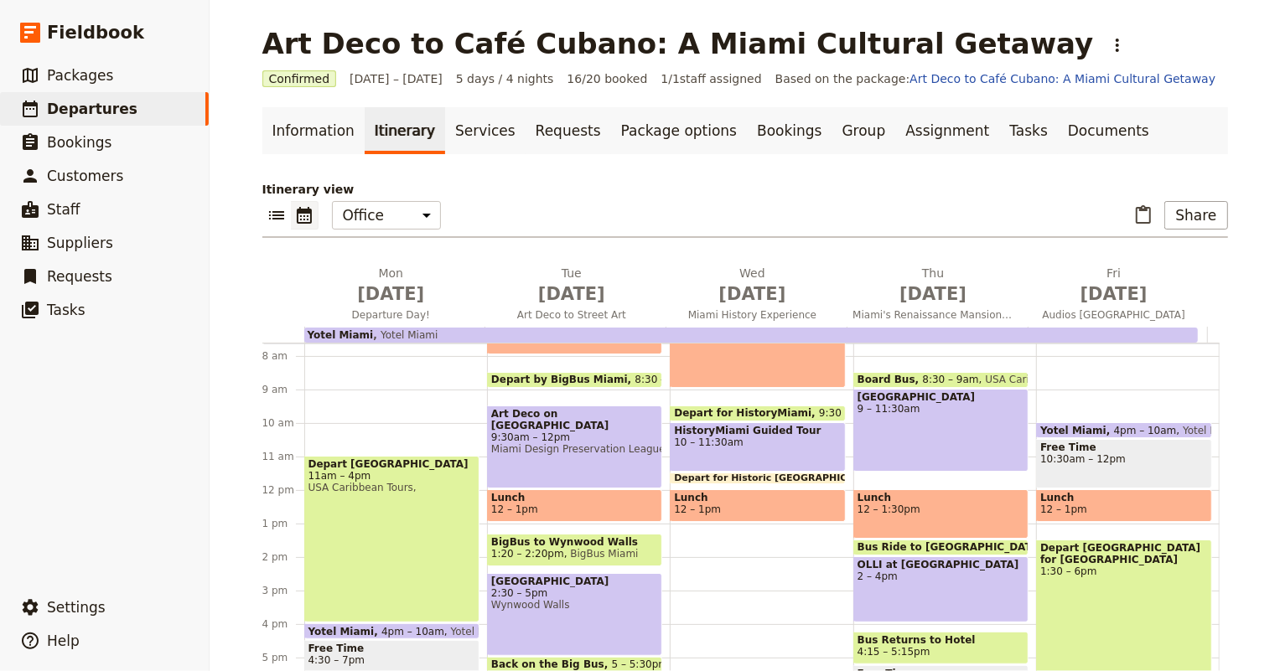
click at [751, 478] on span at bounding box center [758, 480] width 174 height 7
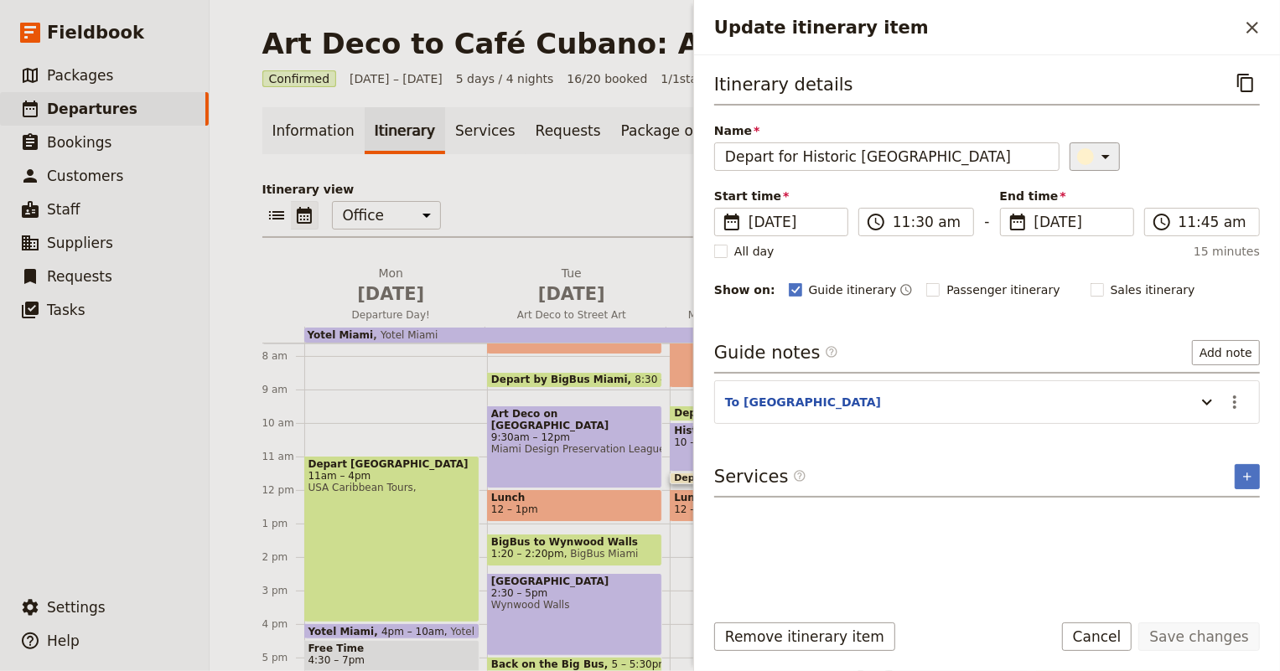
click at [1101, 155] on icon "Update itinerary item" at bounding box center [1106, 157] width 20 height 20
click at [1076, 206] on div "button" at bounding box center [1076, 211] width 17 height 17
click at [1219, 633] on button "Save changes" at bounding box center [1199, 637] width 122 height 28
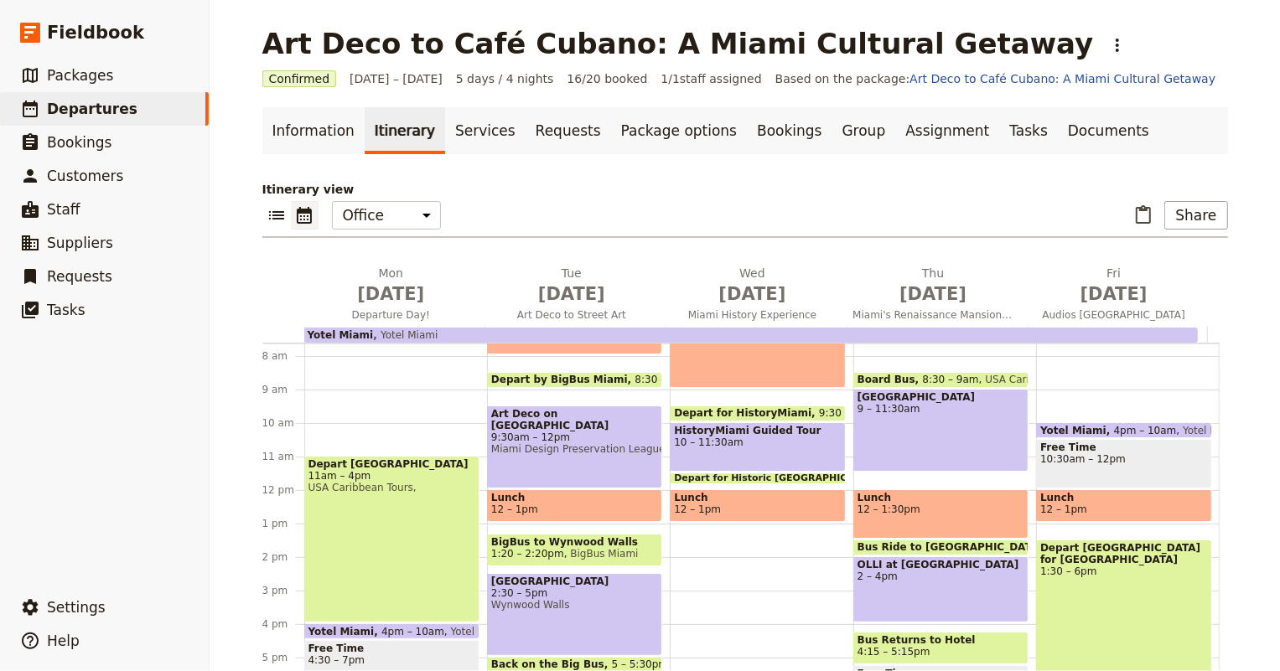
click at [704, 504] on span "12 – 1pm" at bounding box center [697, 510] width 47 height 12
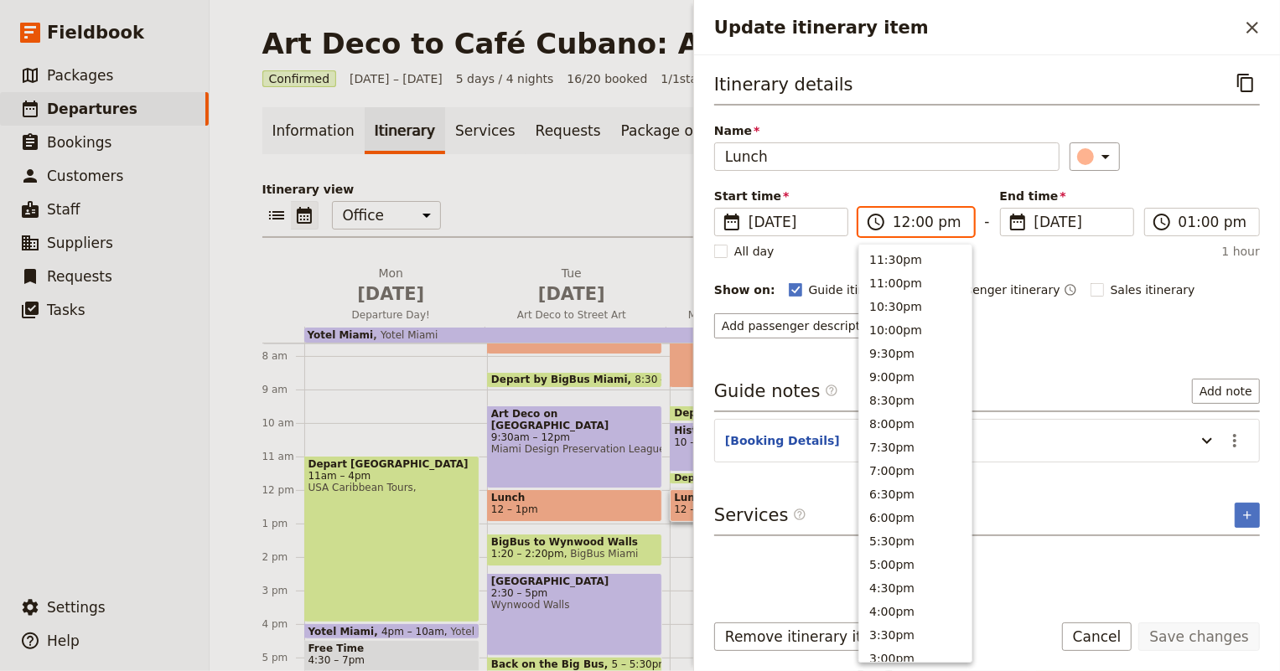
click at [903, 215] on input "12:00 pm" at bounding box center [928, 222] width 70 height 20
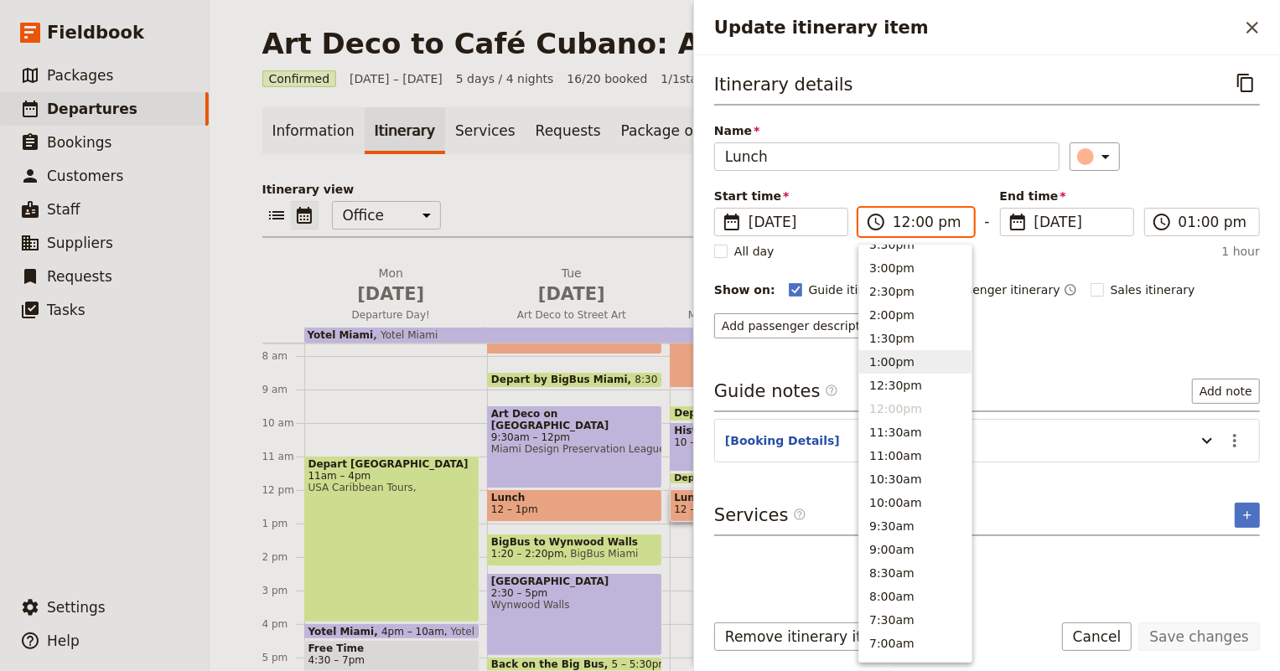
click at [894, 358] on button "1:00pm" at bounding box center [915, 361] width 112 height 23
type input "01:00 pm"
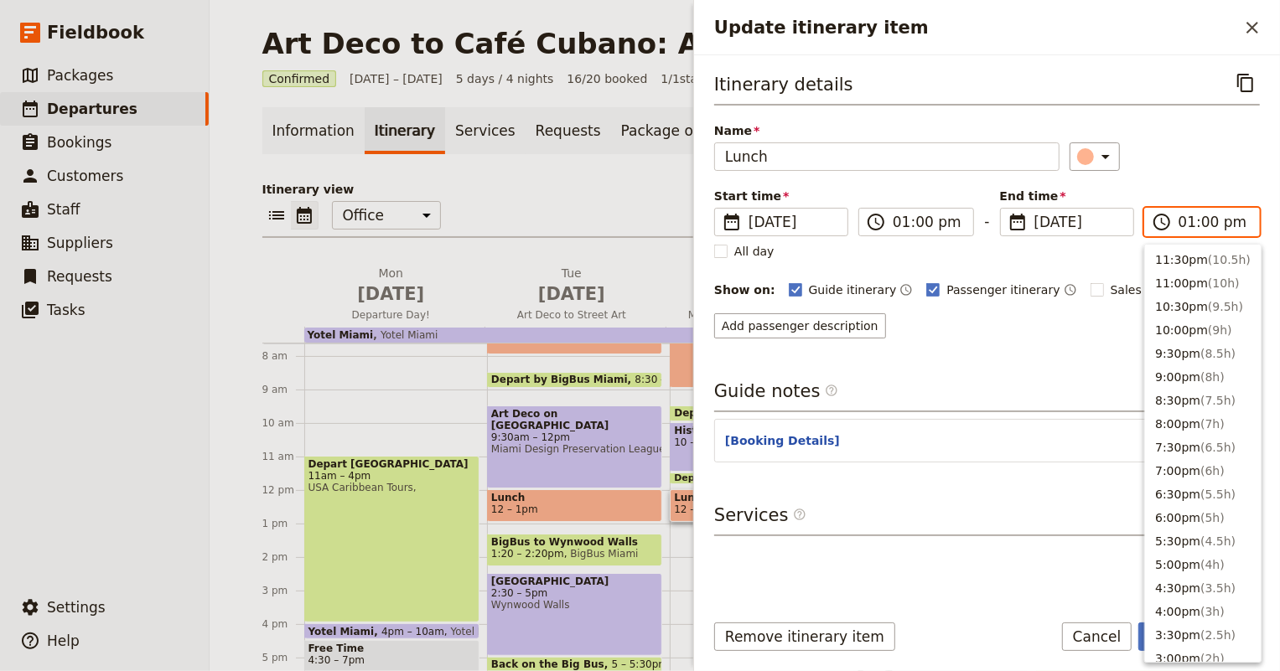
click at [1189, 218] on input "01:00 pm" at bounding box center [1213, 222] width 70 height 20
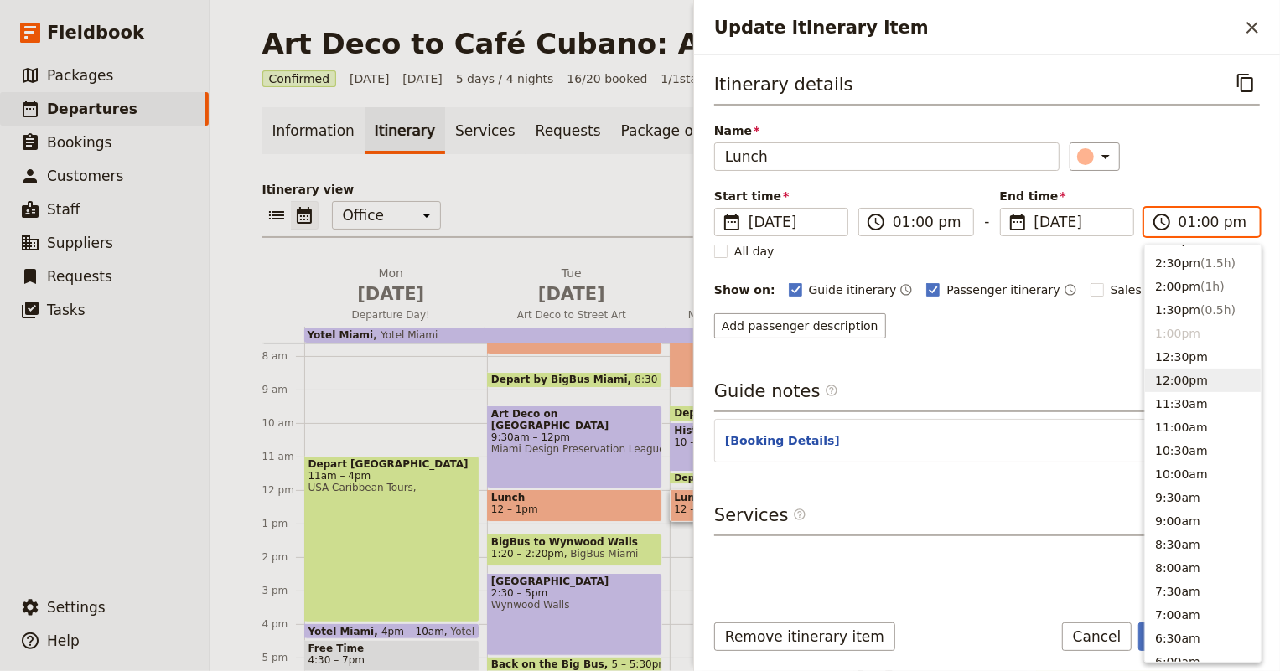
scroll to position [344, 0]
click at [1179, 370] on button "2:00pm ( 1h )" at bounding box center [1203, 361] width 116 height 23
type input "02:00 pm"
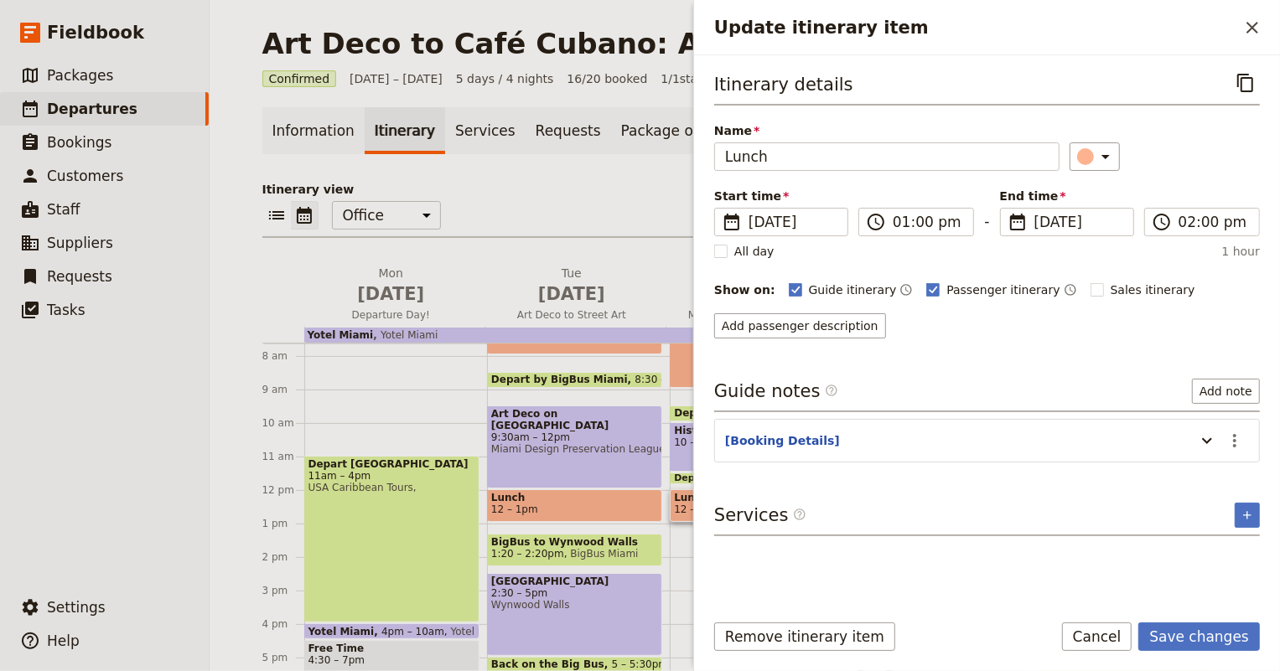
click at [982, 311] on div "Itinerary details ​ Name Lunch ​ Start time ​ [DATE] [DATE] [DATE] 13:00 ​ 01:0…" at bounding box center [987, 204] width 546 height 270
click at [1209, 440] on icon "Update itinerary item" at bounding box center [1207, 441] width 10 height 6
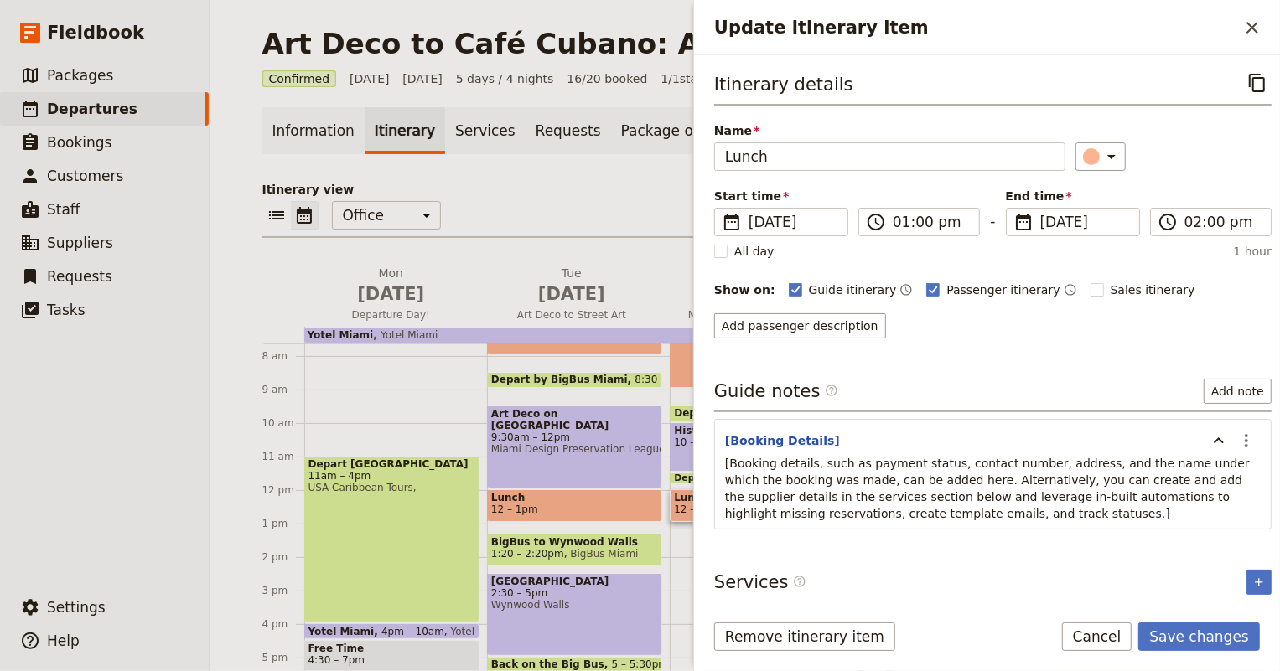
click at [760, 442] on button "[Booking Details]" at bounding box center [782, 441] width 115 height 17
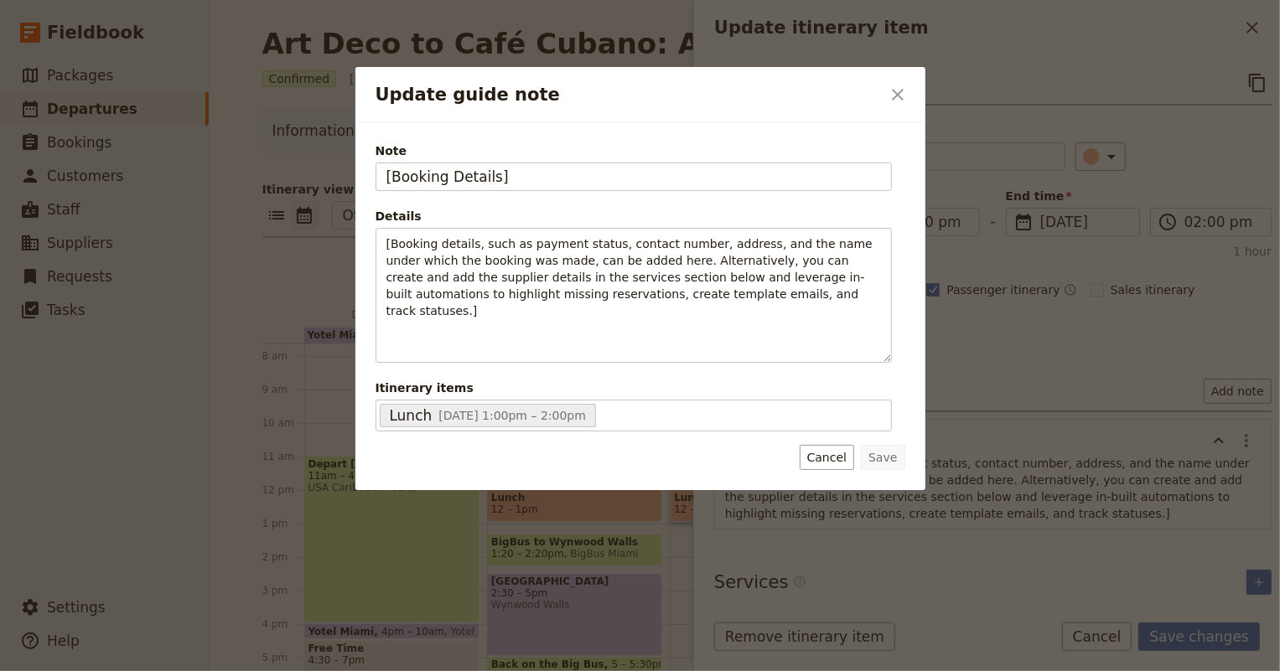
drag, startPoint x: 496, startPoint y: 174, endPoint x: 385, endPoint y: 161, distance: 112.2
click at [381, 159] on div "Note [Booking Details]" at bounding box center [634, 166] width 516 height 49
type input "Tour Info"
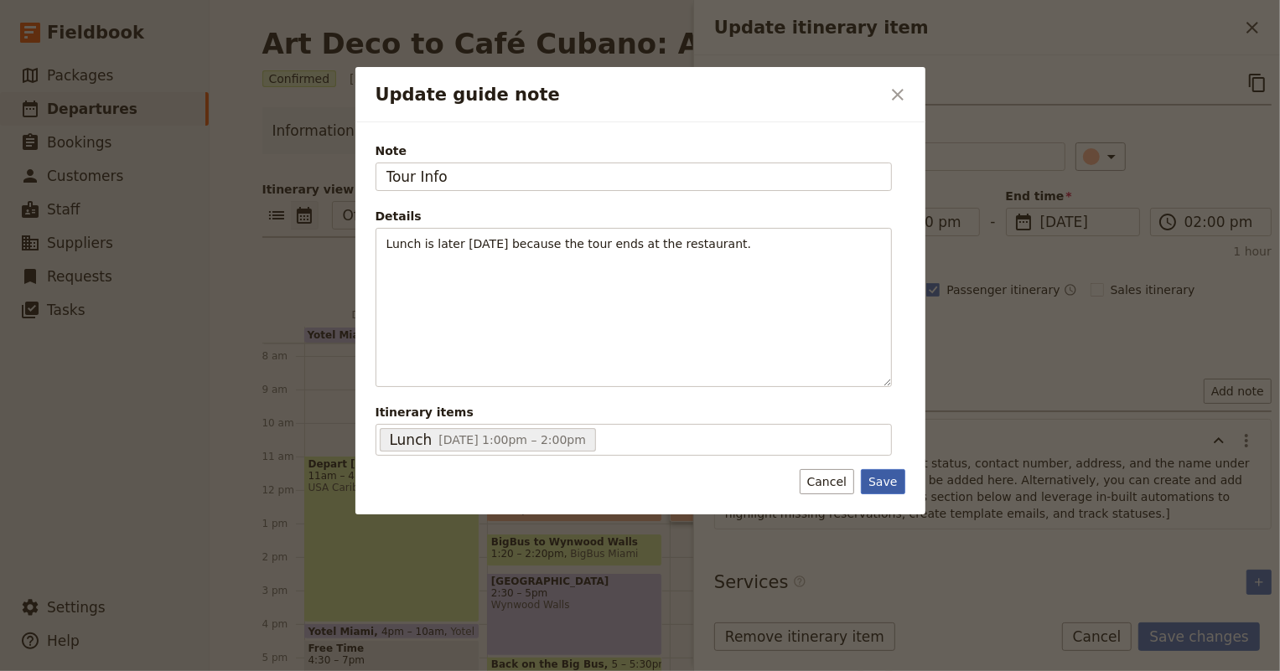
click at [883, 479] on button "Save" at bounding box center [883, 481] width 44 height 25
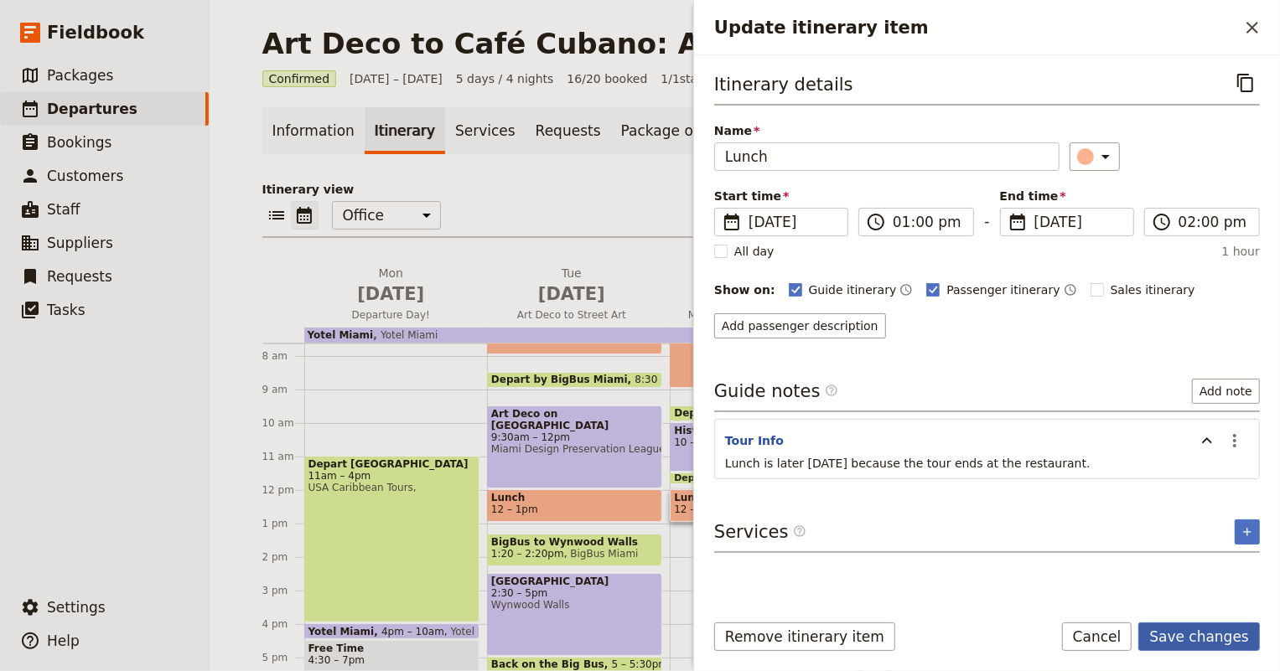
click at [1195, 634] on button "Save changes" at bounding box center [1199, 637] width 122 height 28
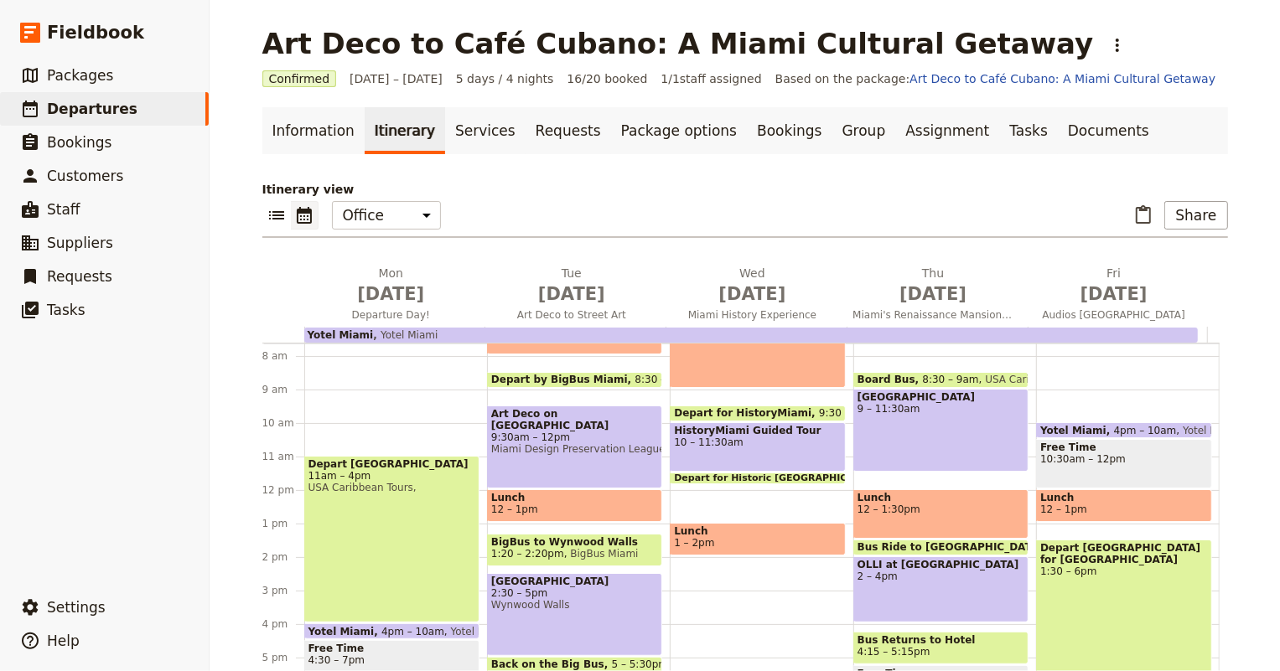
click at [692, 484] on div "Breakfast 6:30 – 9am Depart for HistoryMiami 9:30 – 10am Metromover HistoryMiam…" at bounding box center [761, 490] width 183 height 805
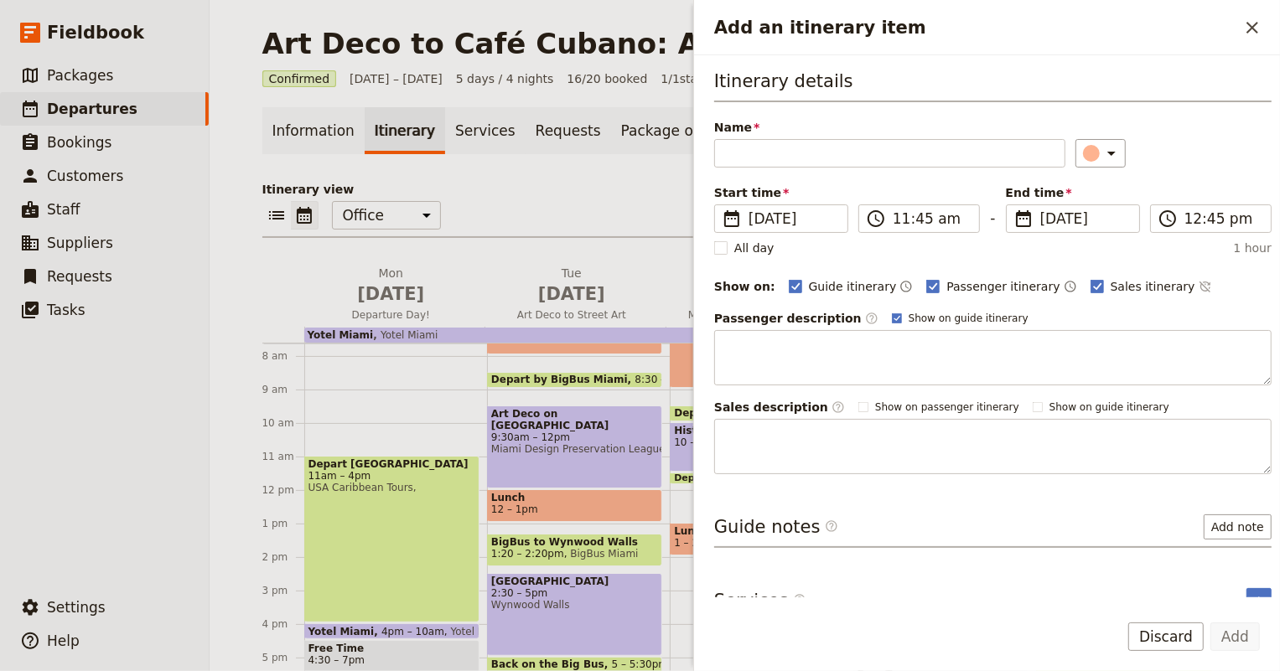
click at [692, 483] on div "Breakfast 6:30 – 9am Depart for HistoryMiami 9:30 – 10am Metromover HistoryMiam…" at bounding box center [761, 490] width 183 height 805
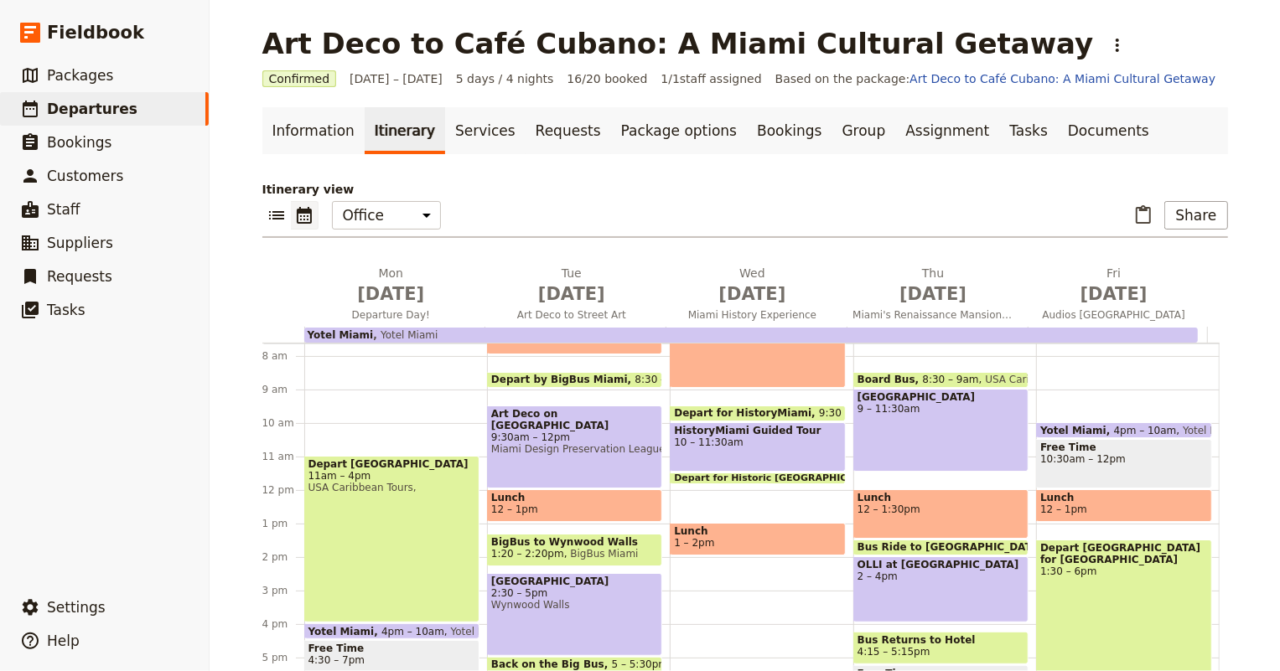
click at [688, 487] on div "Breakfast 6:30 – 9am Depart for HistoryMiami 9:30 – 10am Metromover HistoryMiam…" at bounding box center [761, 490] width 183 height 805
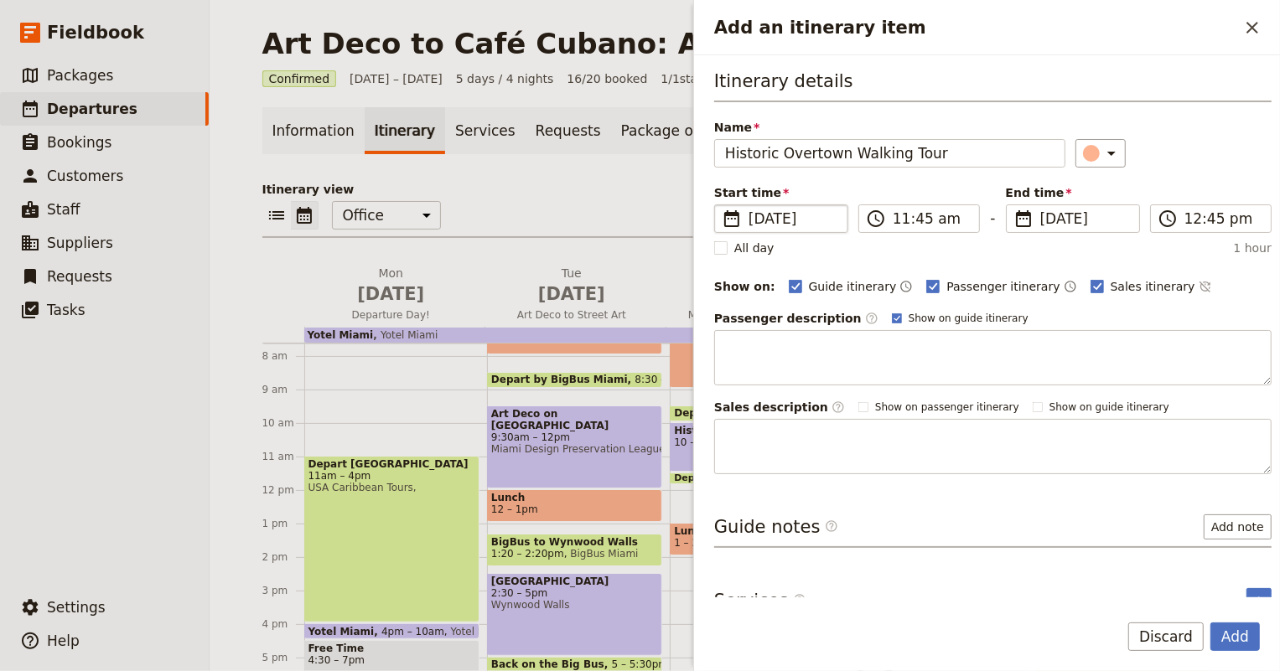
type input "Historic Overtown Walking Tour"
click at [1106, 158] on icon "Add an itinerary item" at bounding box center [1111, 153] width 20 height 20
click at [1094, 226] on div "button" at bounding box center [1096, 228] width 17 height 17
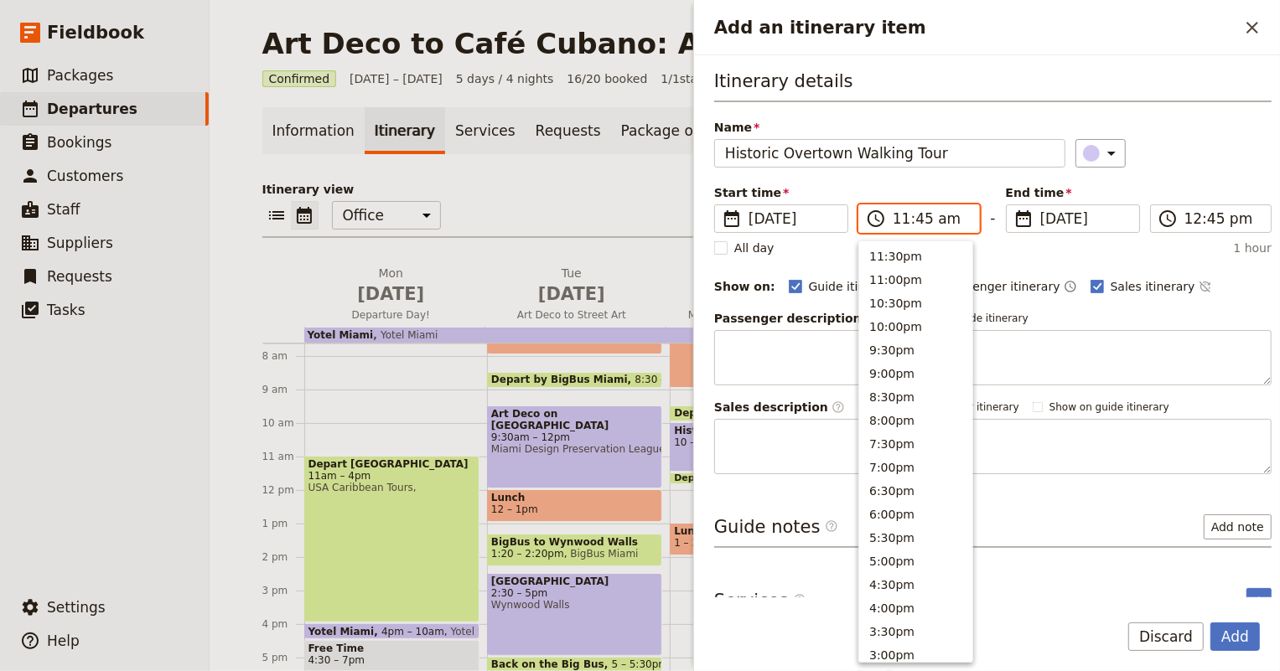
click at [899, 218] on input "11:45 am" at bounding box center [931, 219] width 76 height 20
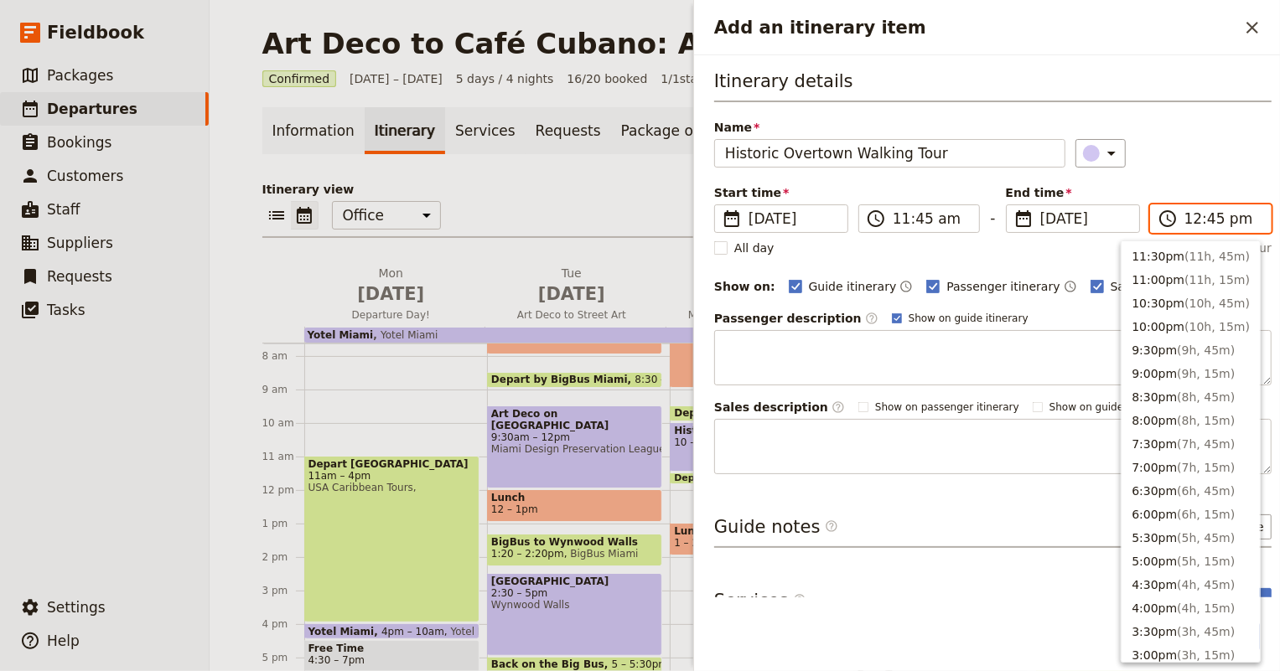
scroll to position [587, 0]
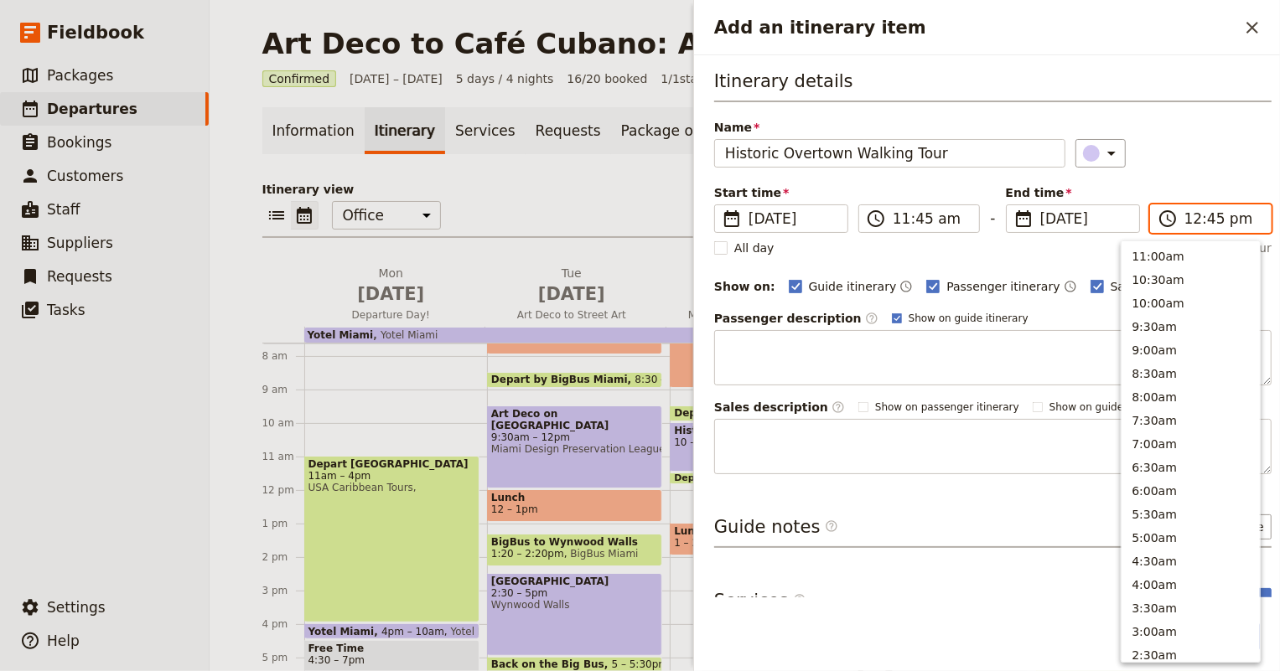
click at [1197, 214] on input "12:45 pm" at bounding box center [1222, 219] width 76 height 20
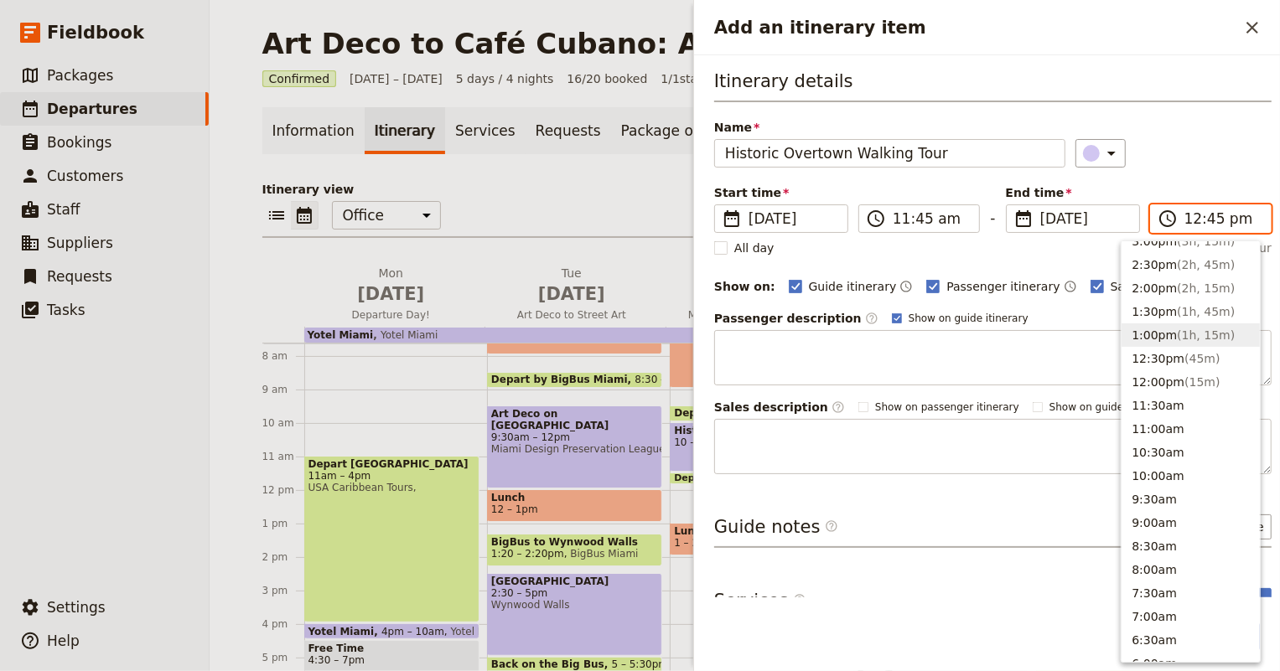
click at [1168, 327] on button "1:00pm ( 1h, 15m )" at bounding box center [1190, 335] width 138 height 23
type input "01:00 pm"
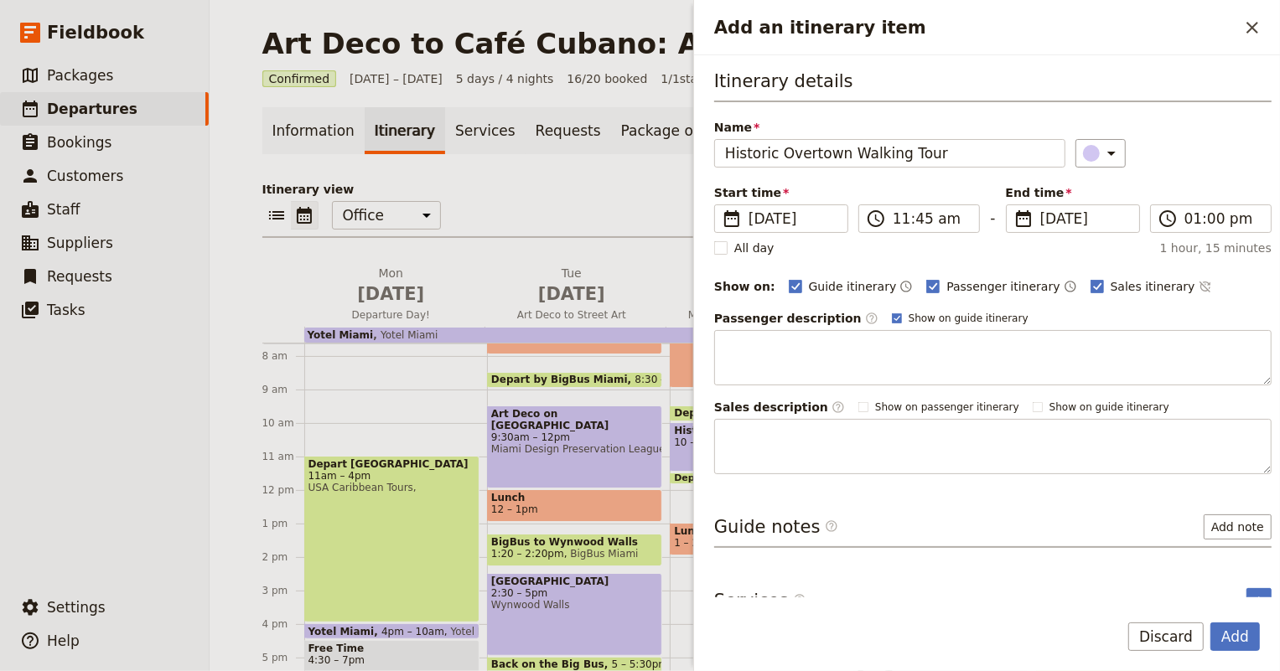
click at [1164, 306] on div "Itinerary details Name Historic Overtown Walking Tour ​ Start time ​ [DATE] [DA…" at bounding box center [992, 272] width 557 height 406
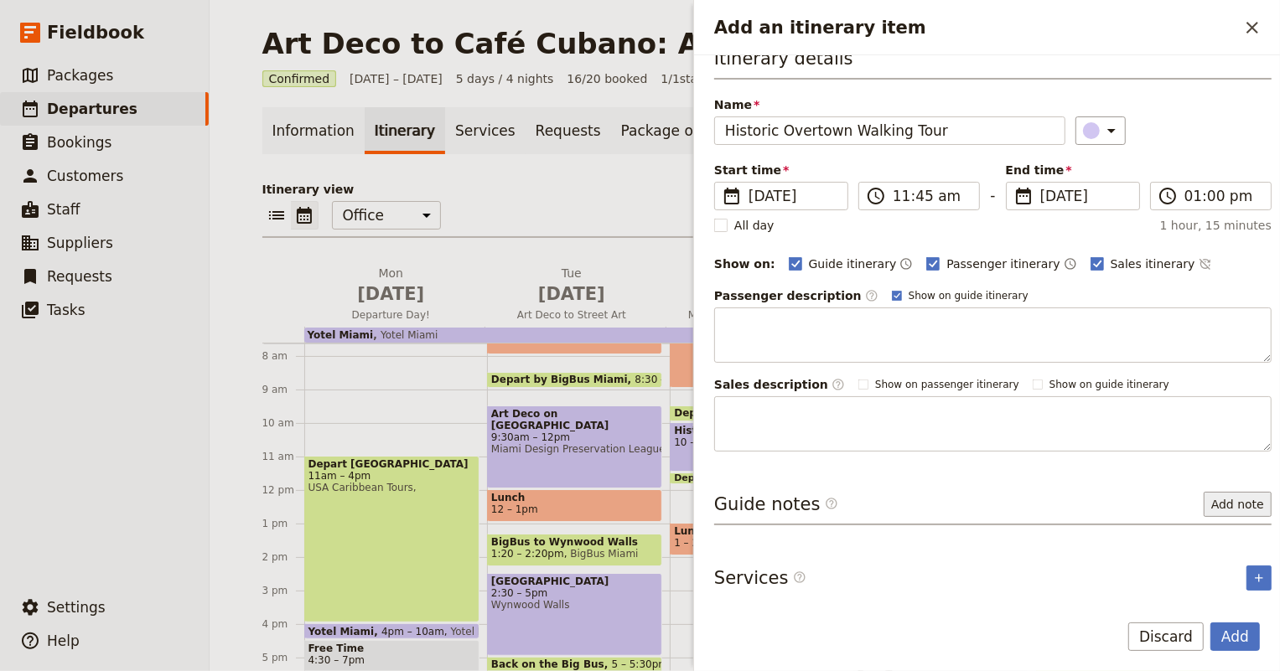
click at [1230, 510] on button "Add note" at bounding box center [1238, 504] width 68 height 25
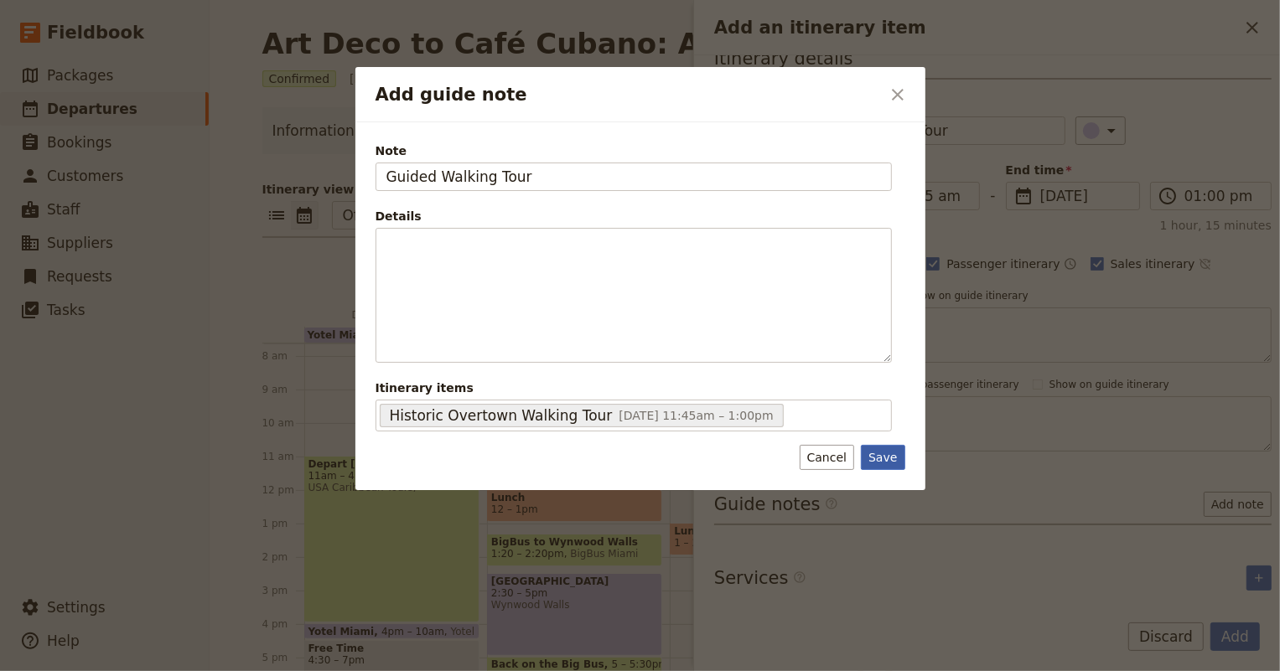
type input "Guided Walking Tour"
click at [880, 450] on button "Save" at bounding box center [883, 457] width 44 height 25
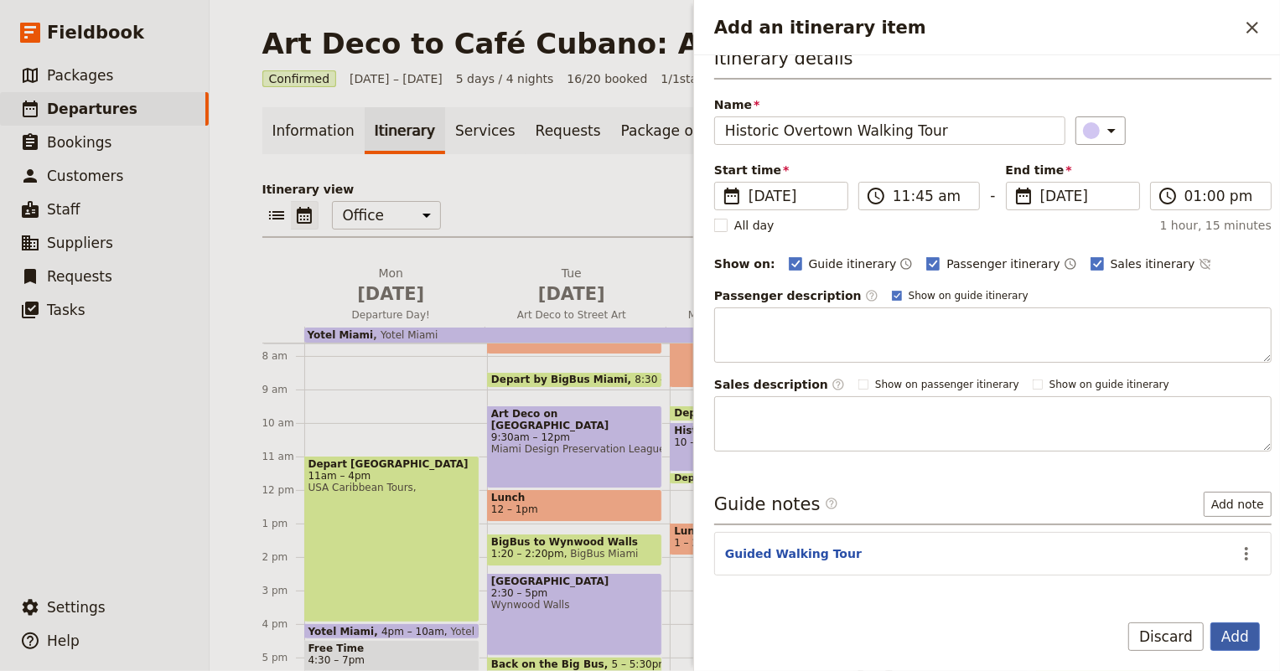
click at [1227, 638] on button "Add" at bounding box center [1234, 637] width 49 height 28
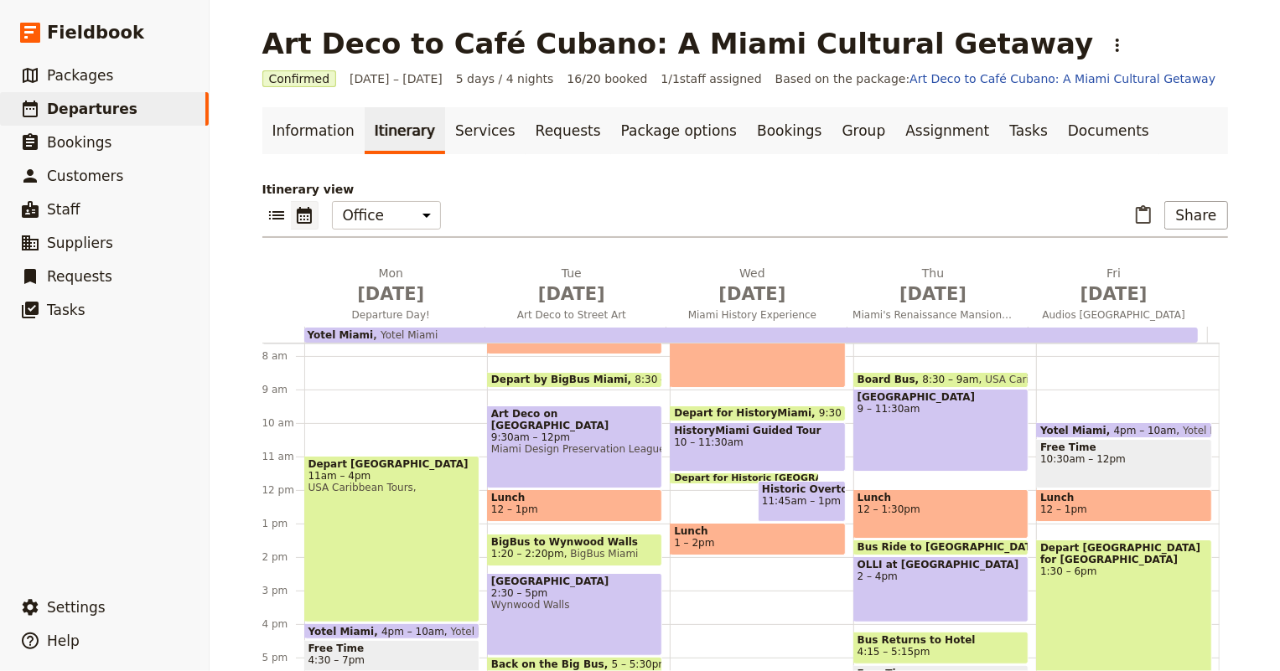
scroll to position [332, 0]
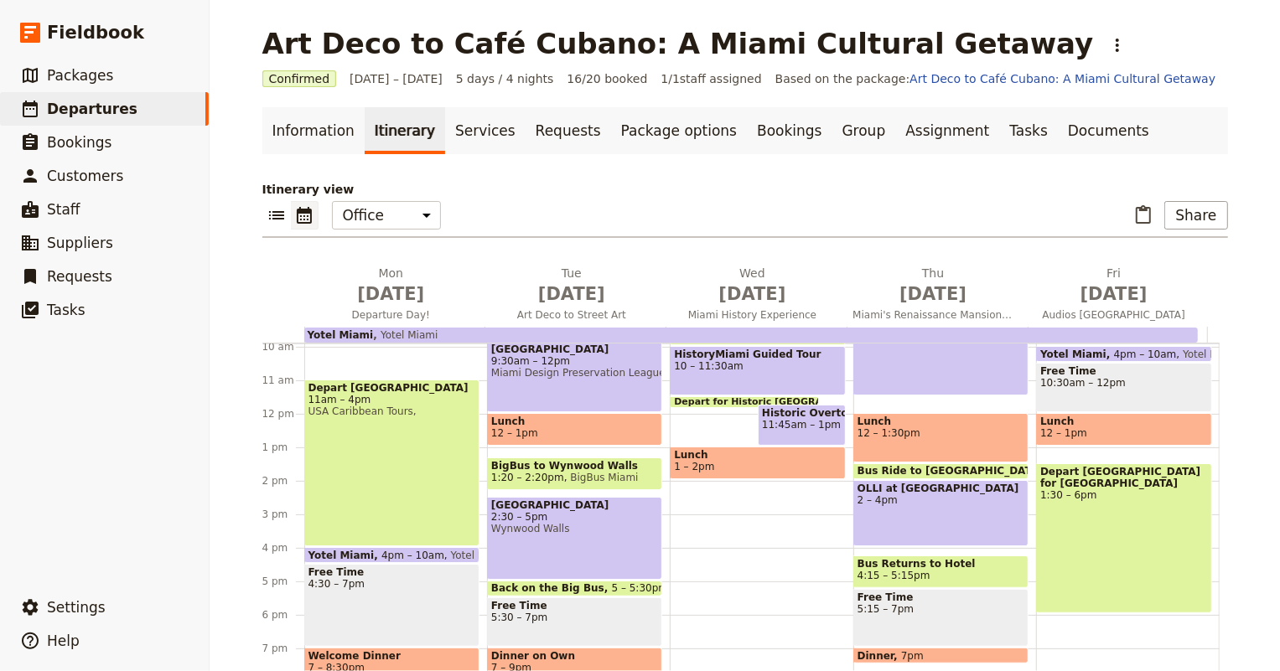
click at [697, 403] on span at bounding box center [745, 404] width 148 height 7
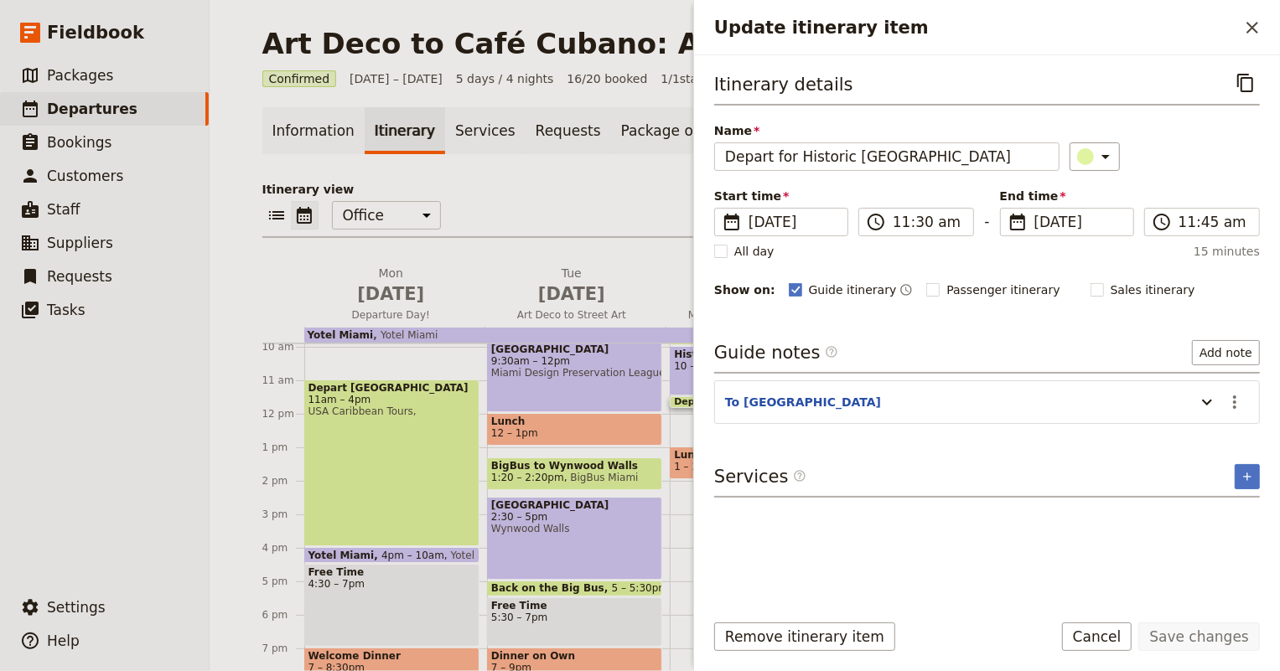
click at [635, 199] on div "Itinerary view ​ ​ Office Guide Passenger Sales ​ Share [DATE] Departure Day! […" at bounding box center [745, 466] width 966 height 570
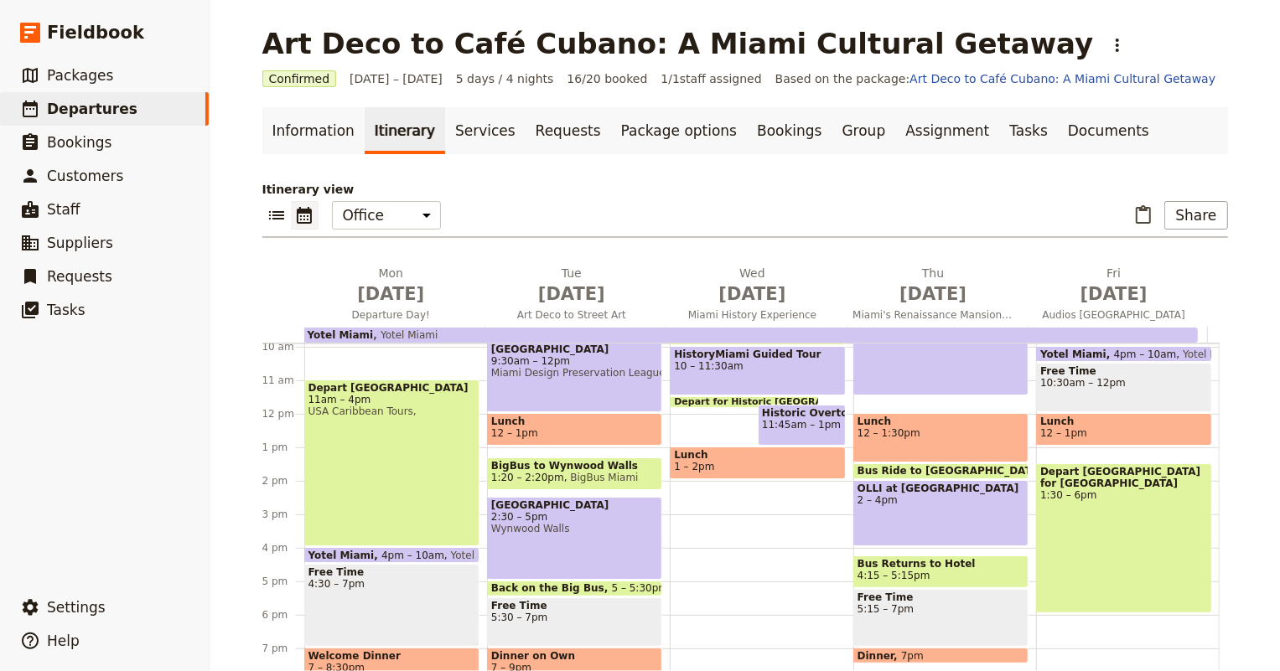
click at [774, 485] on div "Breakfast 6:30 – 9am Depart for HistoryMiami 9:30 – 10am Metromover HistoryMiam…" at bounding box center [761, 414] width 183 height 805
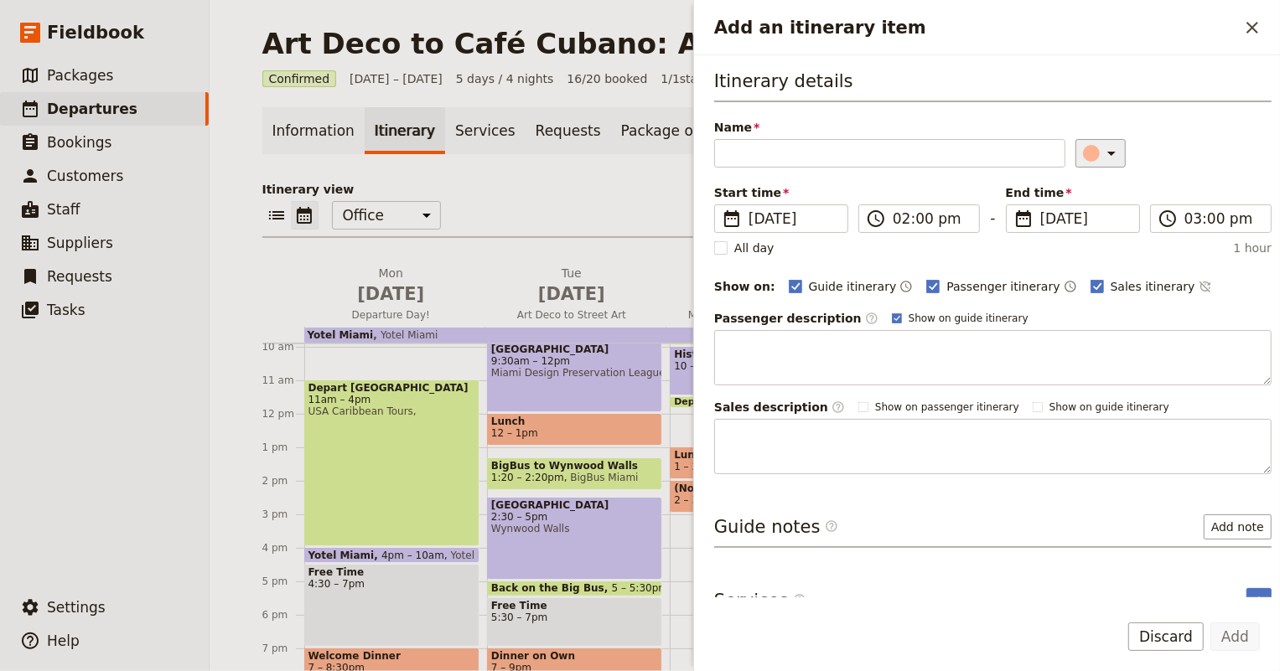
click at [1107, 152] on icon "Add an itinerary item" at bounding box center [1111, 154] width 8 height 4
click at [1072, 208] on div "button" at bounding box center [1076, 207] width 17 height 17
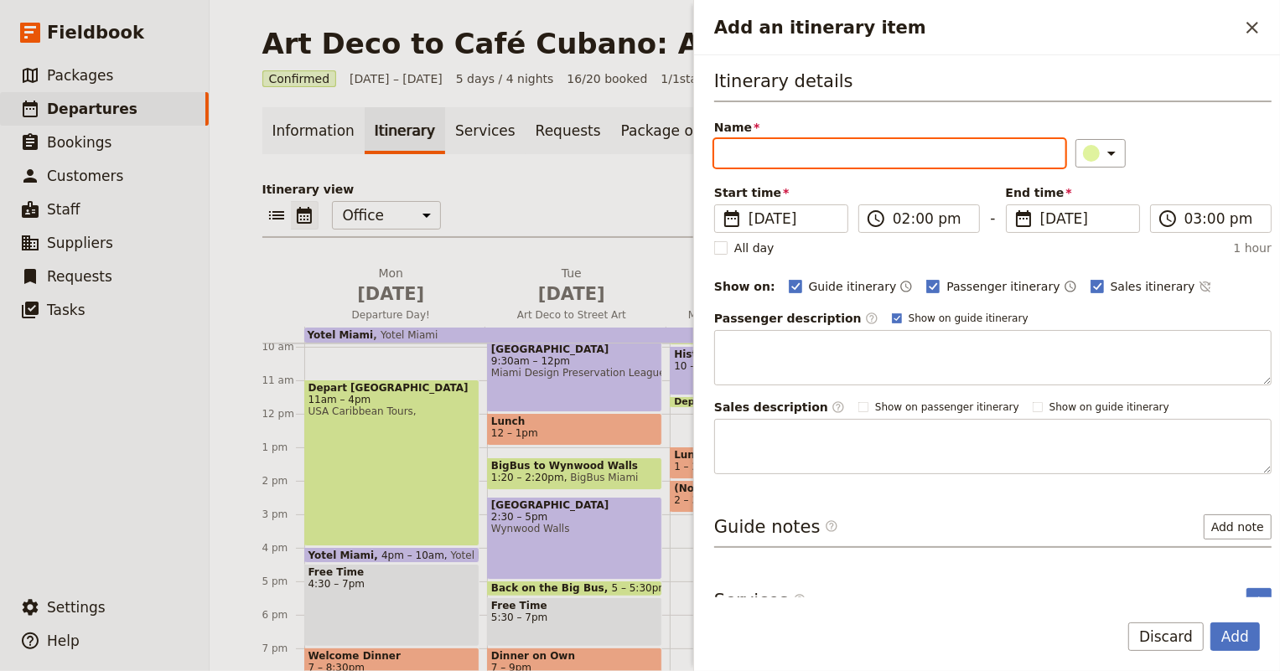
click at [837, 158] on input "Name" at bounding box center [889, 153] width 351 height 28
type input "Return to Yotel"
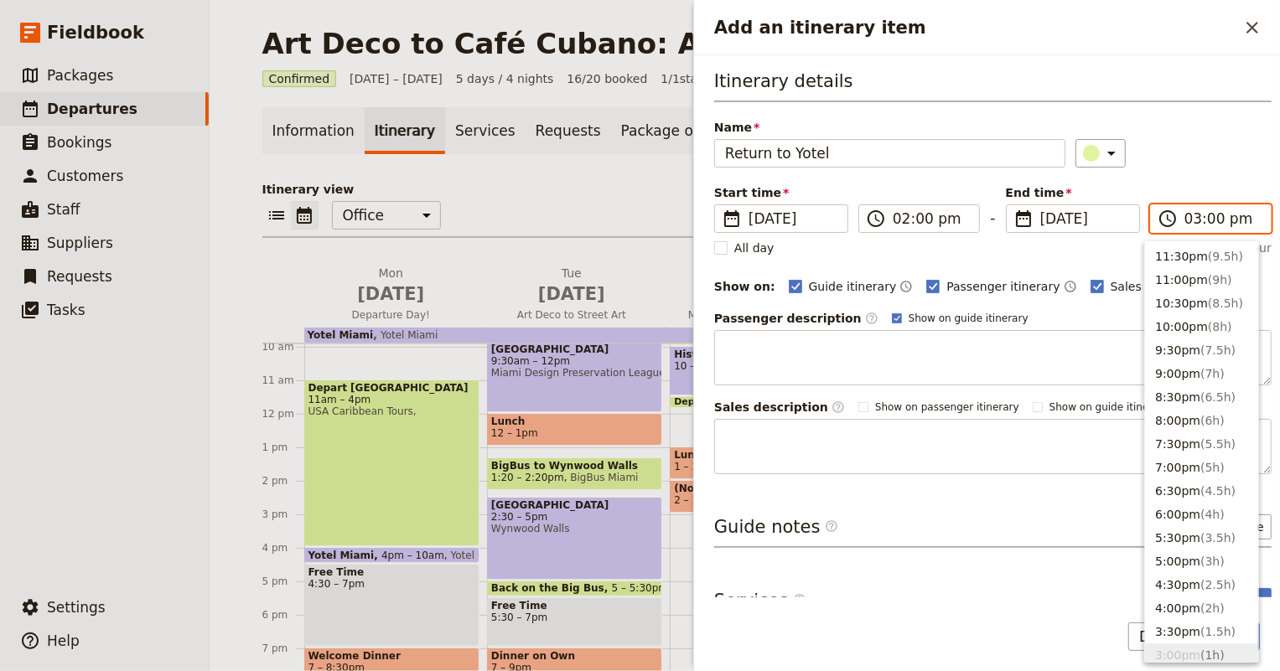
click at [1185, 213] on input "03:00 pm" at bounding box center [1222, 219] width 76 height 20
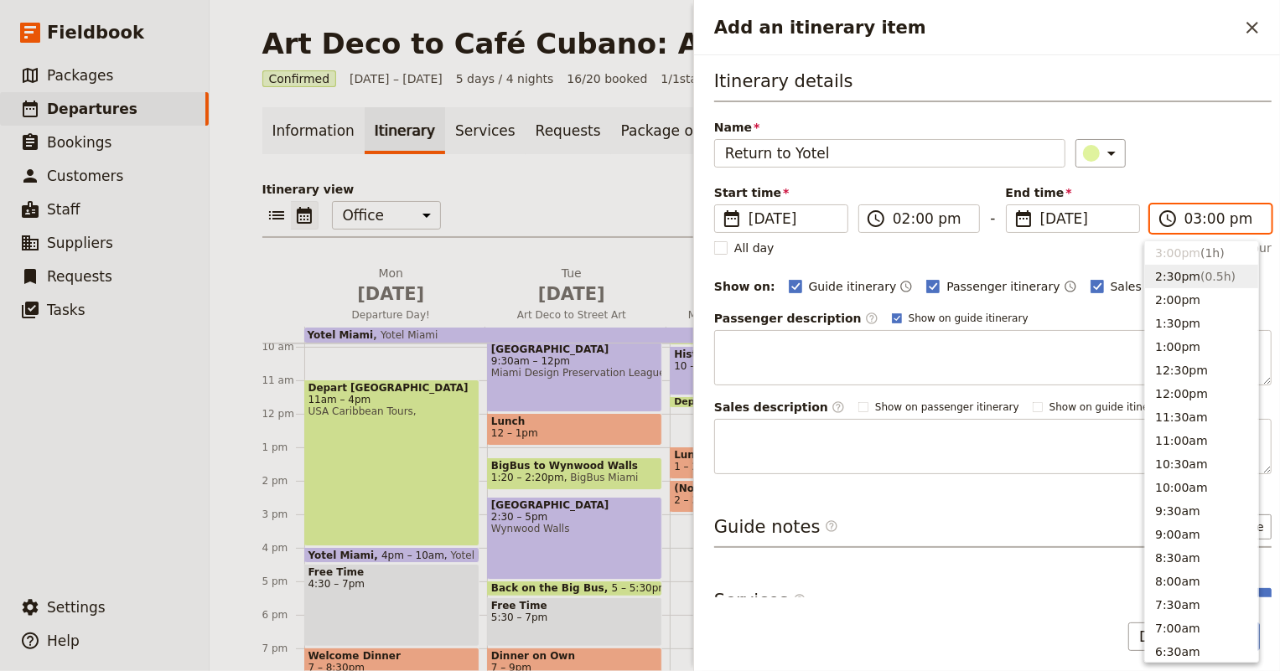
click at [1207, 274] on span "( 0.5h )" at bounding box center [1217, 276] width 35 height 13
type input "02:30 pm"
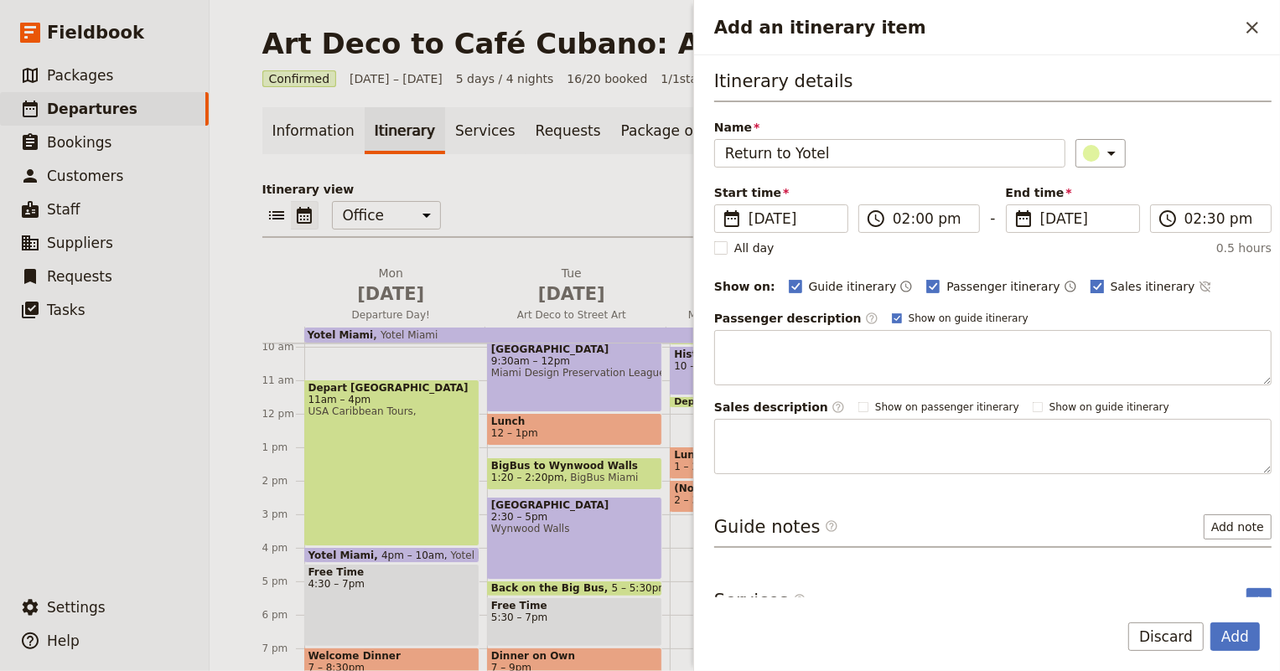
click at [1090, 290] on rect "Add an itinerary item" at bounding box center [1096, 286] width 13 height 13
click at [1090, 278] on input "Sales itinerary" at bounding box center [1090, 277] width 1 height 1
checkbox input "false"
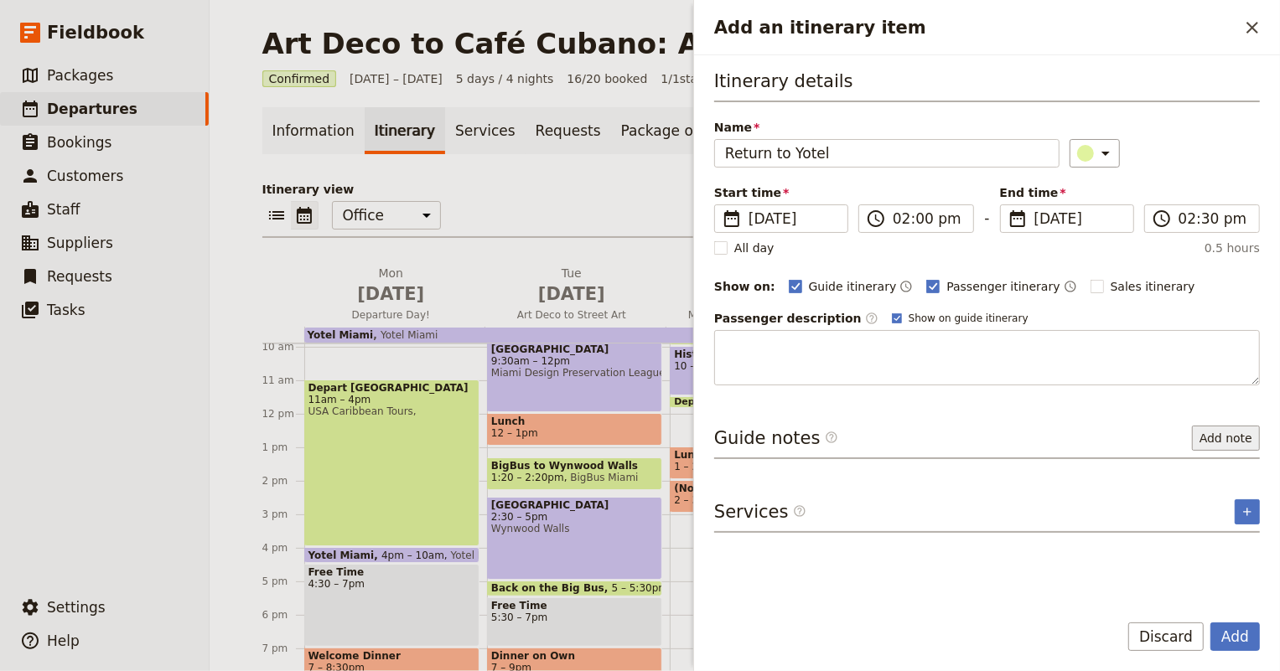
click at [1219, 442] on button "Add note" at bounding box center [1226, 438] width 68 height 25
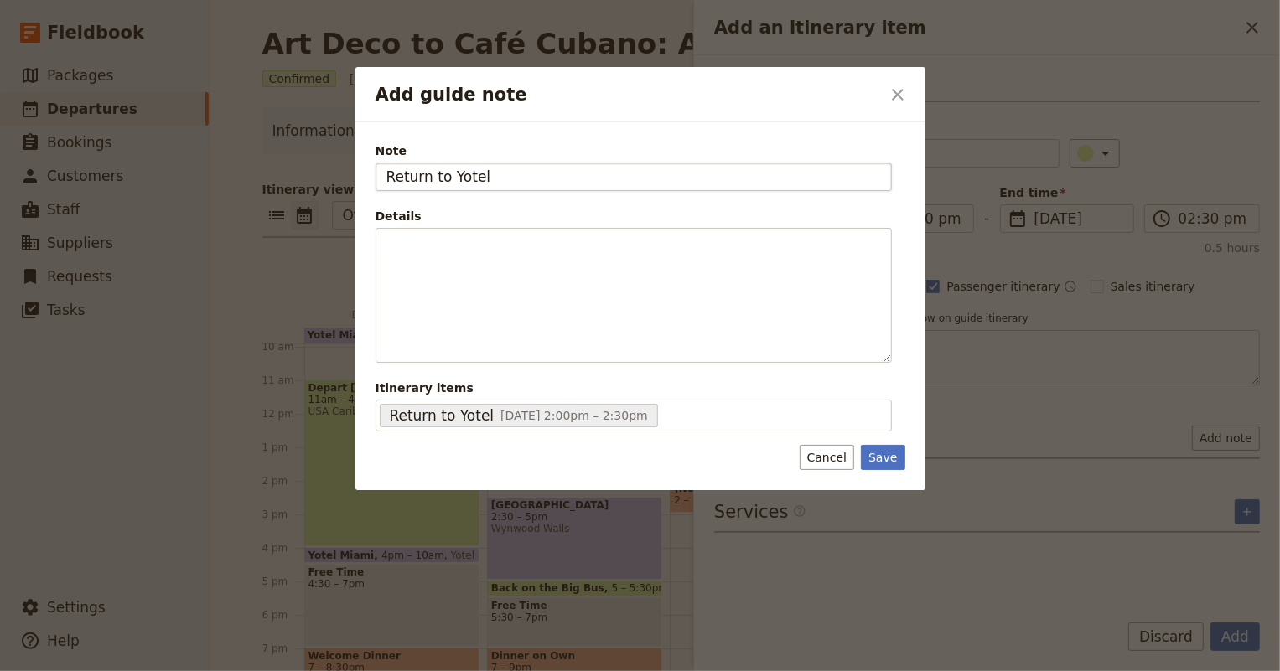
type input "Return to Yotel"
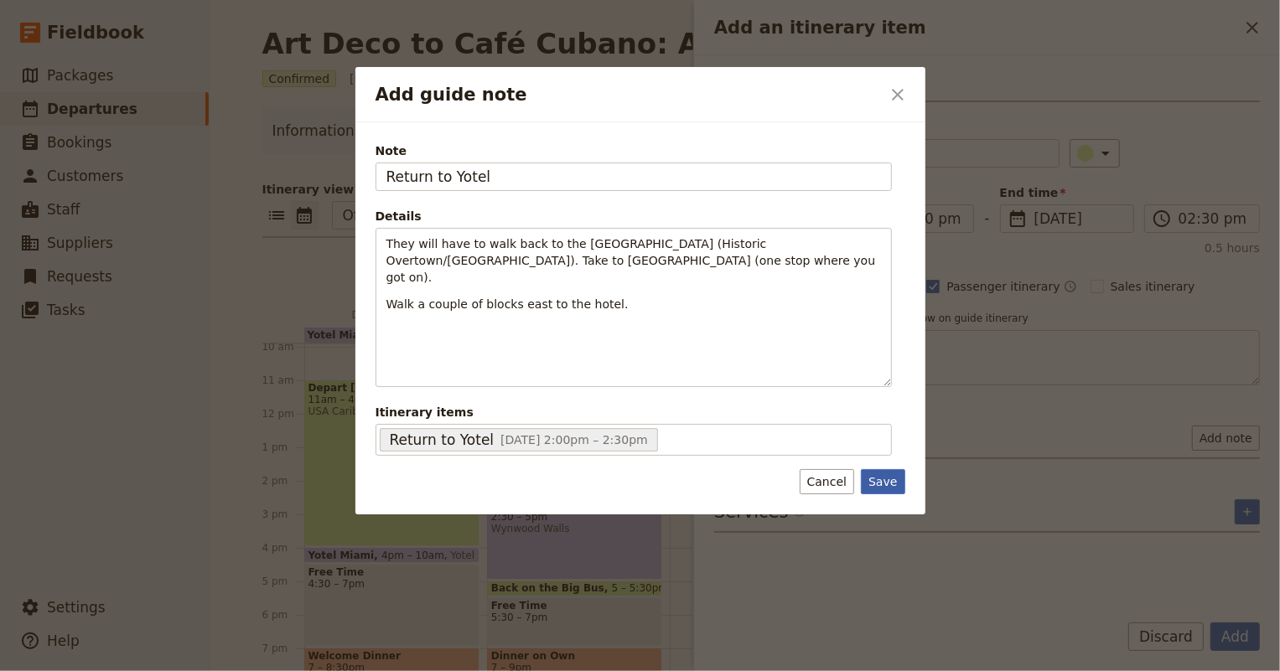
click at [892, 478] on button "Save" at bounding box center [883, 481] width 44 height 25
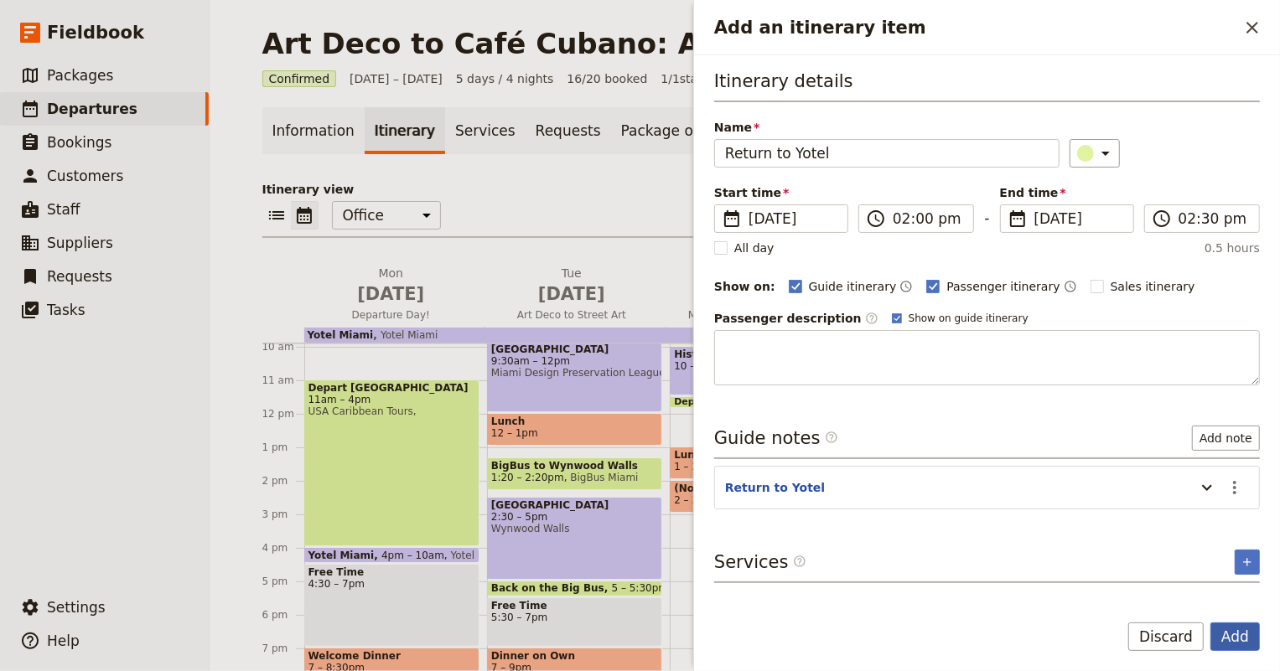
click at [1247, 642] on button "Add" at bounding box center [1234, 637] width 49 height 28
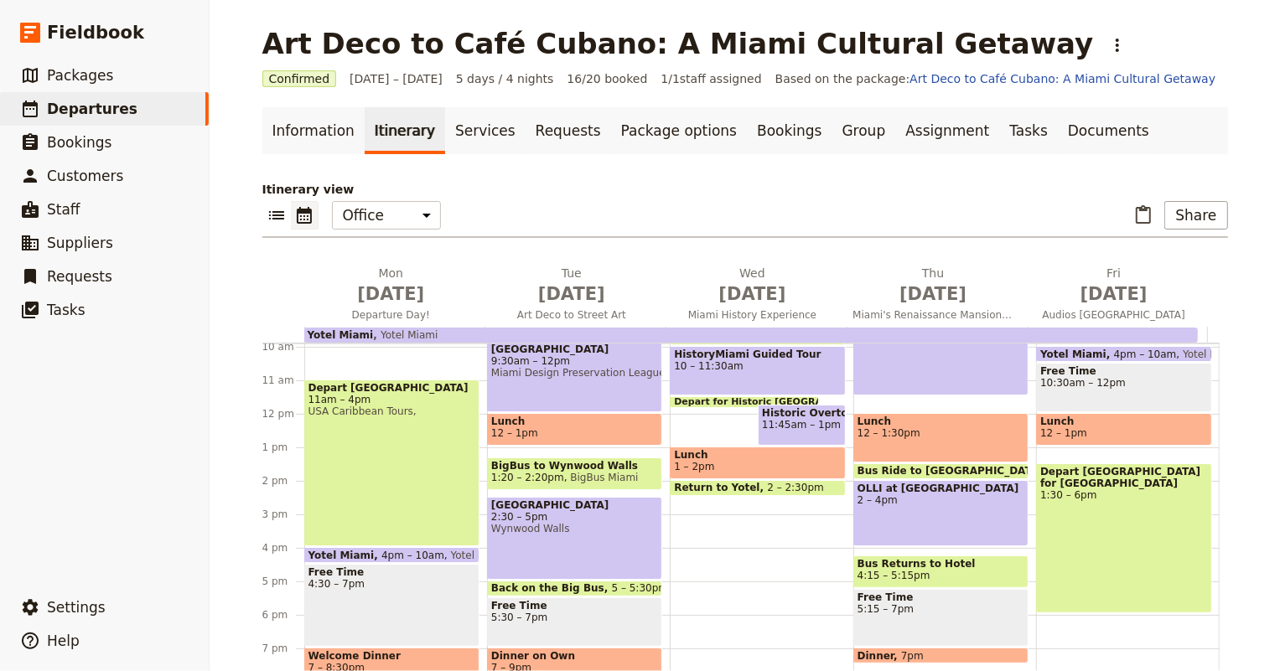
scroll to position [408, 0]
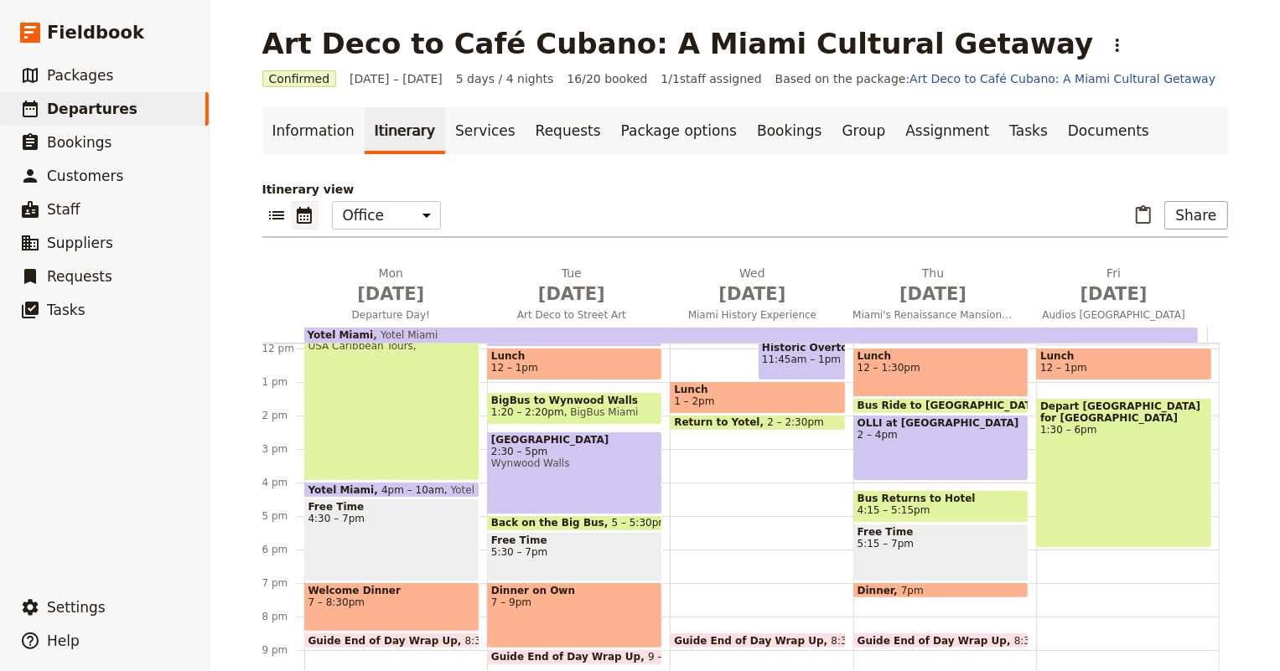
click at [672, 420] on div "Breakfast 6:30 – 9am Depart for HistoryMiami 9:30 – 10am Metromover HistoryMiam…" at bounding box center [761, 348] width 183 height 805
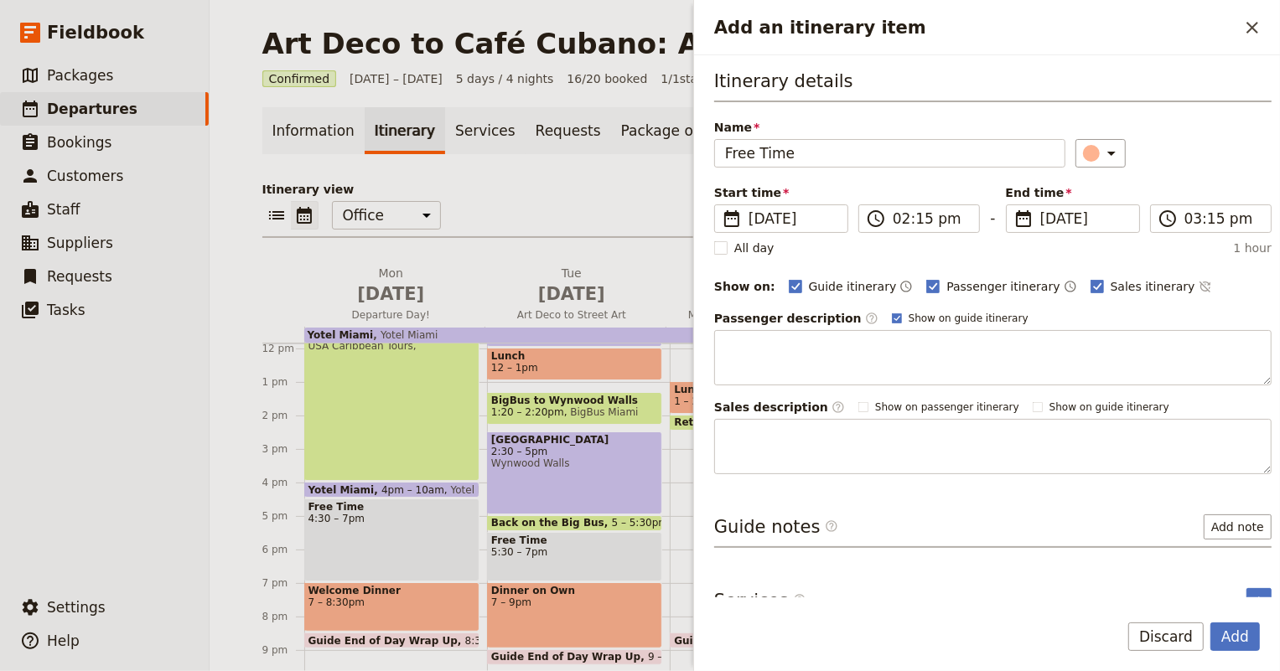
type input "Free Time"
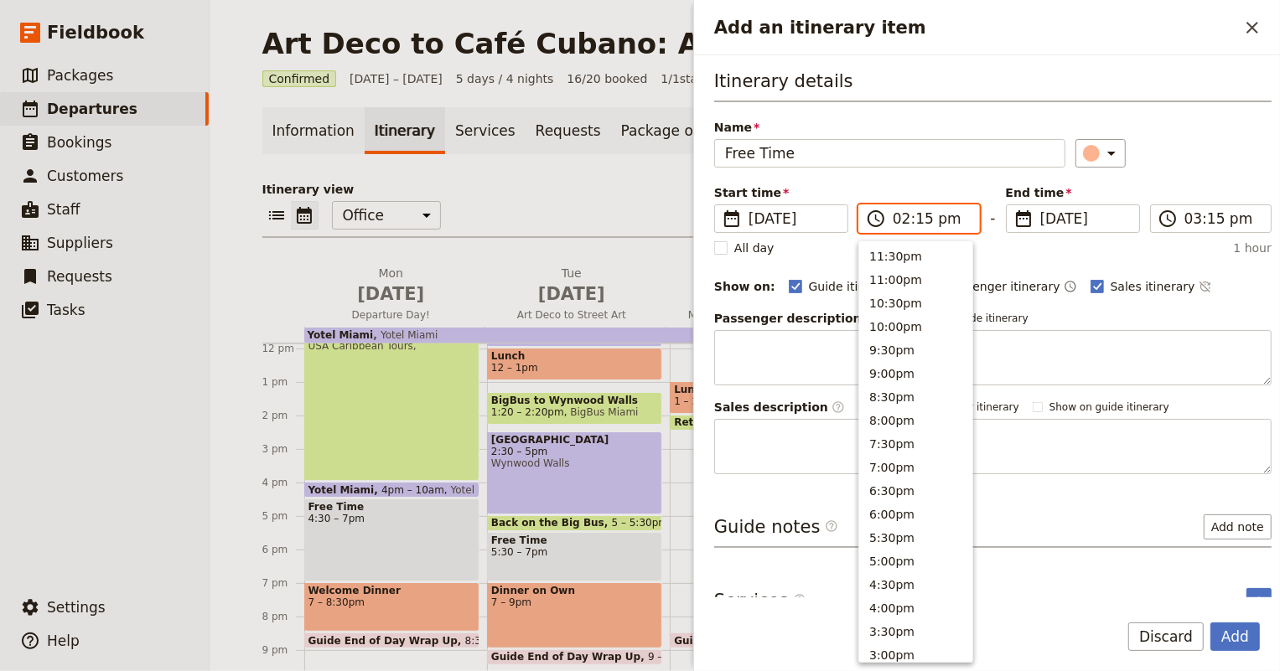
scroll to position [449, 0]
click at [914, 215] on input "02:15 pm" at bounding box center [931, 219] width 76 height 20
click at [904, 319] on button "2:30pm" at bounding box center [915, 322] width 113 height 23
type input "02:30 pm"
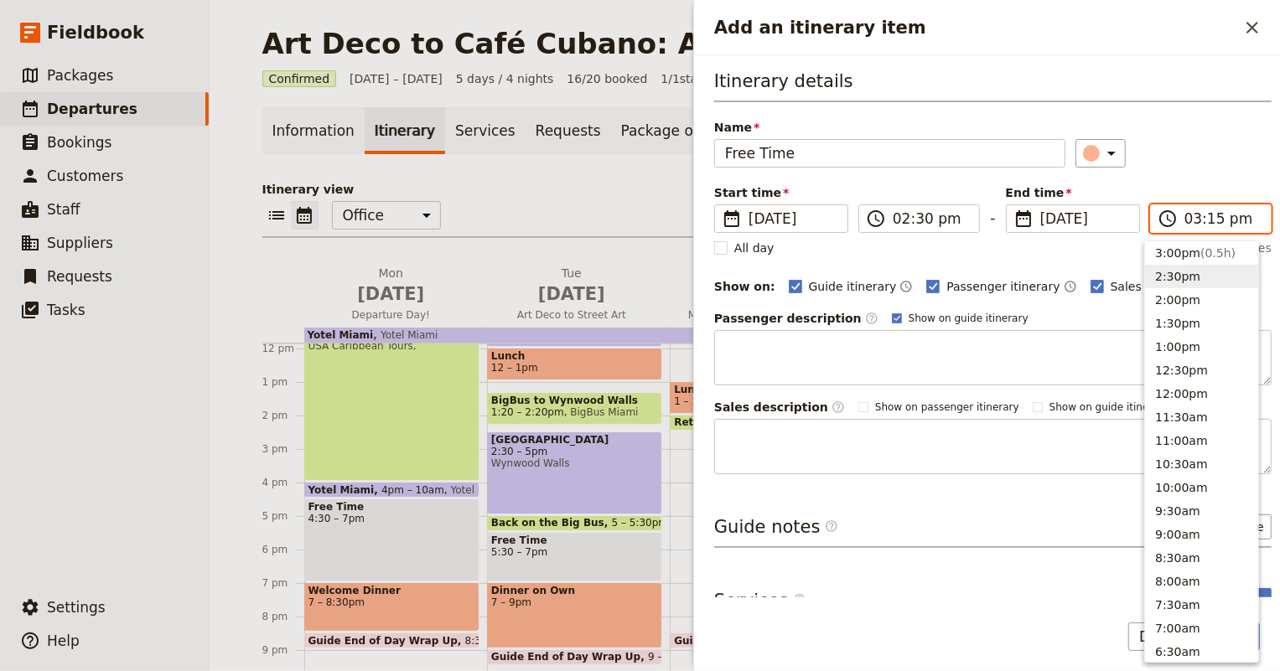
scroll to position [326, 0]
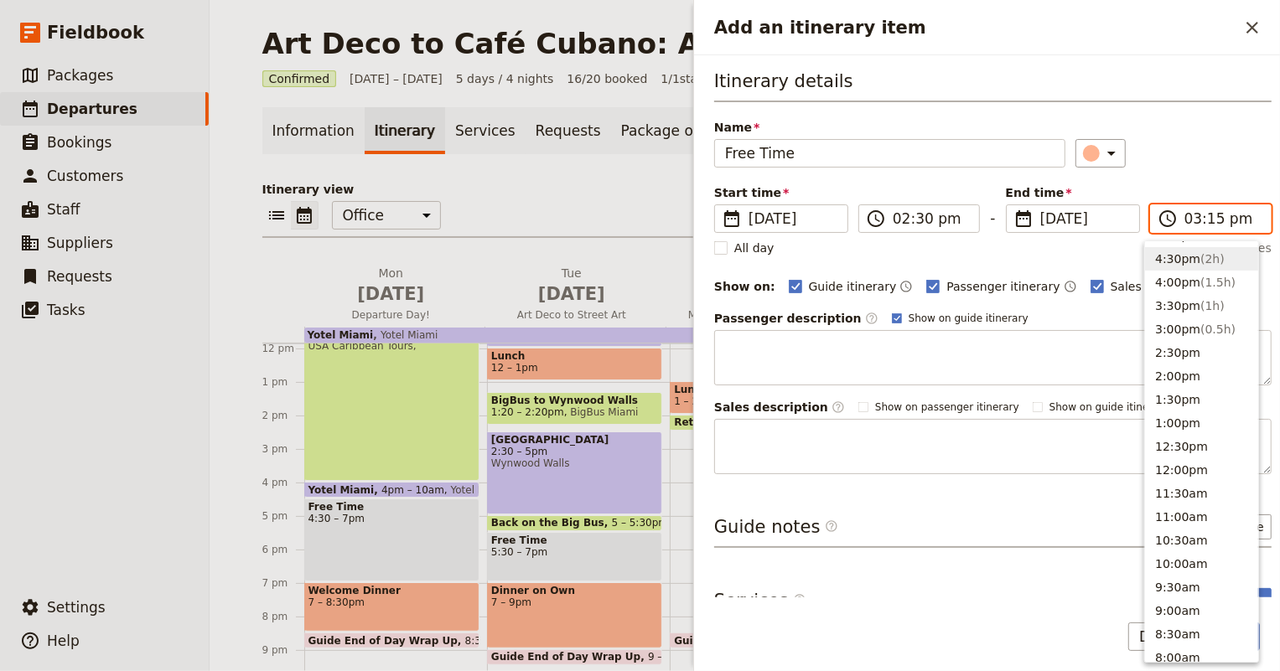
click at [1184, 266] on button "4:30pm ( 2h )" at bounding box center [1201, 258] width 113 height 23
type input "04:30 pm"
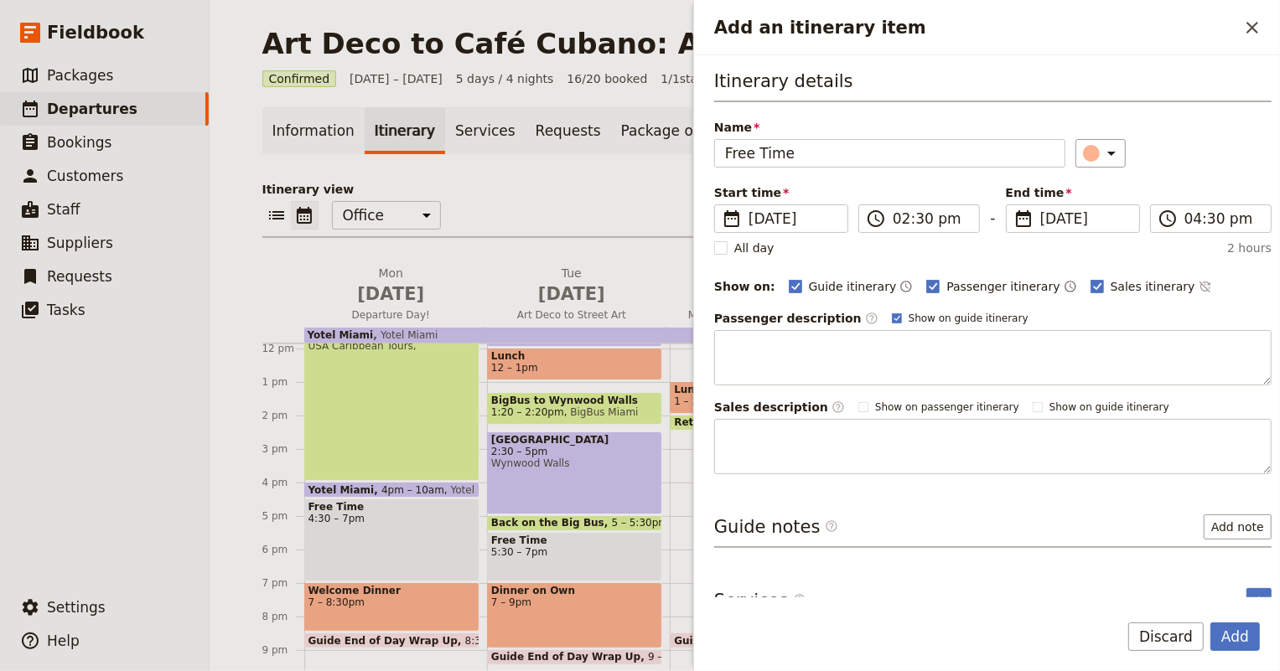
click at [920, 327] on div "Passenger description ​ Show on guide itinerary" at bounding box center [992, 347] width 557 height 75
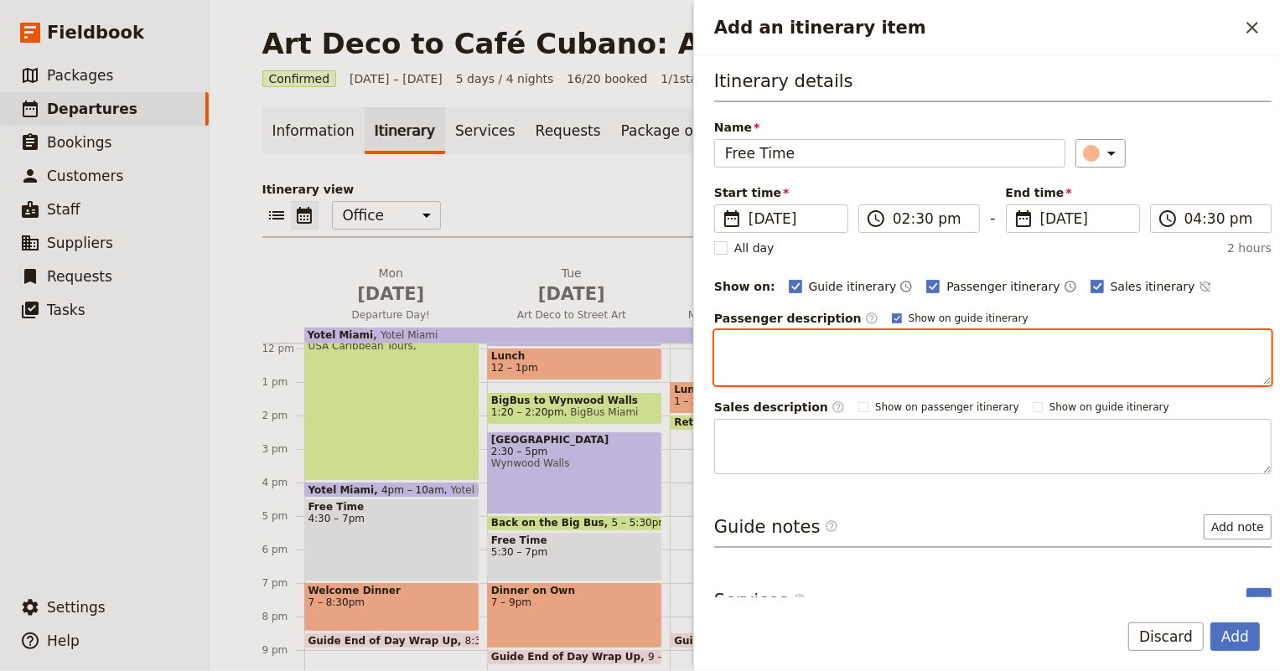
click at [863, 344] on textarea "Add an itinerary item" at bounding box center [992, 357] width 557 height 55
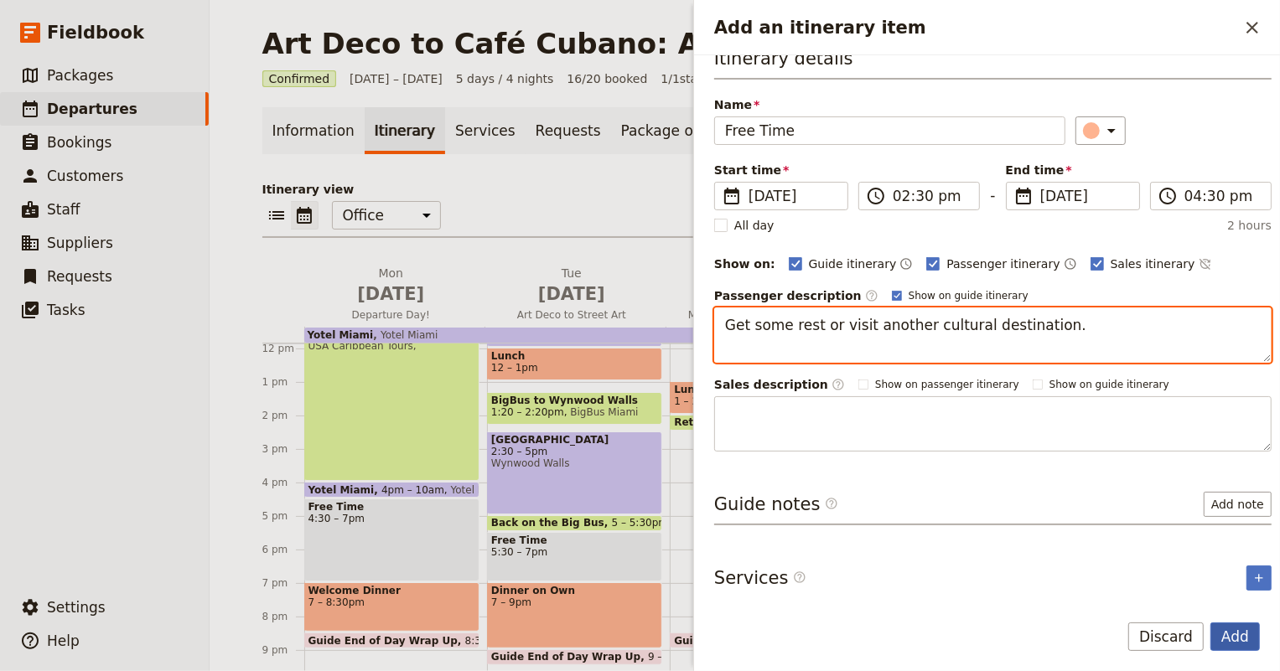
type textarea "Get some rest or visit another cultural destination."
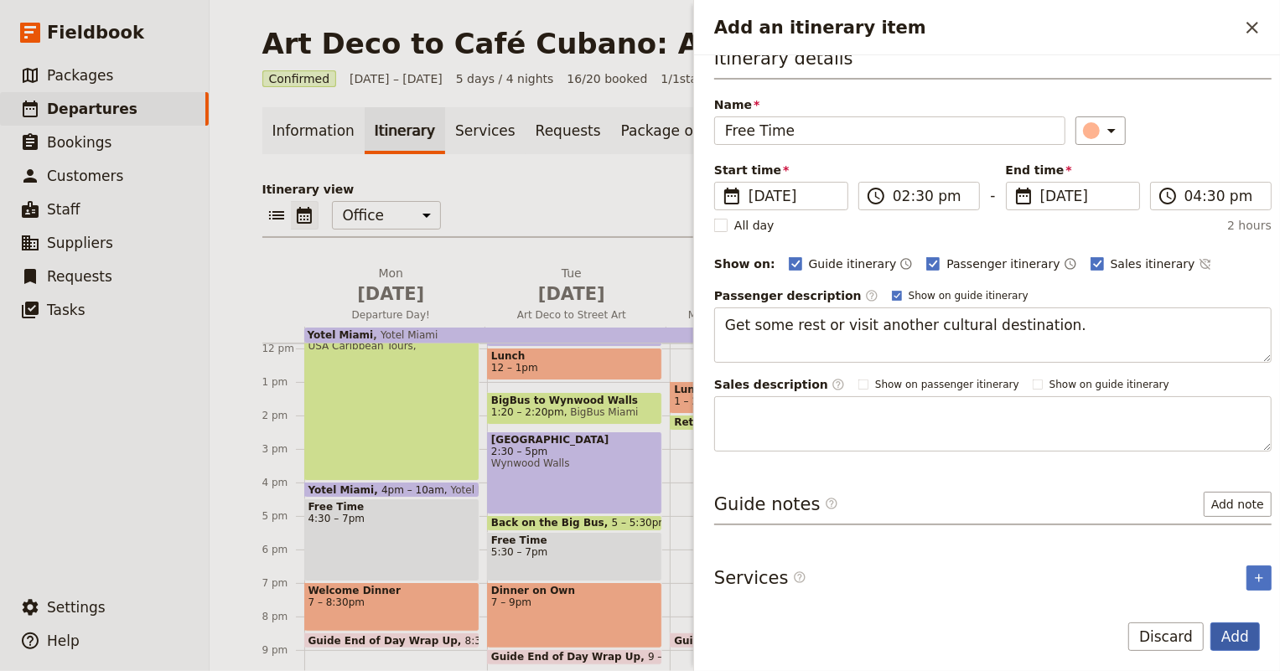
click at [1240, 635] on button "Add" at bounding box center [1234, 637] width 49 height 28
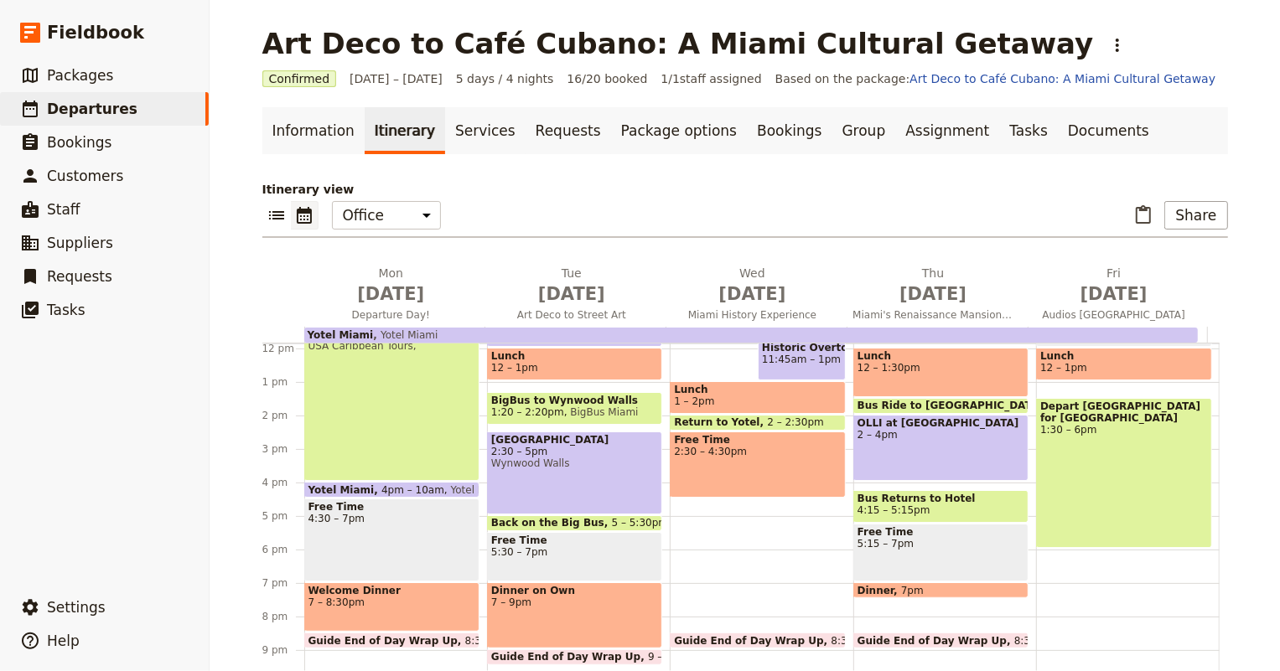
click at [703, 450] on div "Free Time 2:30 – 4:30pm" at bounding box center [757, 465] width 175 height 66
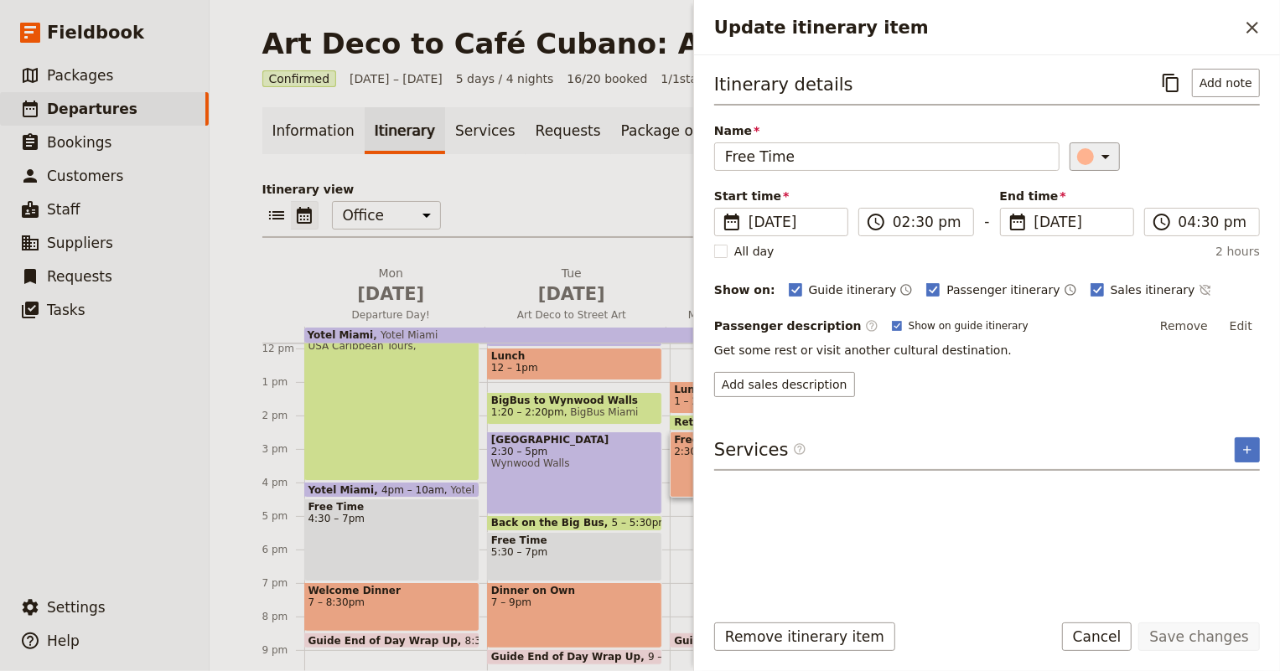
click at [1098, 163] on icon "Update itinerary item" at bounding box center [1106, 157] width 20 height 20
click at [1072, 270] on div "button" at bounding box center [1076, 271] width 17 height 17
click at [1187, 636] on button "Save changes" at bounding box center [1199, 637] width 122 height 28
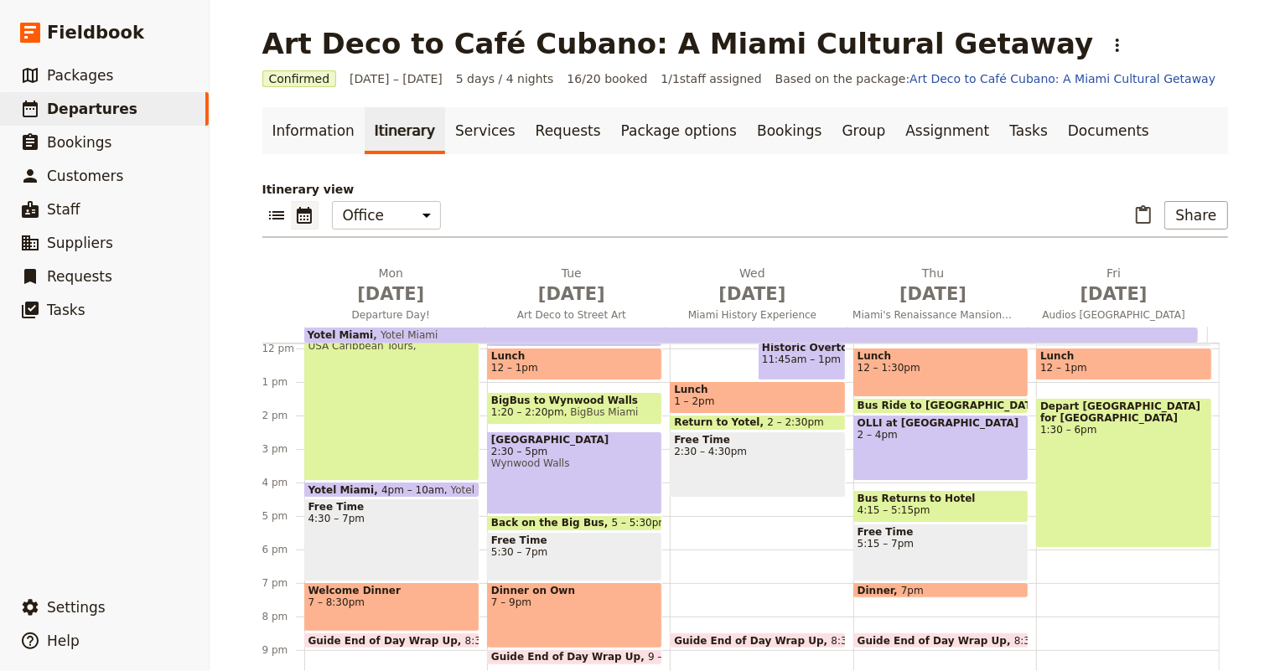
click at [688, 490] on div "Breakfast 6:30 – 9am Depart for HistoryMiami 9:30 – 10am Metromover HistoryMiam…" at bounding box center [761, 348] width 183 height 805
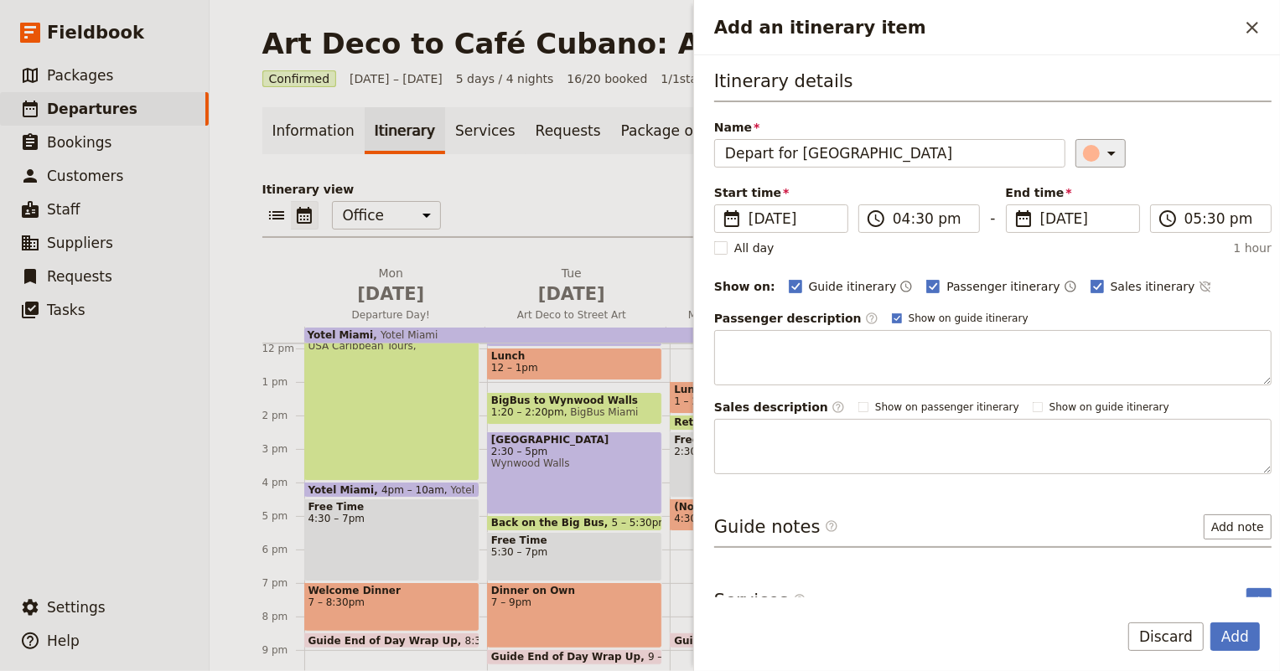
type input "Depart for [GEOGRAPHIC_DATA]"
click at [1101, 151] on icon "Add an itinerary item" at bounding box center [1111, 153] width 20 height 20
click at [1079, 208] on div "button" at bounding box center [1076, 207] width 17 height 17
click at [1173, 214] on label "​ 05:30 pm" at bounding box center [1211, 219] width 122 height 28
click at [1184, 214] on input "05:30 pm" at bounding box center [1222, 219] width 76 height 20
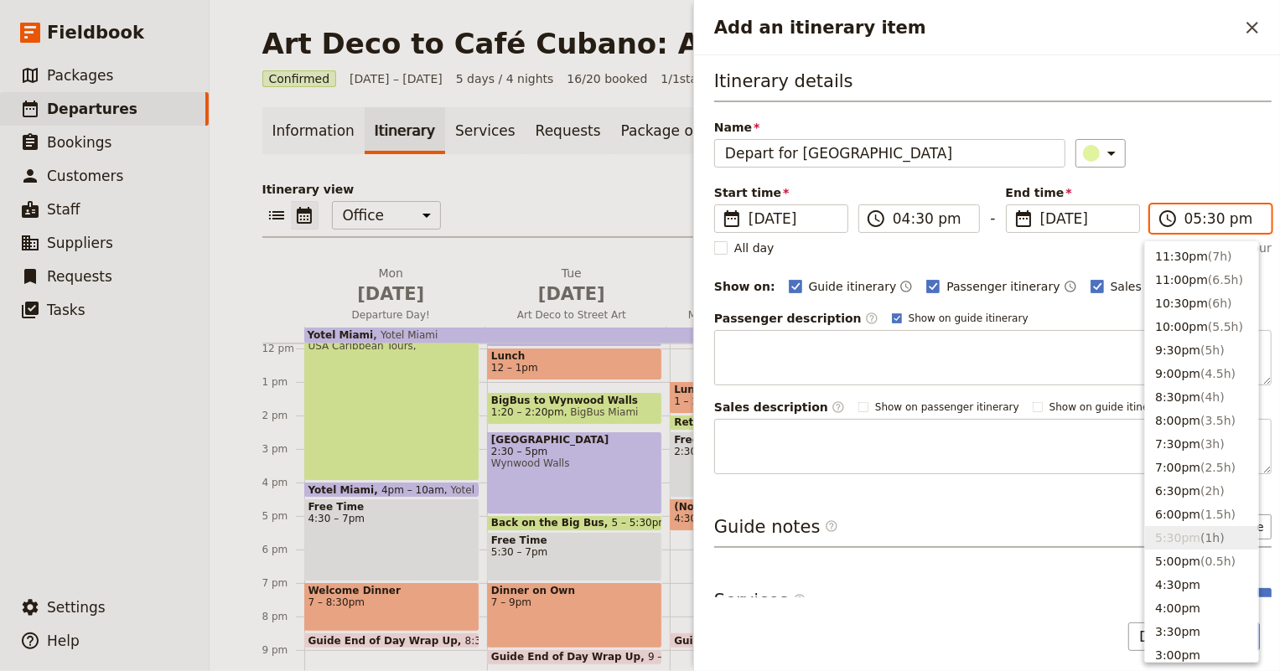
click at [1204, 215] on input "05:30 pm" at bounding box center [1222, 219] width 76 height 20
click at [1191, 565] on button "5:00pm ( 0.5h )" at bounding box center [1201, 561] width 113 height 23
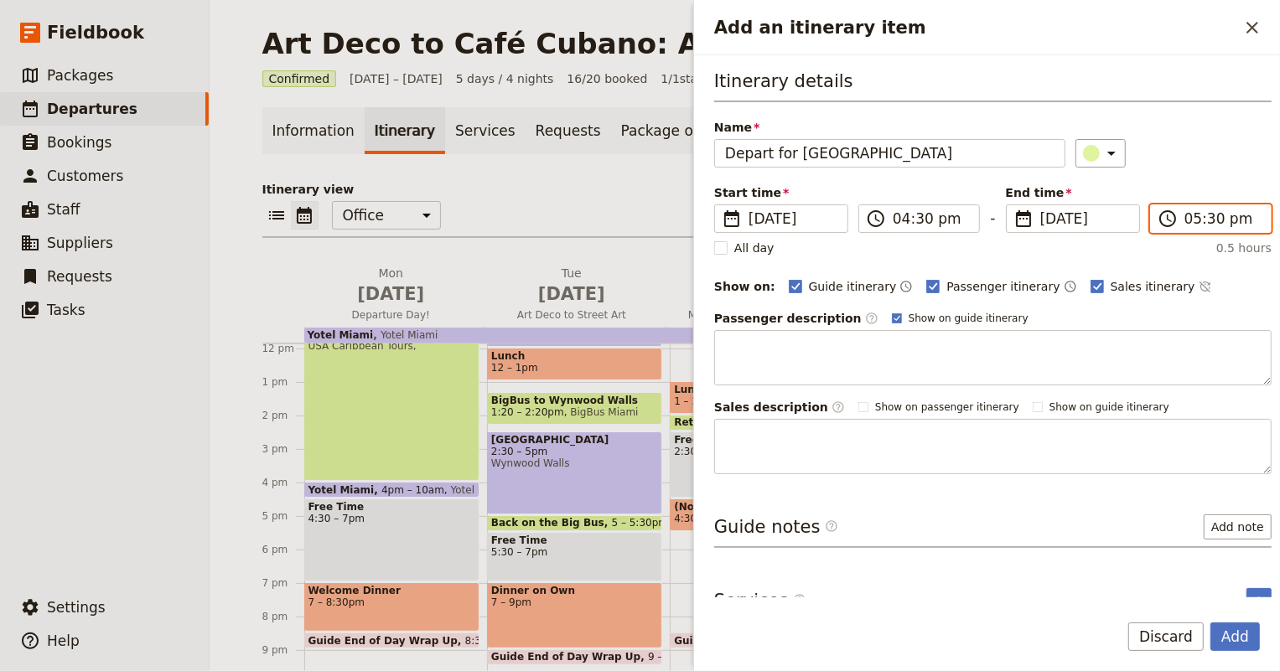
type input "05:00 pm"
click at [1204, 523] on button "Add note" at bounding box center [1238, 527] width 68 height 25
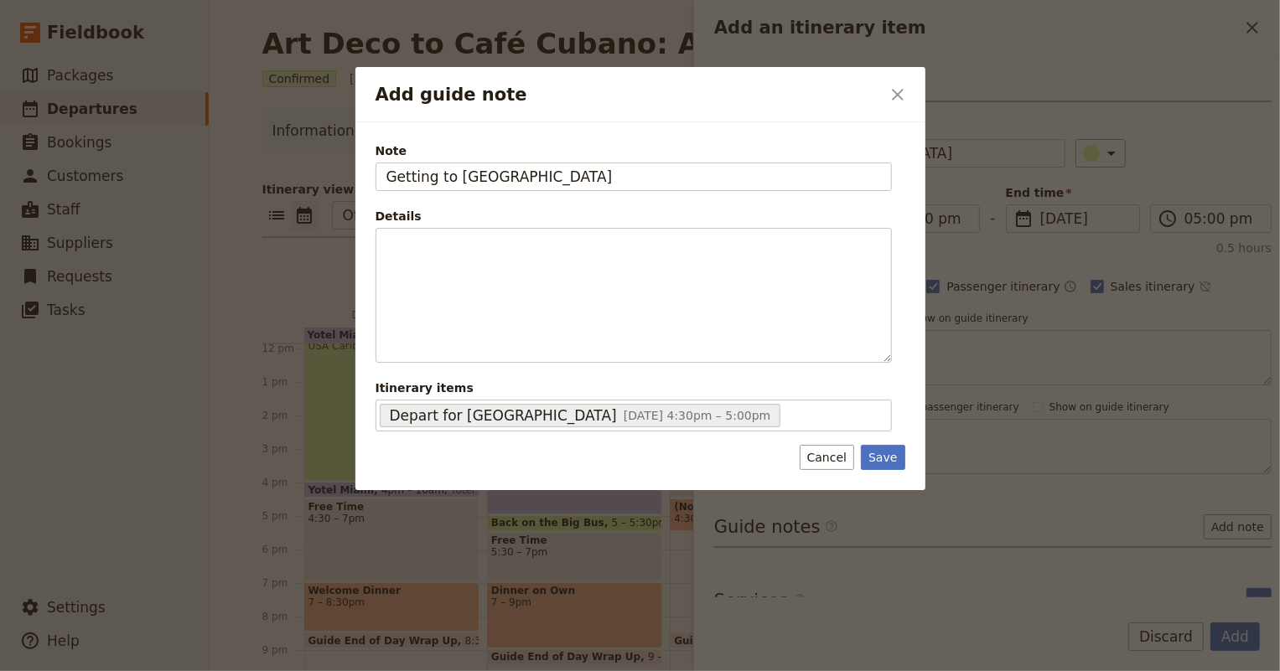
type input "Getting to [GEOGRAPHIC_DATA]"
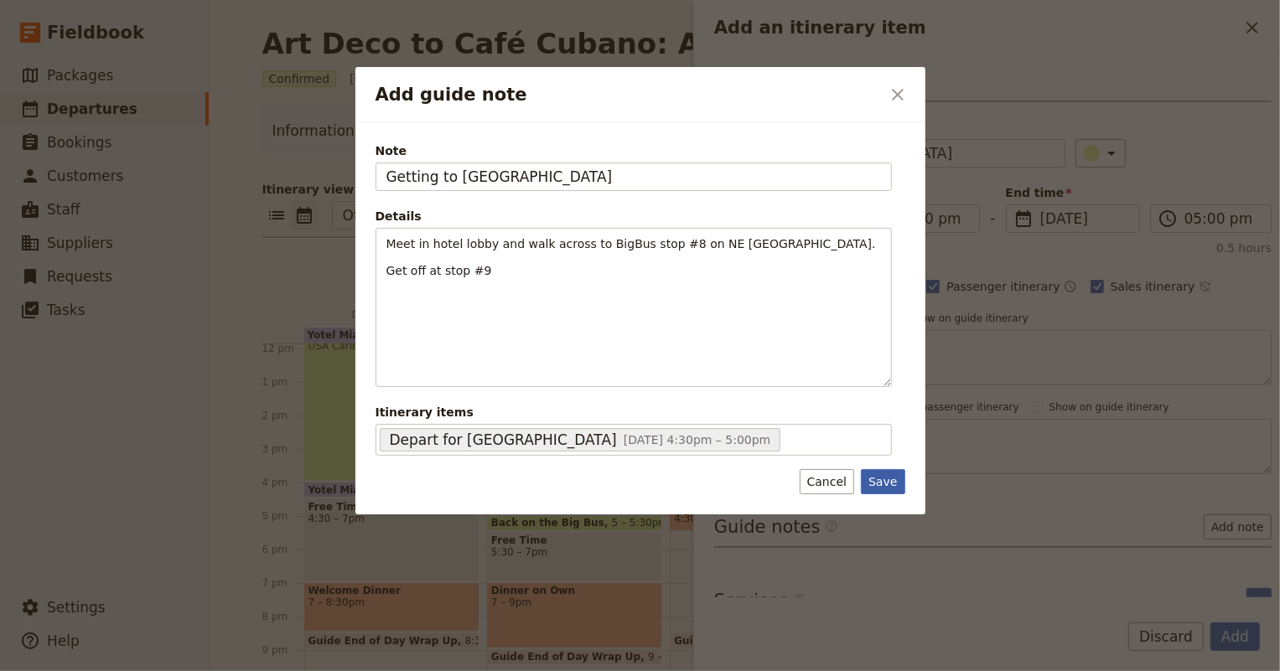
click at [885, 487] on button "Save" at bounding box center [883, 481] width 44 height 25
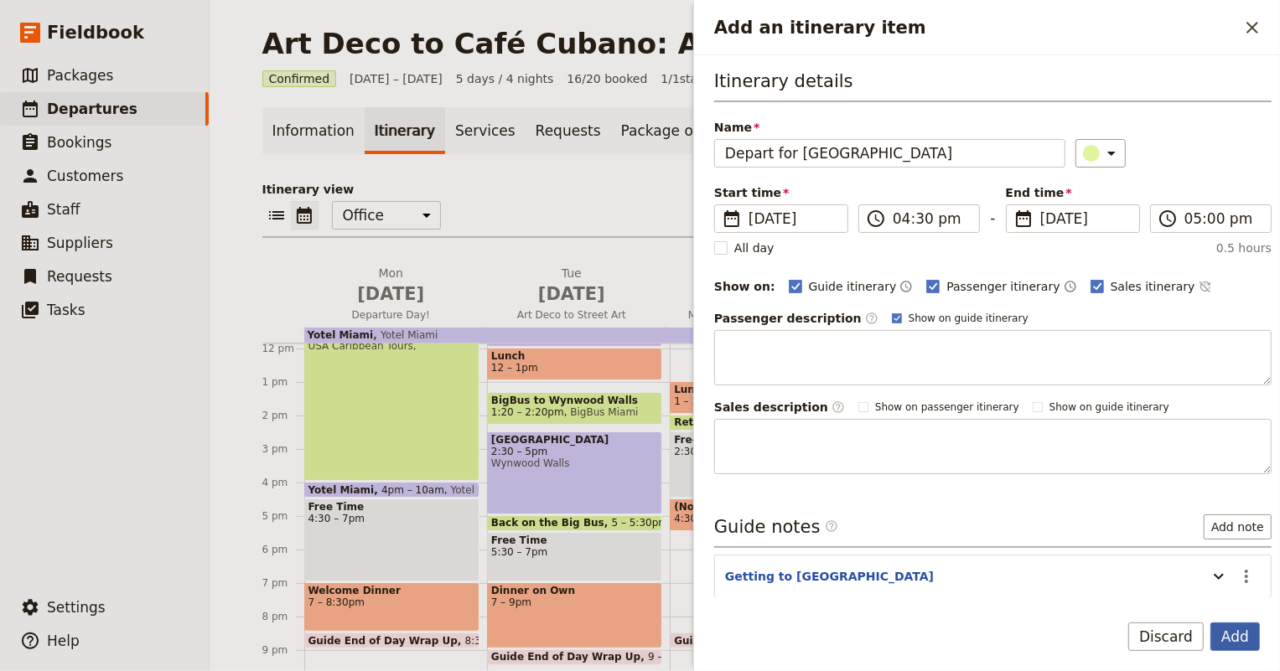
click at [1241, 627] on button "Add" at bounding box center [1234, 637] width 49 height 28
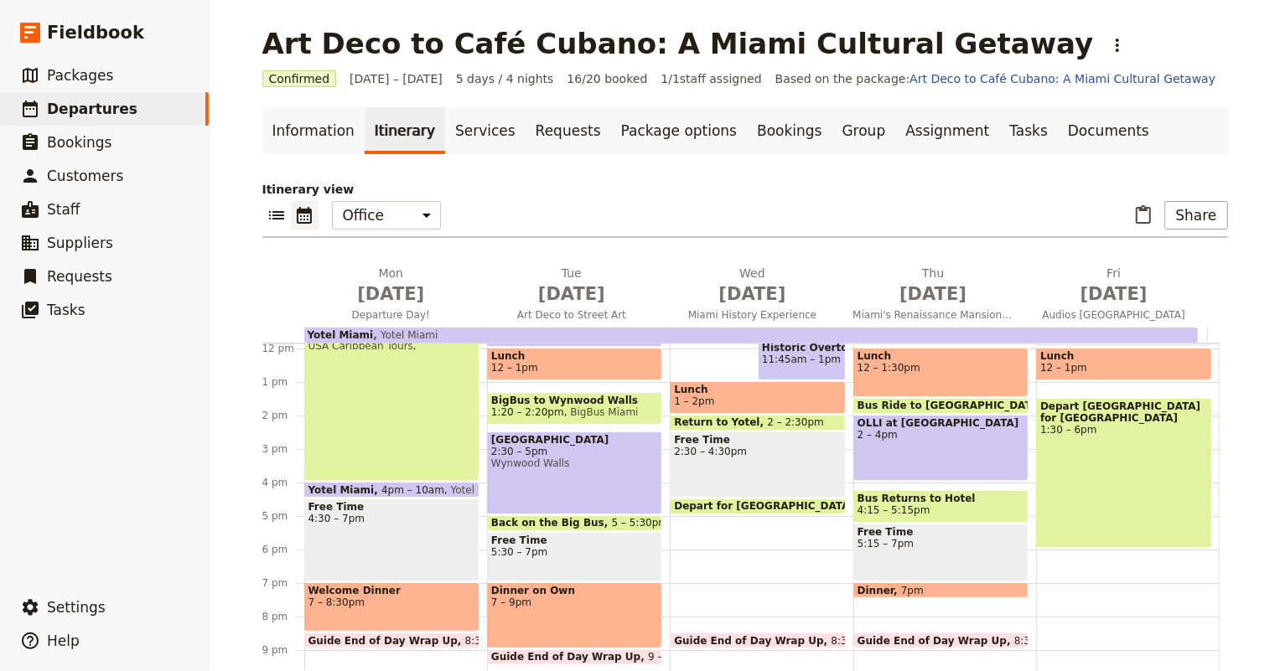
click at [725, 508] on div "Breakfast 6:30 – 9am Depart for HistoryMiami 9:30 – 10am Metromover HistoryMiam…" at bounding box center [761, 348] width 183 height 805
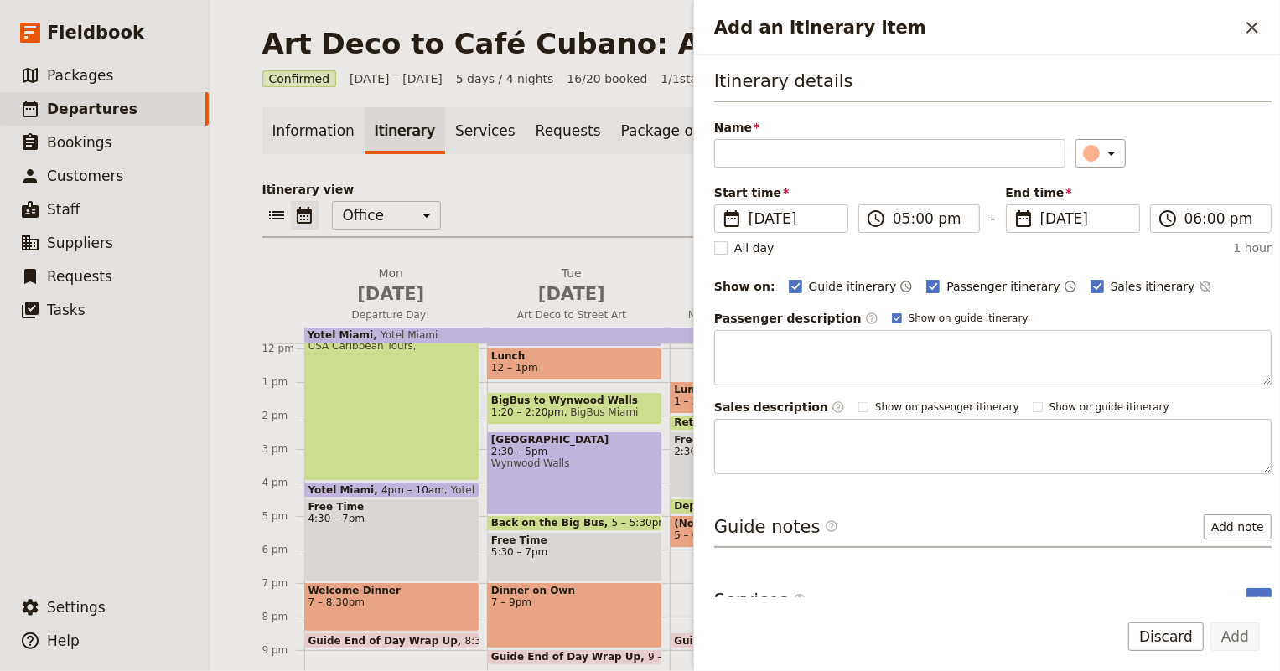
type input "W"
type input "Culinary Walking Tour of [GEOGRAPHIC_DATA]"
click at [1101, 155] on icon "Add an itinerary item" at bounding box center [1111, 153] width 20 height 20
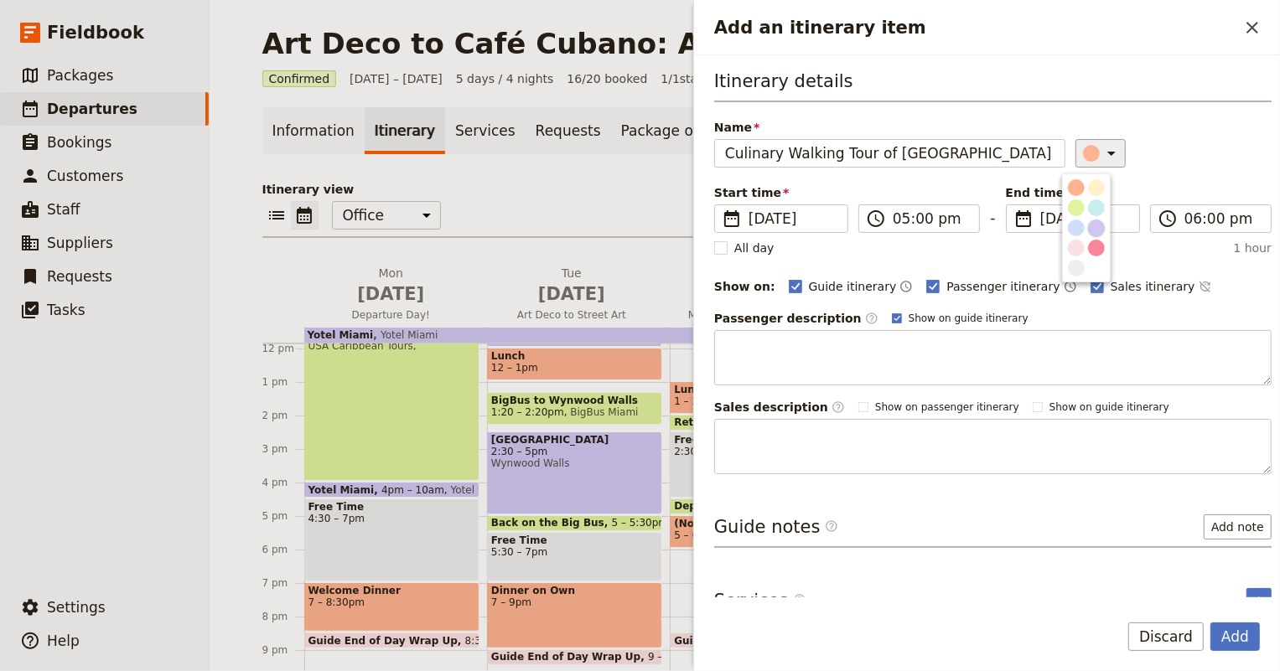
click at [1098, 226] on div "button" at bounding box center [1096, 228] width 17 height 17
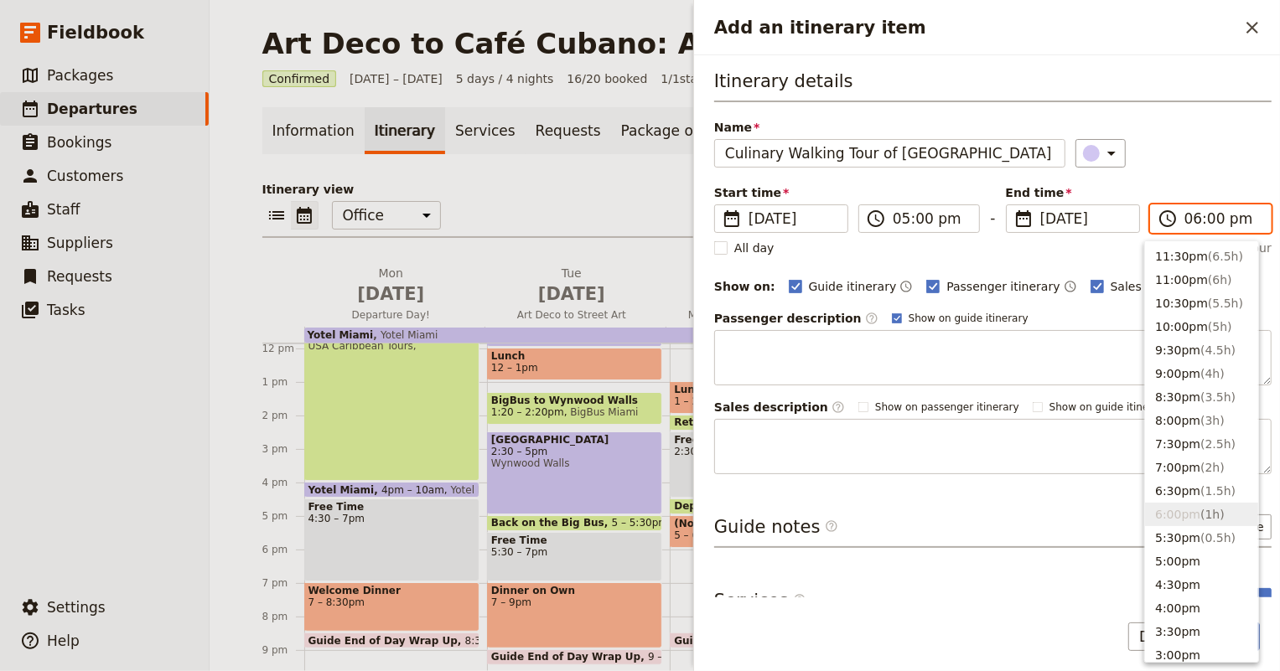
click at [1196, 217] on input "06:00 pm" at bounding box center [1222, 219] width 76 height 20
click at [1200, 440] on span "( 2.5h )" at bounding box center [1217, 444] width 35 height 13
type input "07:30 pm"
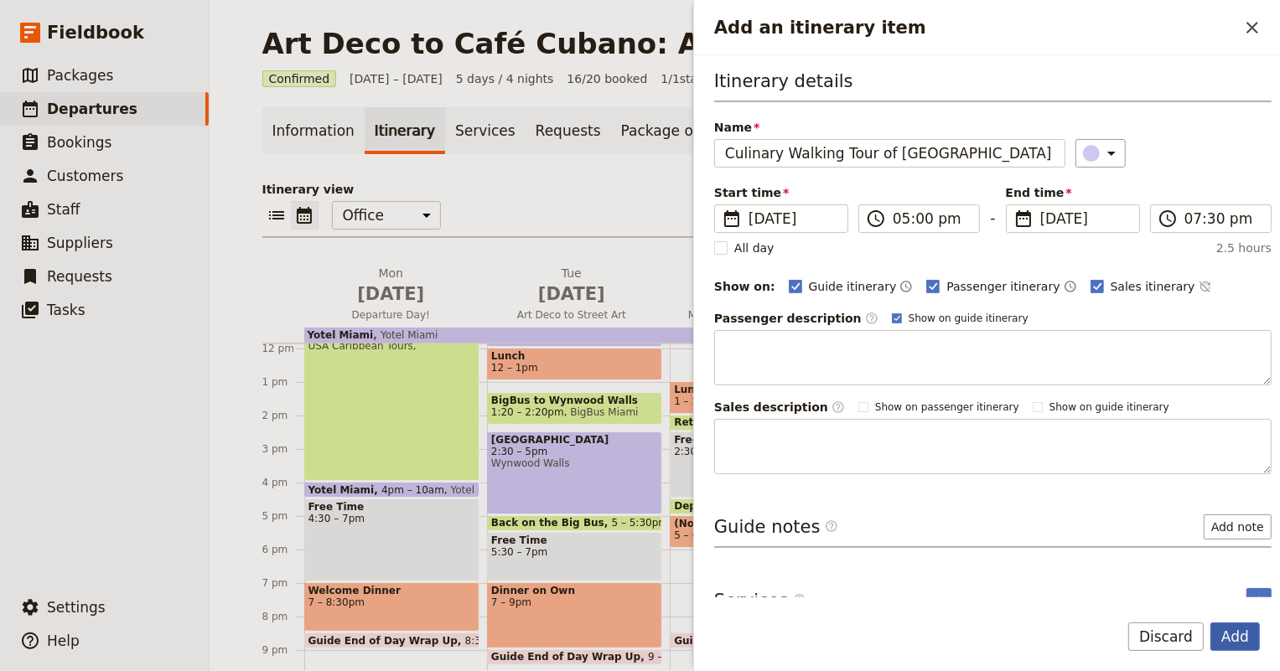
click at [1239, 641] on button "Add" at bounding box center [1234, 637] width 49 height 28
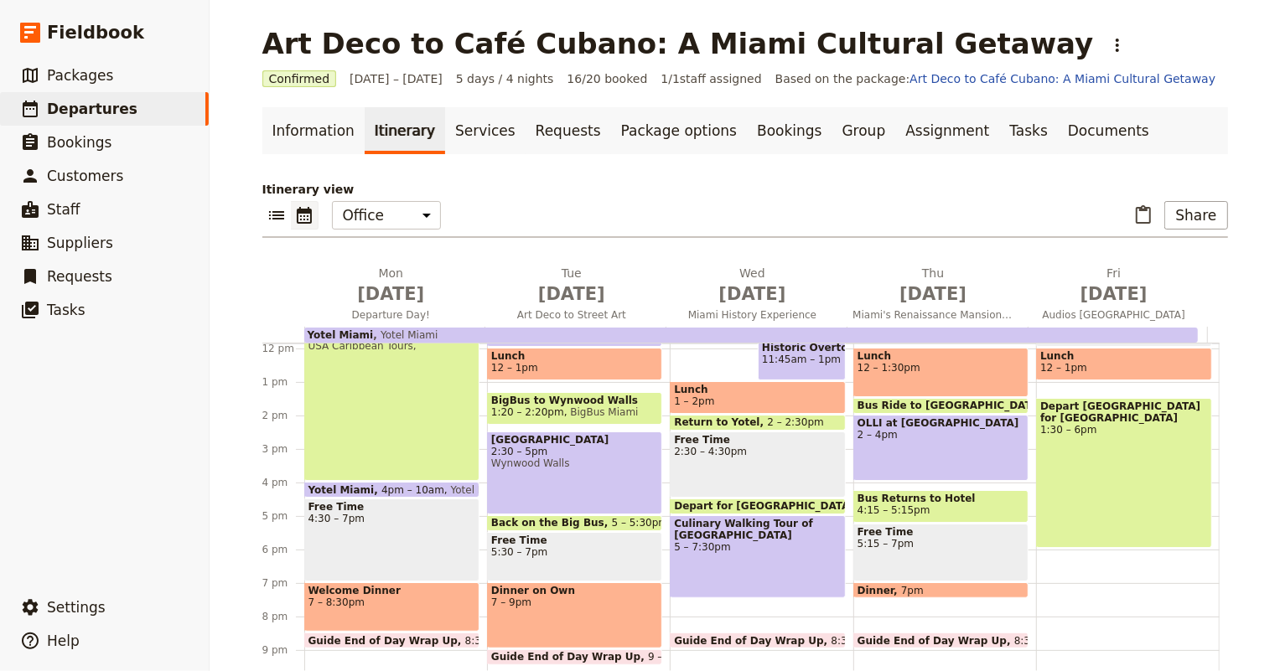
click at [687, 588] on div "Breakfast 6:30 – 9am Depart for HistoryMiami 9:30 – 10am Metromover HistoryMiam…" at bounding box center [761, 348] width 183 height 805
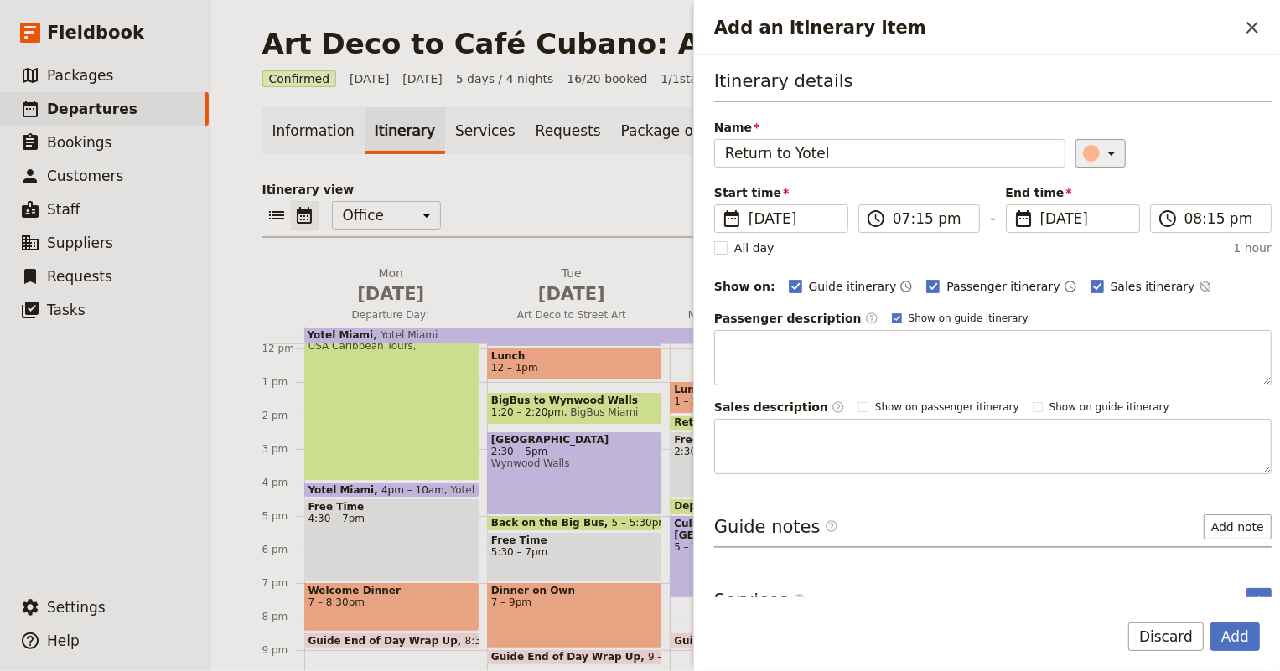
type input "Return to Yotel"
click at [1101, 155] on icon "Add an itinerary item" at bounding box center [1111, 153] width 20 height 20
click at [1073, 203] on div "button" at bounding box center [1076, 207] width 17 height 17
click at [916, 224] on input "07:15 pm" at bounding box center [931, 219] width 76 height 20
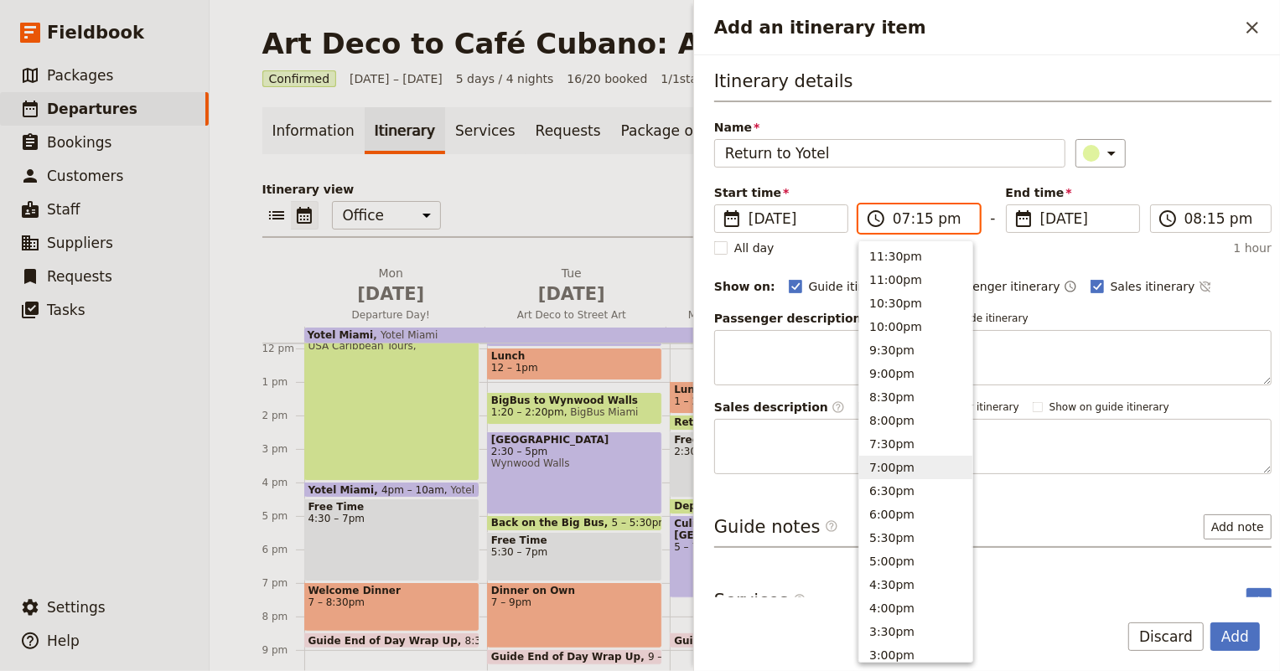
click at [918, 222] on input "07:15 pm" at bounding box center [931, 219] width 76 height 20
click at [914, 442] on button "7:30pm" at bounding box center [915, 444] width 113 height 23
type input "07:30 pm"
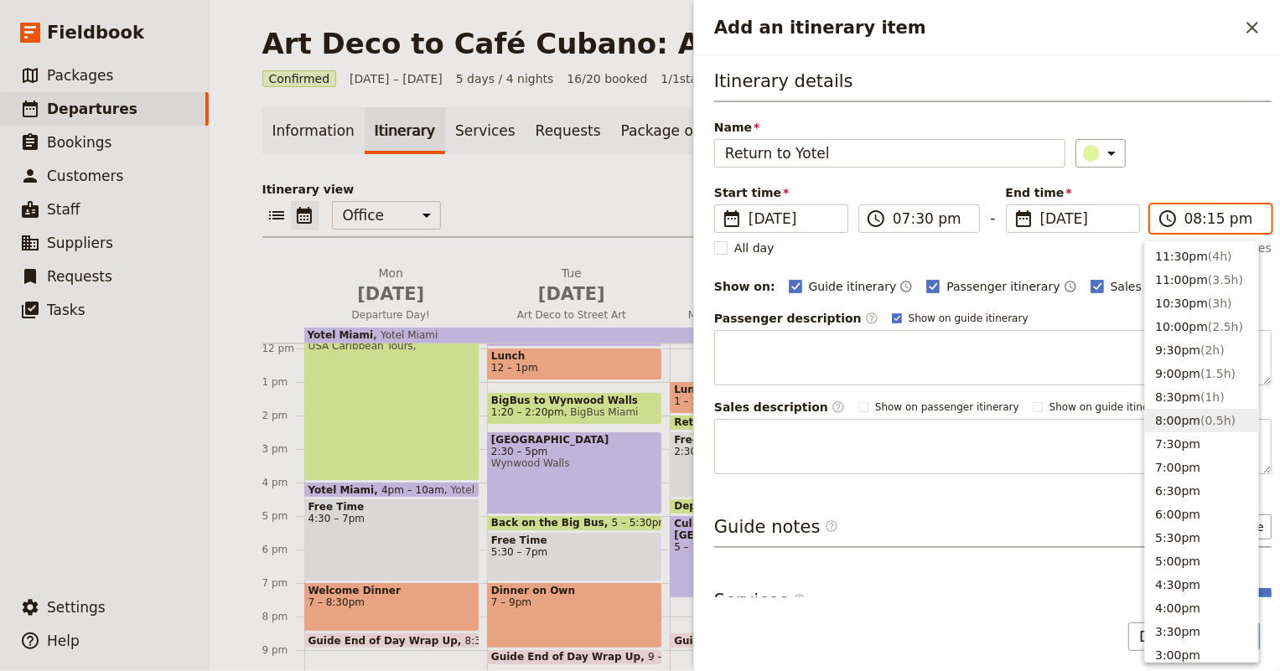
click at [1203, 219] on input "08:15 pm" at bounding box center [1222, 219] width 76 height 20
click at [1206, 220] on input "08:15 pm" at bounding box center [1222, 219] width 76 height 20
click at [1181, 419] on button "8:00pm ( 0.5h )" at bounding box center [1201, 420] width 113 height 23
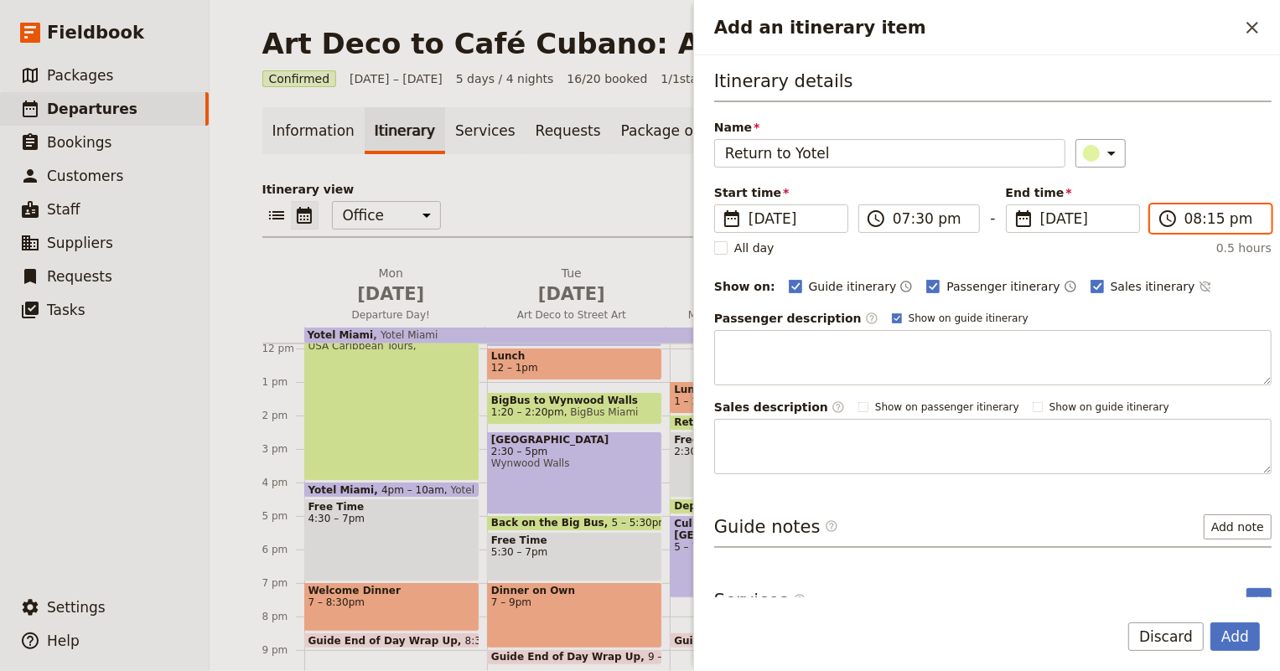
type input "08:00 pm"
click at [1225, 529] on button "Add note" at bounding box center [1238, 527] width 68 height 25
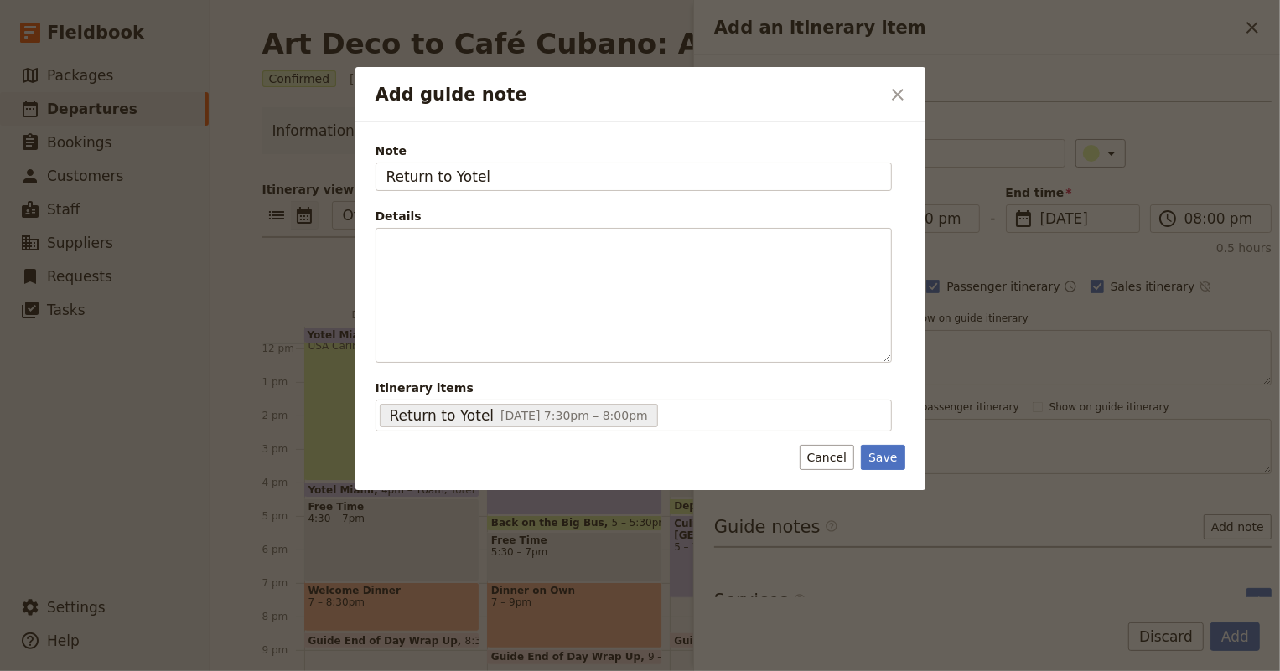
type input "Return to Yotel"
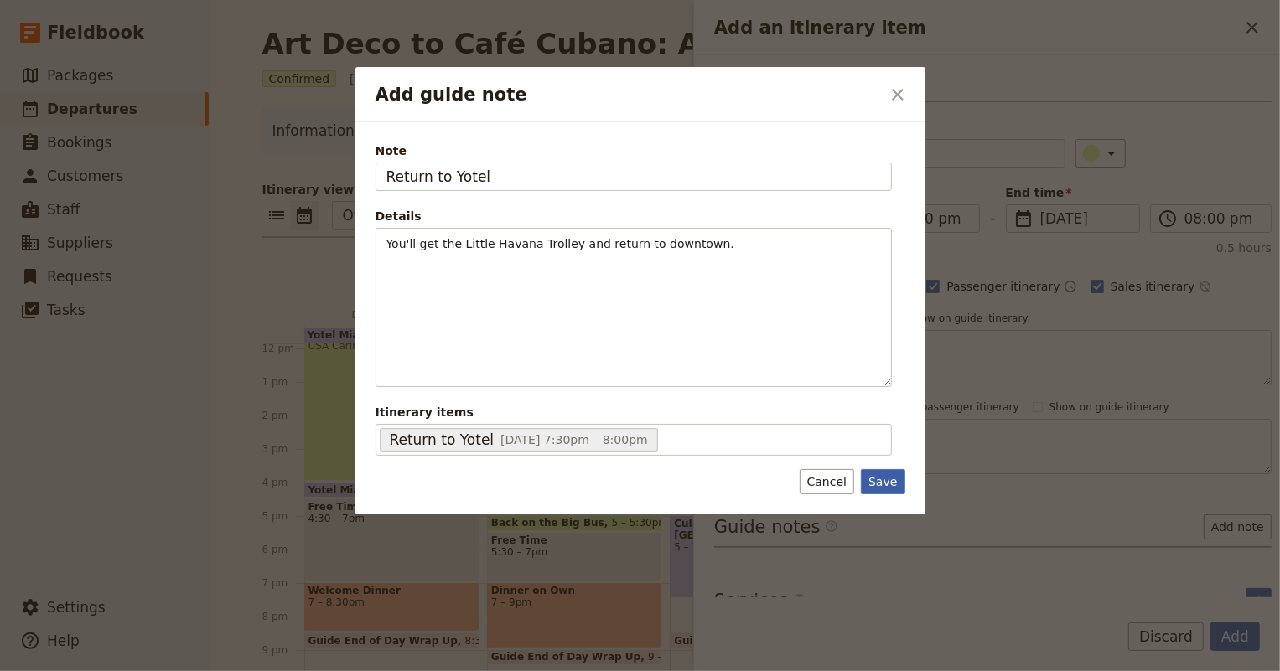
click at [890, 478] on button "Save" at bounding box center [883, 481] width 44 height 25
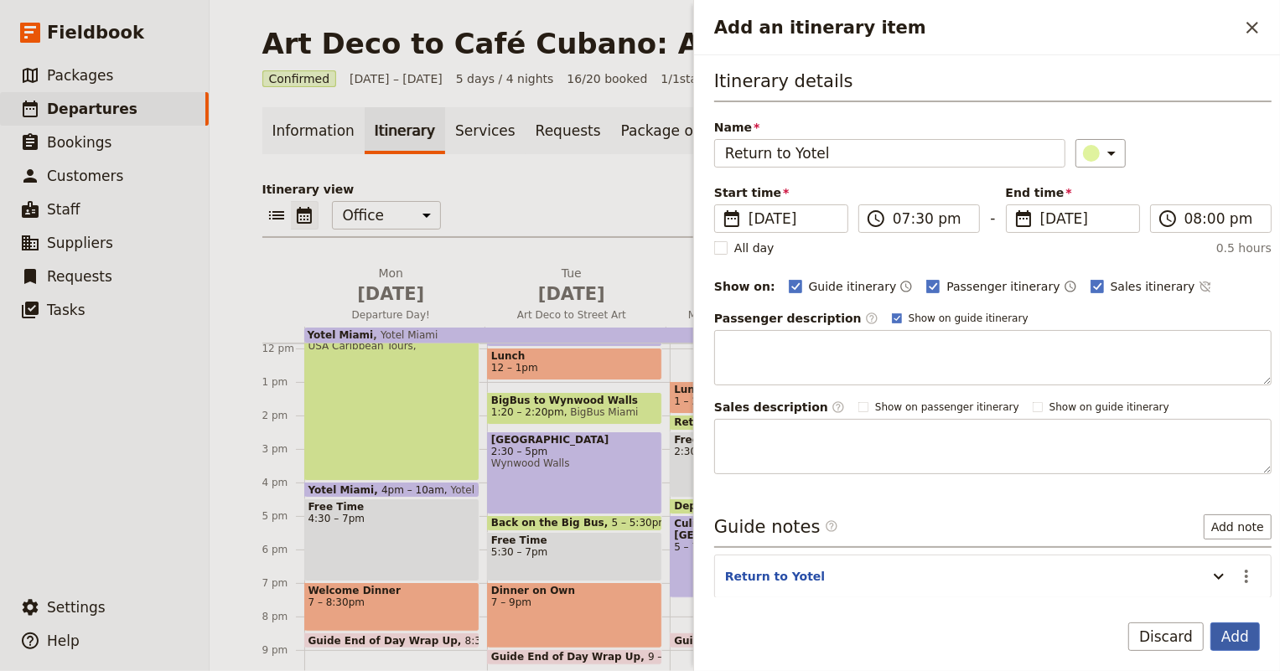
click at [1241, 642] on button "Add" at bounding box center [1234, 637] width 49 height 28
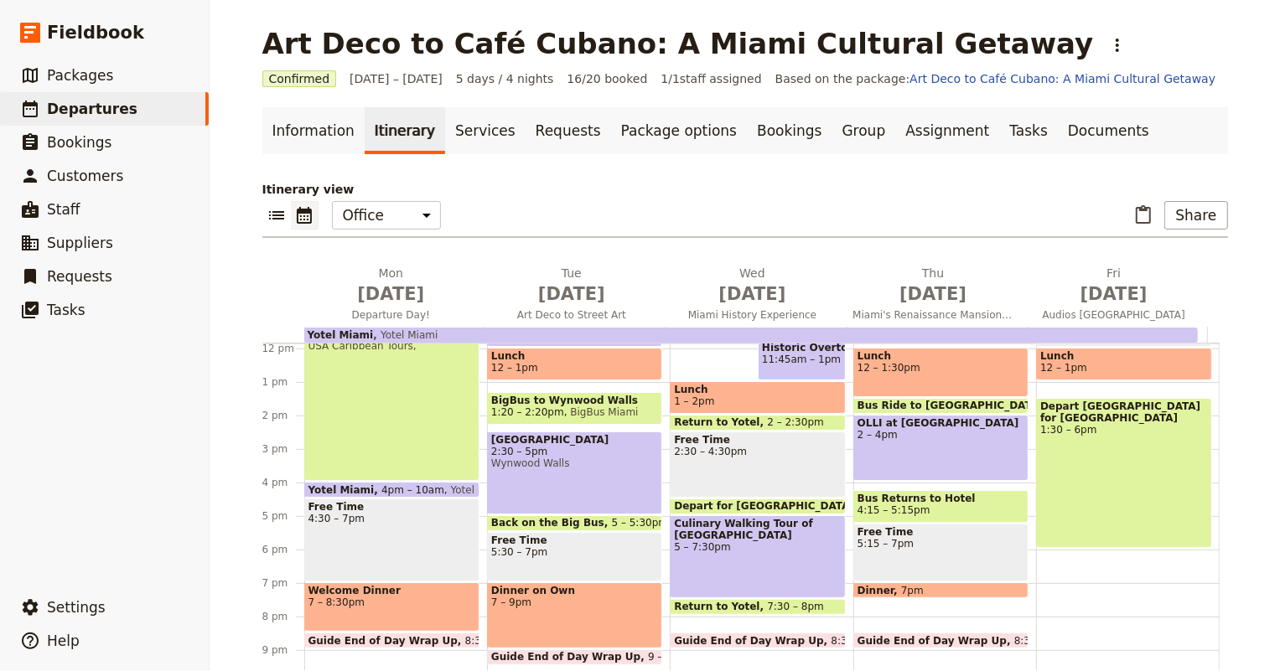
click at [761, 641] on span at bounding box center [758, 644] width 174 height 7
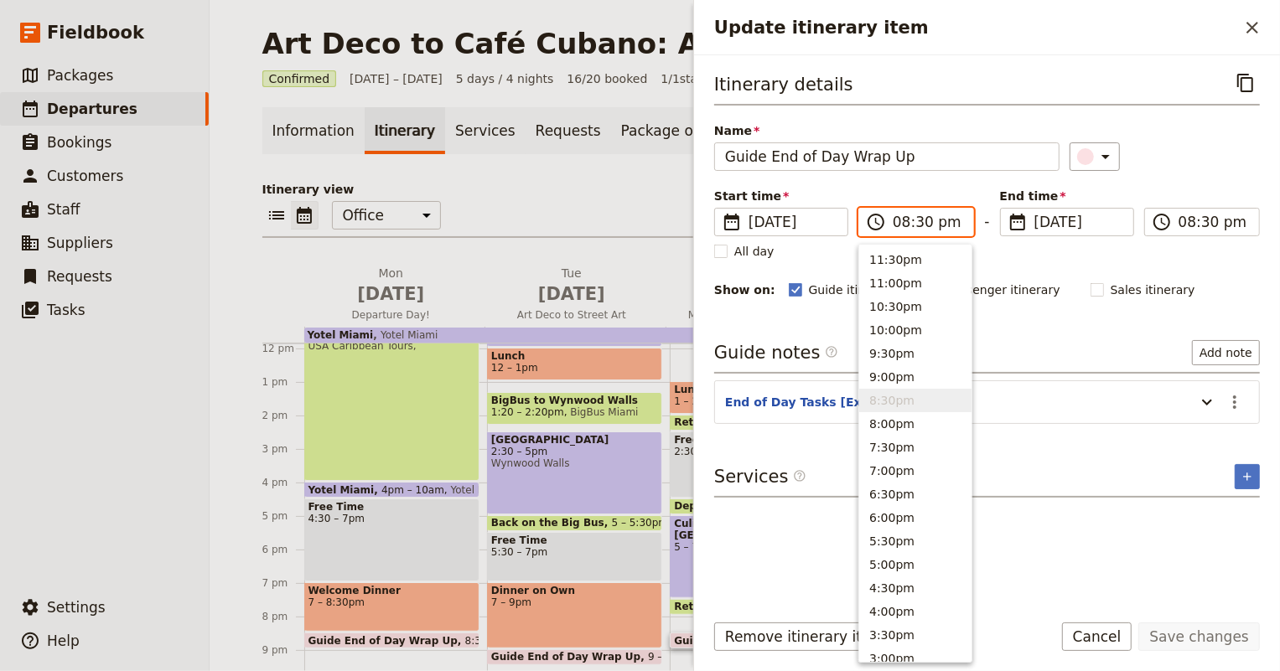
click at [914, 220] on input "08:30 pm" at bounding box center [928, 222] width 70 height 20
click at [900, 421] on button "8:00pm" at bounding box center [915, 423] width 112 height 23
type input "08:00 pm"
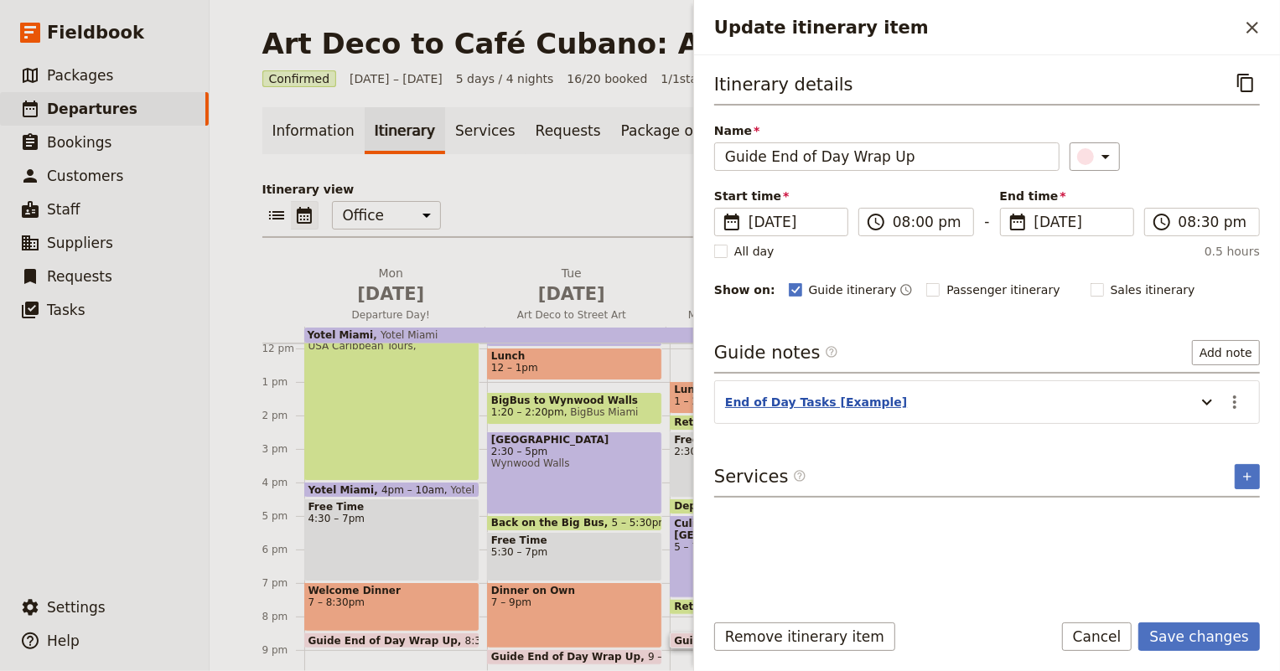
click at [795, 394] on button "End of Day Tasks [Example]" at bounding box center [816, 402] width 182 height 17
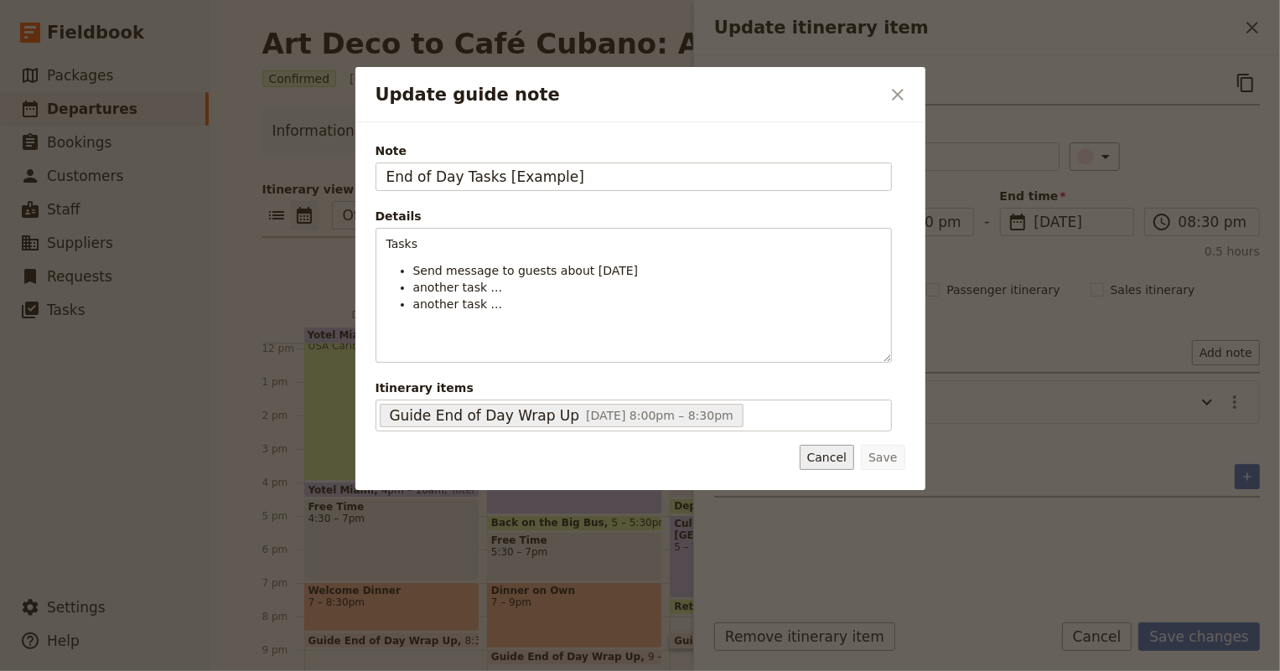
click at [833, 453] on button "Cancel" at bounding box center [827, 457] width 54 height 25
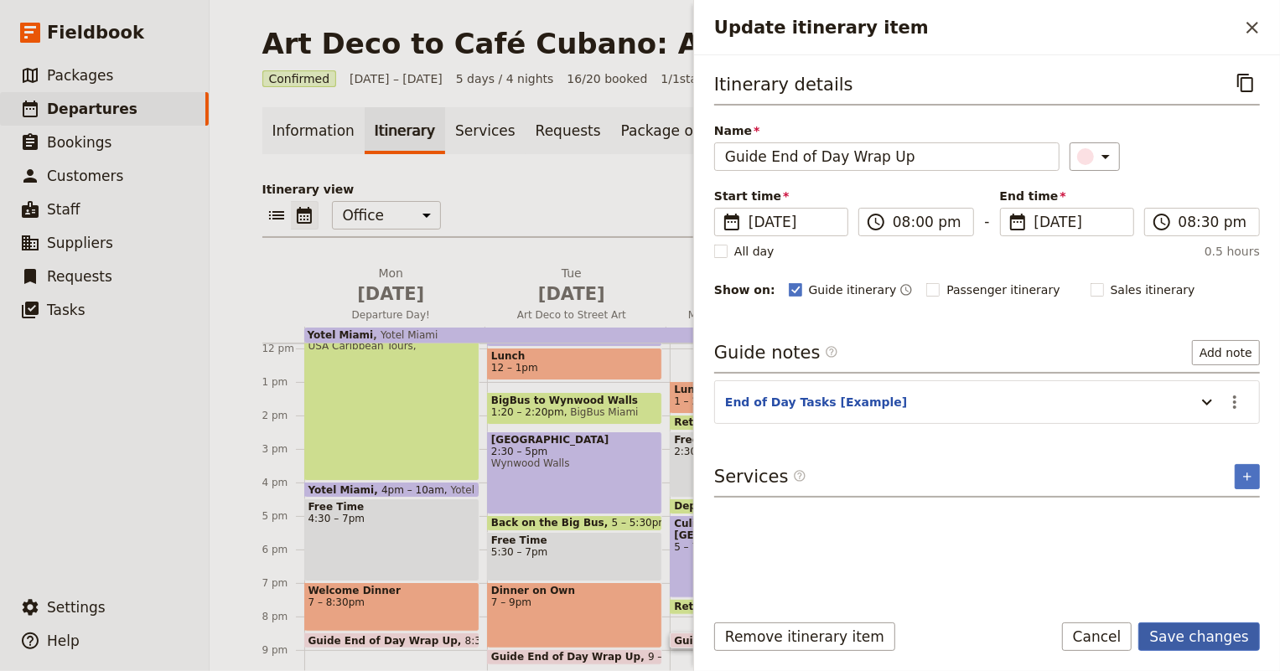
click at [1213, 635] on button "Save changes" at bounding box center [1199, 637] width 122 height 28
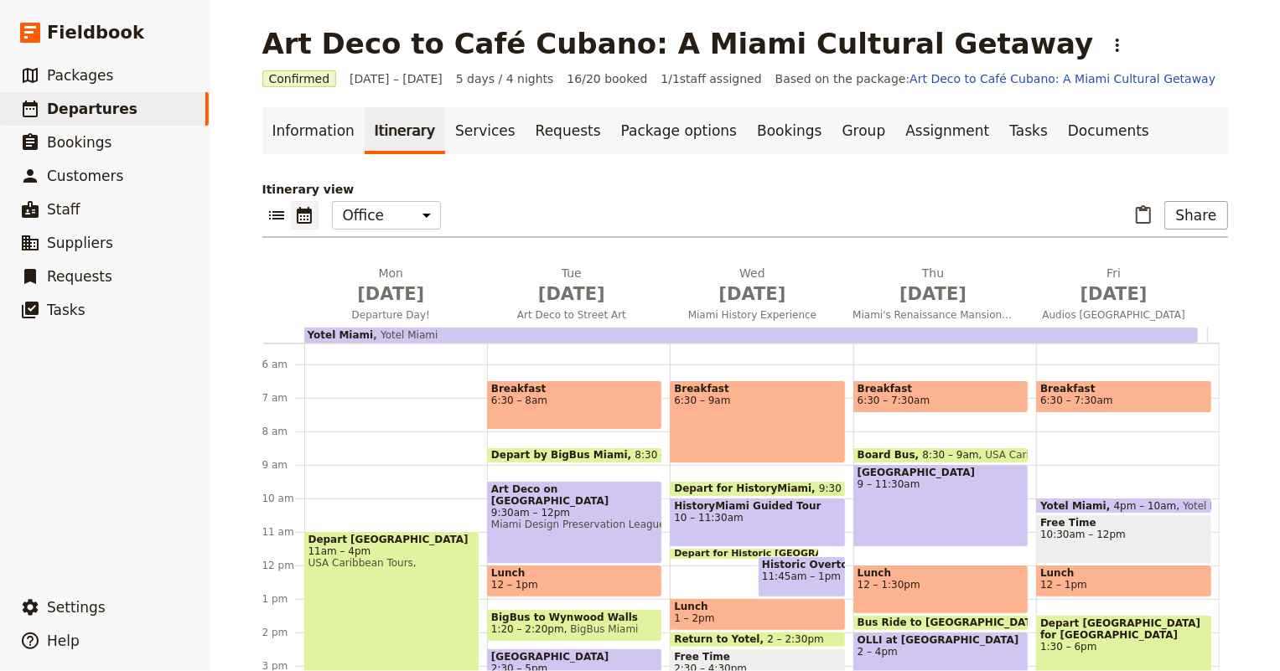
scroll to position [256, 0]
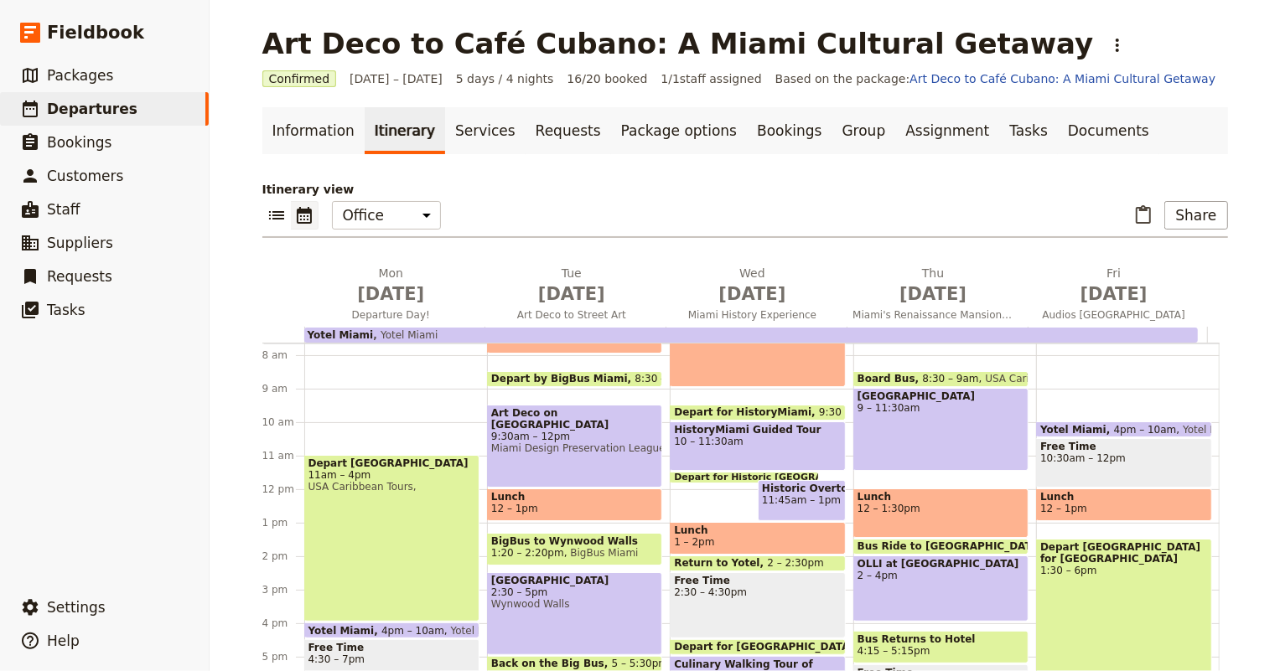
click at [890, 474] on div "Breakfast 6:30 – 7:30am Board Bus 8:30 – 9am [GEOGRAPHIC_DATA] Caribbean Tours,…" at bounding box center [944, 489] width 183 height 805
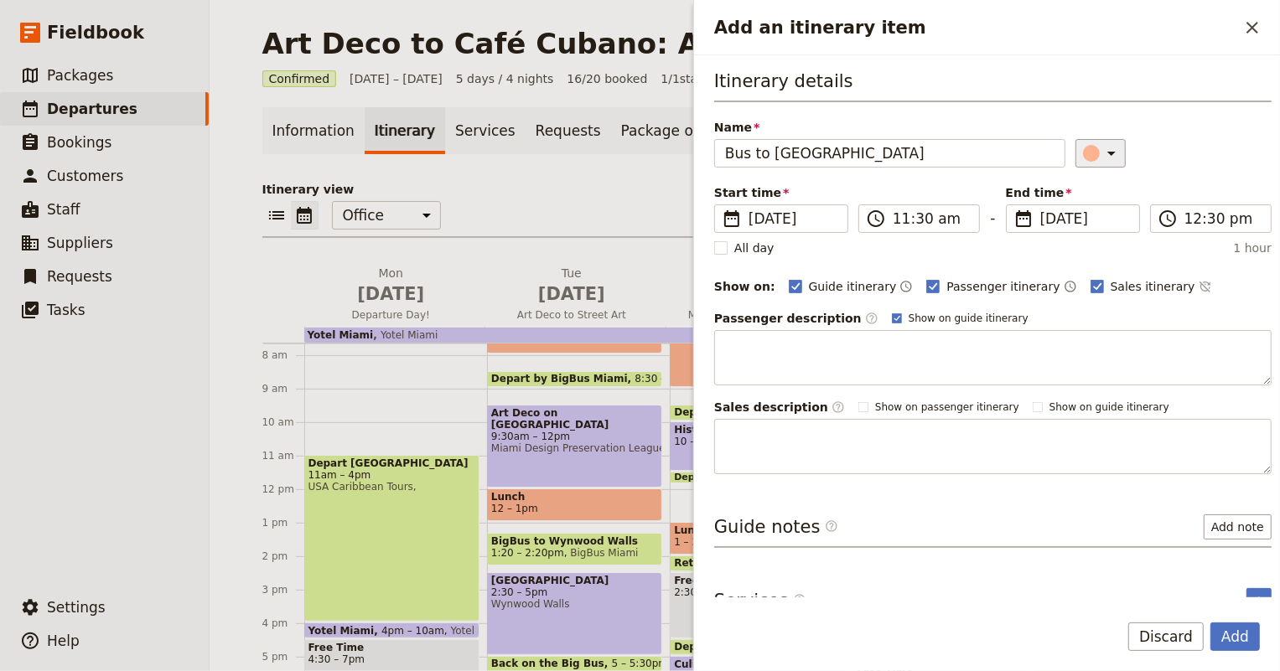
type input "Bus to [GEOGRAPHIC_DATA]"
click at [1107, 153] on icon "Add an itinerary item" at bounding box center [1111, 154] width 8 height 4
click at [1074, 209] on div "button" at bounding box center [1076, 207] width 17 height 17
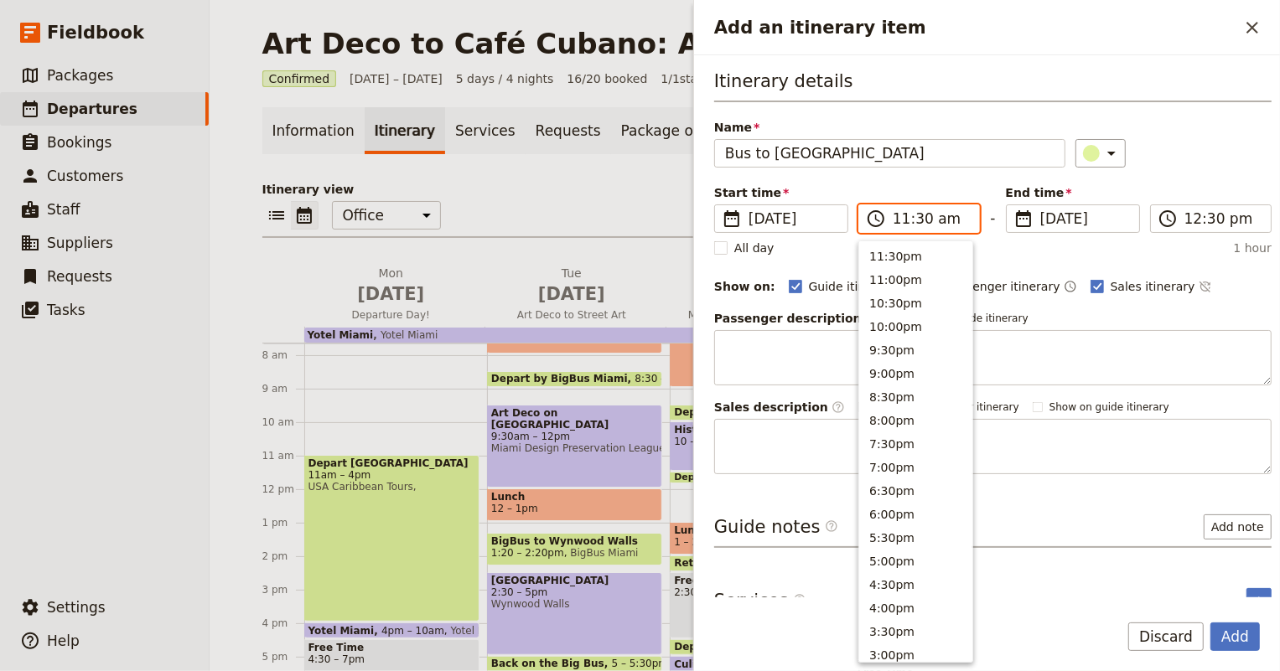
click at [902, 221] on input "11:30 am" at bounding box center [931, 219] width 76 height 20
click at [910, 380] on button "12:00pm" at bounding box center [915, 381] width 113 height 23
type input "12:00 pm"
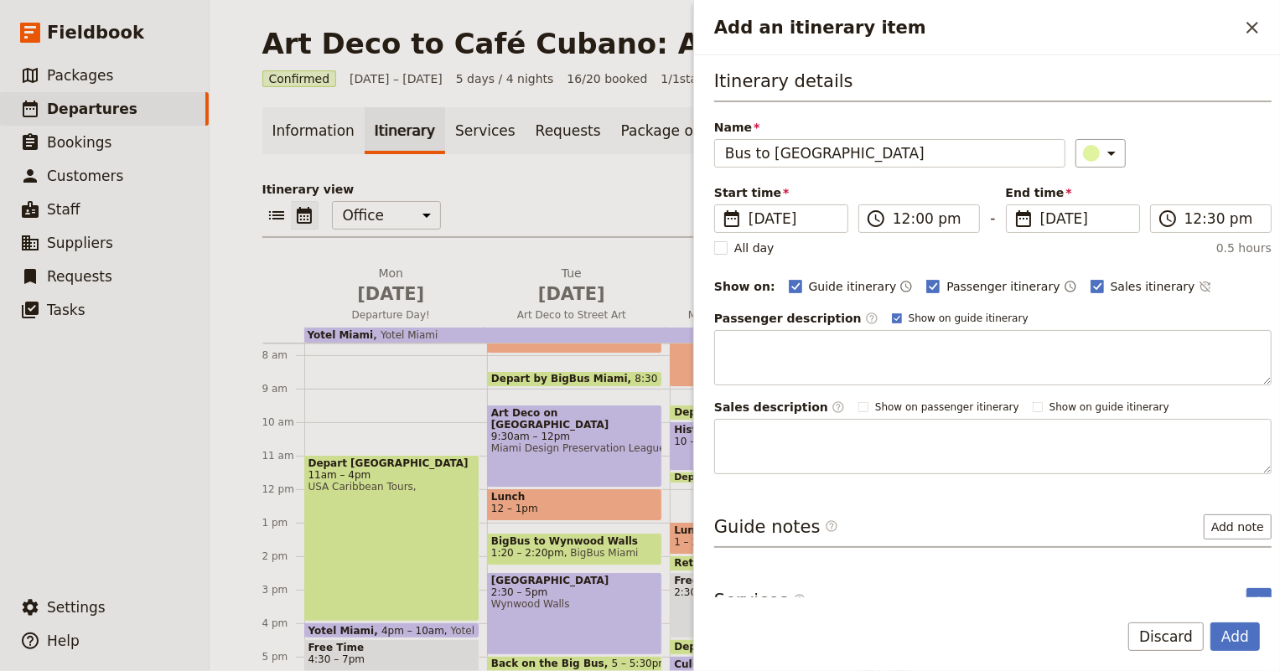
click at [1156, 245] on div "All day 0.5 hours" at bounding box center [992, 248] width 557 height 17
click at [1232, 632] on button "Add" at bounding box center [1234, 637] width 49 height 28
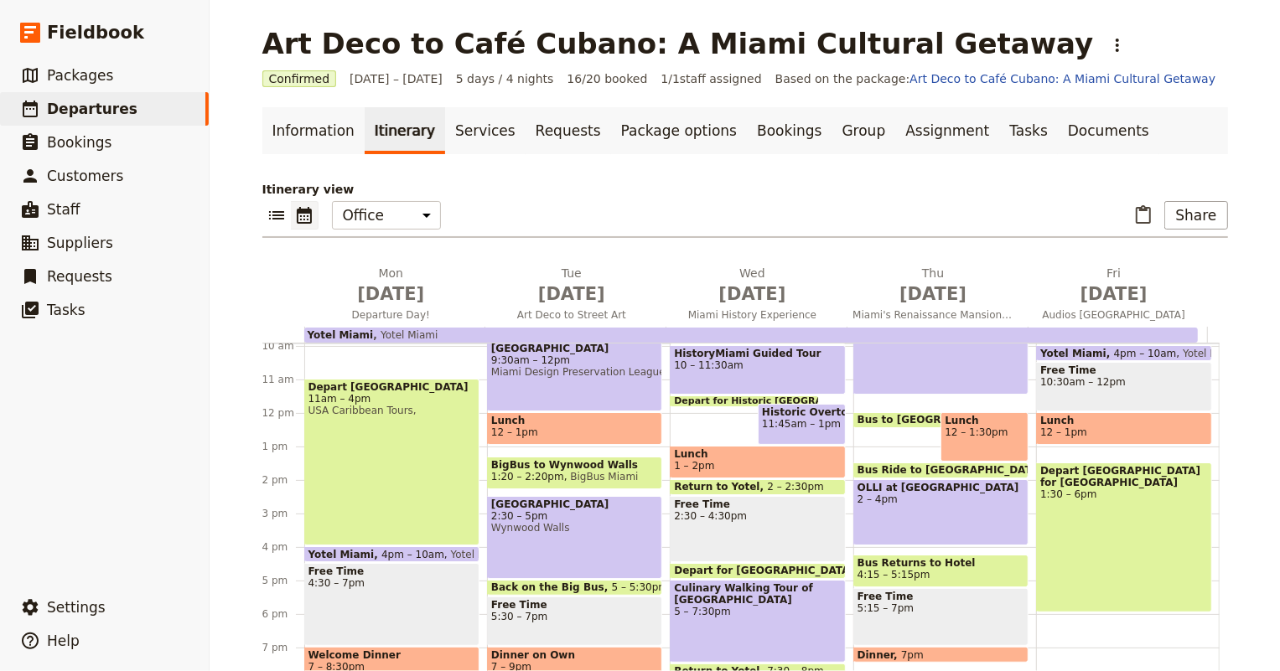
scroll to position [256, 0]
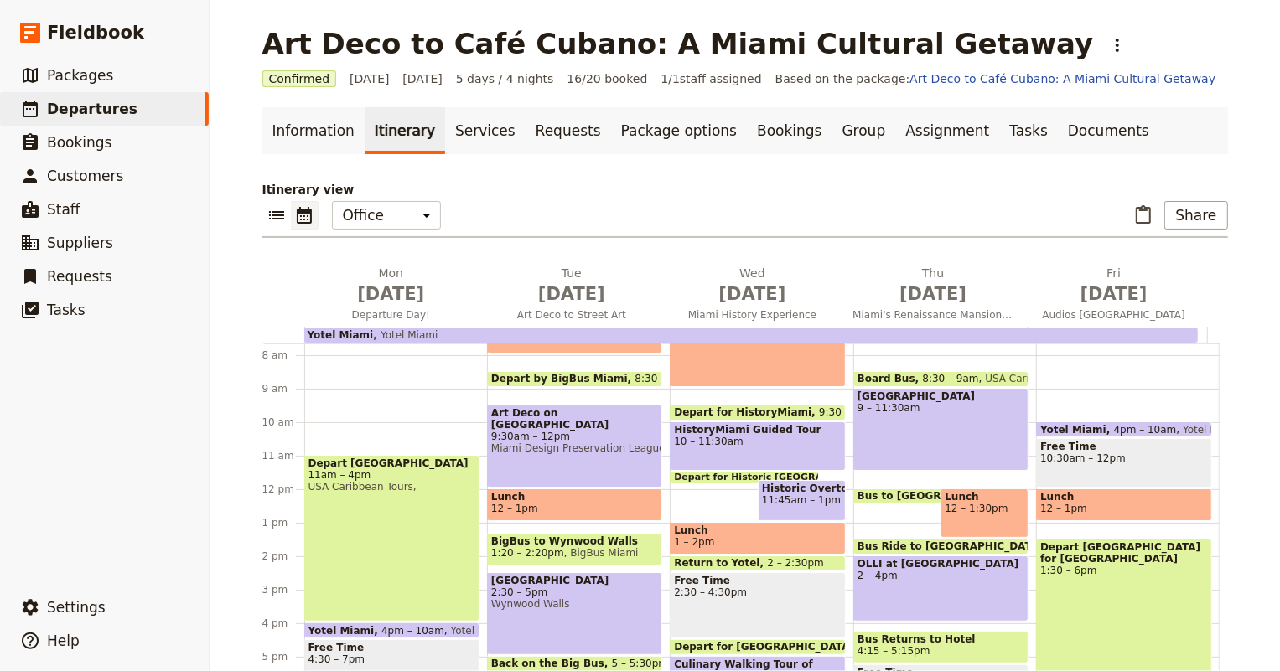
click at [878, 436] on div "[GEOGRAPHIC_DATA] 9 – 11:30am" at bounding box center [940, 429] width 175 height 83
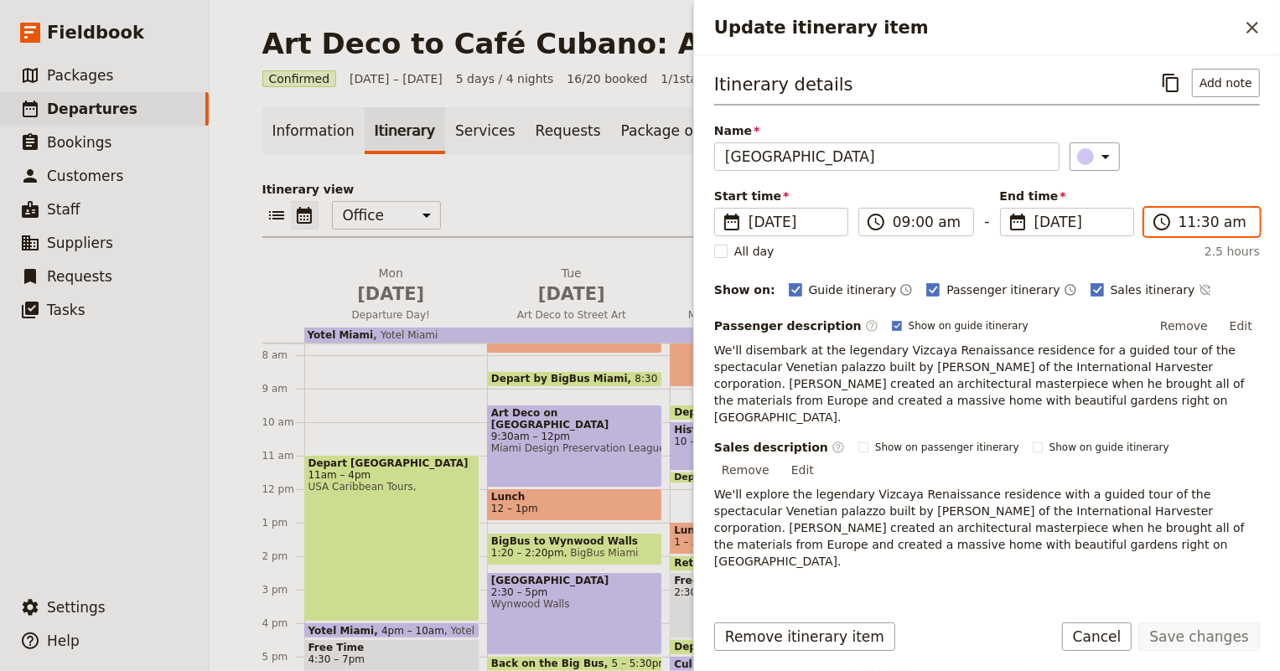
click at [1200, 220] on input "11:30 am" at bounding box center [1213, 222] width 70 height 20
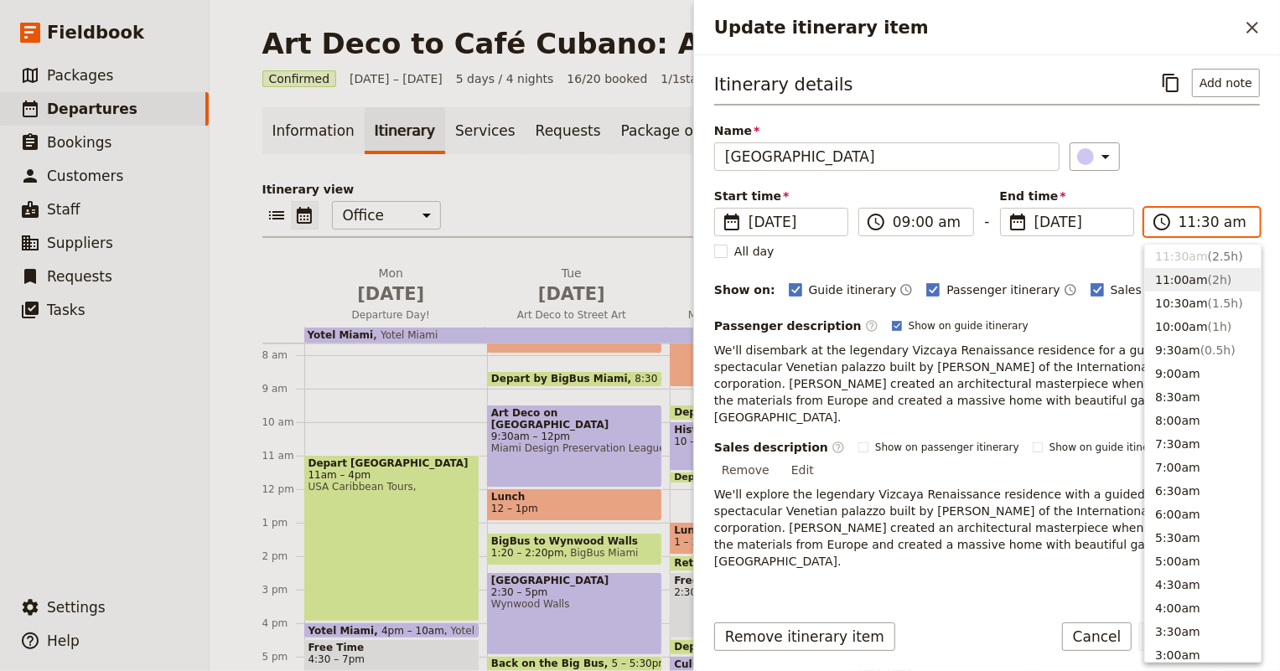
scroll to position [490, 0]
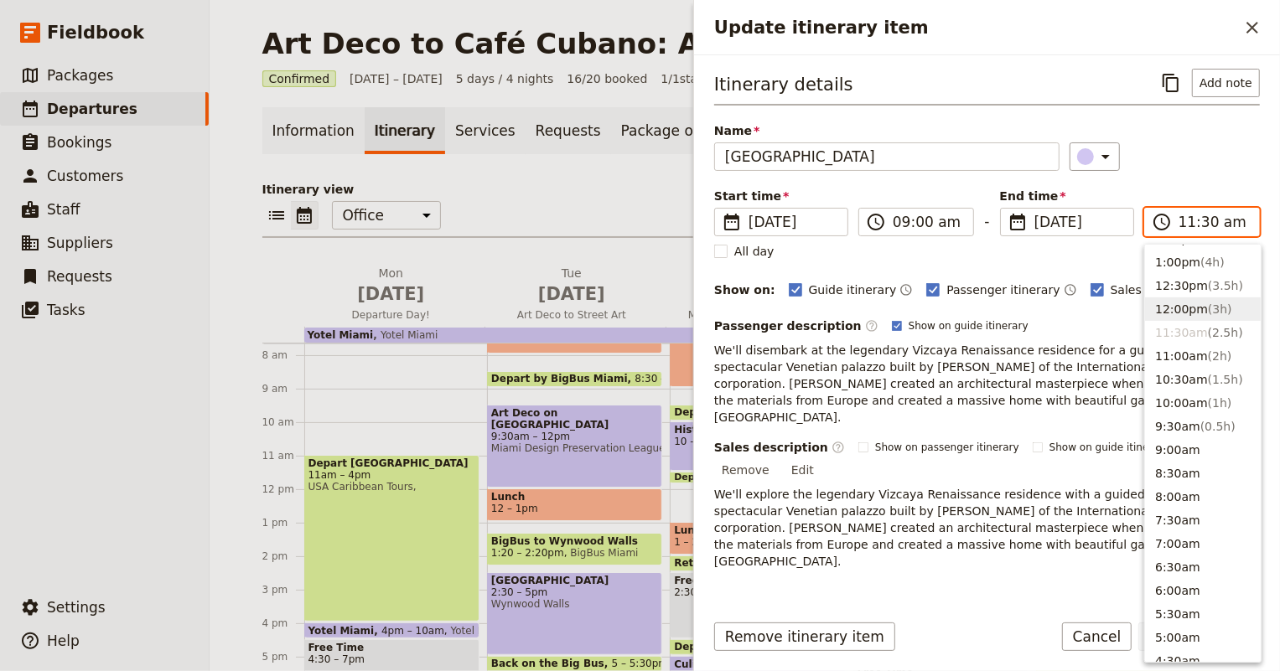
click at [1190, 304] on button "12:00pm ( 3h )" at bounding box center [1203, 309] width 116 height 23
type input "12:00 pm"
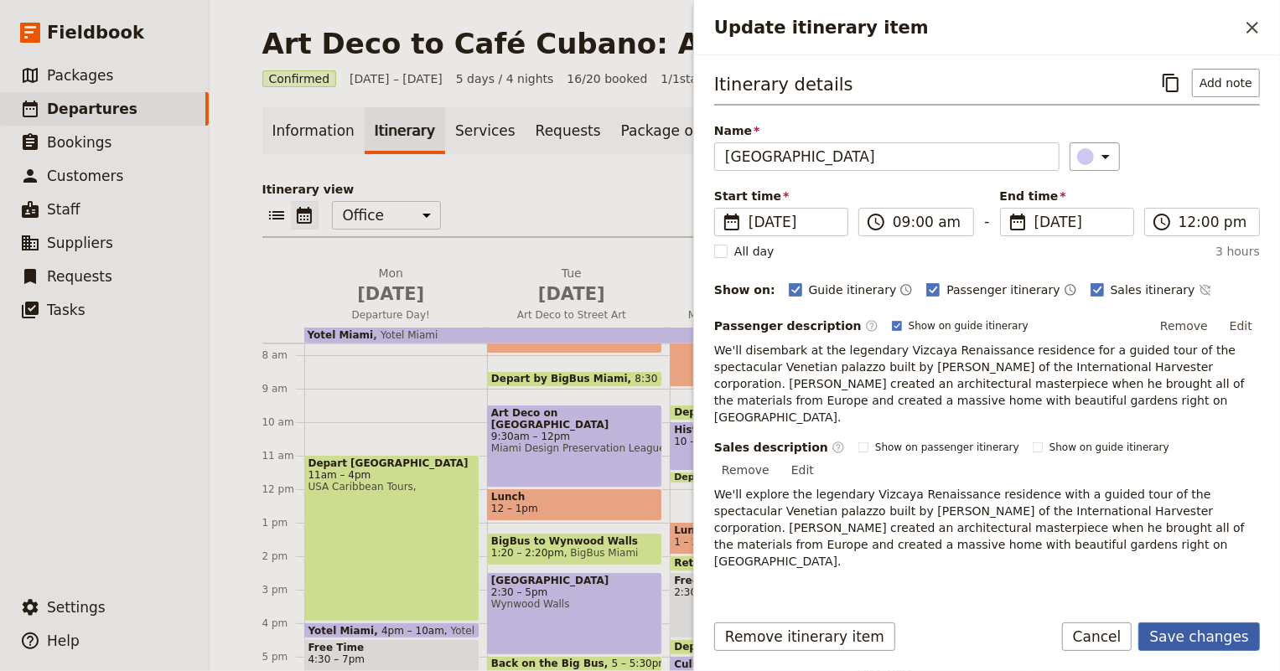
click at [1209, 647] on button "Save changes" at bounding box center [1199, 637] width 122 height 28
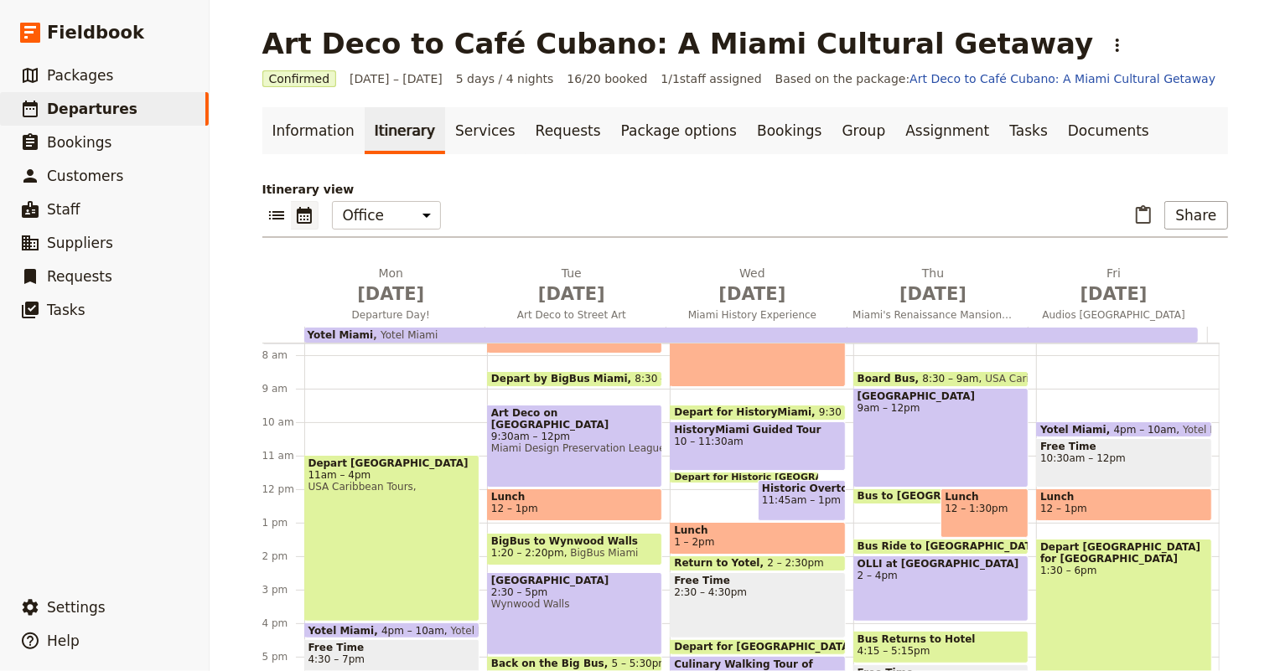
click at [961, 509] on span "12 – 1:30pm" at bounding box center [985, 509] width 80 height 12
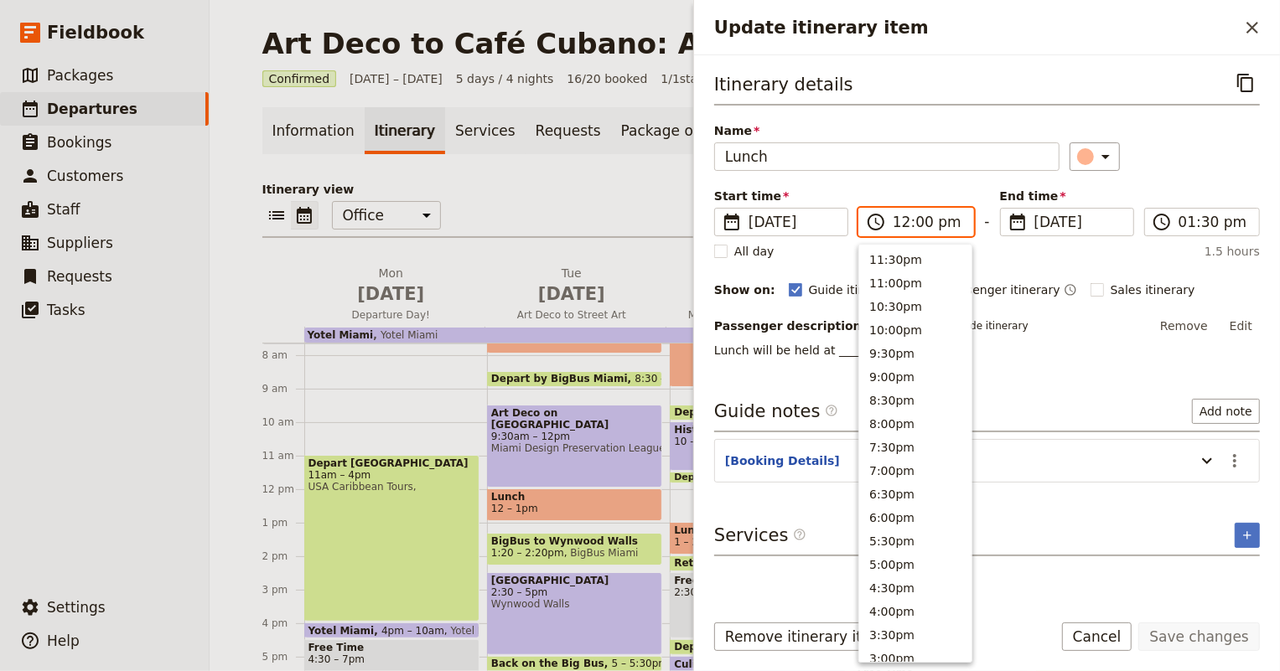
scroll to position [543, 0]
click at [914, 216] on input "12:00 pm" at bounding box center [928, 222] width 70 height 20
click at [920, 218] on input "12:00 pm" at bounding box center [928, 222] width 70 height 20
click at [888, 308] on button "12:30pm" at bounding box center [915, 309] width 112 height 23
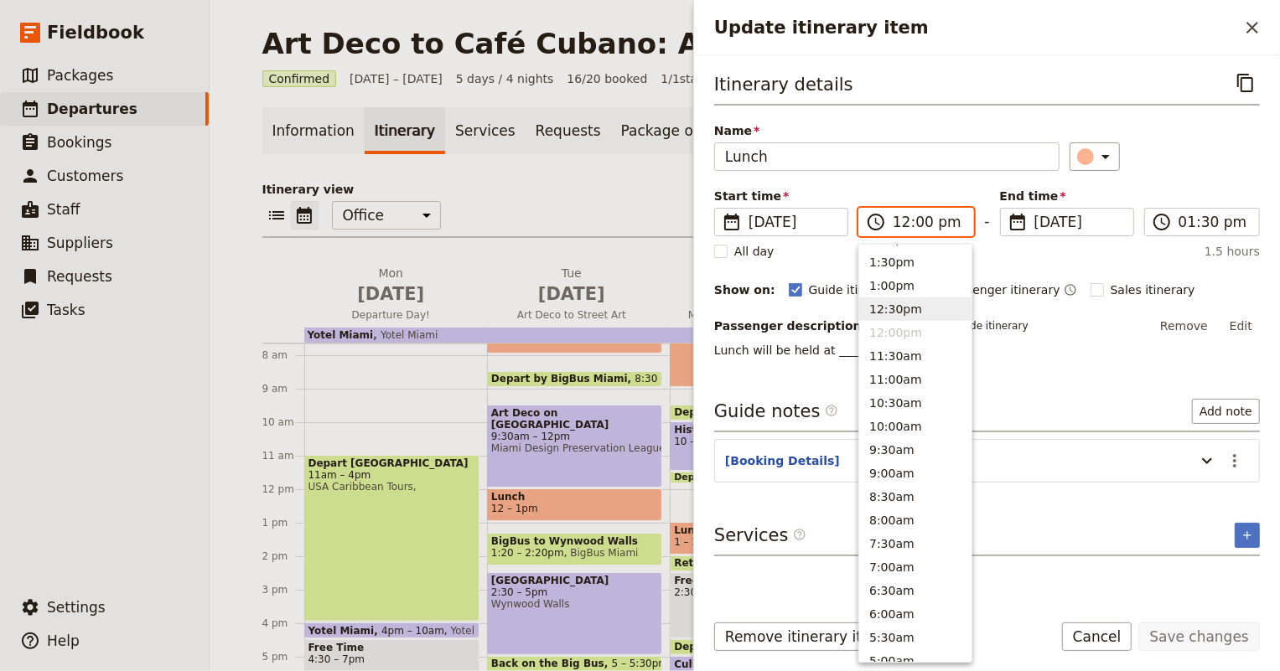
type input "12:30 pm"
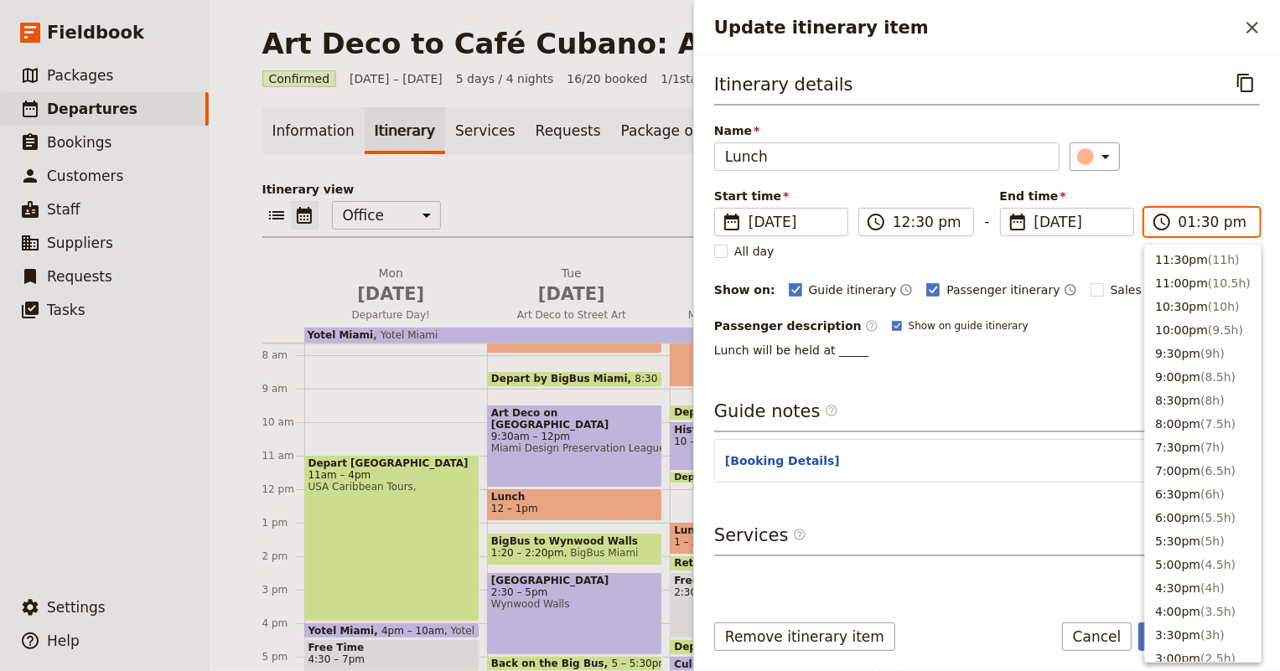
click at [1207, 219] on input "01:30 pm" at bounding box center [1213, 222] width 70 height 20
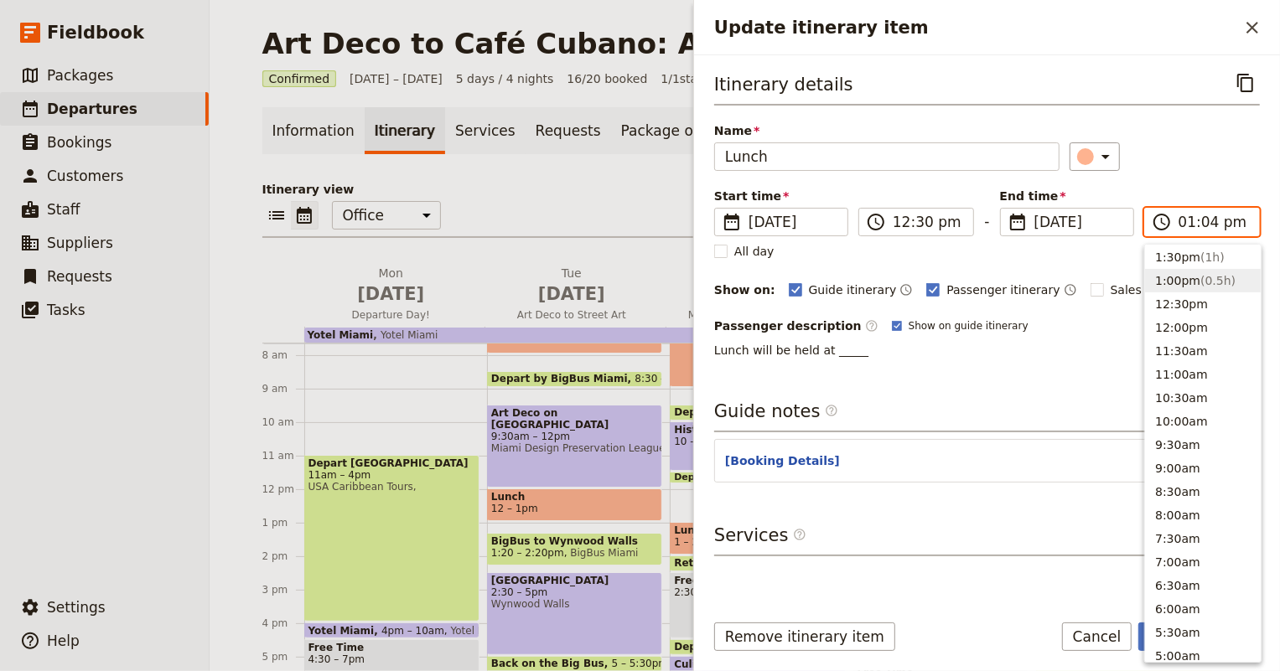
type input "01:45 pm"
click at [1053, 315] on div "Passenger description ​ Show on guide itinerary Remove Edit" at bounding box center [987, 325] width 546 height 25
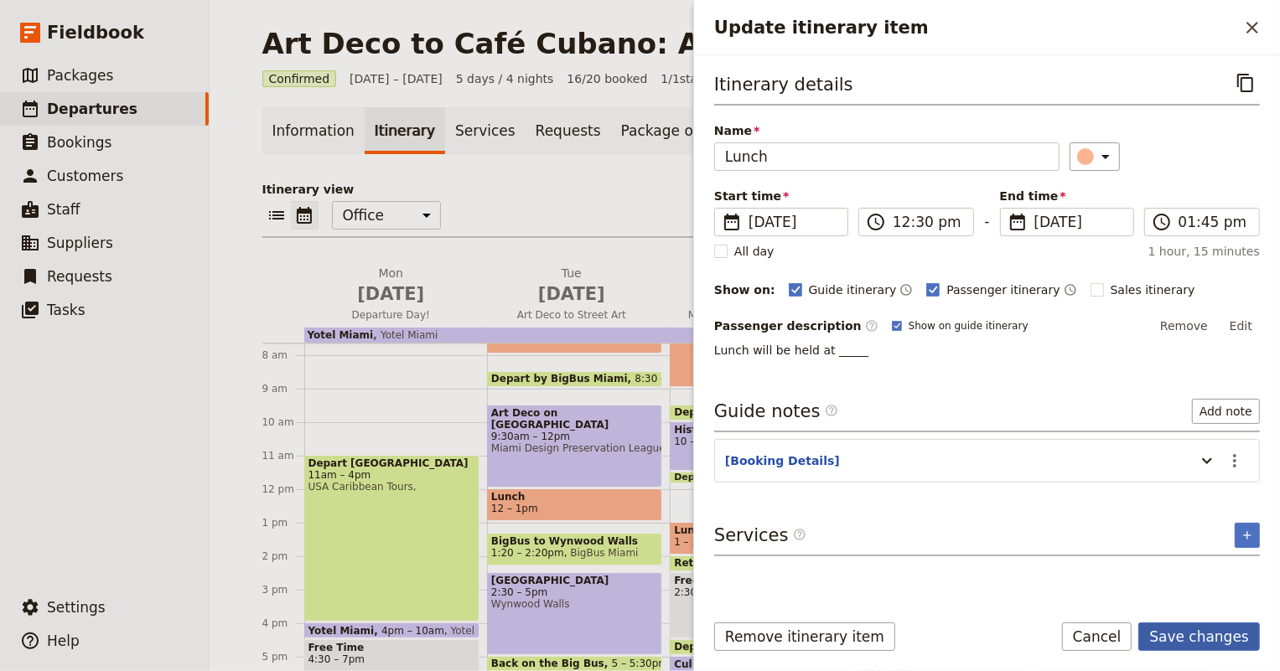
click at [1204, 638] on button "Save changes" at bounding box center [1199, 637] width 122 height 28
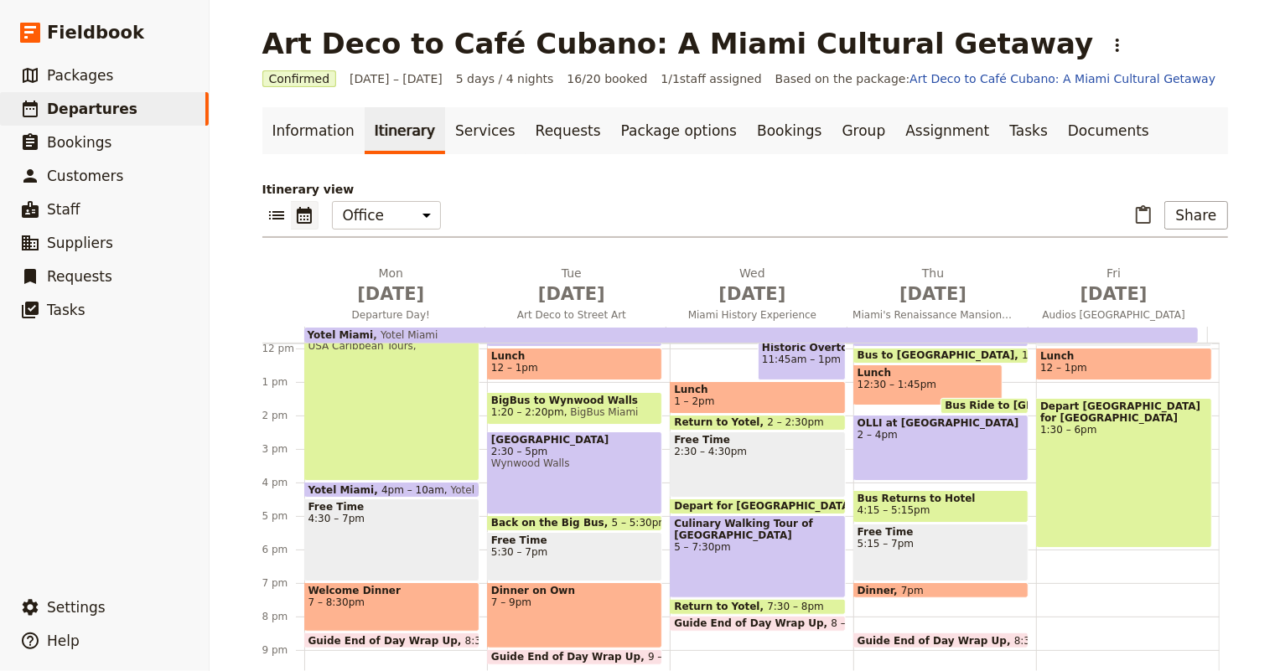
scroll to position [75, 0]
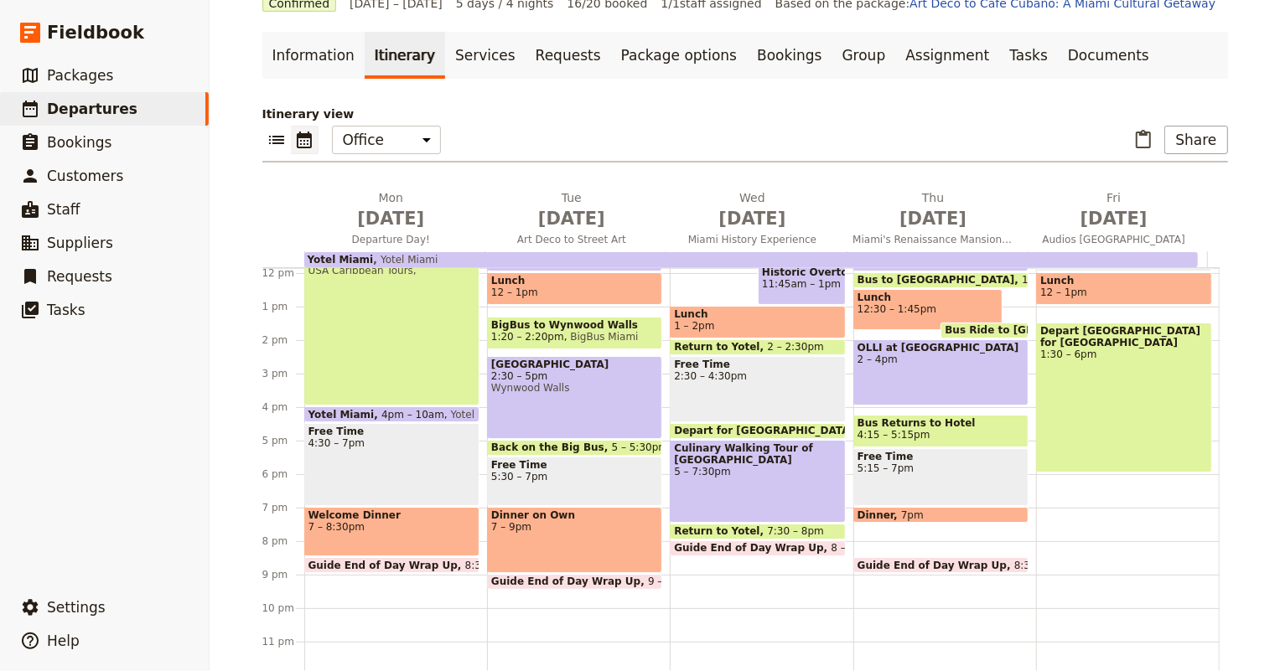
click at [961, 507] on div "Dinner 7pm" at bounding box center [940, 515] width 175 height 16
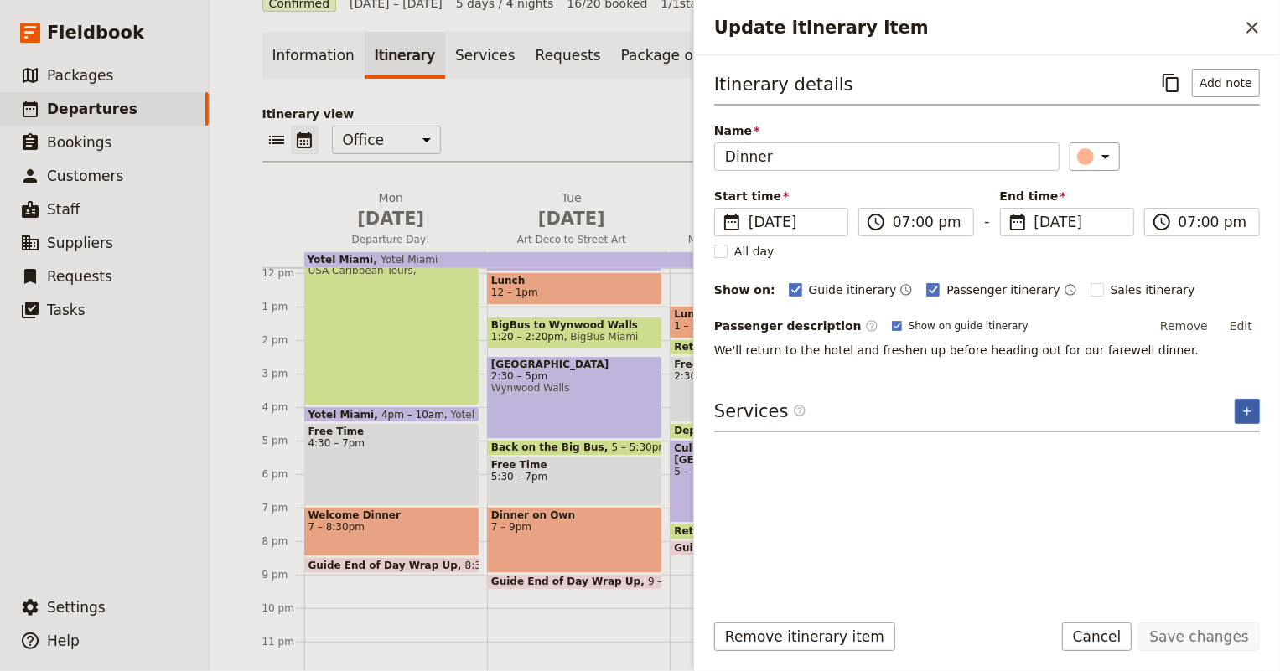
click at [1249, 405] on icon "Add service inclusion" at bounding box center [1247, 411] width 13 height 13
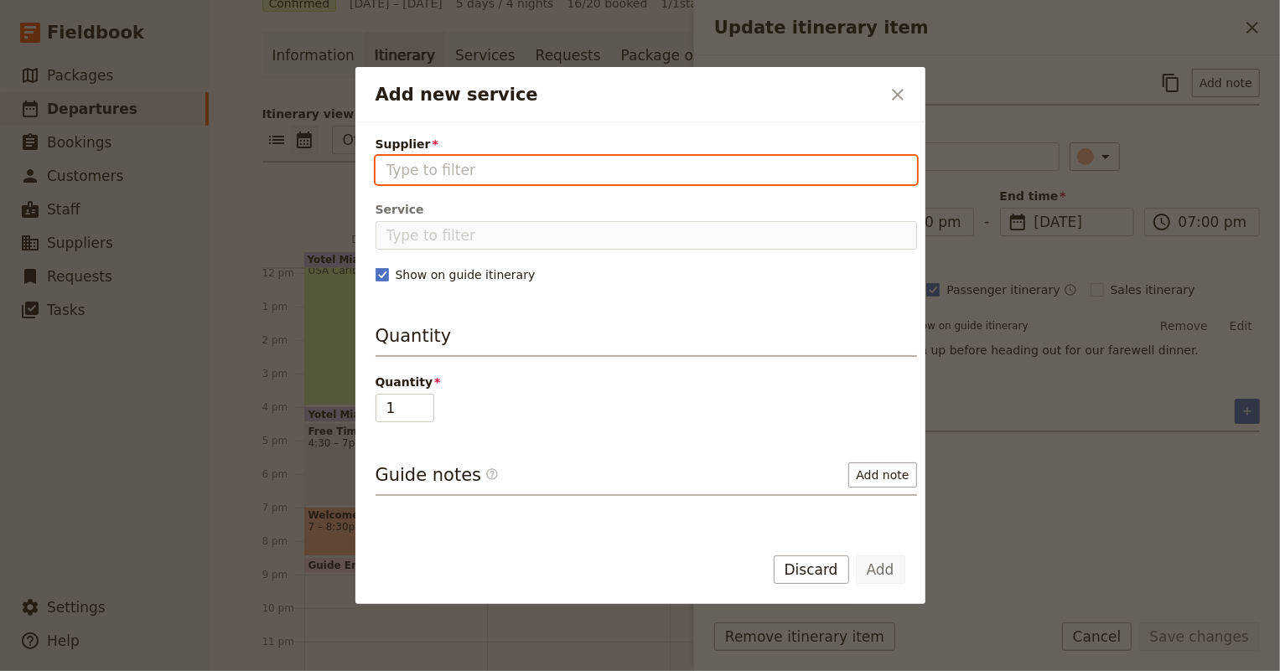
click at [410, 173] on input "Supplier" at bounding box center [646, 170] width 520 height 20
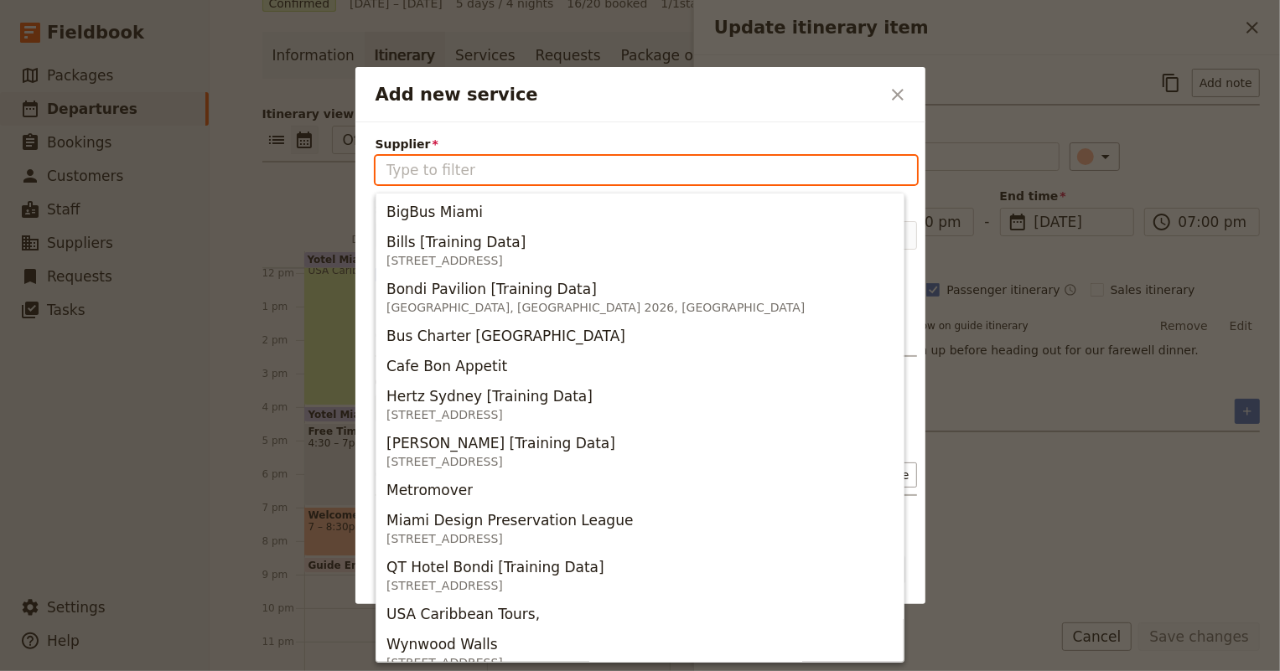
paste input "La Industria Bakery & Café"
type input "La Industria Bakery & Café"
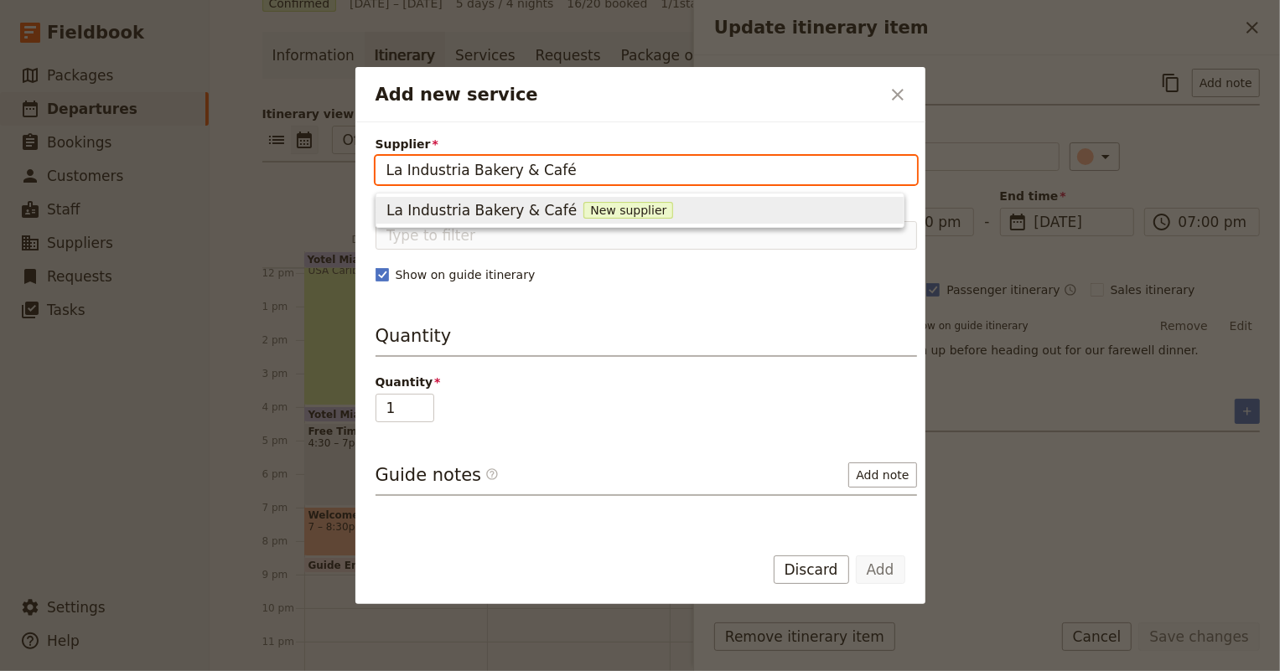
click at [440, 205] on span "La Industria Bakery & Café" at bounding box center [481, 210] width 190 height 20
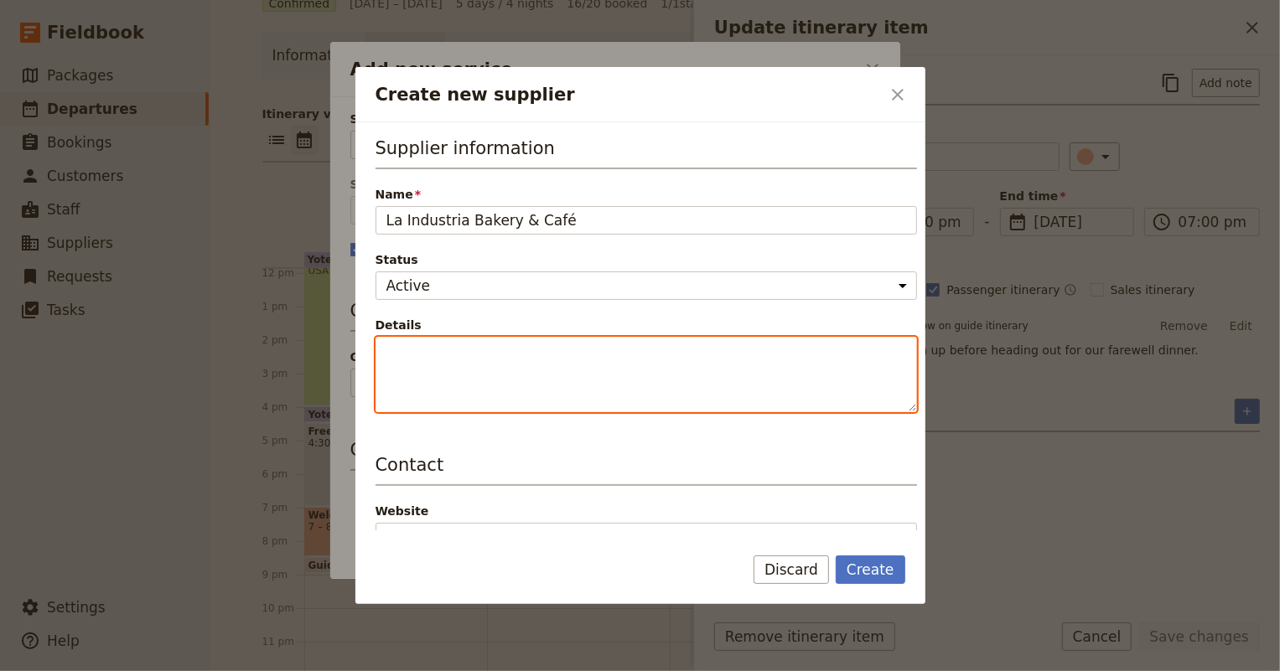
click at [460, 359] on textarea "Details" at bounding box center [646, 374] width 541 height 75
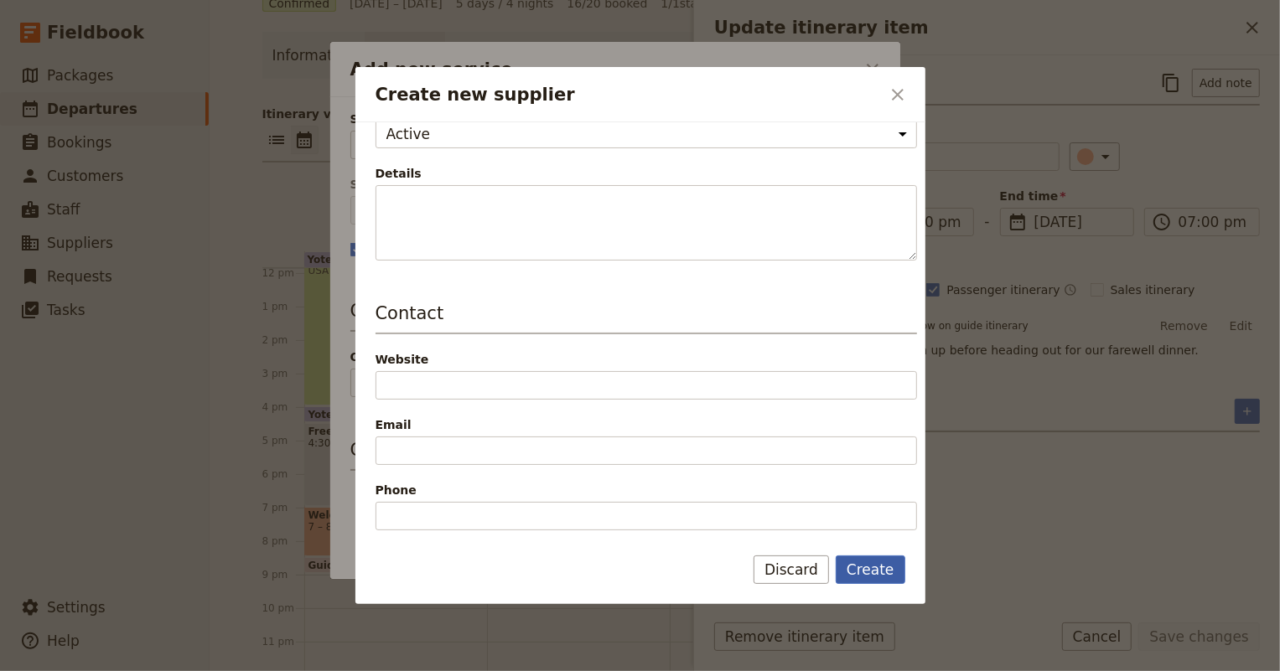
click at [883, 572] on button "Create" at bounding box center [871, 570] width 70 height 28
type input "La Industria Bakery & Café"
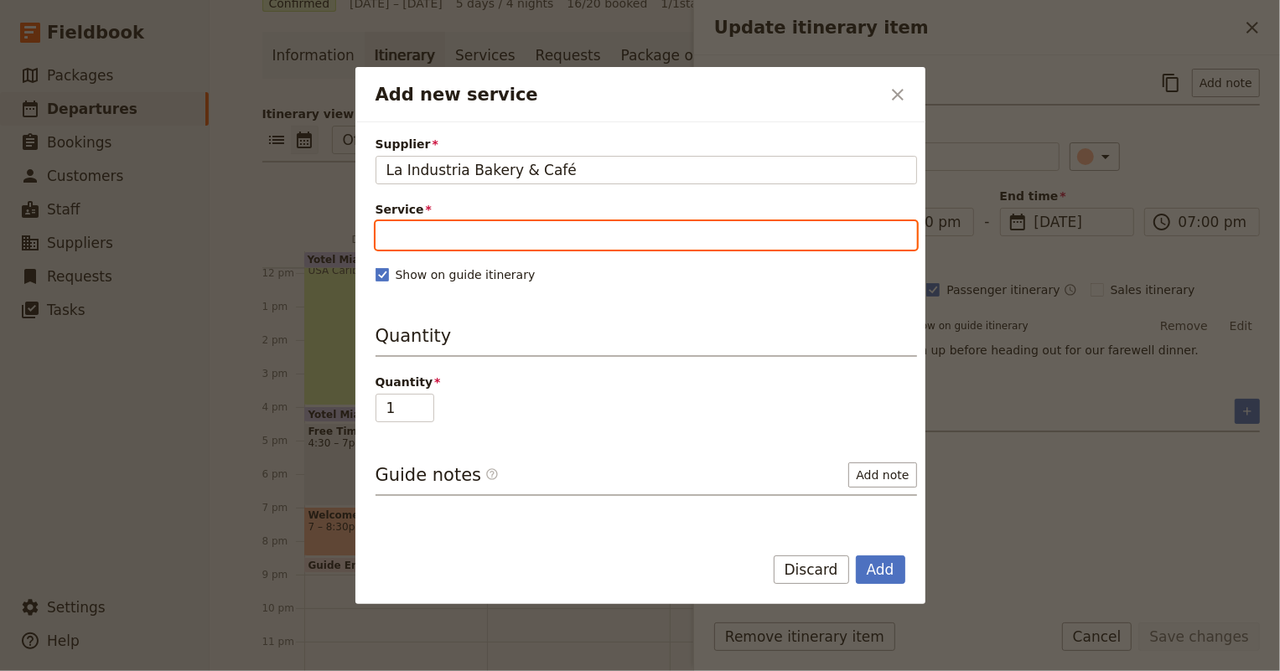
click at [498, 231] on input "Service" at bounding box center [646, 235] width 541 height 28
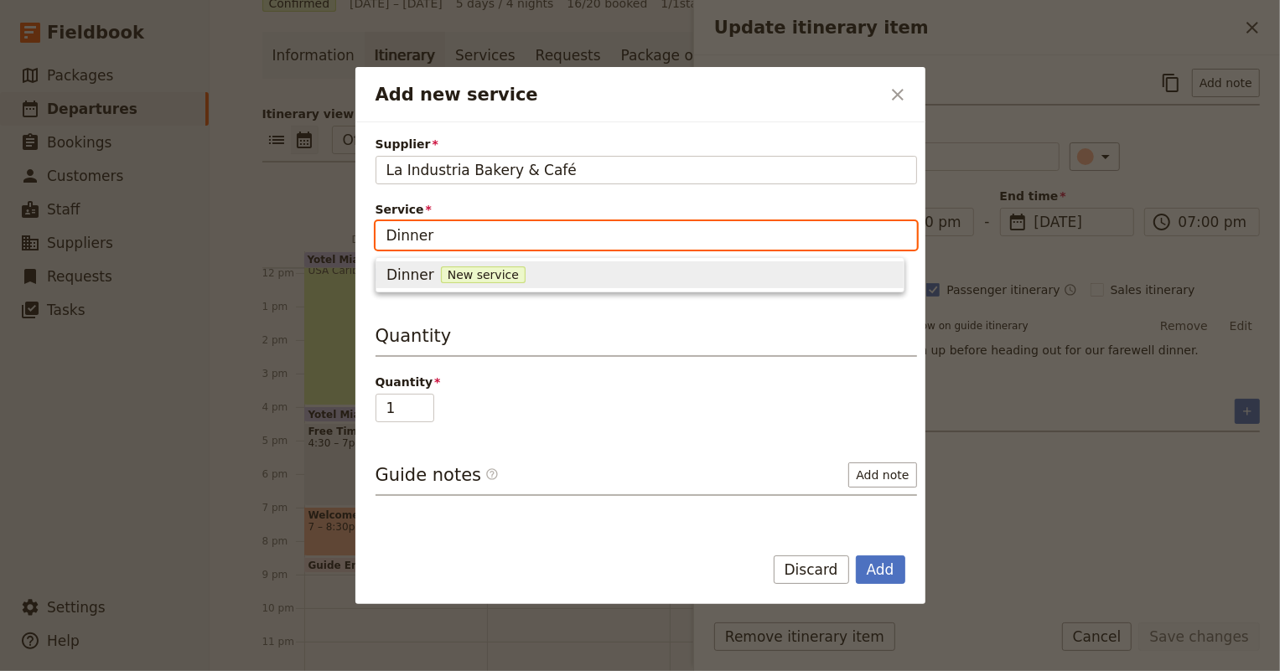
type input "Dinner"
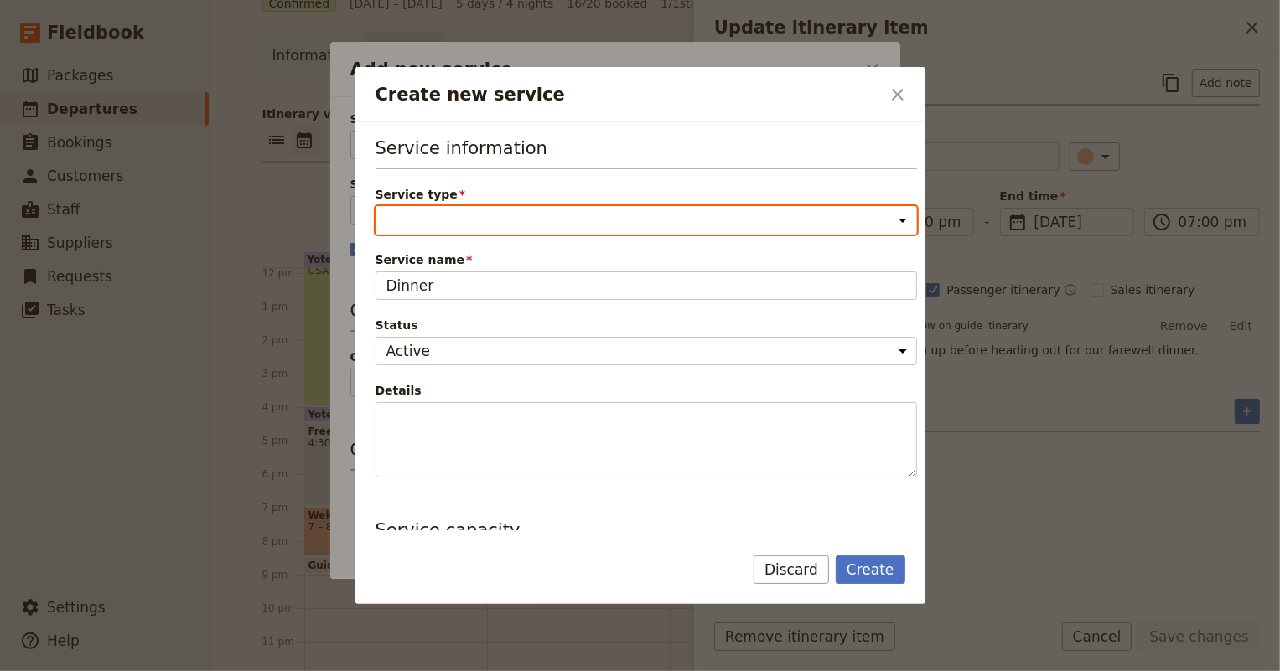
click at [475, 214] on select "Accommodation Activity Transport Flight Food and beverage Other" at bounding box center [646, 220] width 541 height 28
select select "FoodAndBeverageService"
click at [376, 206] on select "Accommodation Activity Transport Flight Food and beverage Other" at bounding box center [646, 220] width 541 height 28
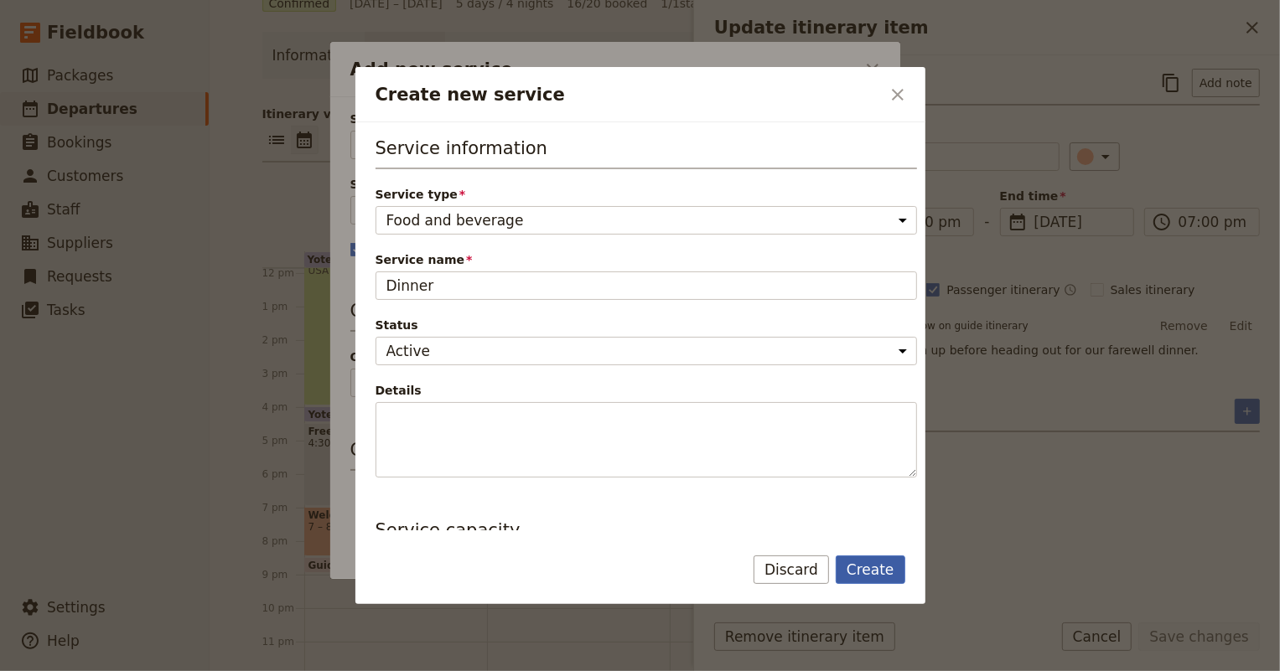
click at [880, 576] on button "Create" at bounding box center [871, 570] width 70 height 28
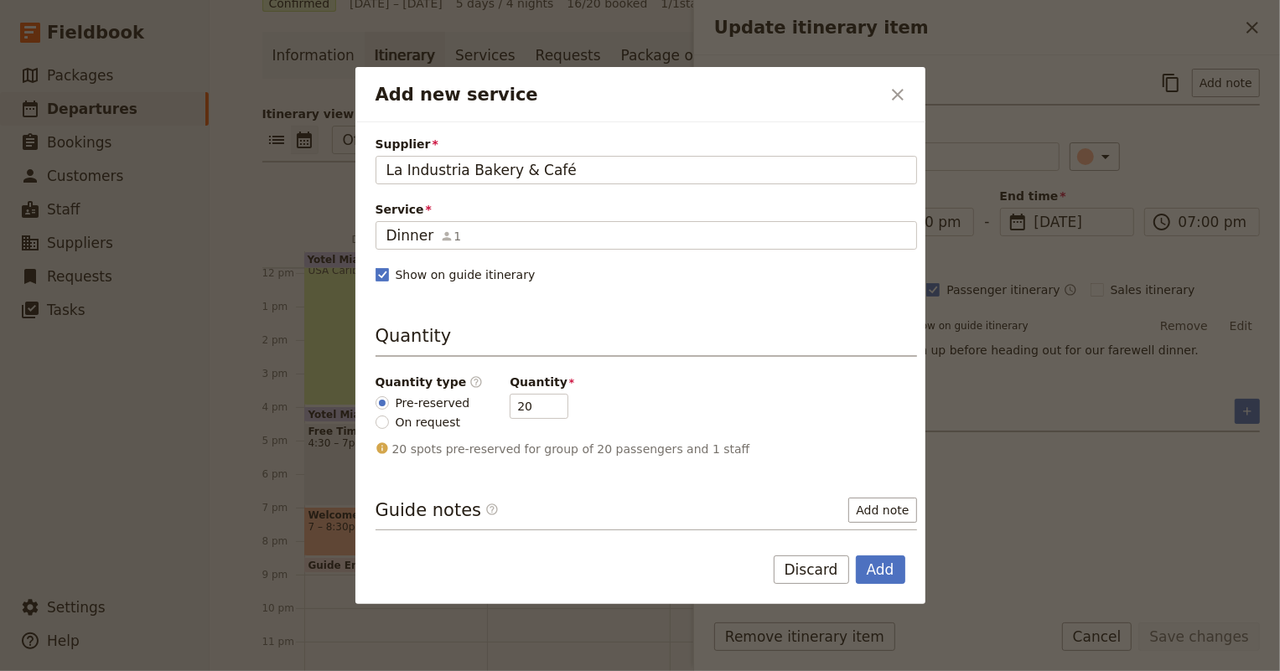
click at [880, 576] on button "Add" at bounding box center [880, 570] width 49 height 28
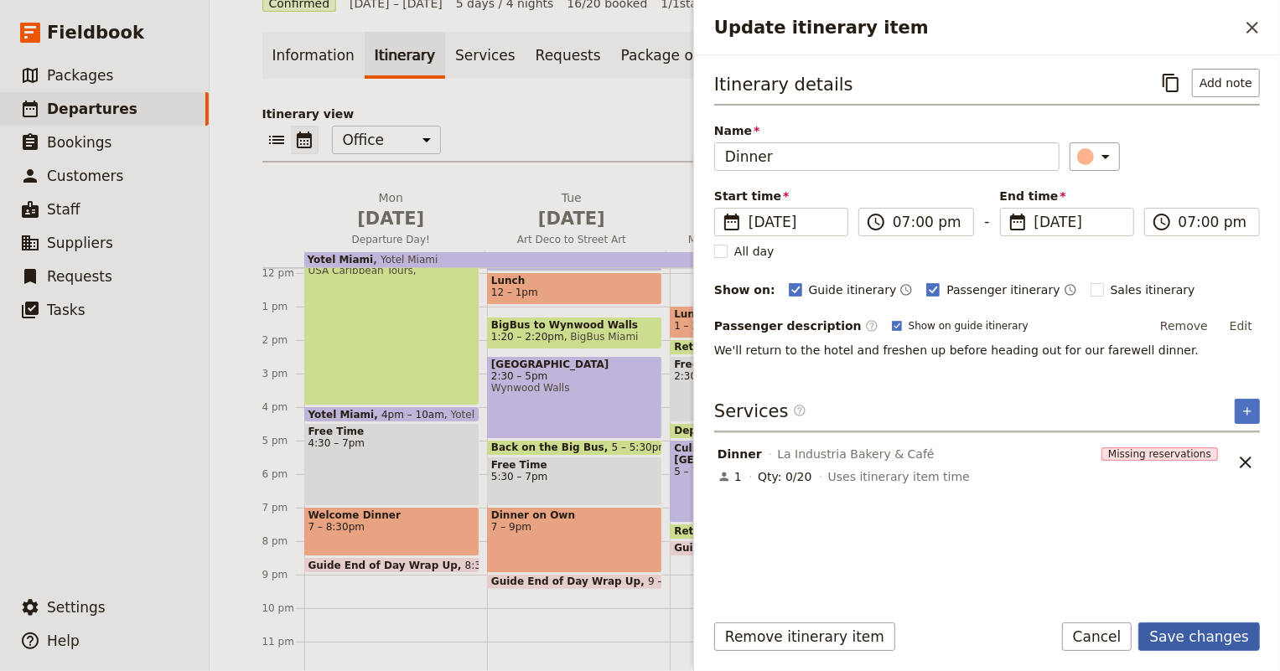
click at [1182, 641] on button "Save changes" at bounding box center [1199, 637] width 122 height 28
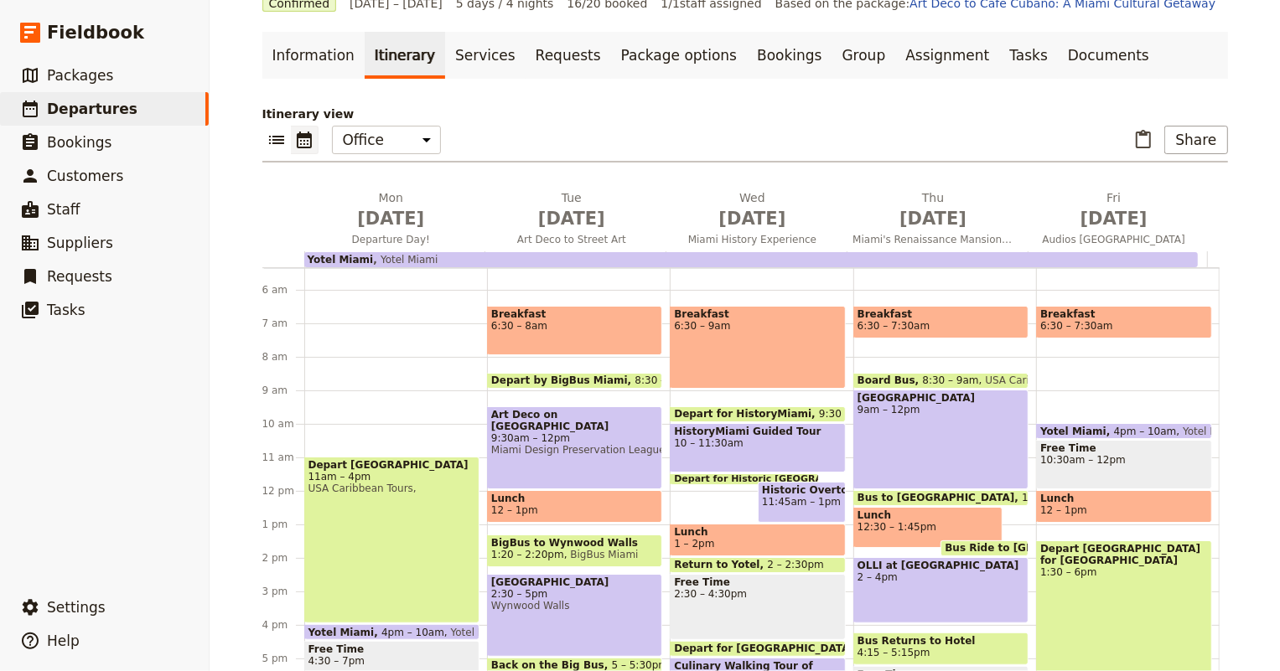
scroll to position [0, 0]
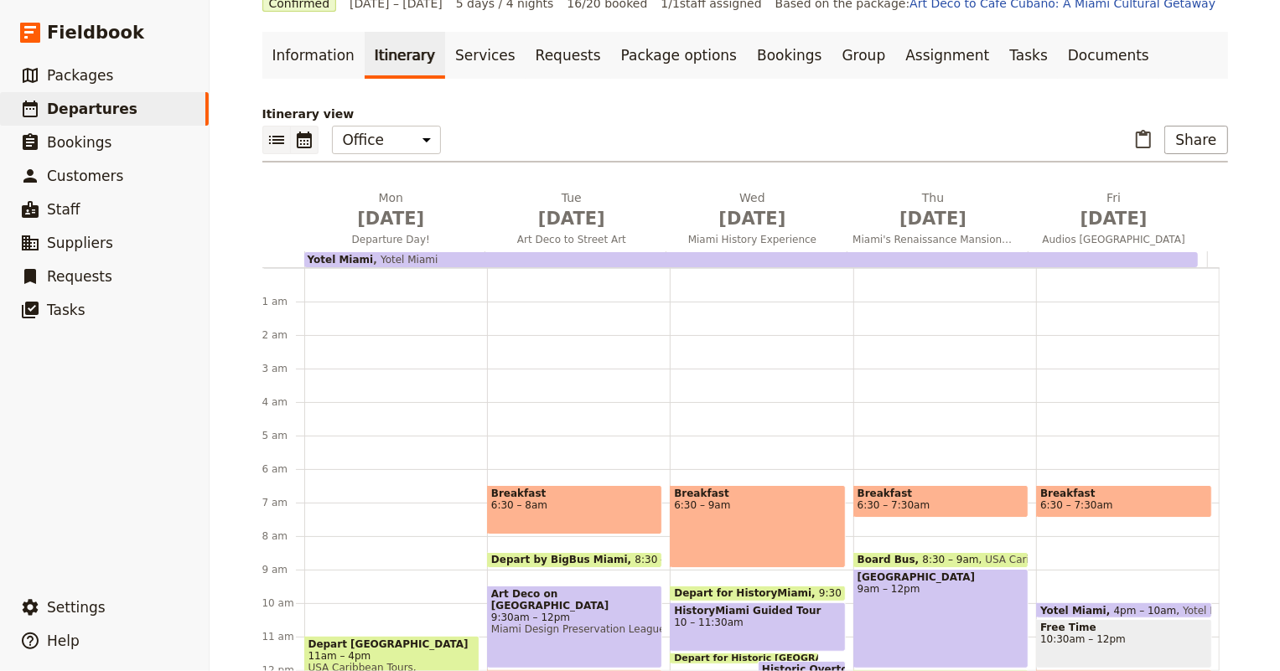
click at [270, 141] on icon "List view" at bounding box center [277, 140] width 20 height 20
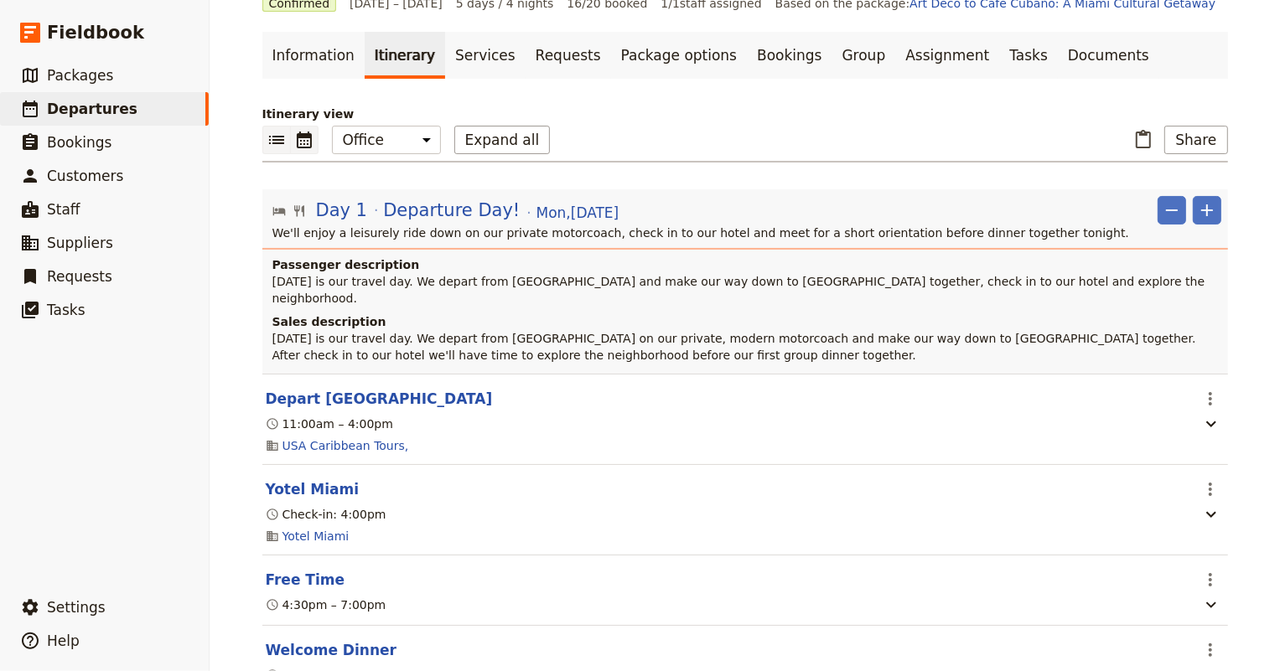
click at [297, 135] on icon "Calendar view" at bounding box center [304, 140] width 15 height 17
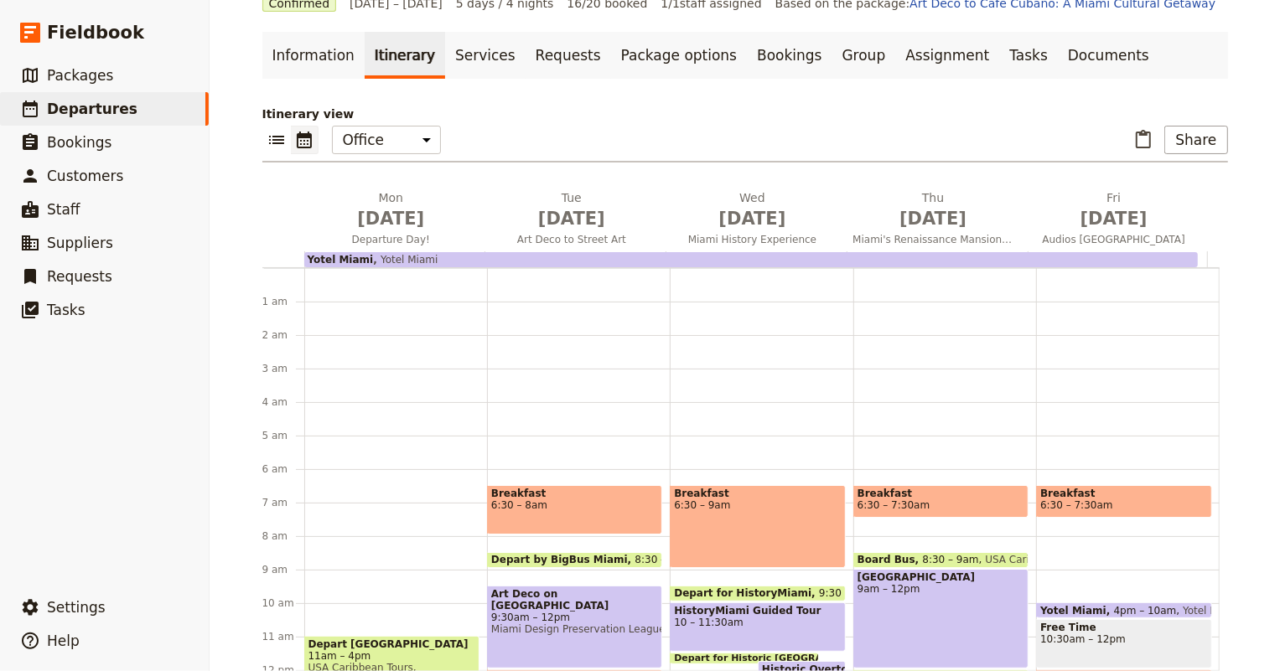
scroll to position [201, 0]
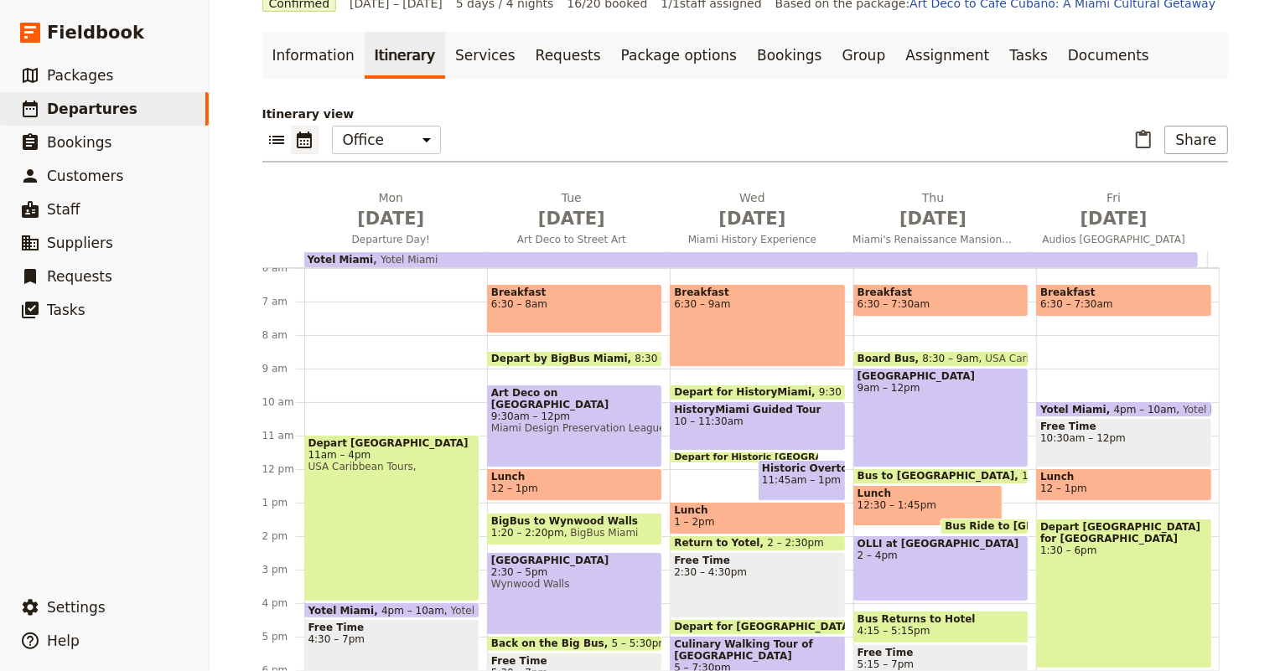
click at [1058, 59] on link "Documents" at bounding box center [1108, 55] width 101 height 47
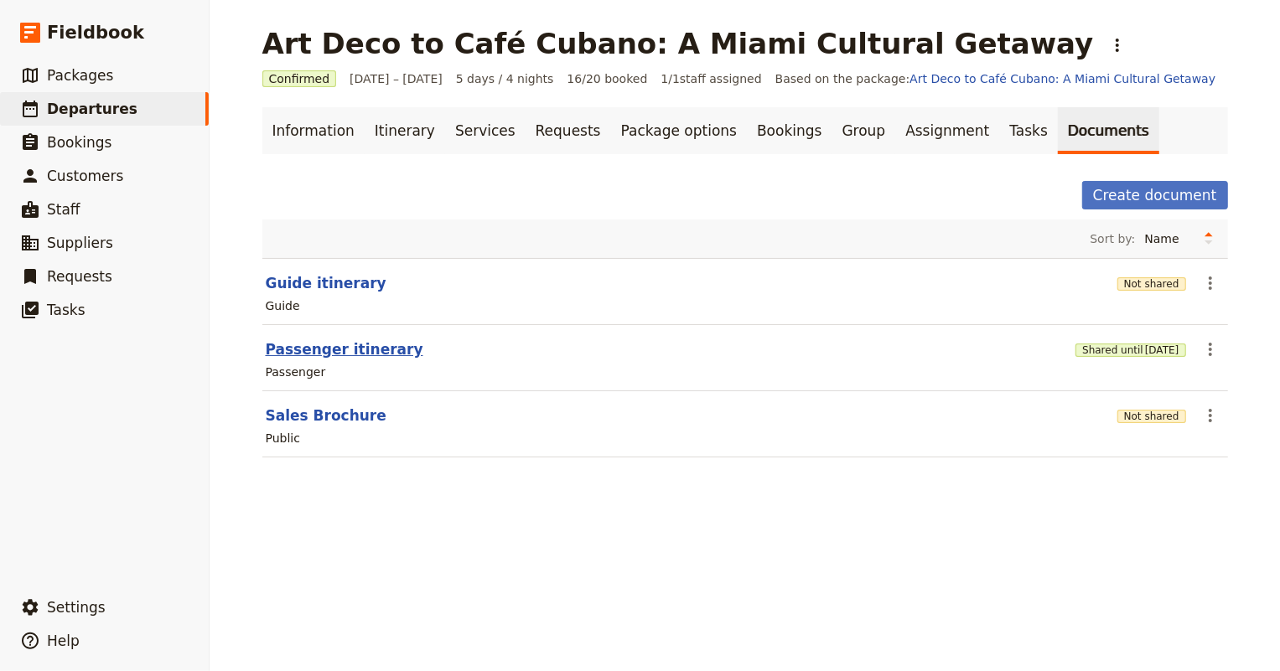
click at [308, 350] on button "Passenger itinerary" at bounding box center [345, 349] width 158 height 20
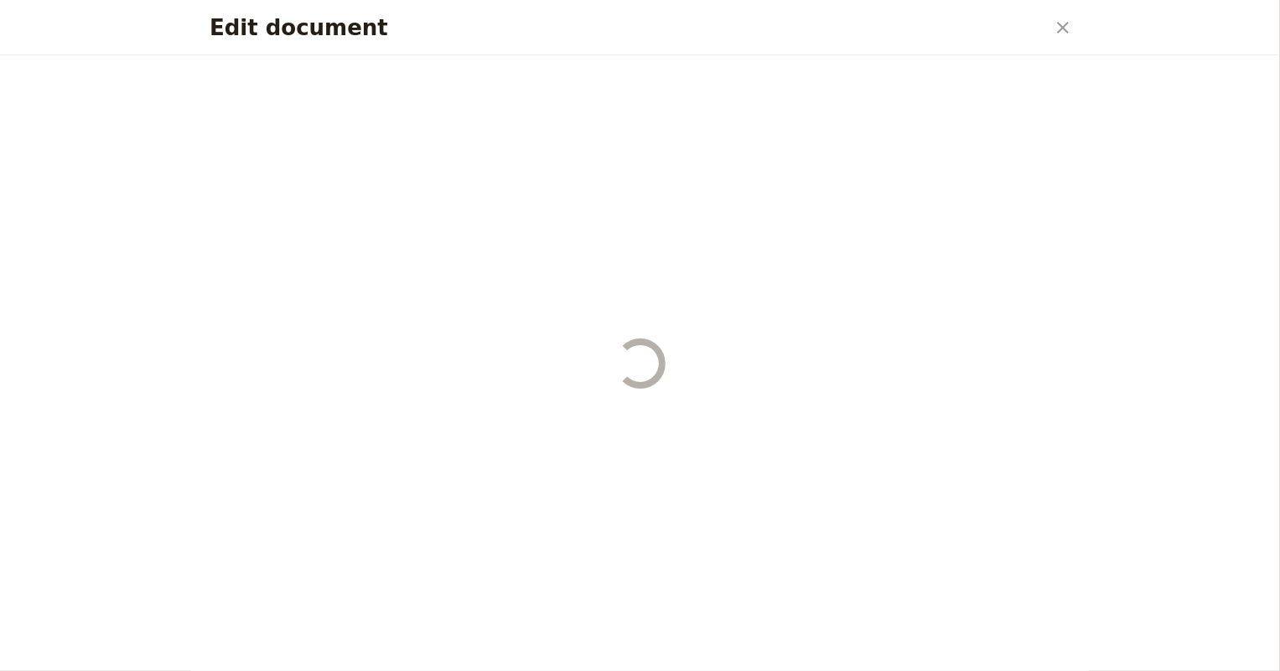
select select "PASSENGER"
select select "RUN_SHEET"
select select "DEFAULT"
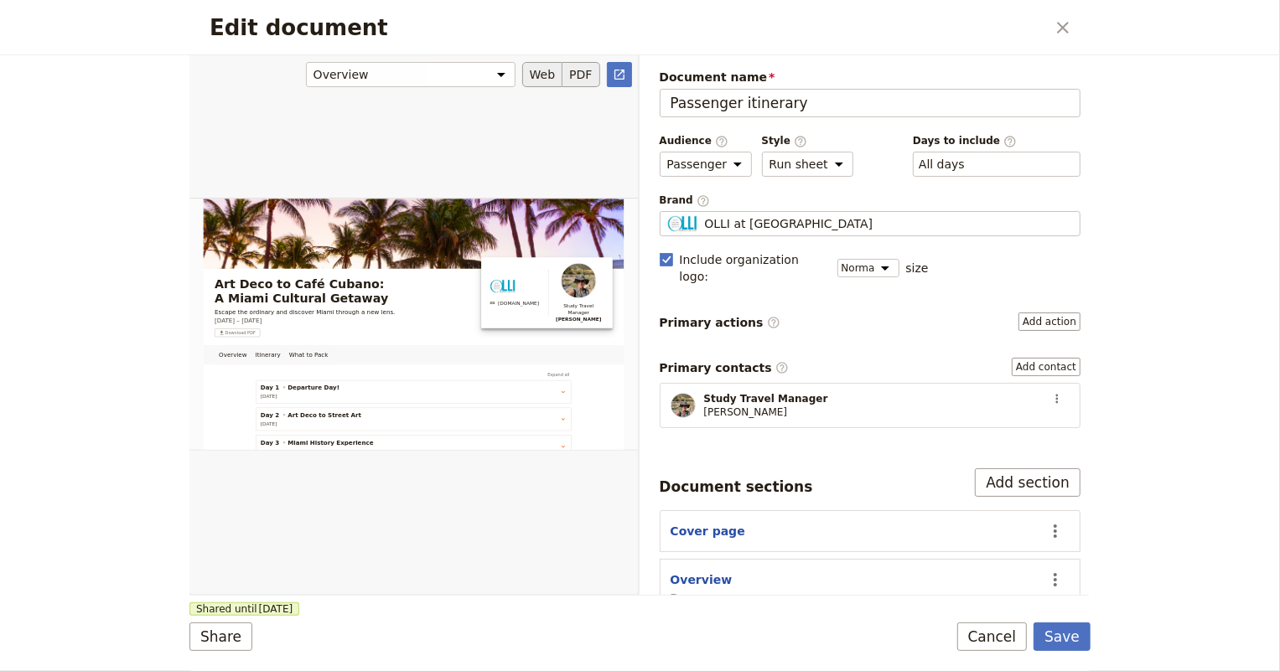
click at [577, 75] on button "PDF" at bounding box center [580, 74] width 37 height 25
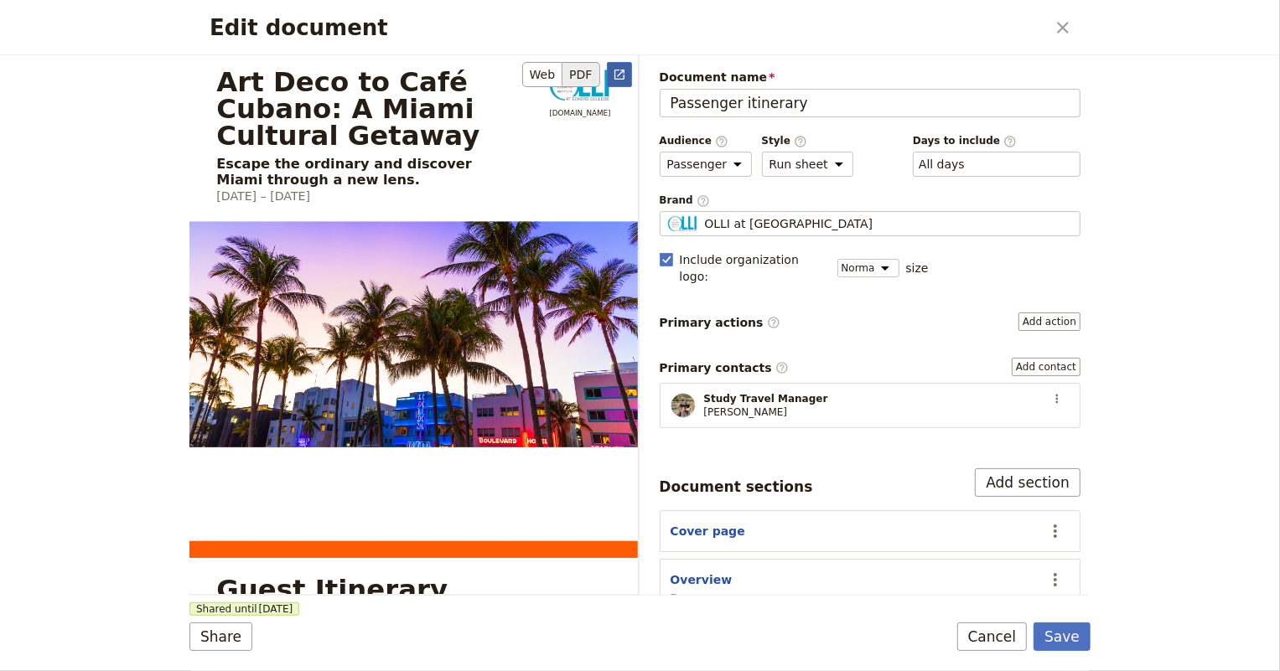
click at [616, 73] on icon "Open full preview" at bounding box center [619, 74] width 13 height 13
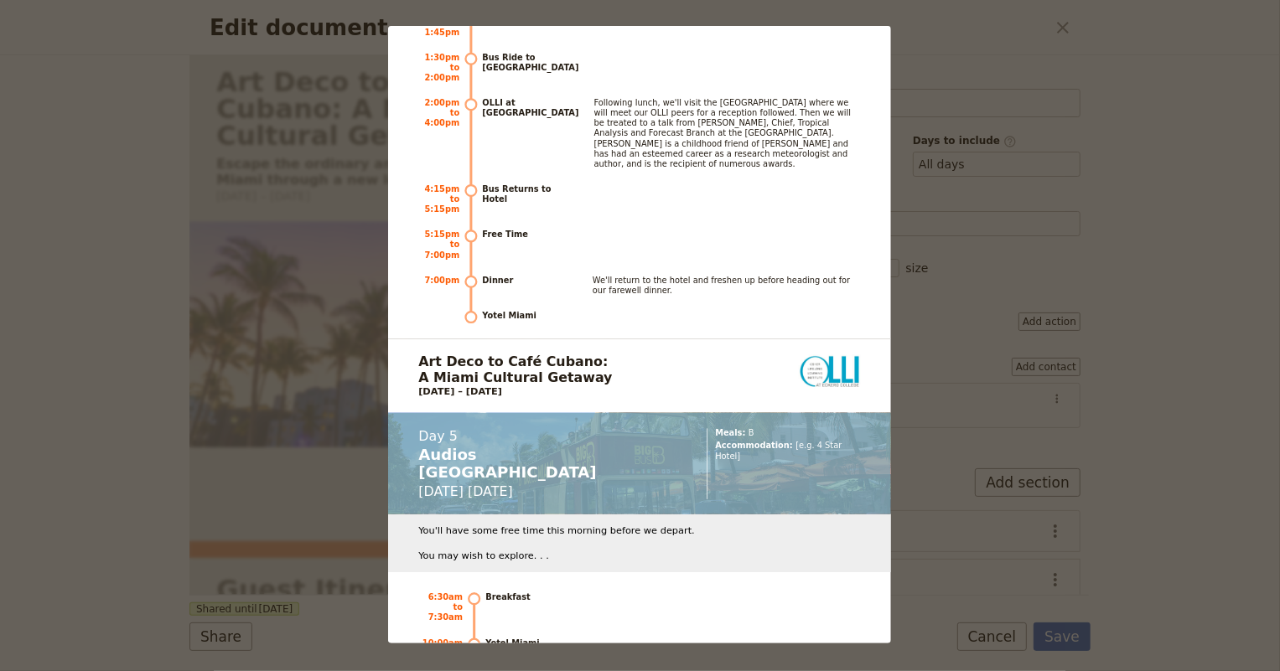
scroll to position [5715, 0]
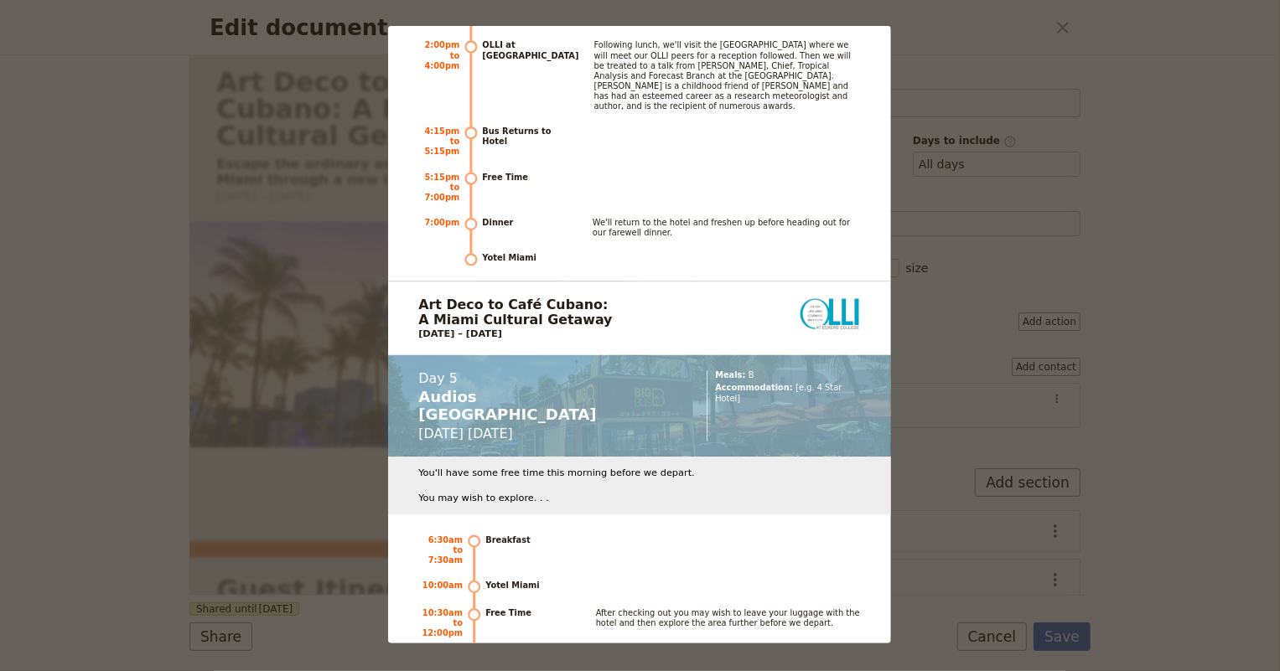
click at [137, 286] on div "Art Deco to Café Cubano: A Miami Cultural Getaway Escape the ordinary and disco…" at bounding box center [640, 335] width 1280 height 671
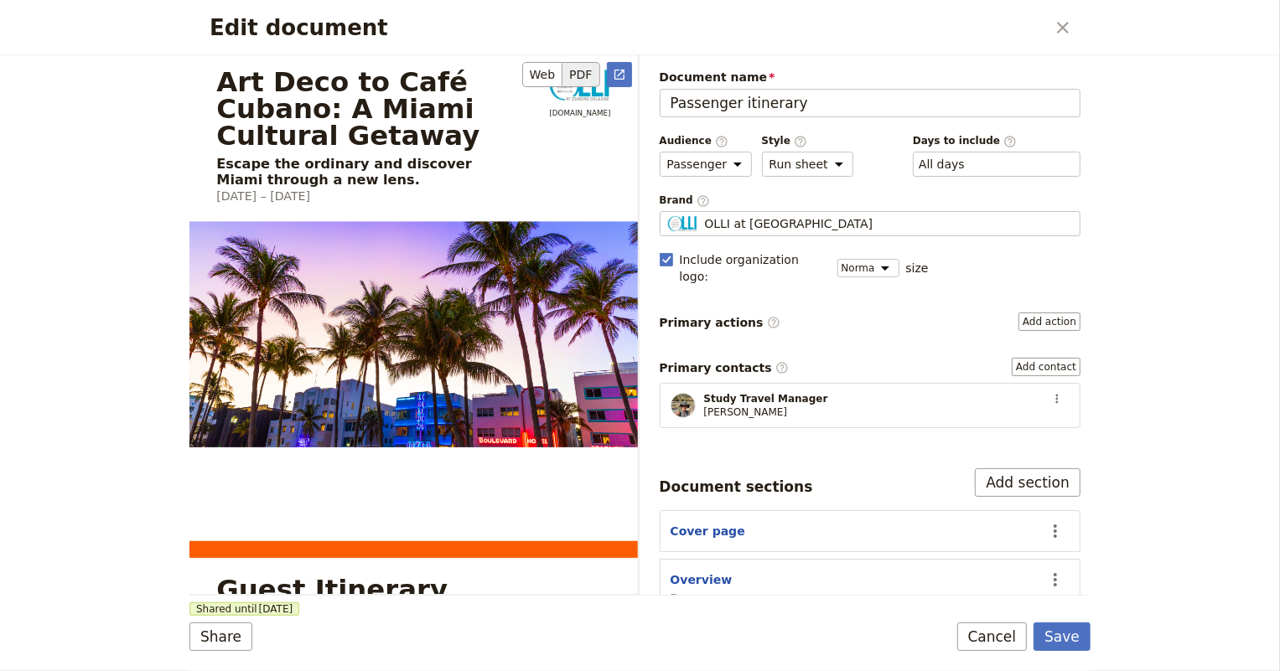
scroll to position [75, 0]
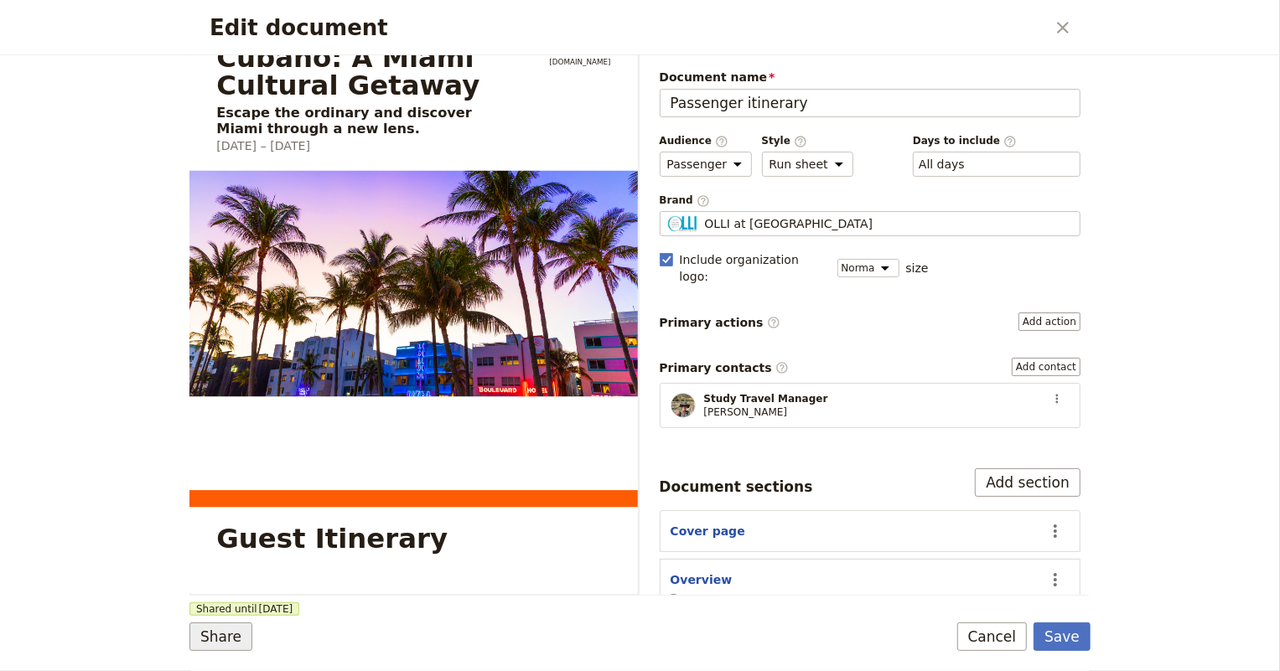
click at [209, 633] on button "Share" at bounding box center [220, 637] width 63 height 28
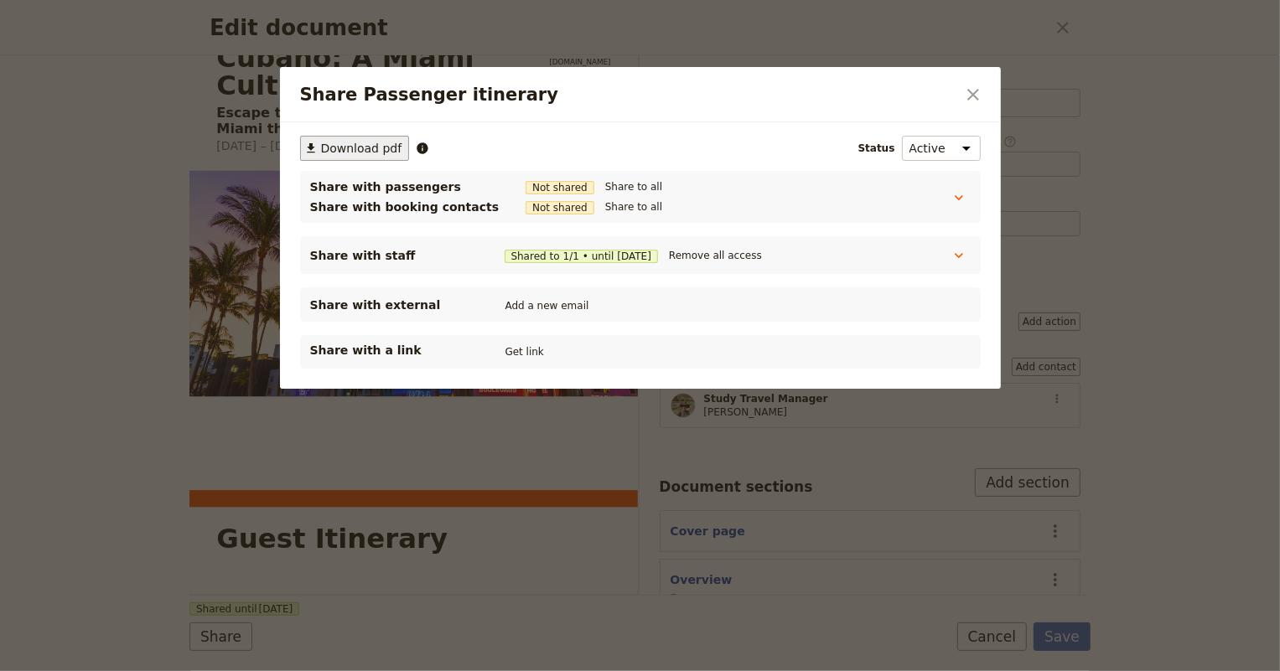
click at [375, 154] on span "Download pdf" at bounding box center [361, 148] width 81 height 17
click at [977, 95] on icon "Close dialog" at bounding box center [973, 95] width 20 height 20
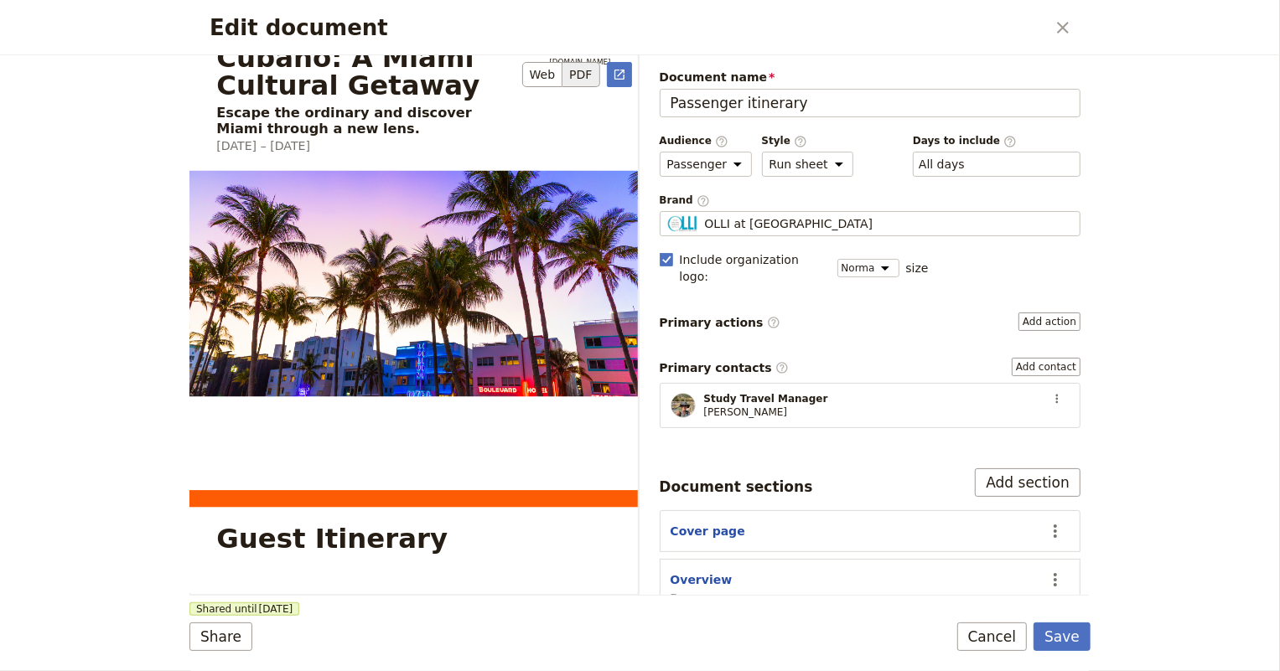
scroll to position [0, 0]
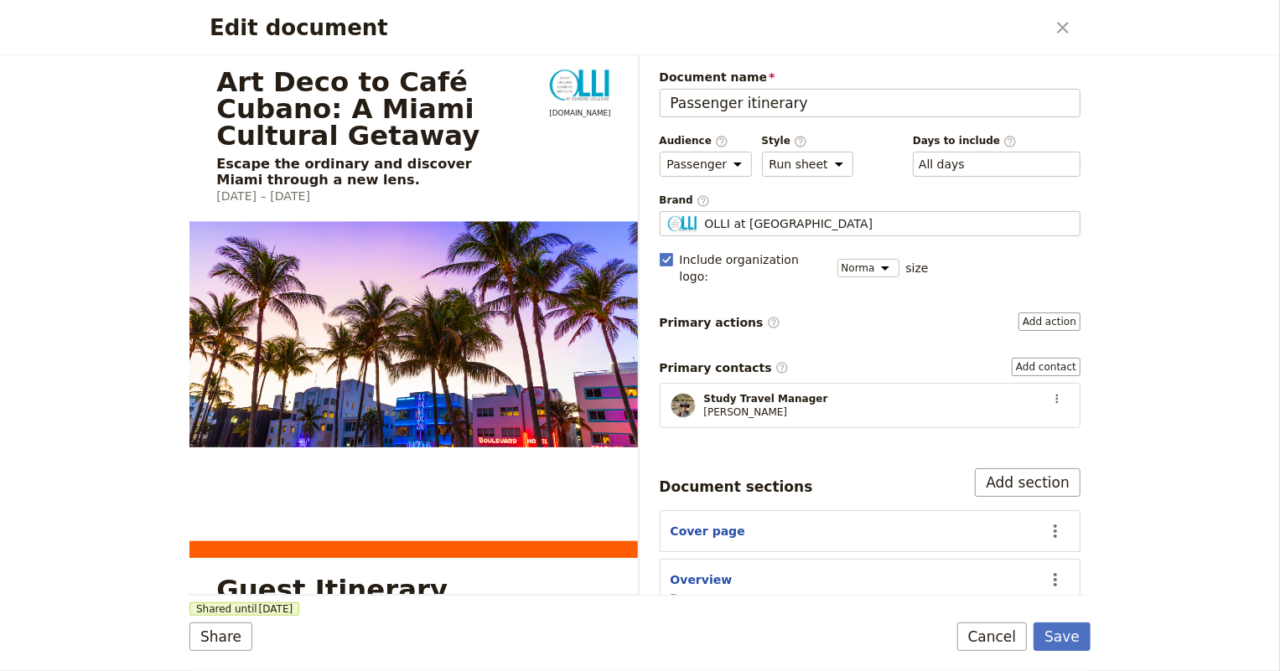
click at [1065, 23] on icon "Close dialog" at bounding box center [1063, 28] width 20 height 20
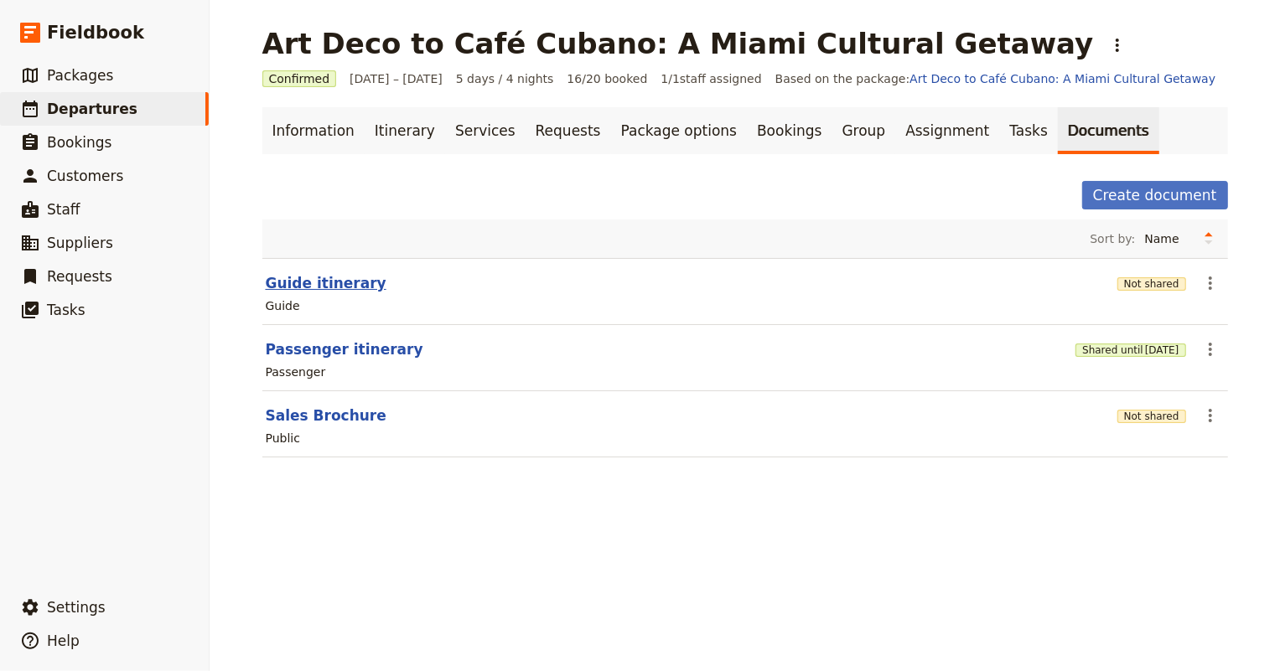
click at [324, 284] on button "Guide itinerary" at bounding box center [326, 283] width 121 height 20
select select "STAFF"
select select "RUN_SHEET"
select select "DEFAULT"
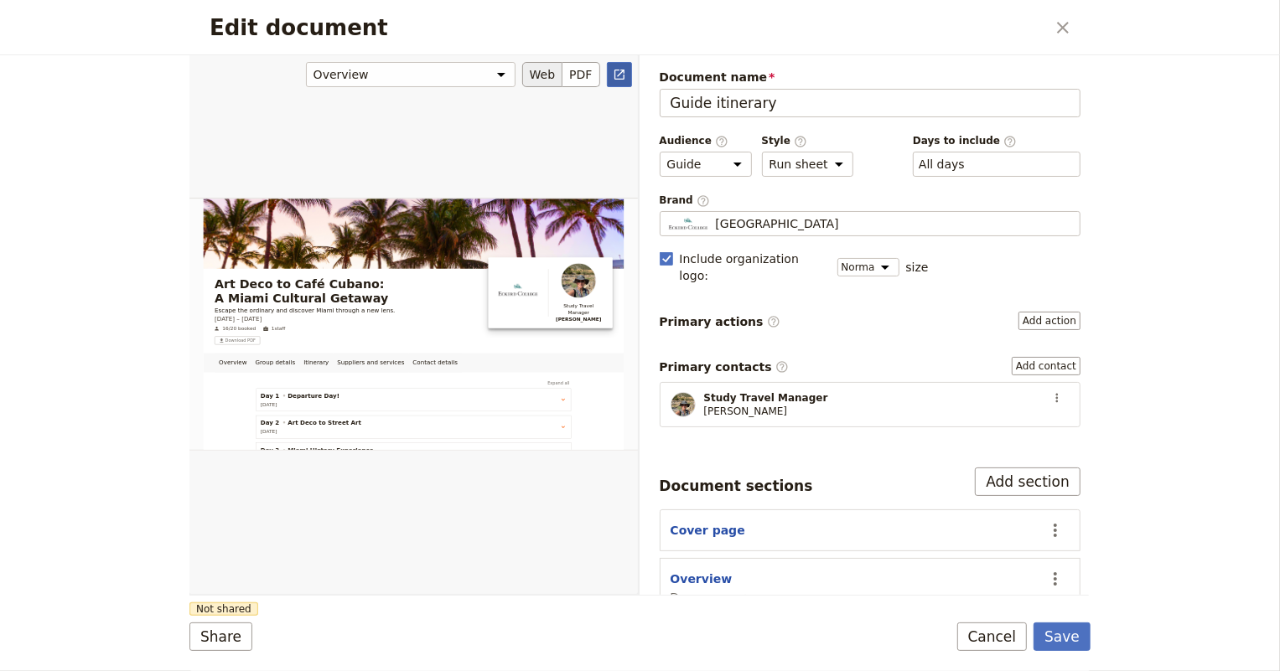
click at [619, 65] on link "​" at bounding box center [619, 74] width 25 height 25
click at [1065, 34] on icon "Close dialog" at bounding box center [1063, 28] width 20 height 20
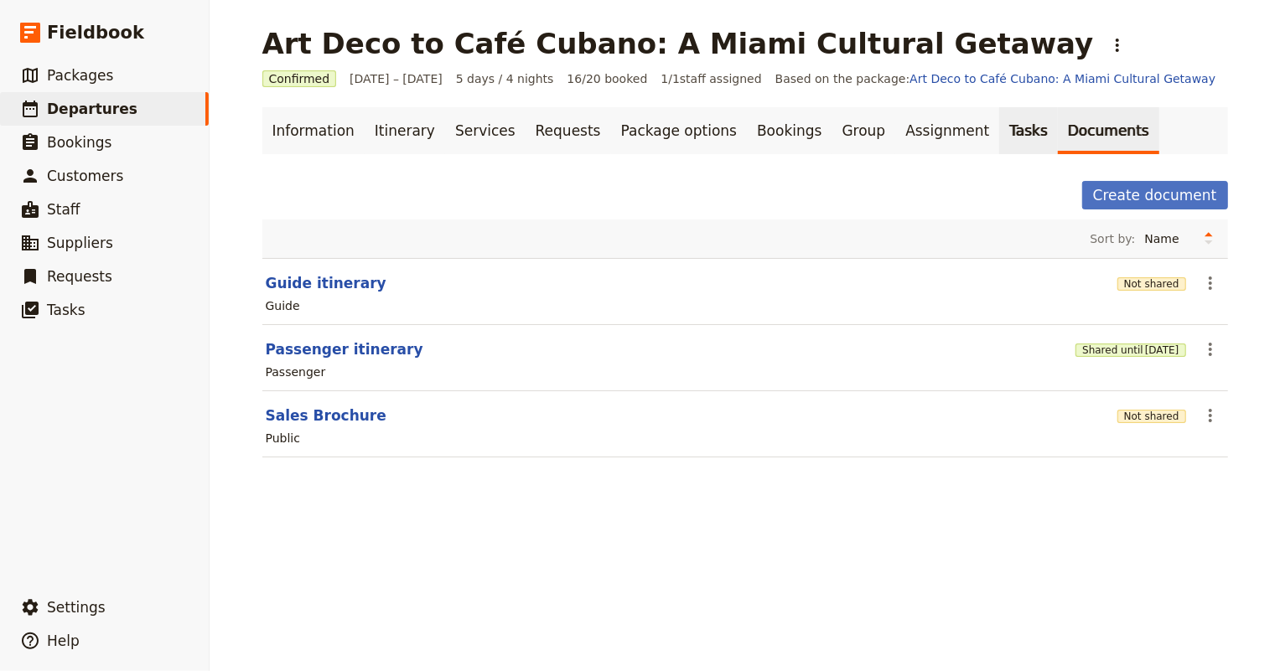
click at [999, 126] on link "Tasks" at bounding box center [1028, 130] width 59 height 47
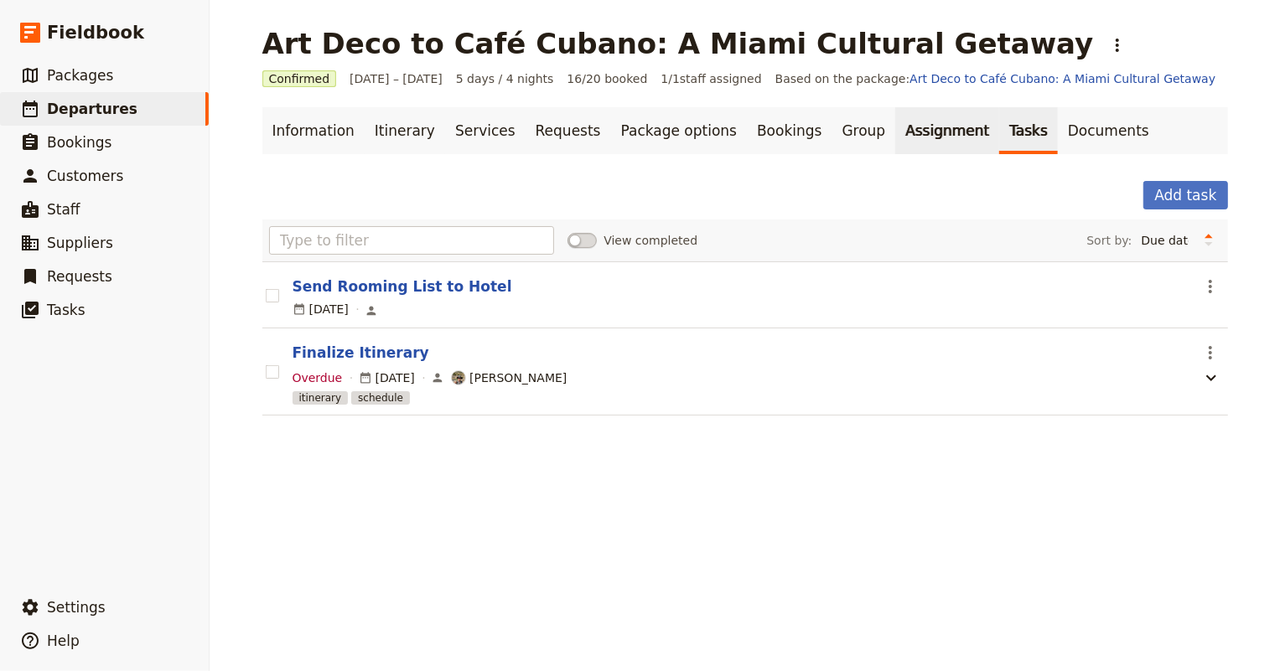
click at [895, 128] on link "Assignment" at bounding box center [947, 130] width 104 height 47
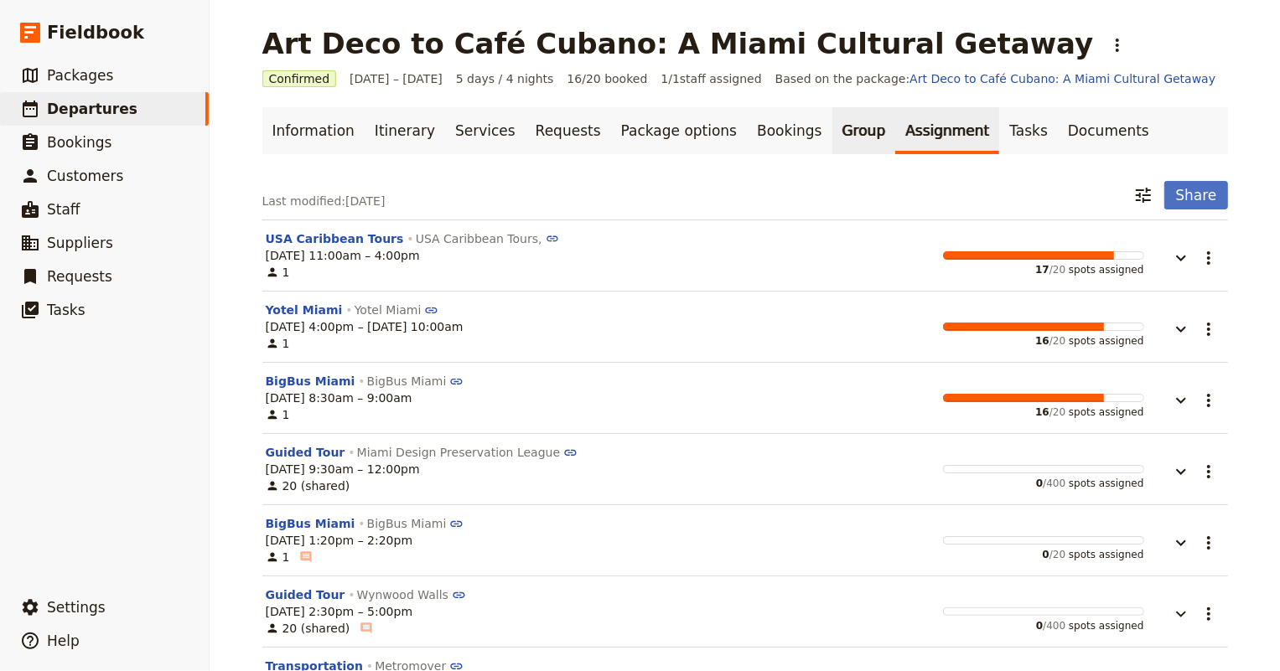
click at [832, 130] on link "Group" at bounding box center [864, 130] width 64 height 47
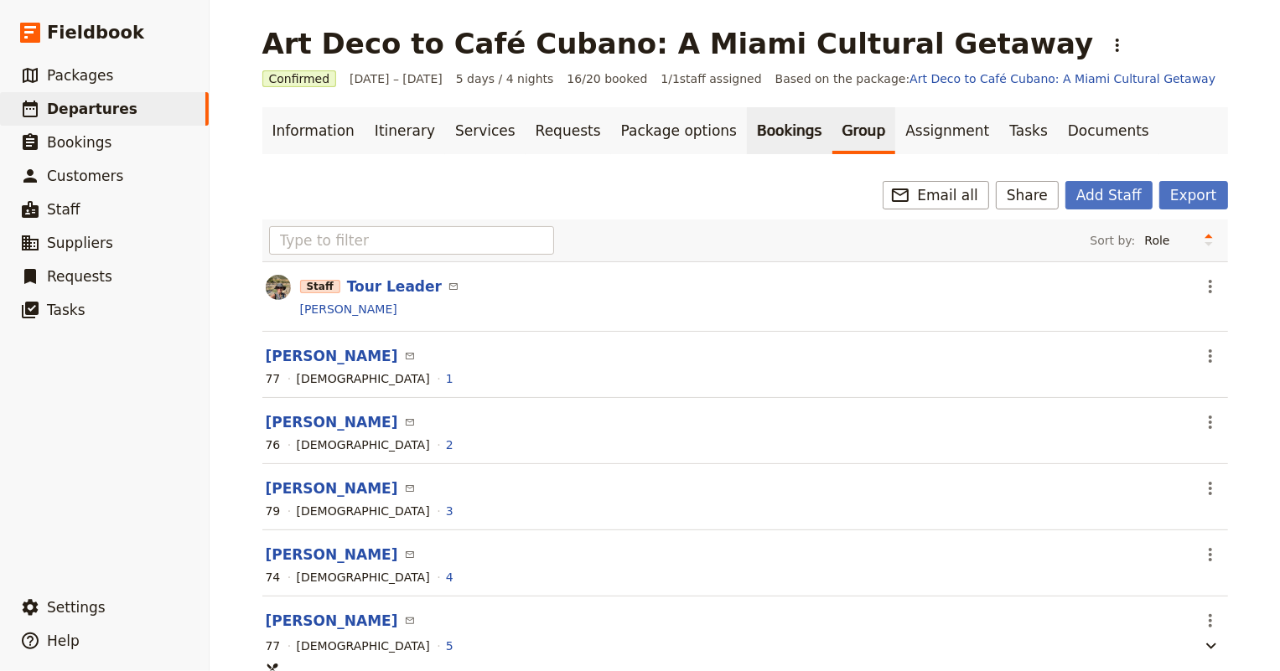
click at [747, 124] on link "Bookings" at bounding box center [789, 130] width 85 height 47
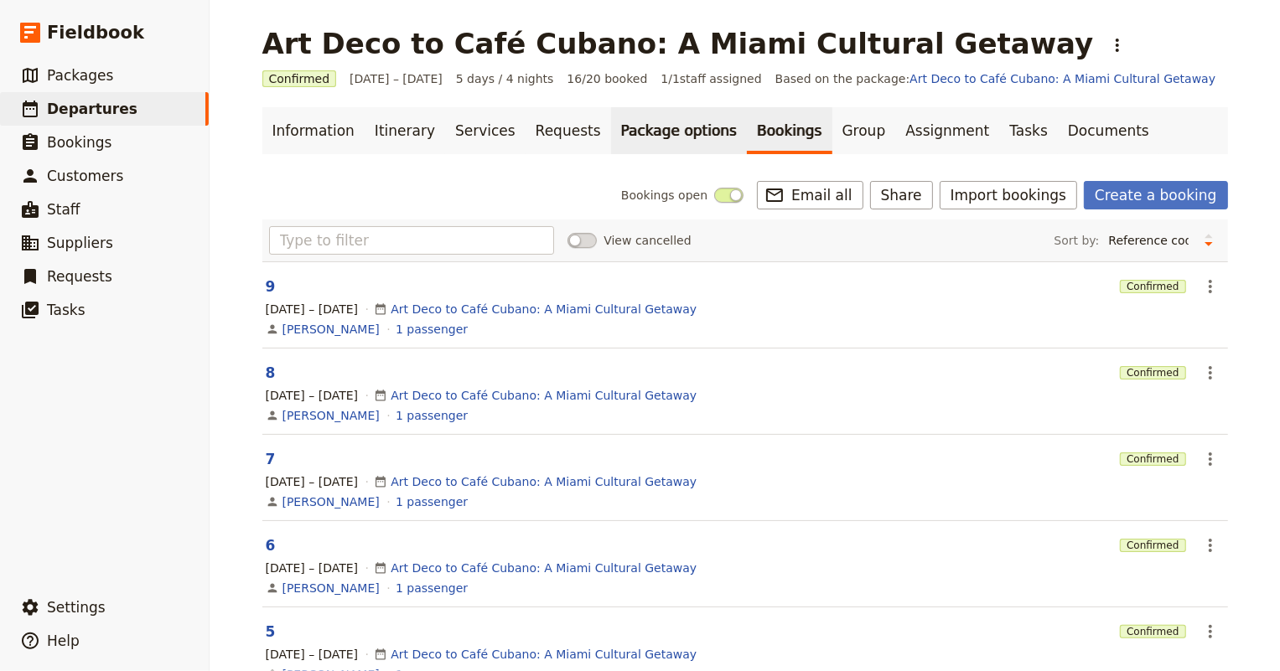
click at [645, 120] on link "Package options" at bounding box center [679, 130] width 136 height 47
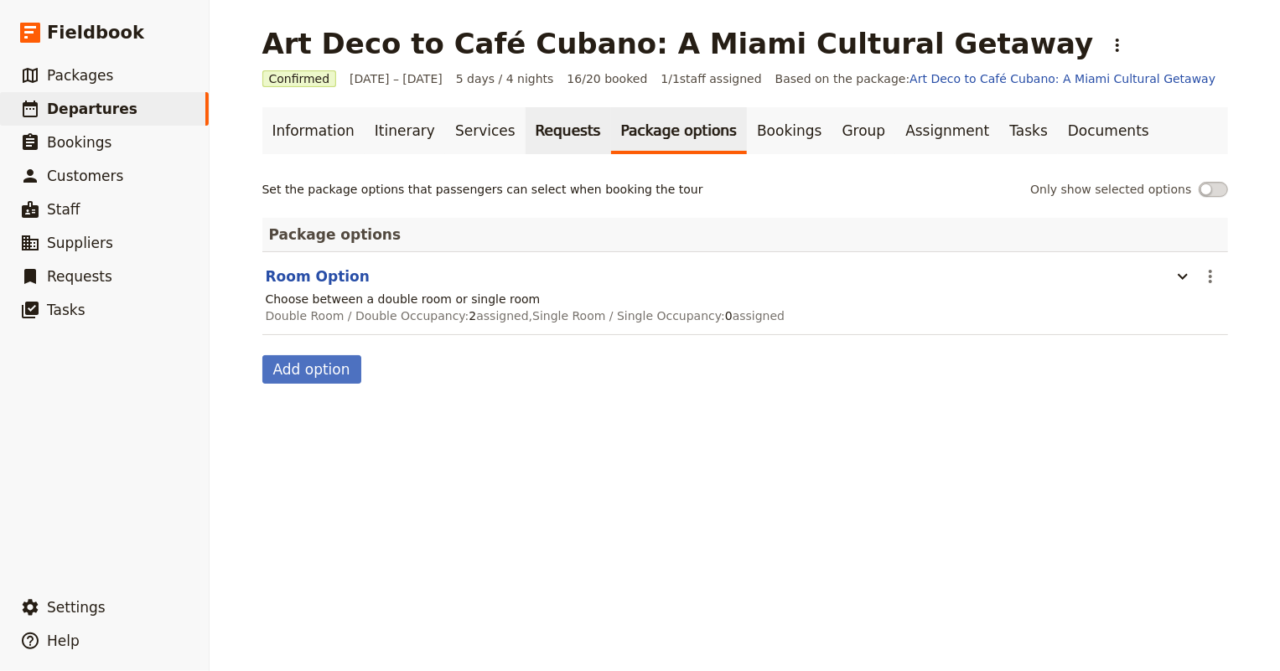
click at [528, 126] on link "Requests" at bounding box center [568, 130] width 85 height 47
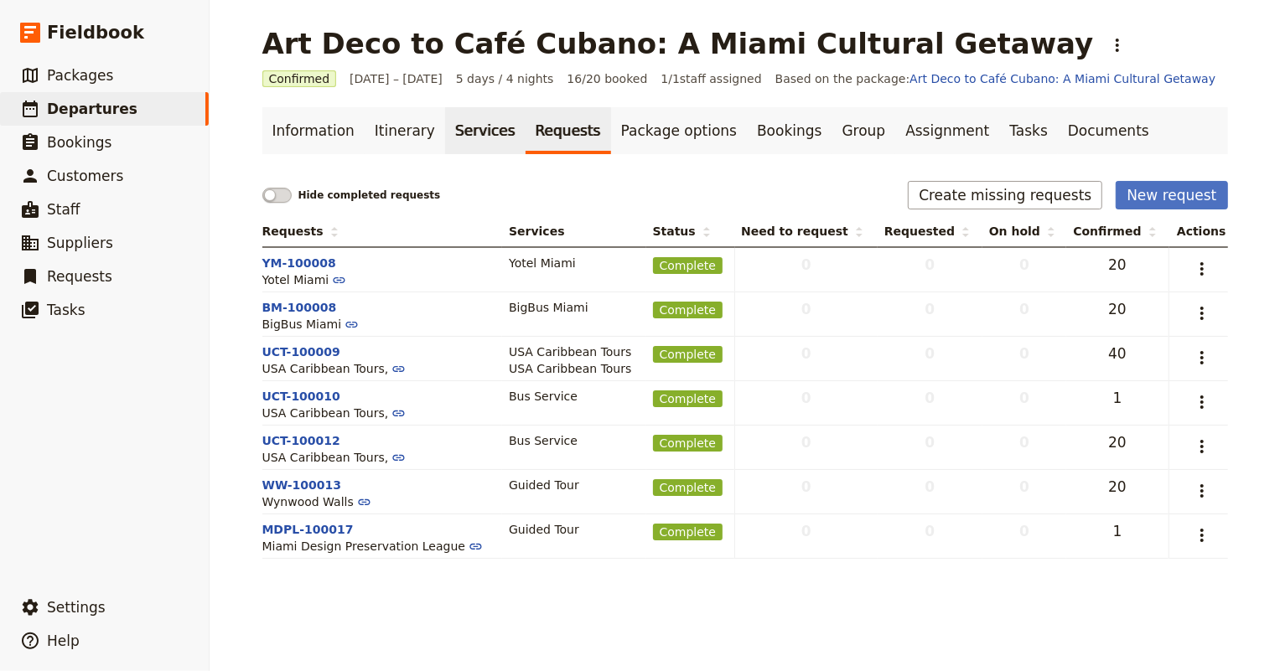
click at [464, 127] on link "Services" at bounding box center [485, 130] width 80 height 47
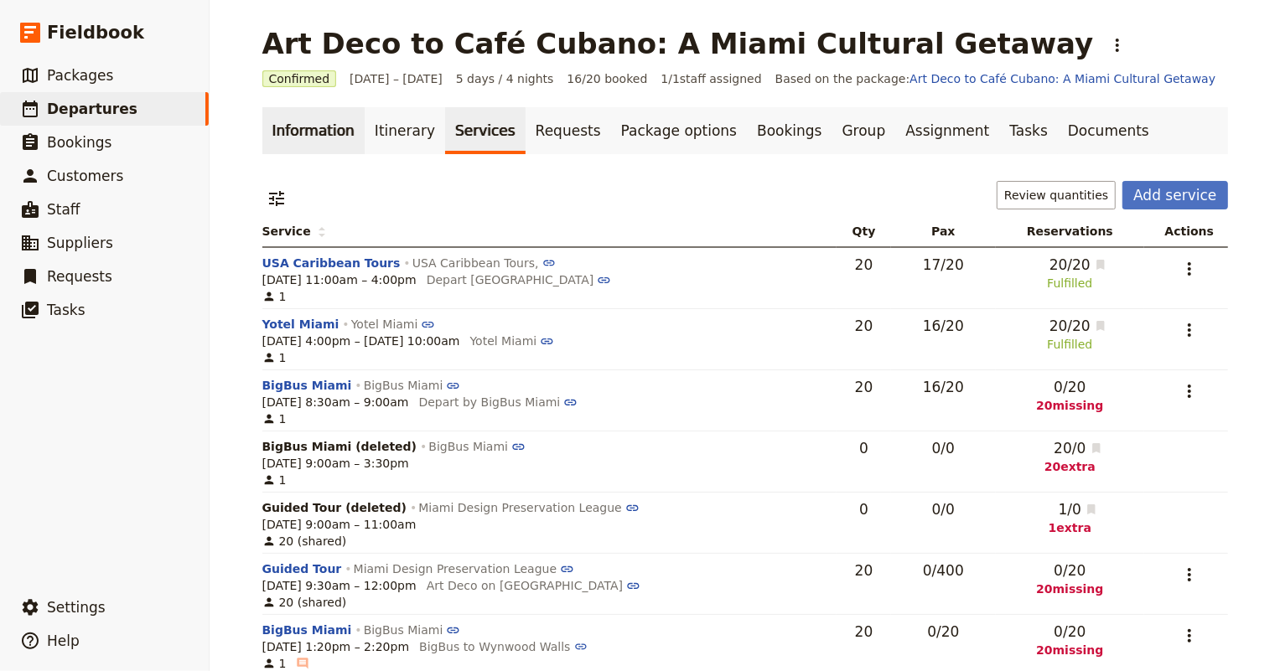
click at [287, 124] on link "Information" at bounding box center [313, 130] width 102 height 47
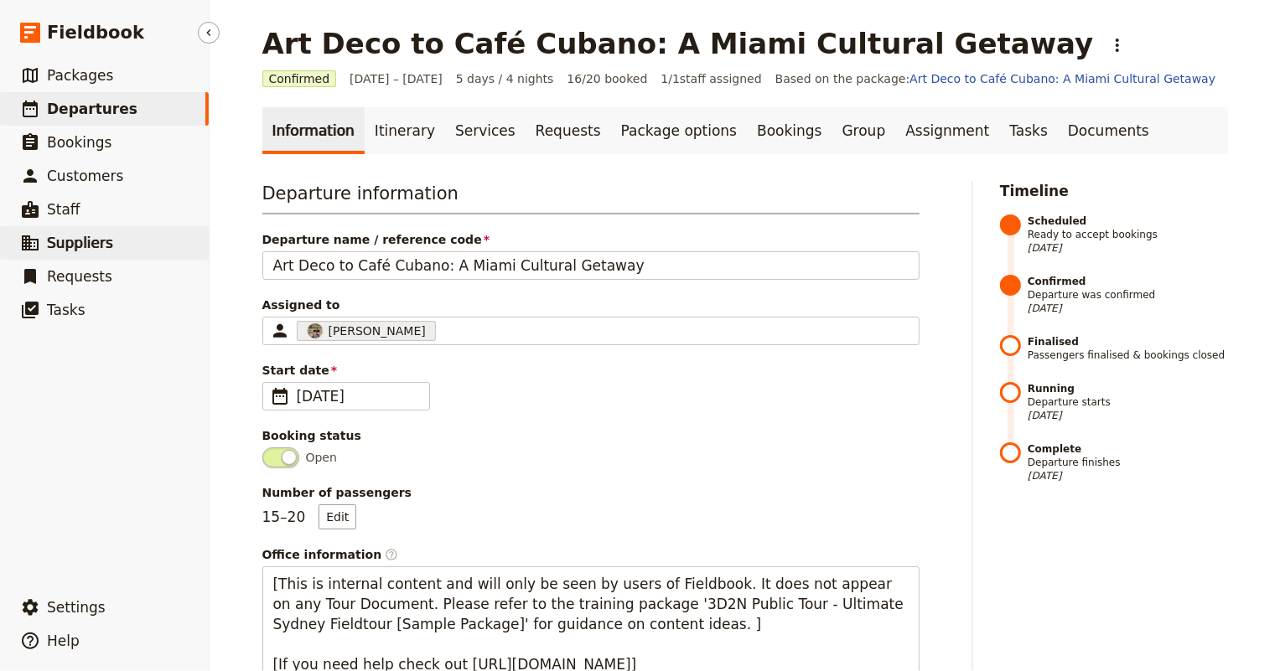
click at [79, 241] on span "Suppliers" at bounding box center [80, 243] width 66 height 17
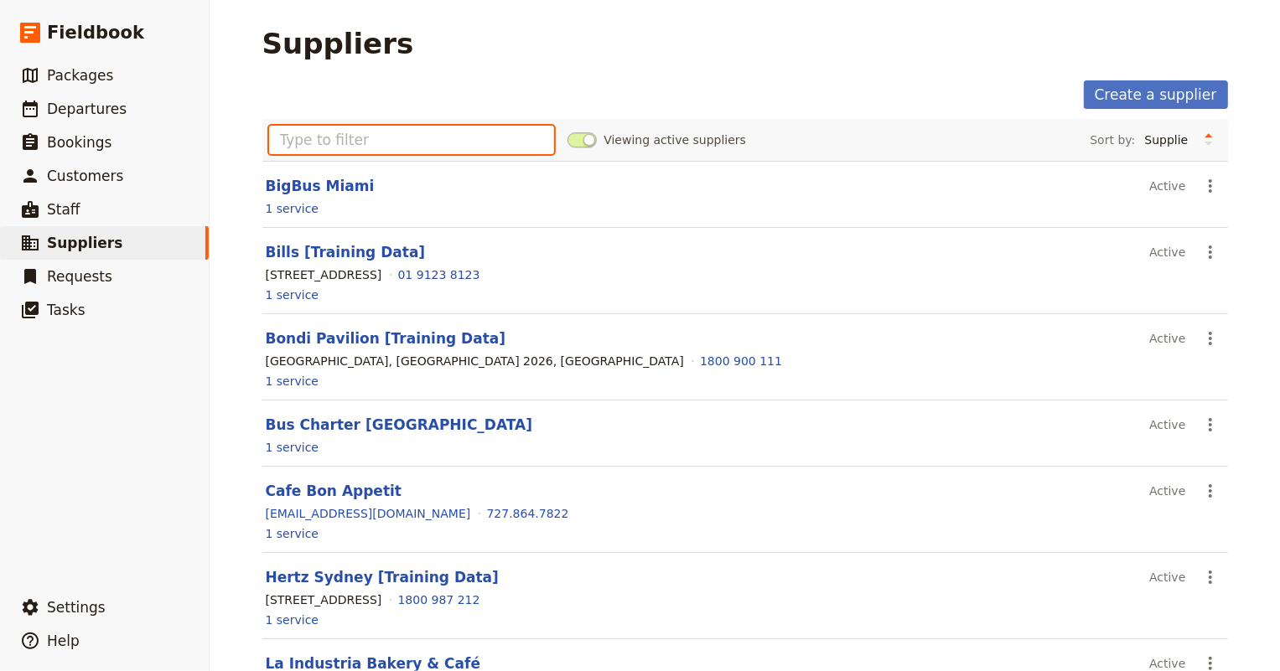
click at [433, 136] on input "text" at bounding box center [412, 140] width 286 height 28
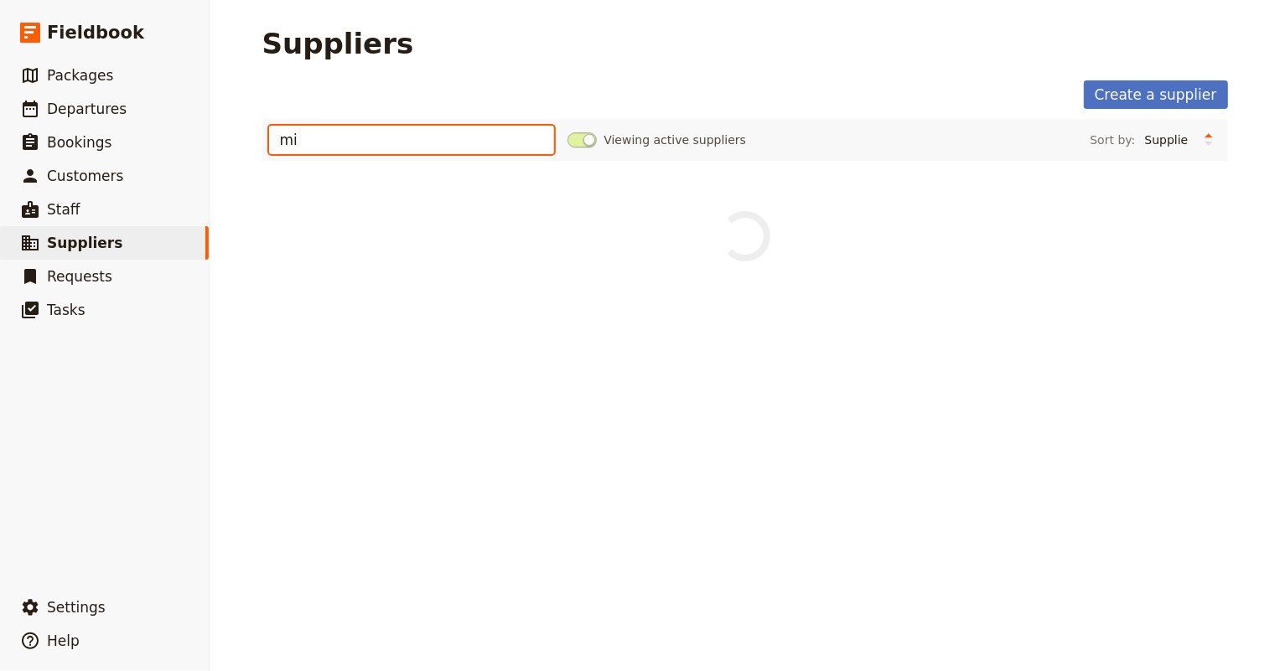
type input "m"
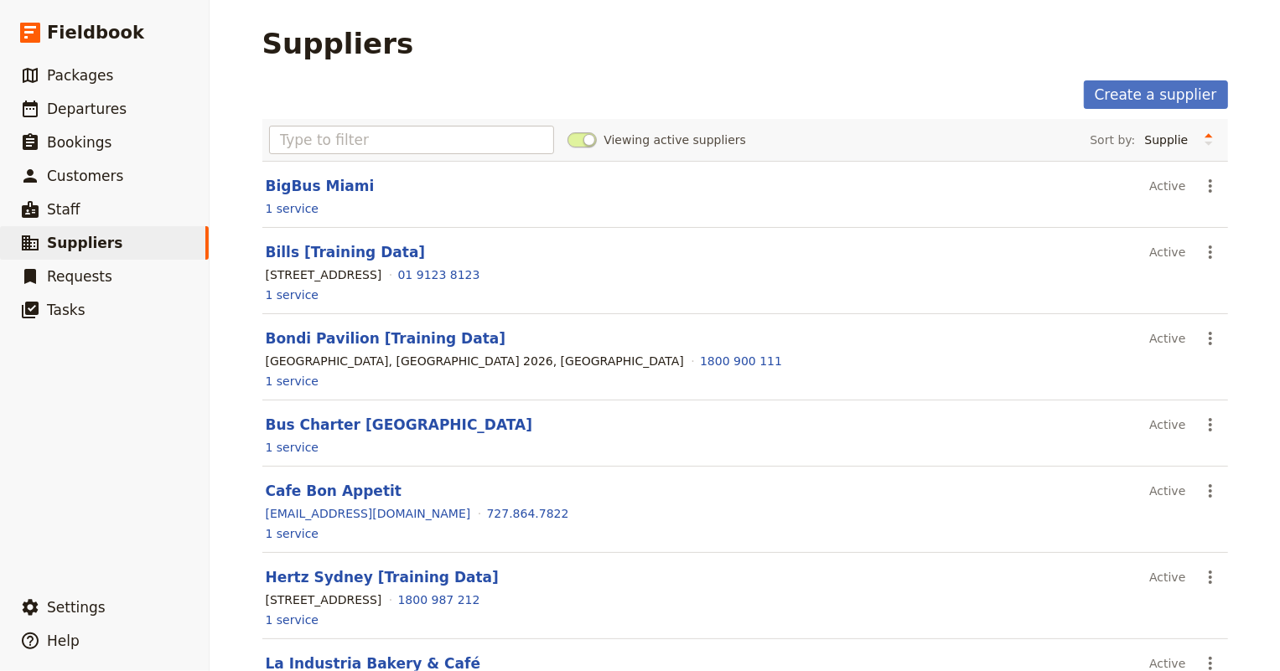
click at [530, 44] on div "Suppliers" at bounding box center [745, 44] width 966 height 34
